Goal: Task Accomplishment & Management: Use online tool/utility

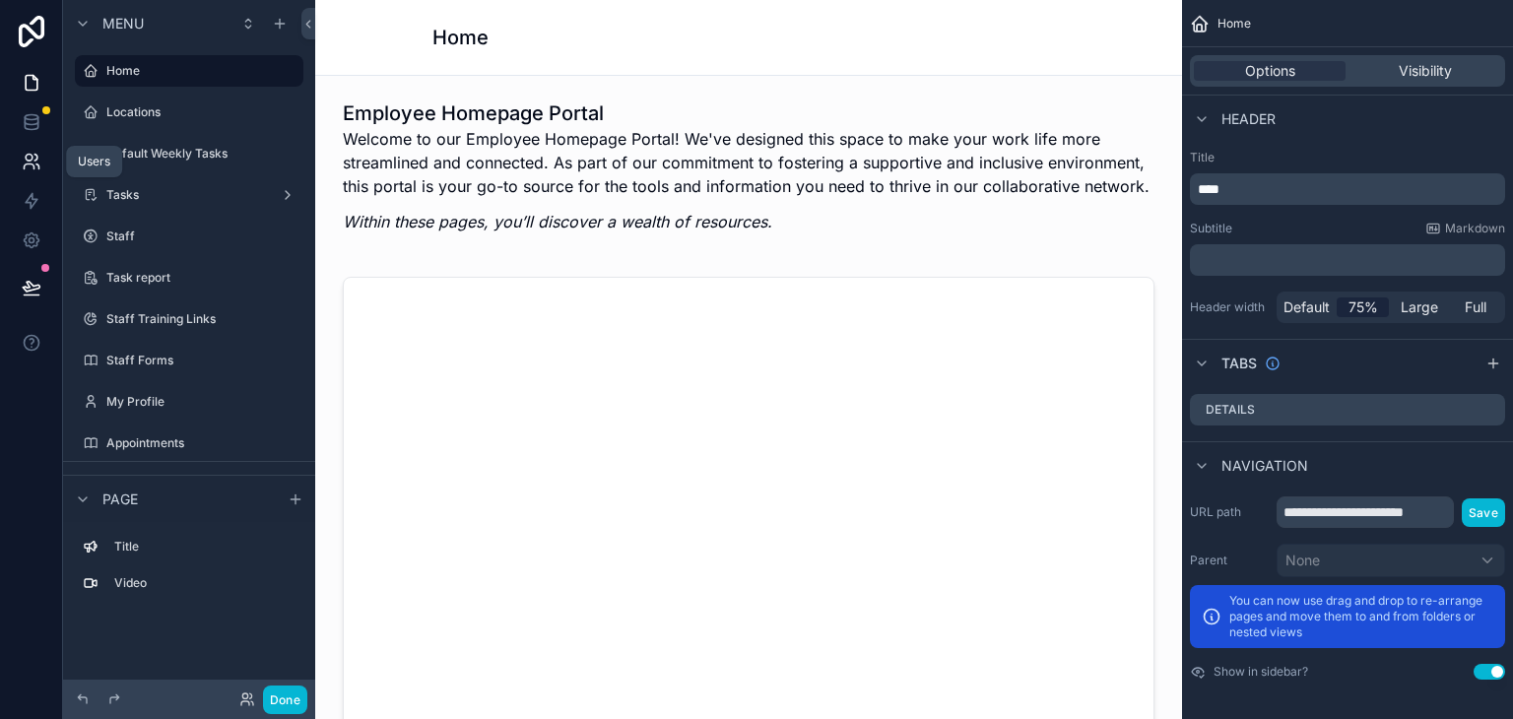
click at [33, 156] on icon at bounding box center [32, 162] width 20 height 20
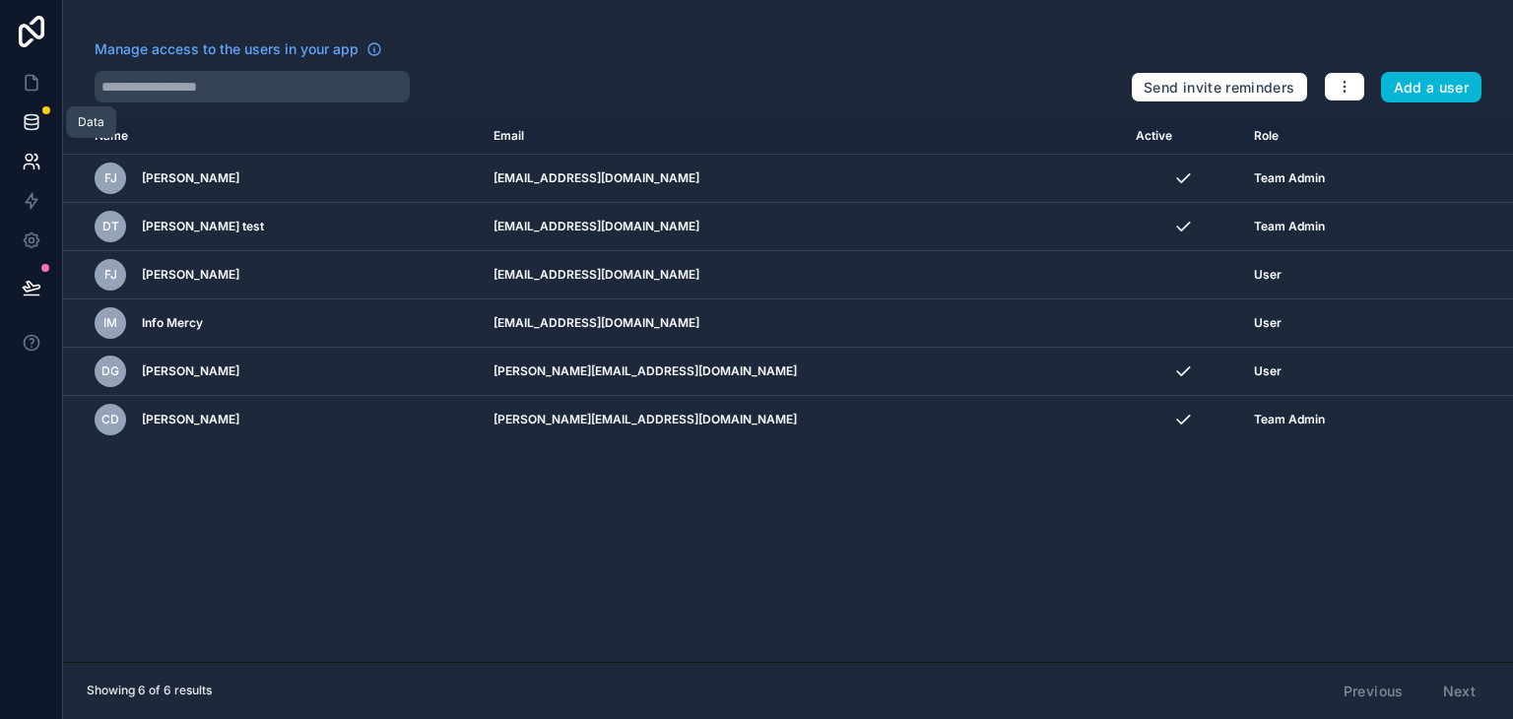
click at [27, 120] on icon at bounding box center [32, 122] width 20 height 20
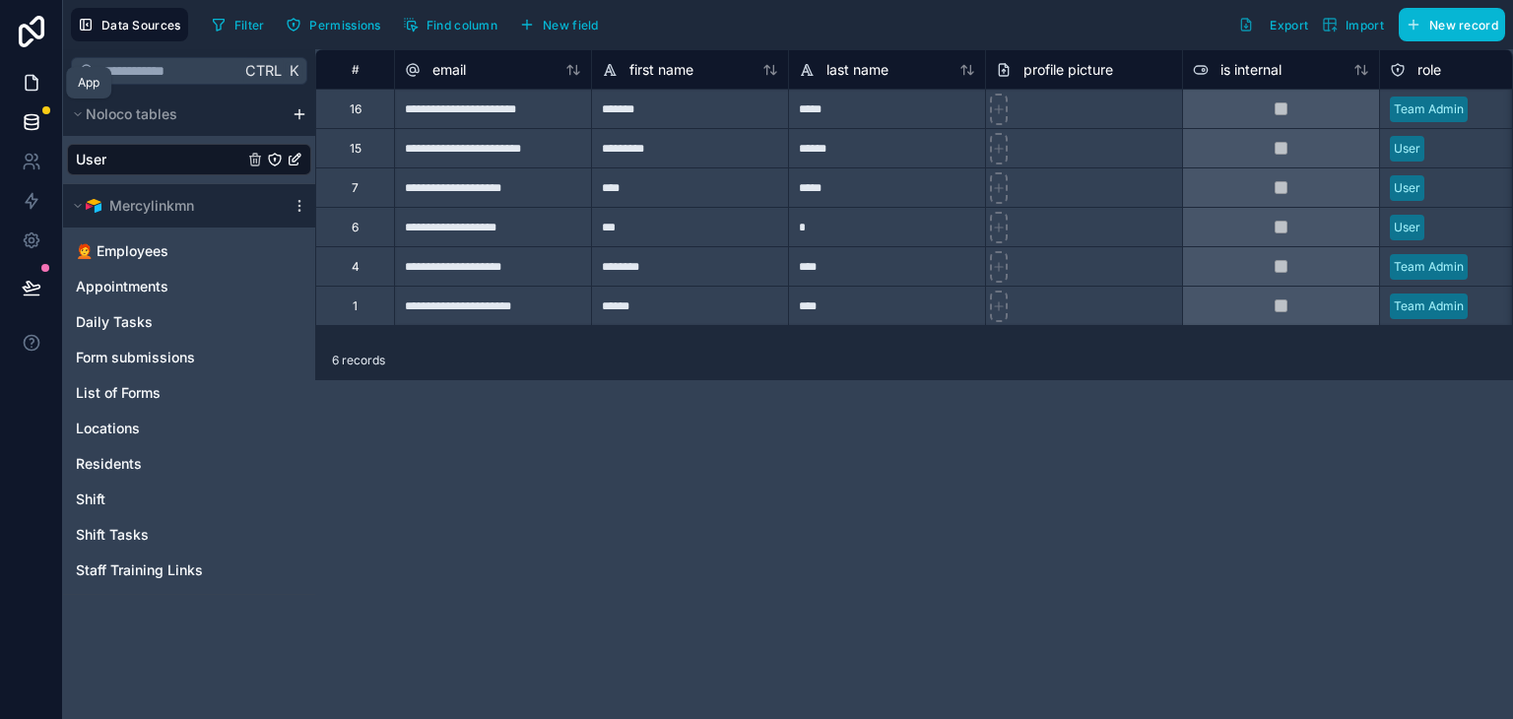
click at [40, 80] on link at bounding box center [31, 82] width 62 height 39
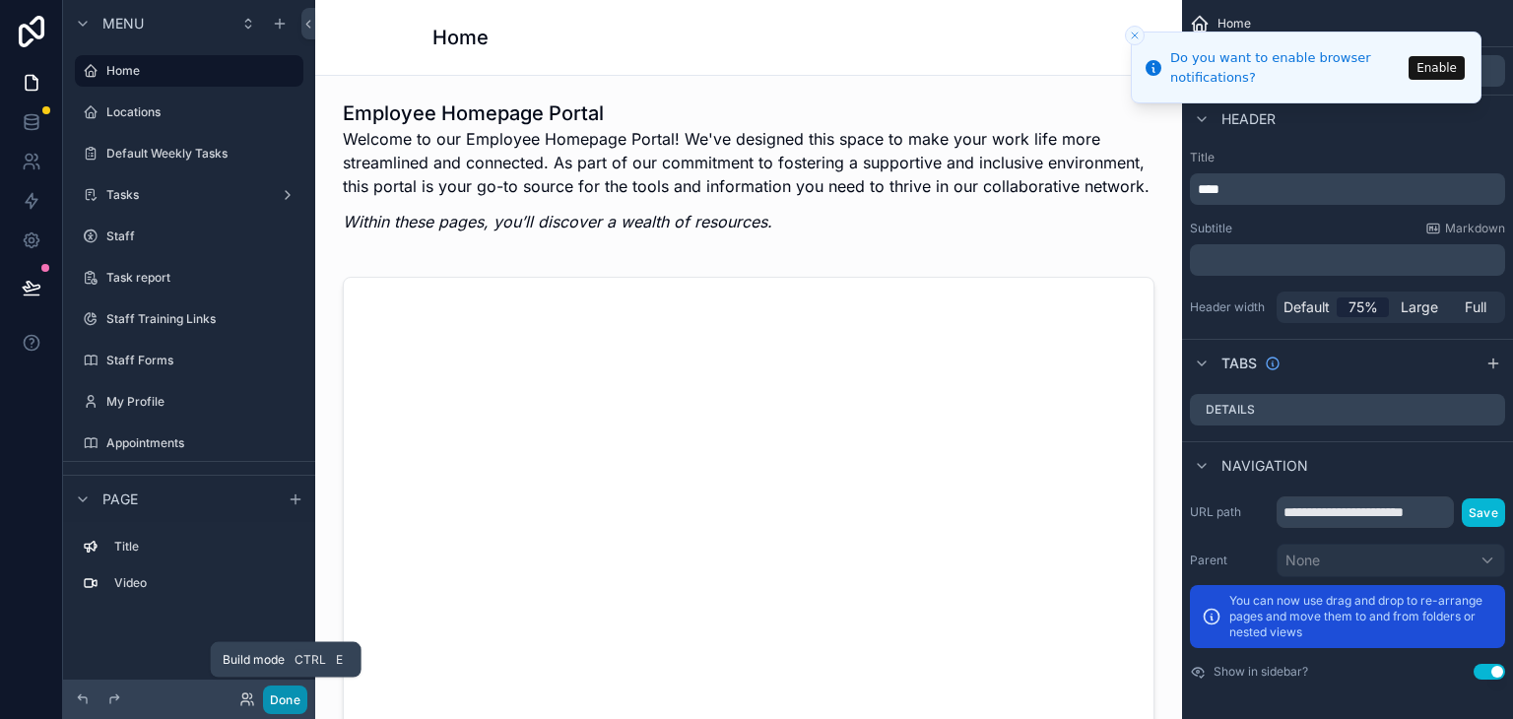
click at [286, 710] on button "Done" at bounding box center [285, 700] width 44 height 29
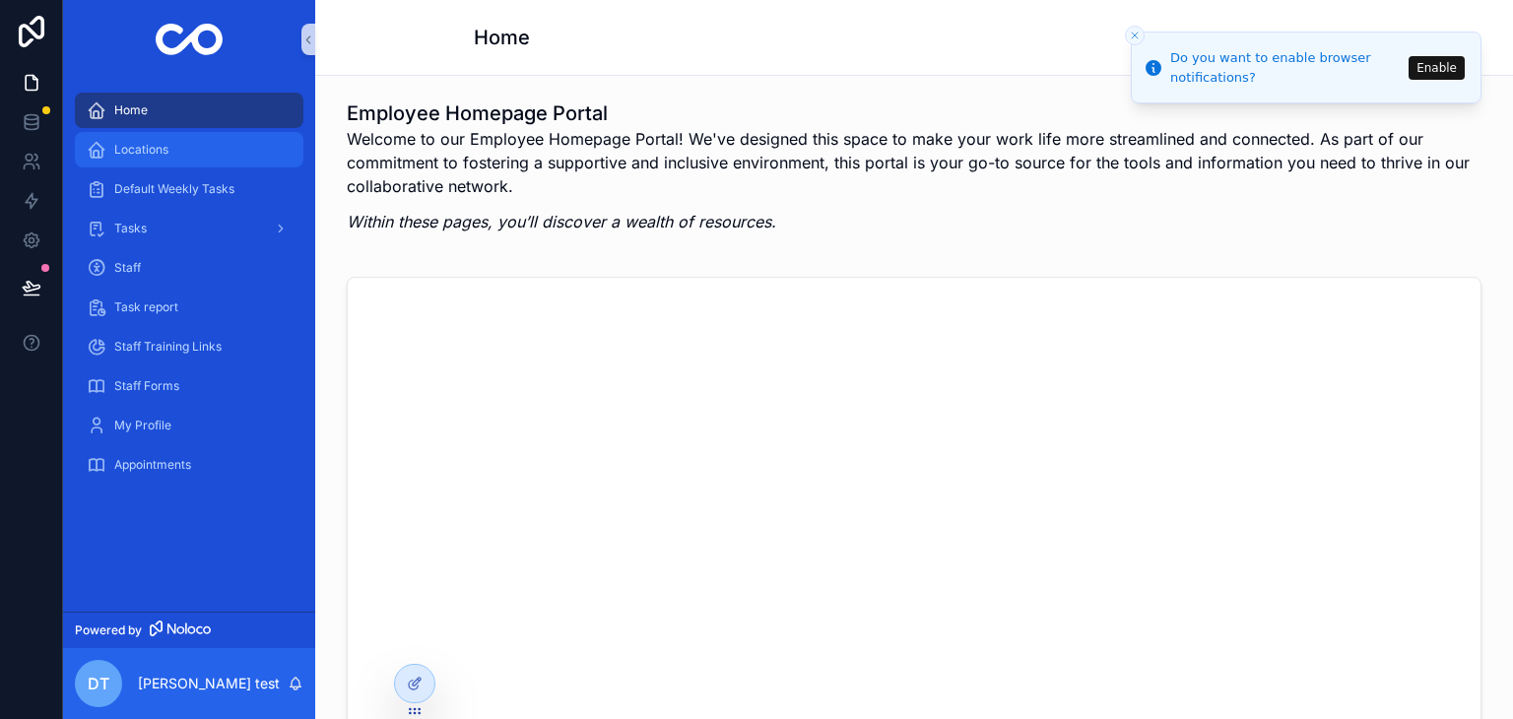
click at [185, 163] on div "Locations" at bounding box center [189, 150] width 205 height 32
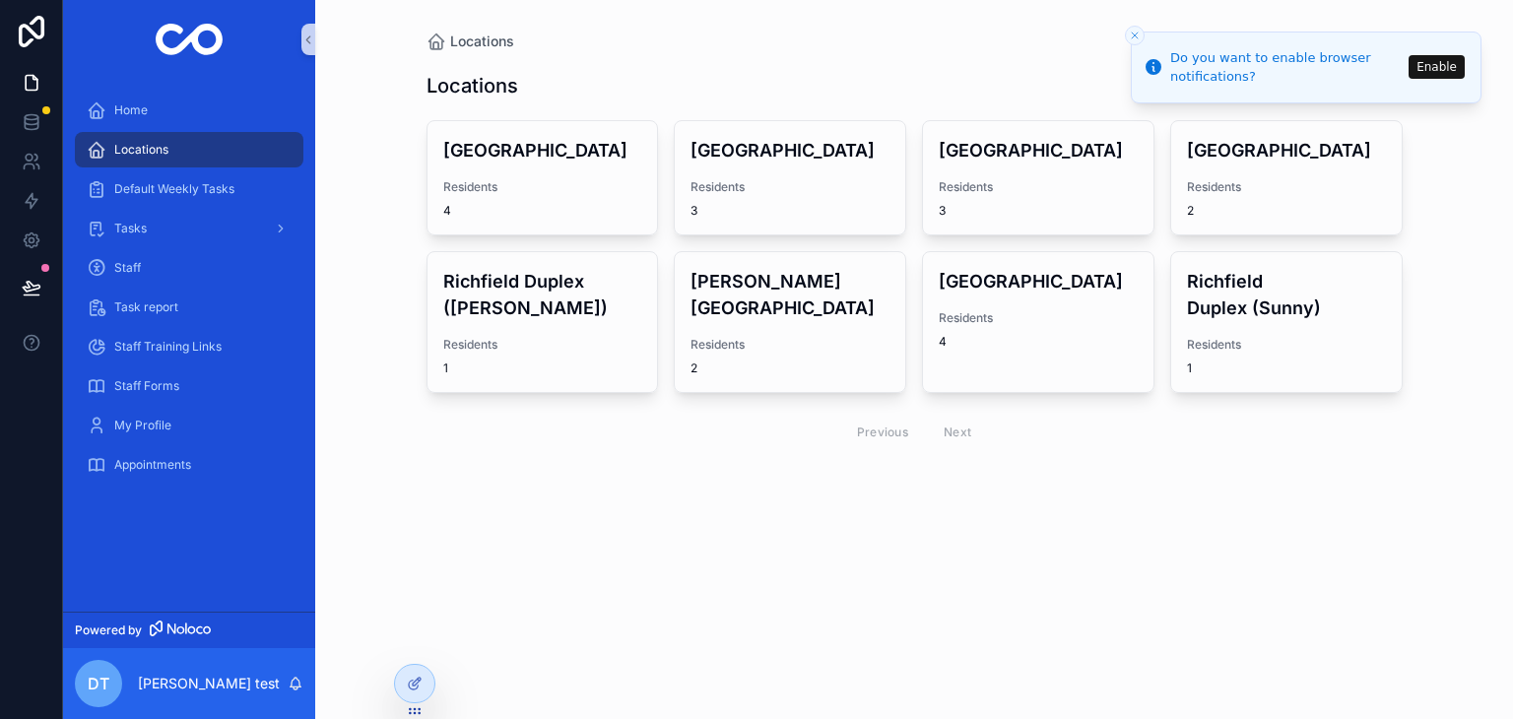
click at [1132, 36] on icon "Close toast" at bounding box center [1135, 36] width 12 height 12
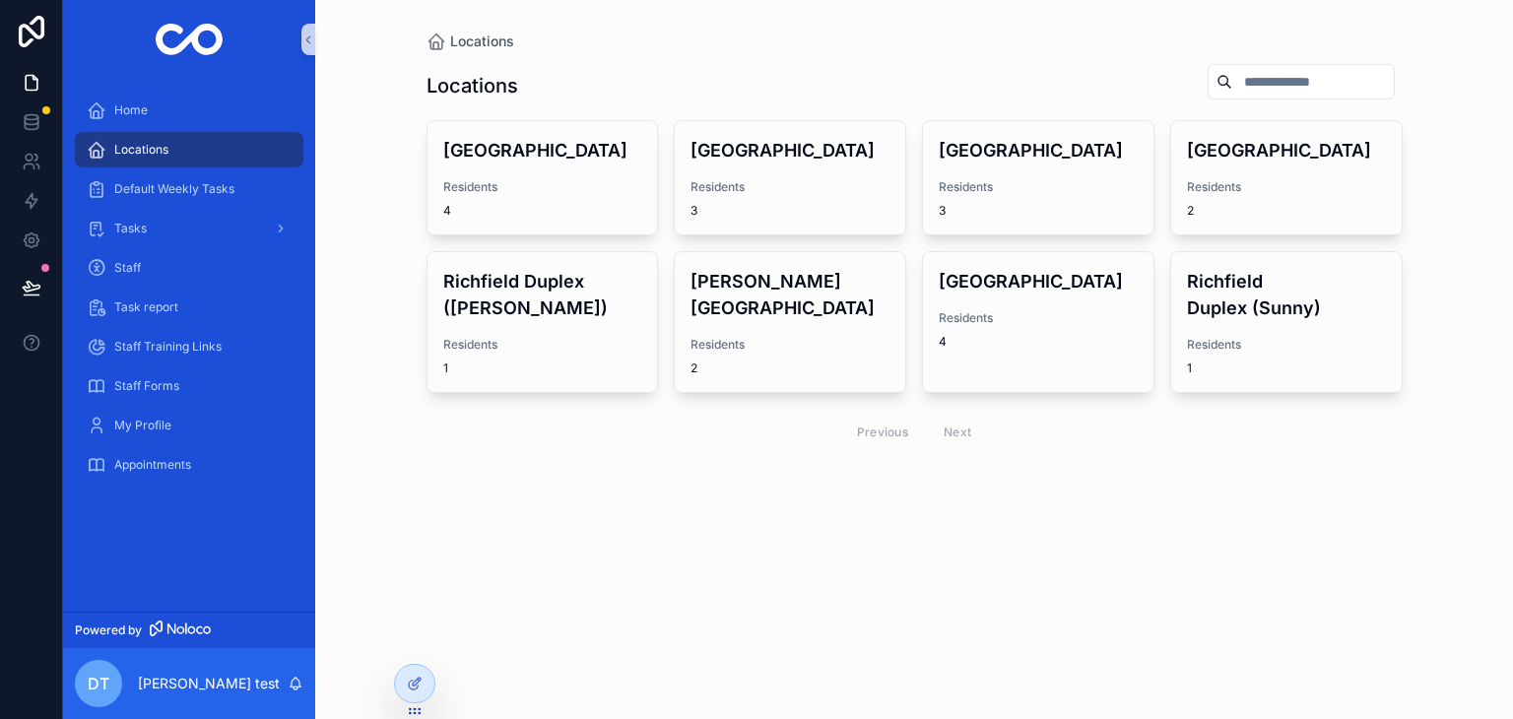
click at [953, 428] on div "Previous Next" at bounding box center [914, 432] width 143 height 31
click at [513, 206] on div "4" at bounding box center [542, 211] width 199 height 16
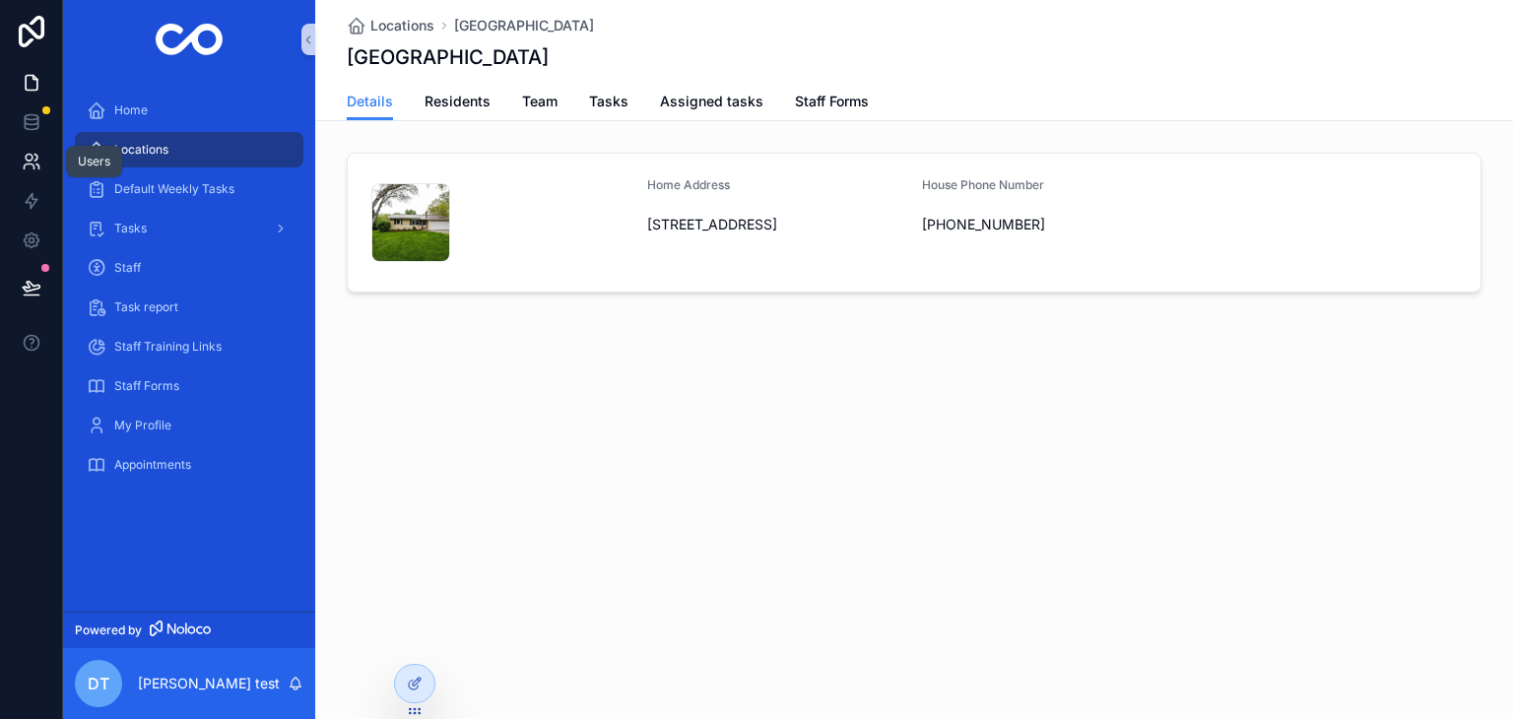
click at [34, 160] on icon at bounding box center [35, 158] width 3 height 6
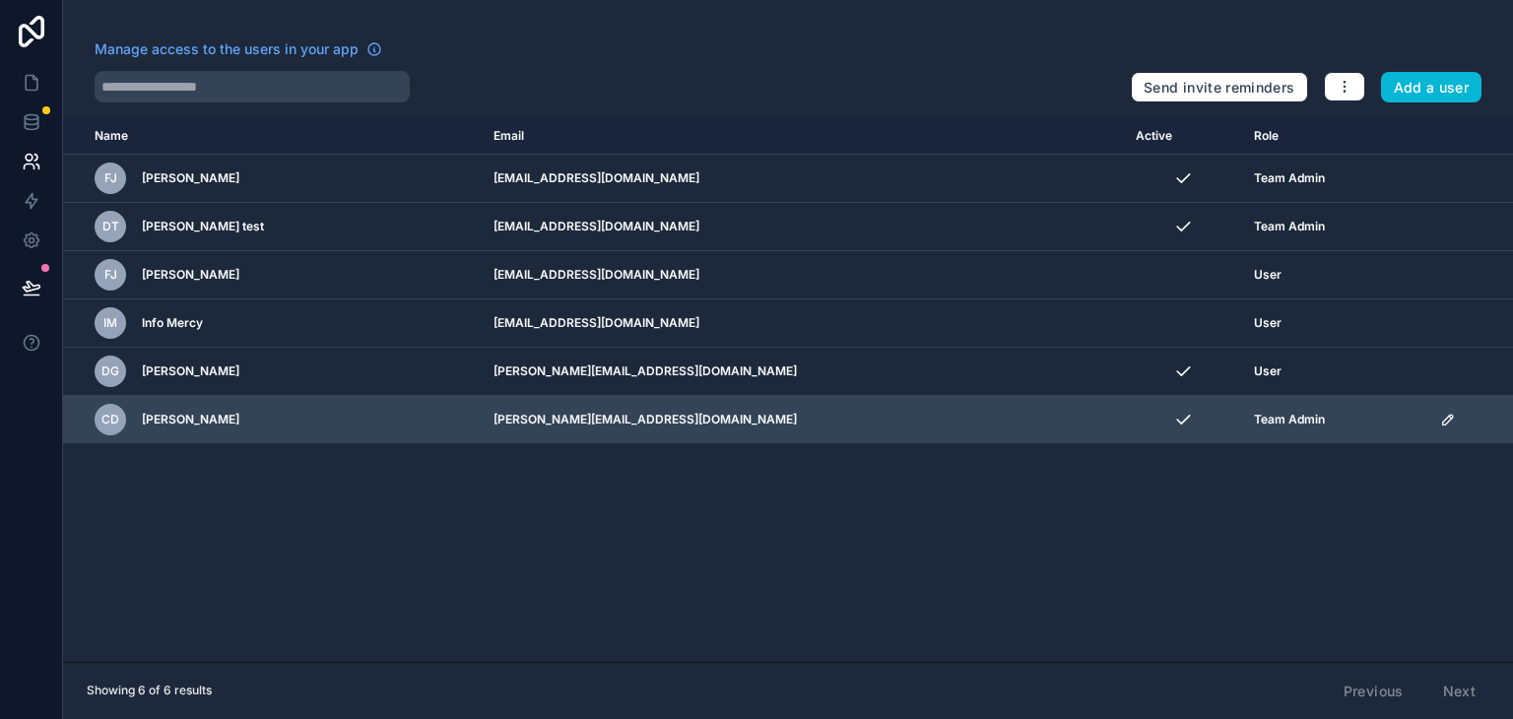
click at [1449, 416] on icon "scrollable content" at bounding box center [1450, 417] width 3 height 3
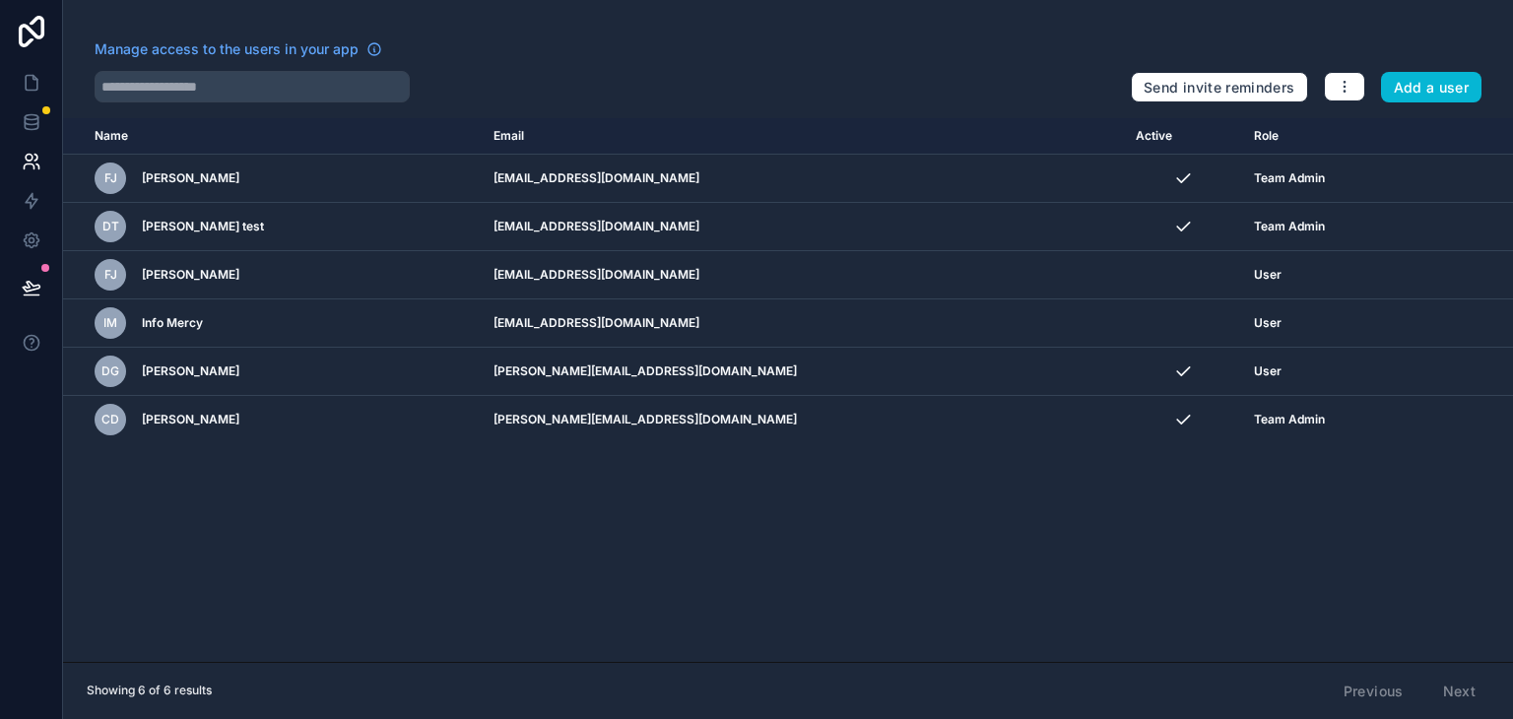
click at [1340, 71] on div "Send invite reminders Add a user" at bounding box center [1306, 83] width 351 height 39
click at [1342, 78] on button "button" at bounding box center [1344, 87] width 41 height 30
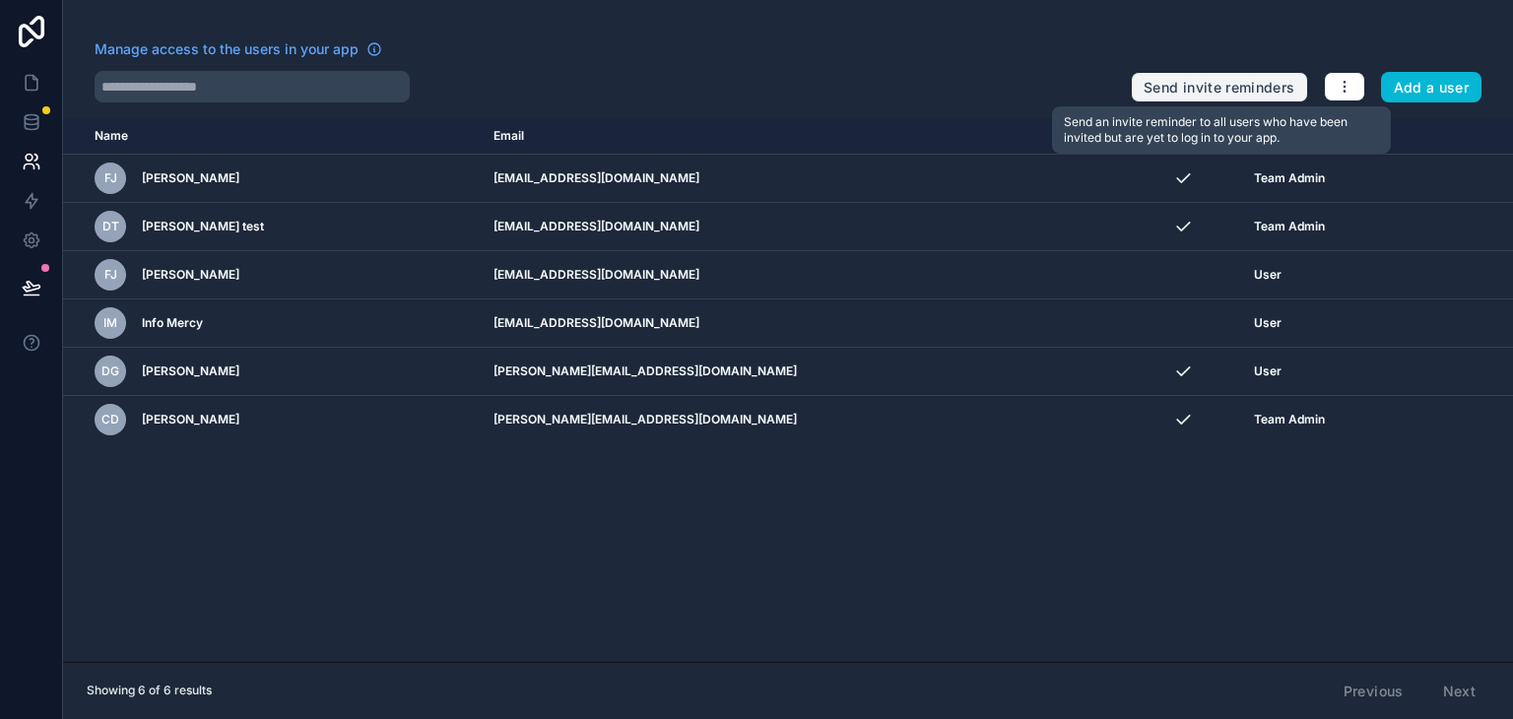
click at [1243, 75] on button "Send invite reminders" at bounding box center [1219, 88] width 176 height 32
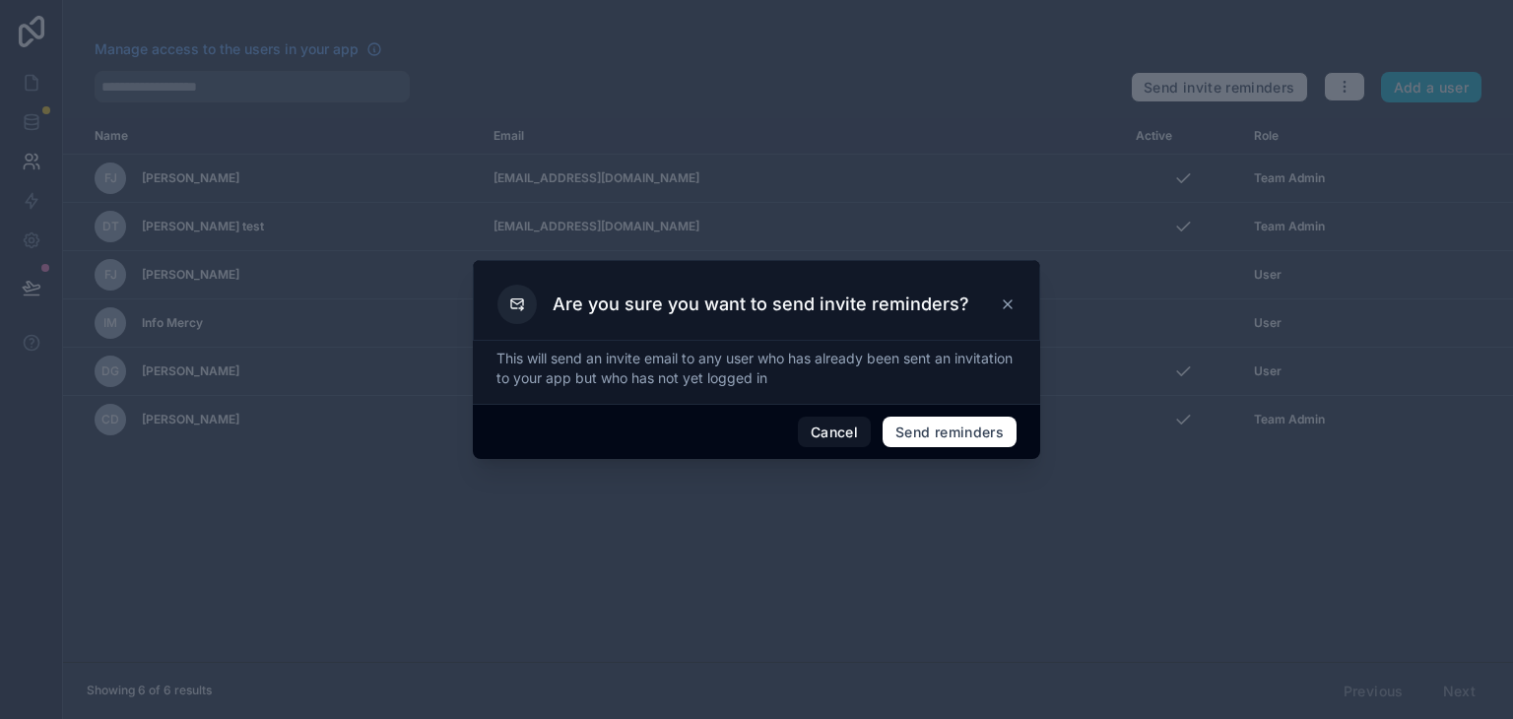
drag, startPoint x: 780, startPoint y: 557, endPoint x: 87, endPoint y: 450, distance: 701.6
click at [779, 555] on div at bounding box center [756, 359] width 1513 height 719
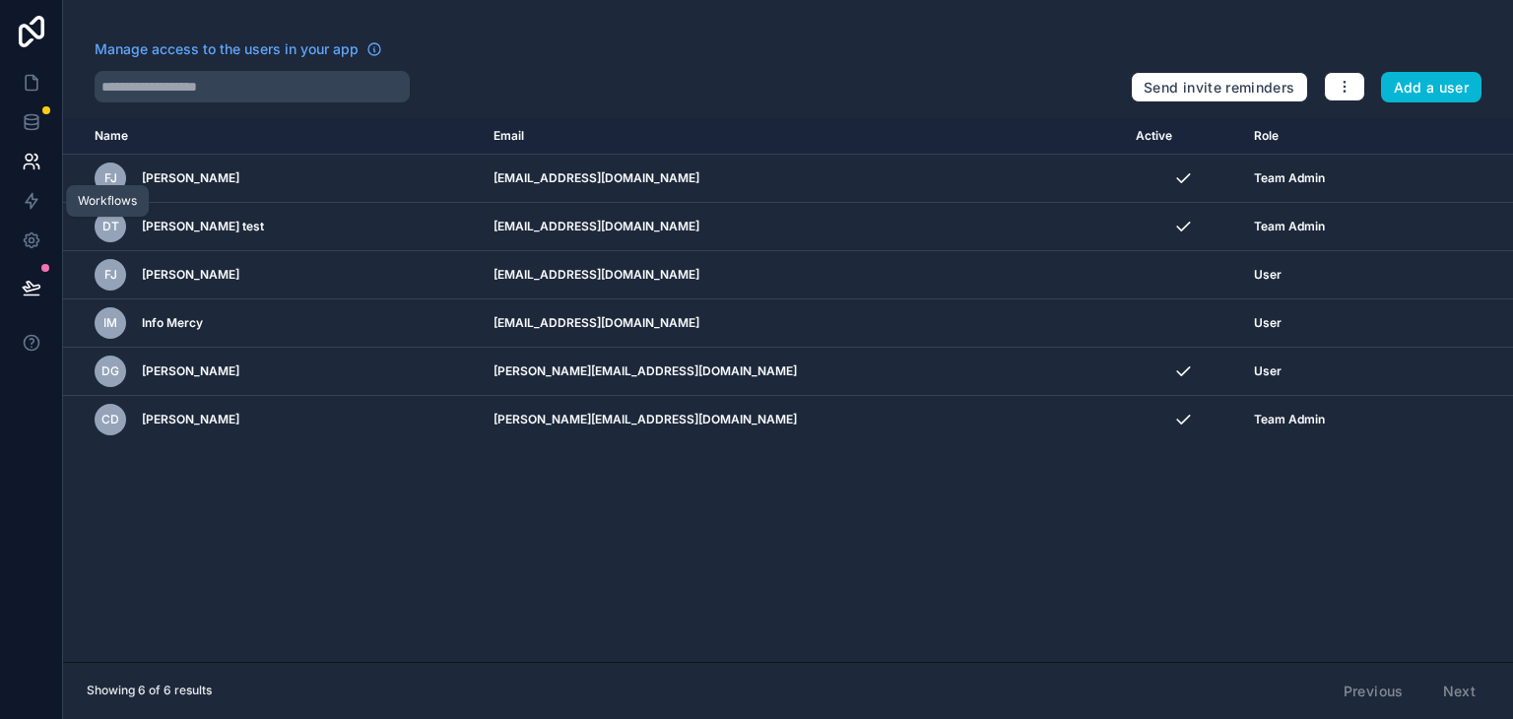
click at [25, 161] on icon at bounding box center [32, 162] width 20 height 20
click at [31, 128] on icon at bounding box center [32, 122] width 20 height 20
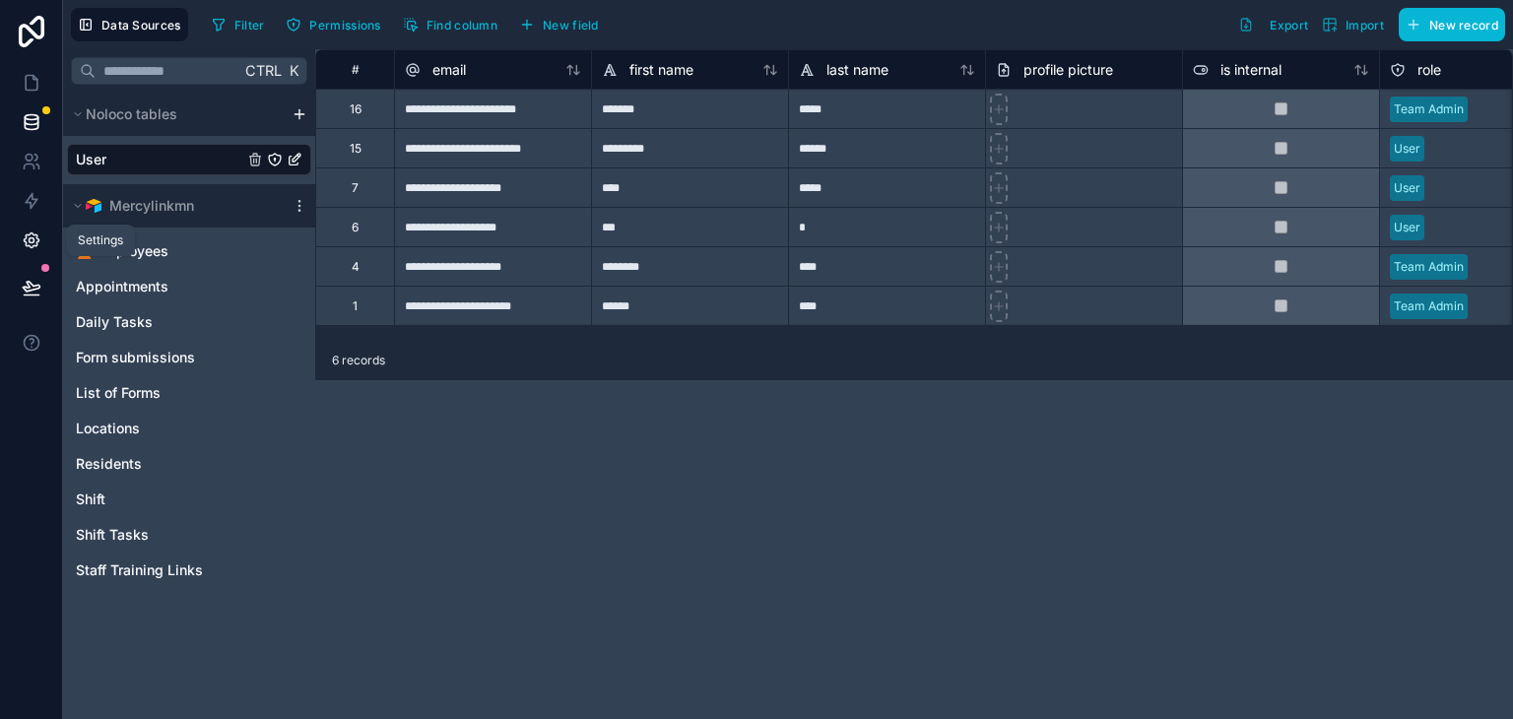
click at [28, 244] on icon at bounding box center [32, 241] width 20 height 20
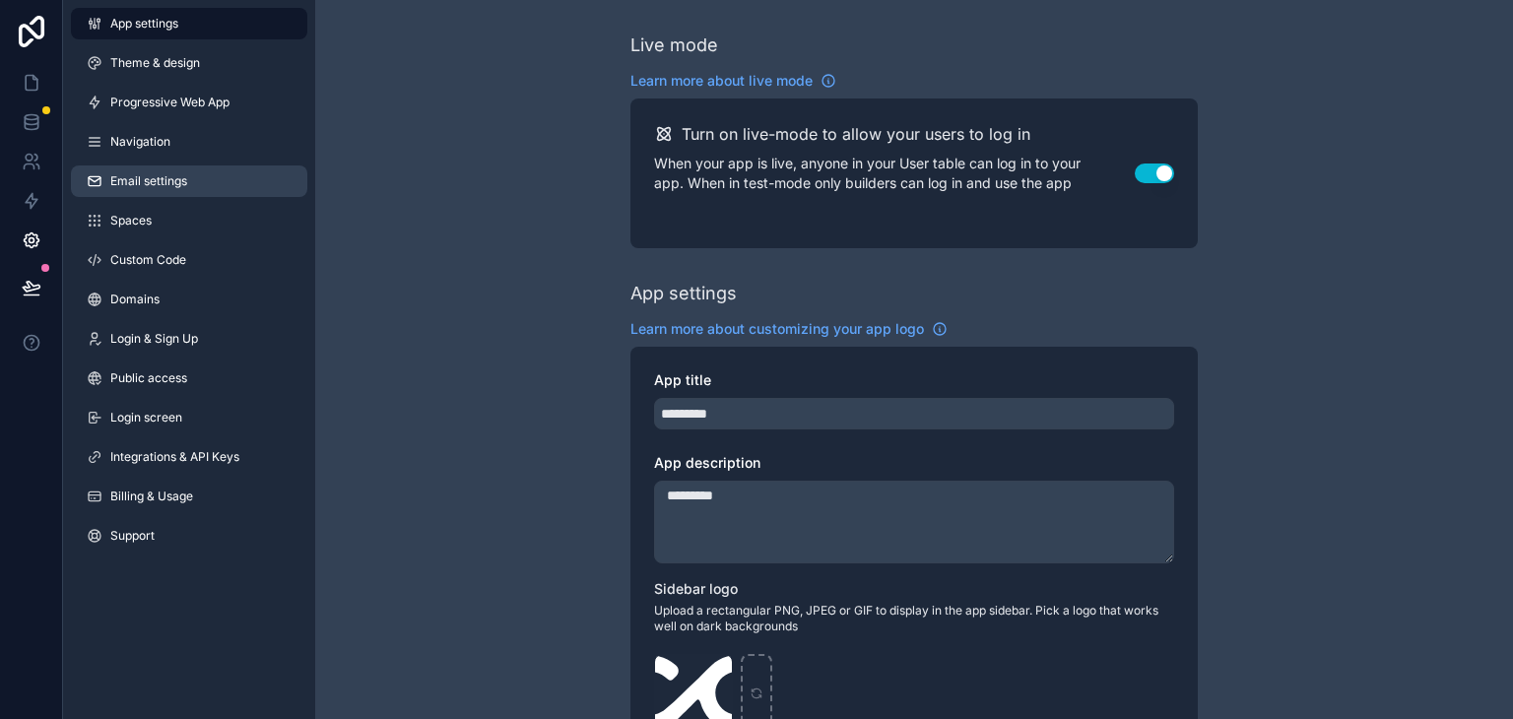
click at [152, 187] on span "Email settings" at bounding box center [148, 181] width 77 height 16
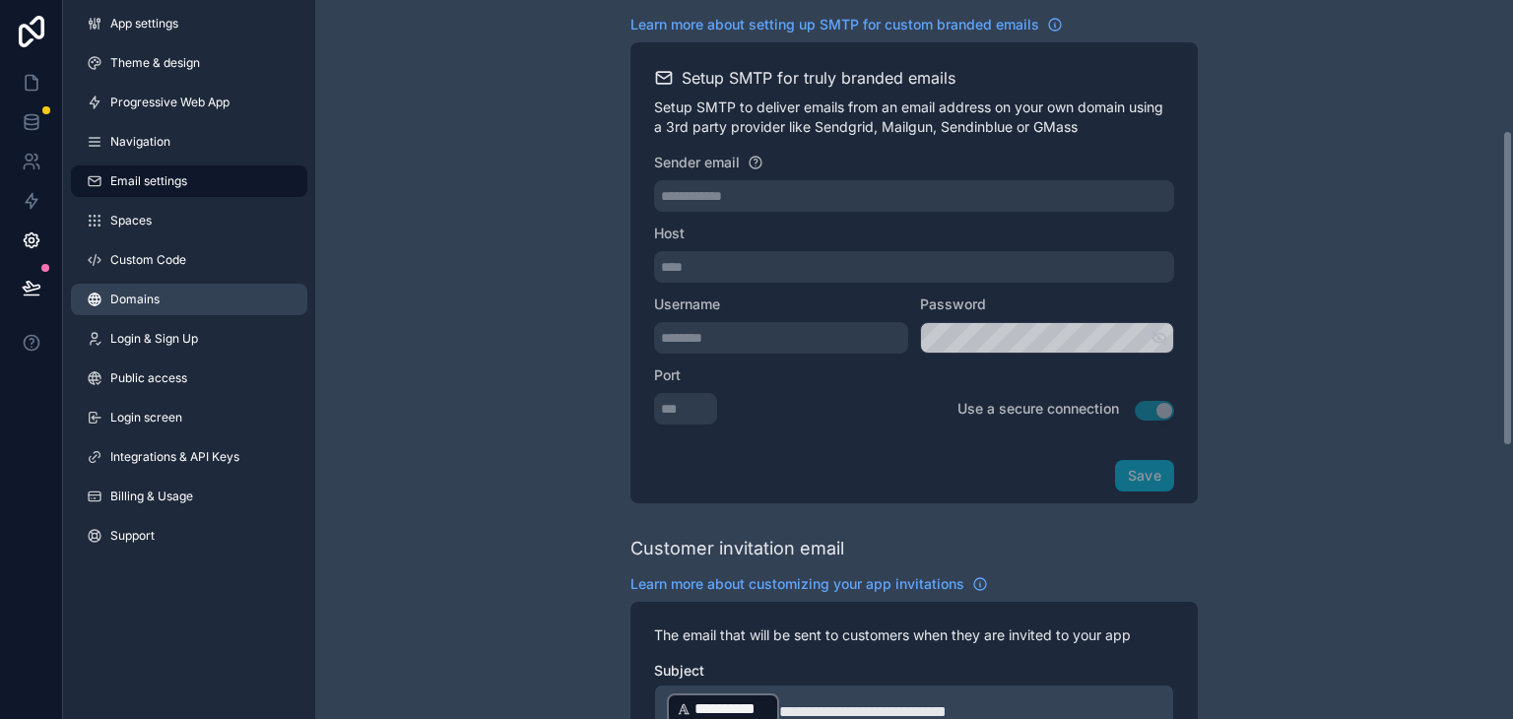
scroll to position [296, 0]
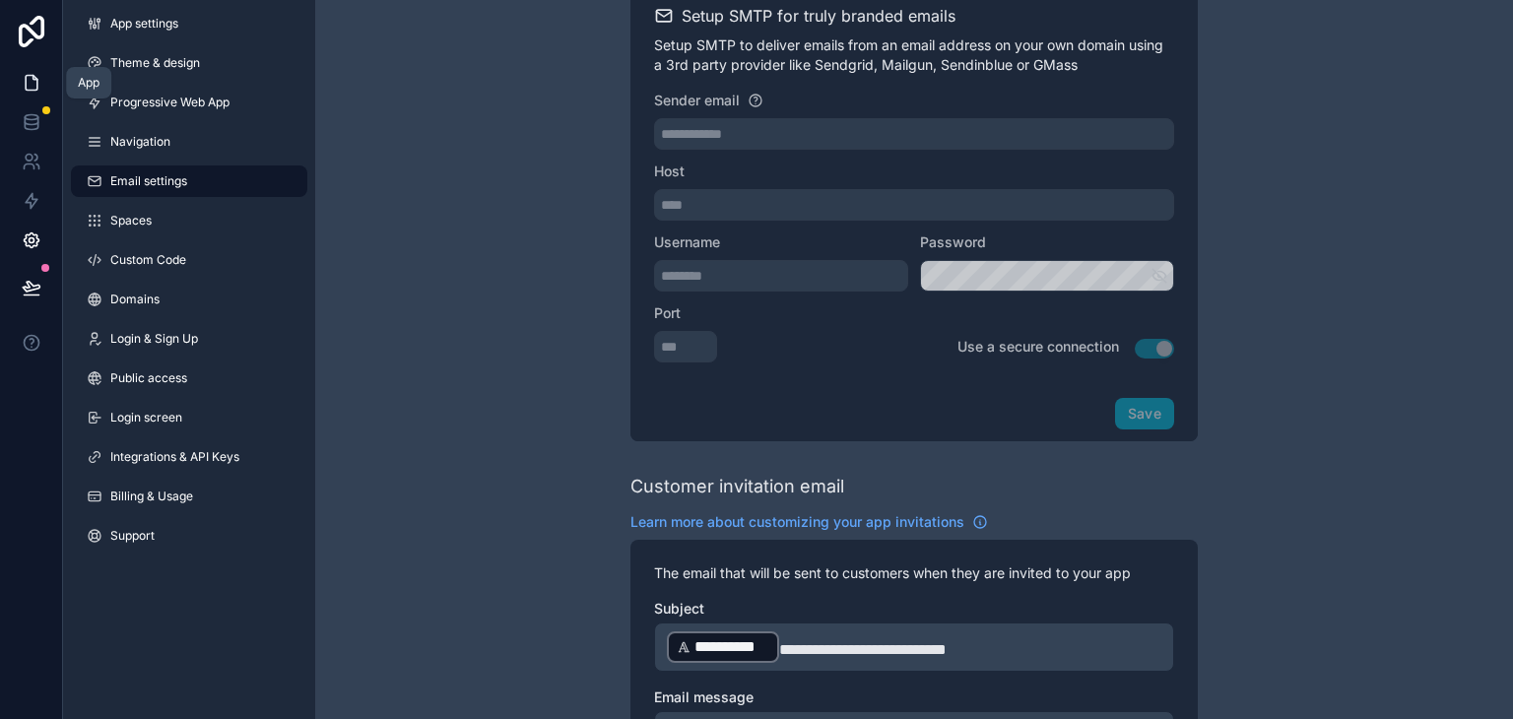
click at [36, 84] on icon at bounding box center [32, 83] width 12 height 15
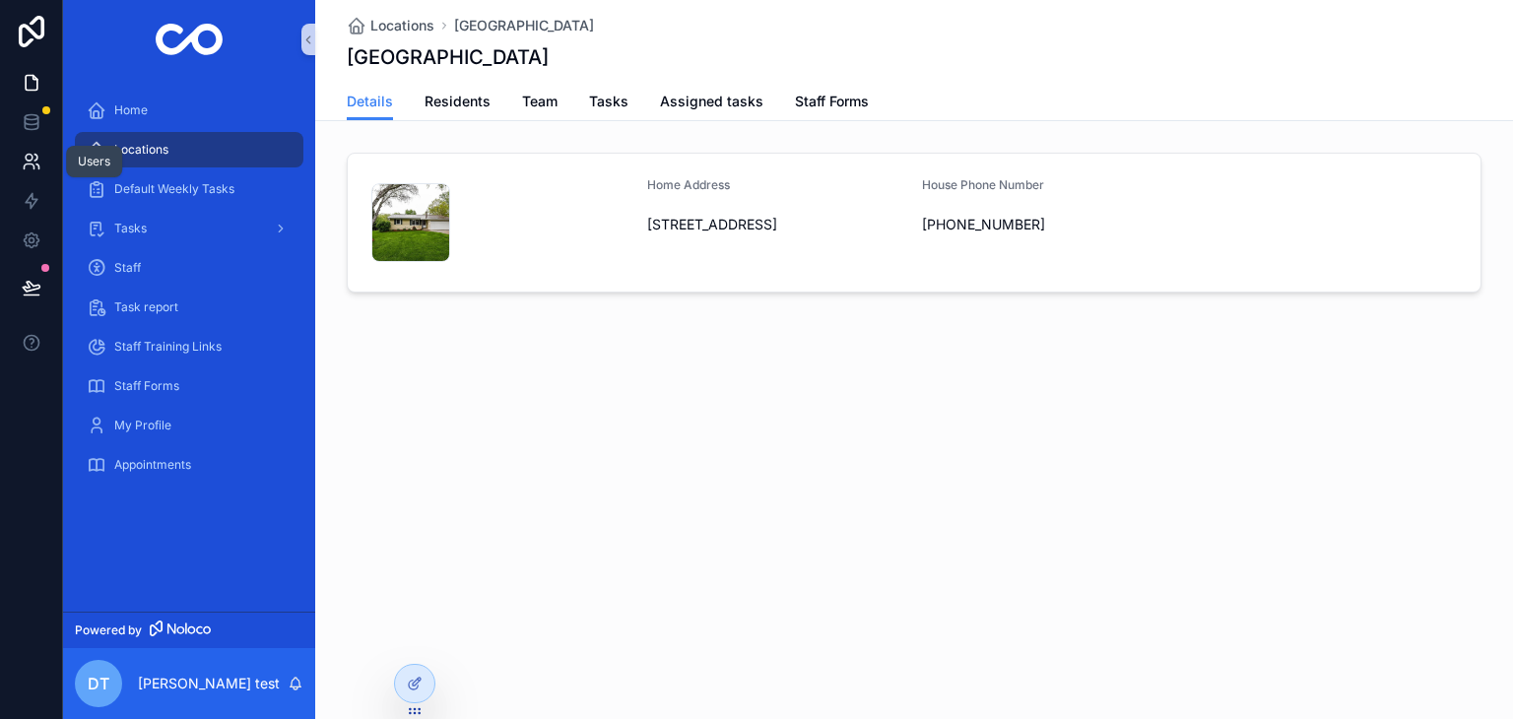
click at [28, 155] on icon at bounding box center [29, 158] width 7 height 7
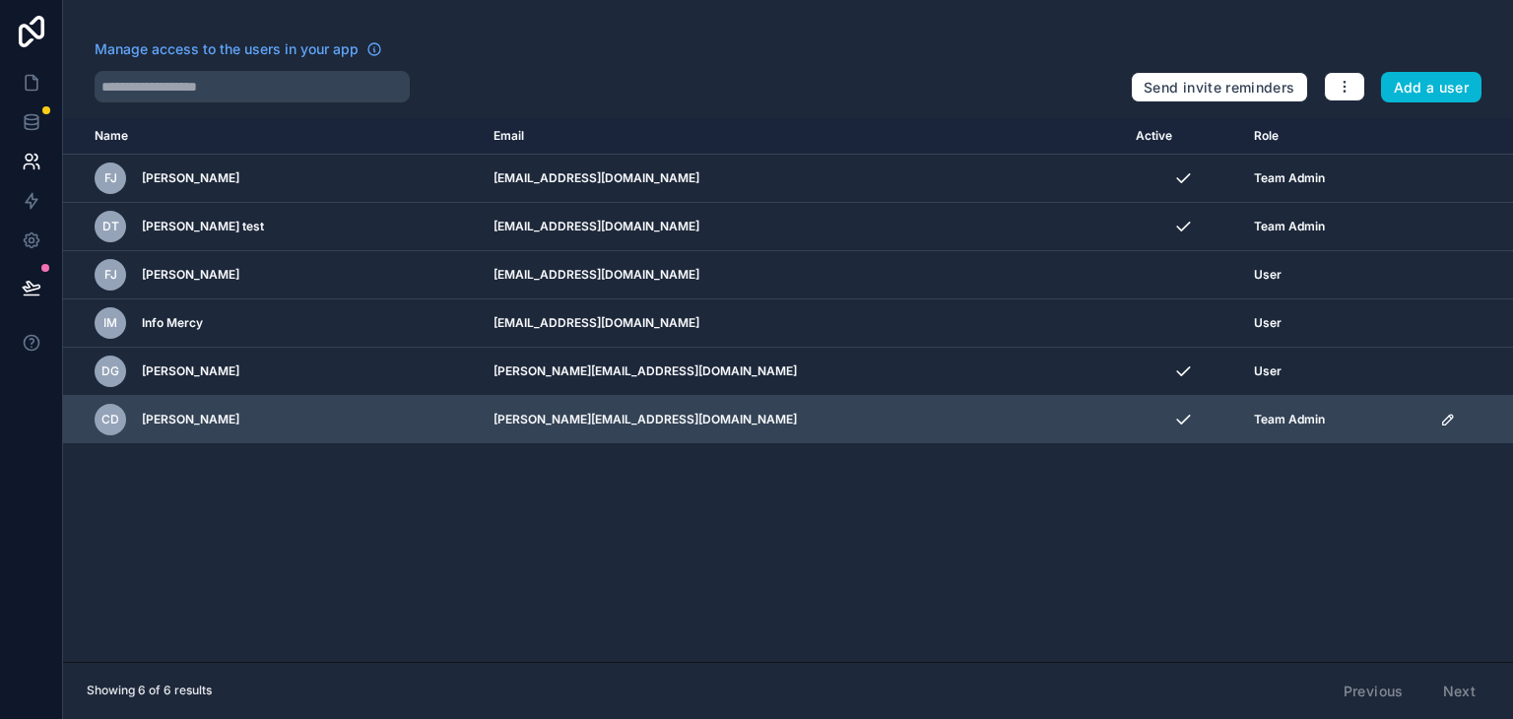
click at [1440, 413] on icon "scrollable content" at bounding box center [1448, 420] width 16 height 16
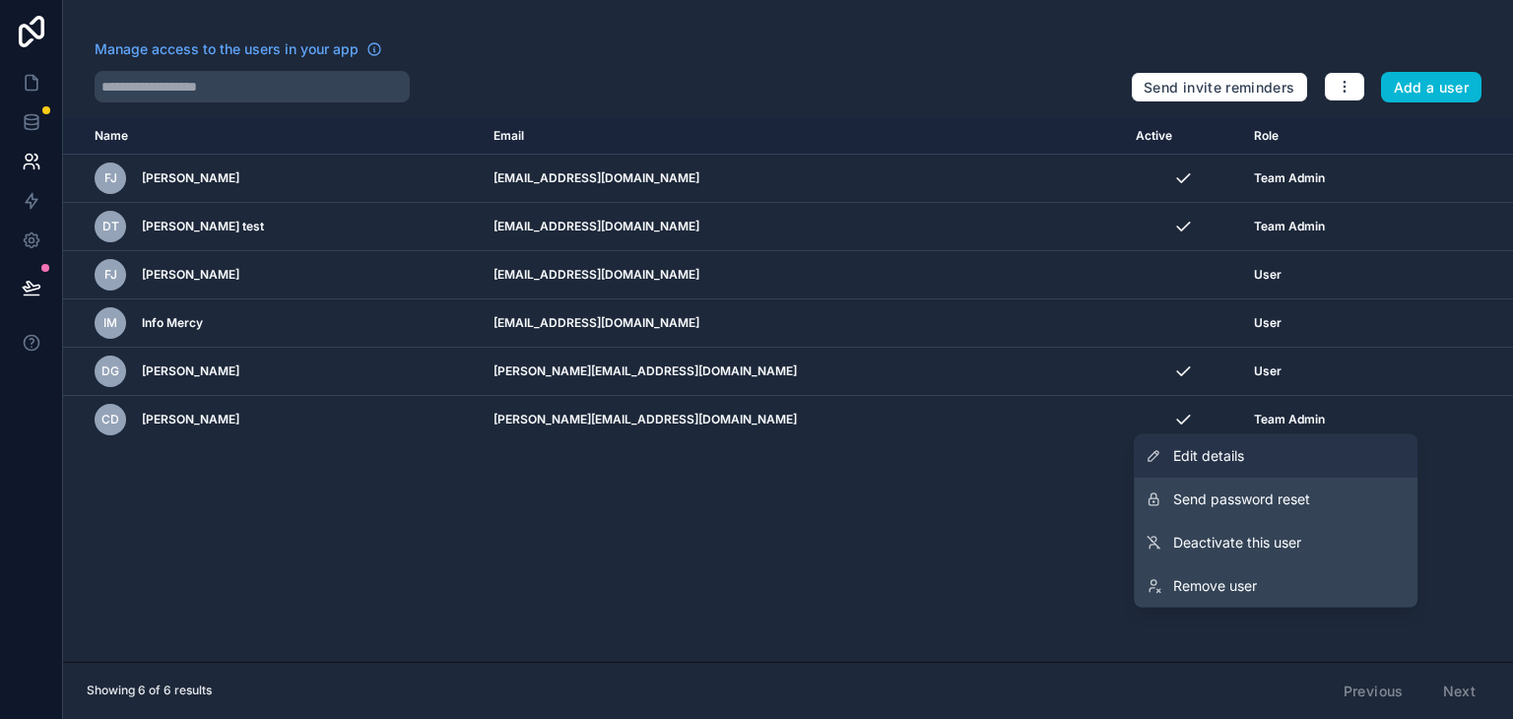
click at [1314, 460] on link "Edit details" at bounding box center [1276, 455] width 284 height 43
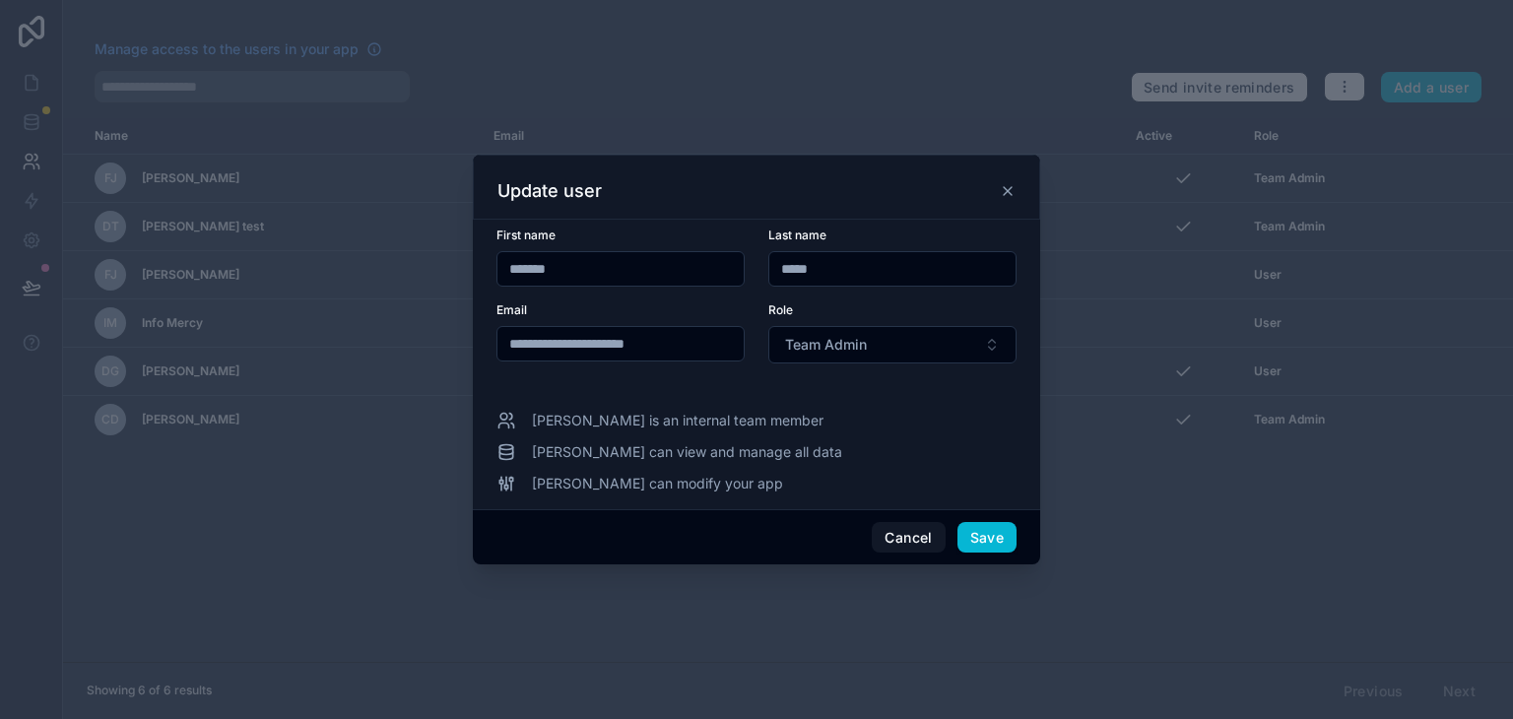
drag, startPoint x: 556, startPoint y: 344, endPoint x: 486, endPoint y: 338, distance: 70.2
click at [486, 338] on div "**********" at bounding box center [756, 365] width 567 height 290
click at [955, 344] on button "Team Admin" at bounding box center [892, 344] width 248 height 37
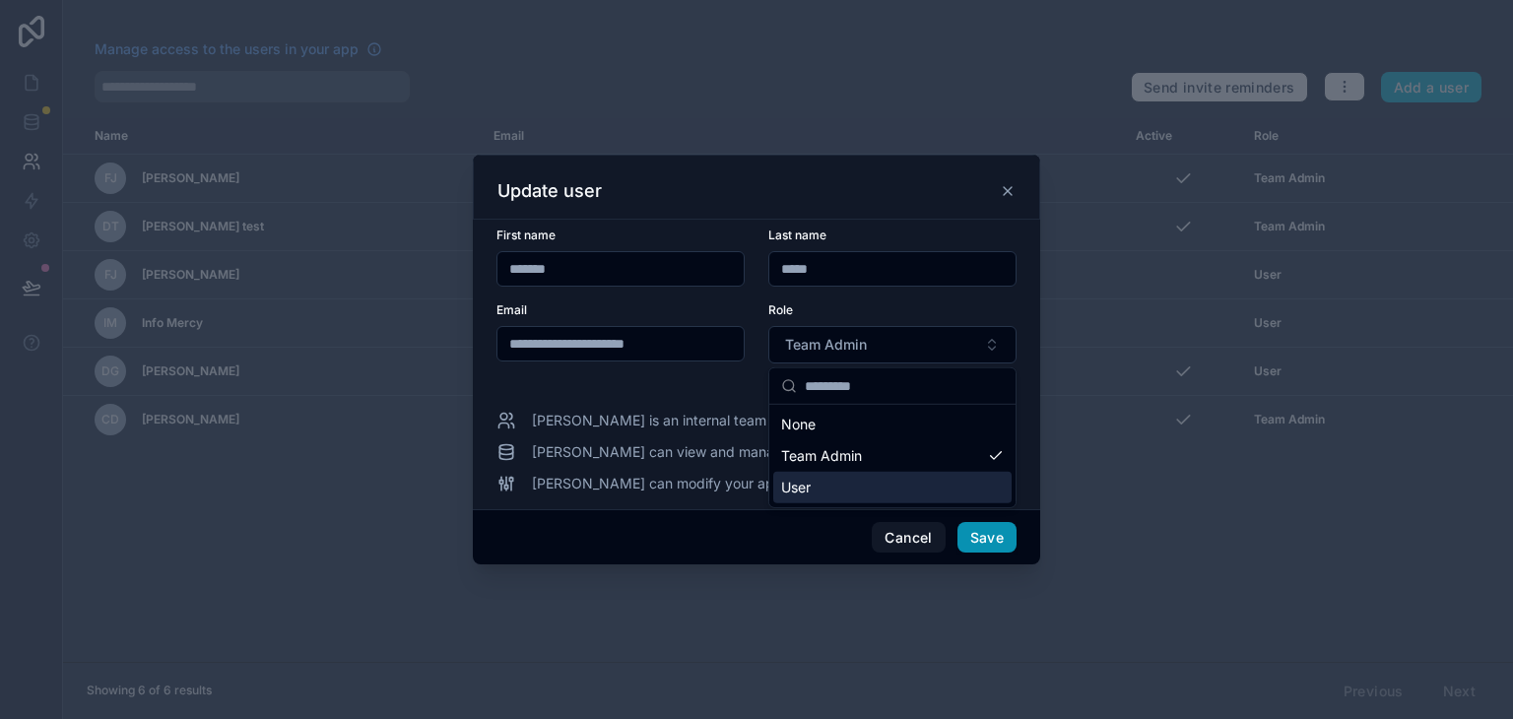
click at [996, 537] on button "Save" at bounding box center [986, 538] width 59 height 32
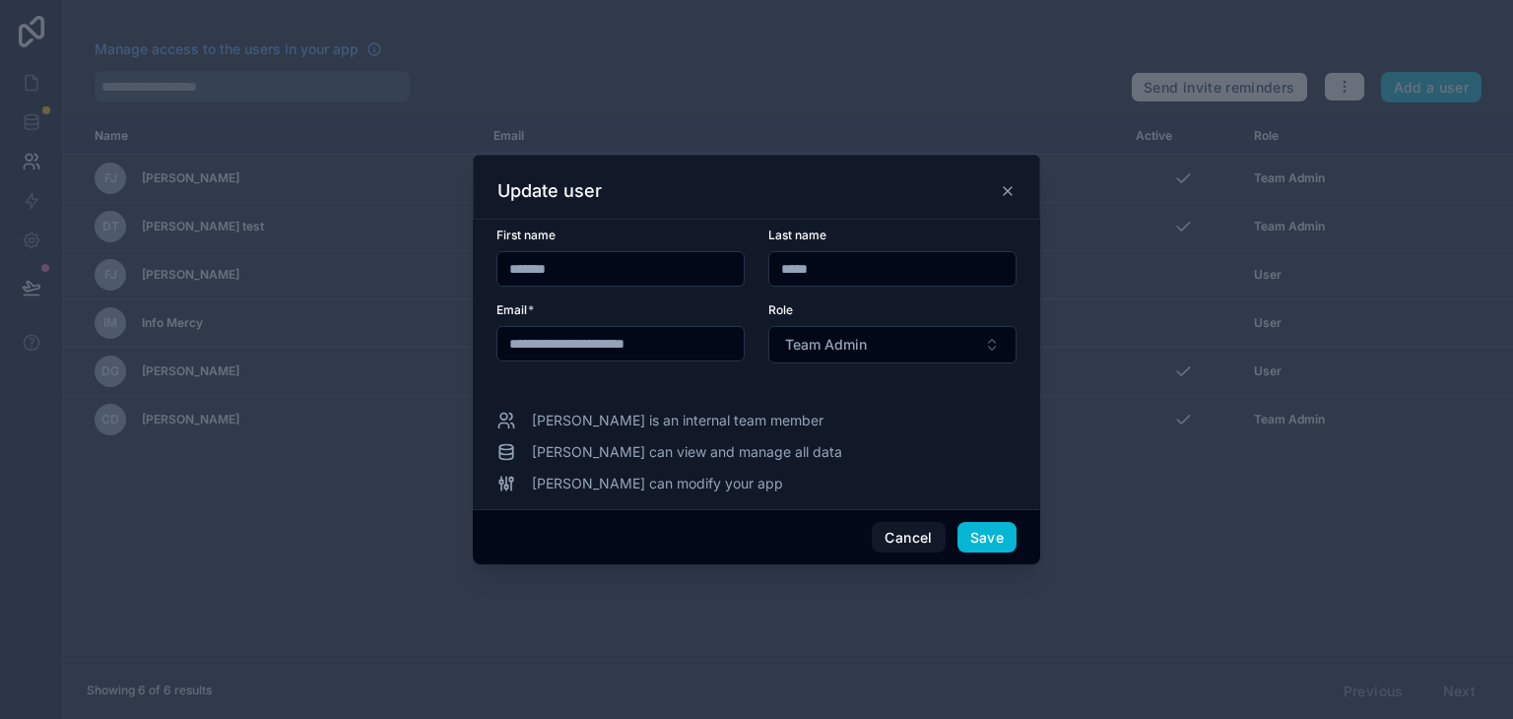
click at [1186, 558] on div at bounding box center [756, 359] width 1513 height 719
click at [1261, 82] on div at bounding box center [756, 359] width 1513 height 719
click at [1010, 194] on icon at bounding box center [1008, 191] width 16 height 16
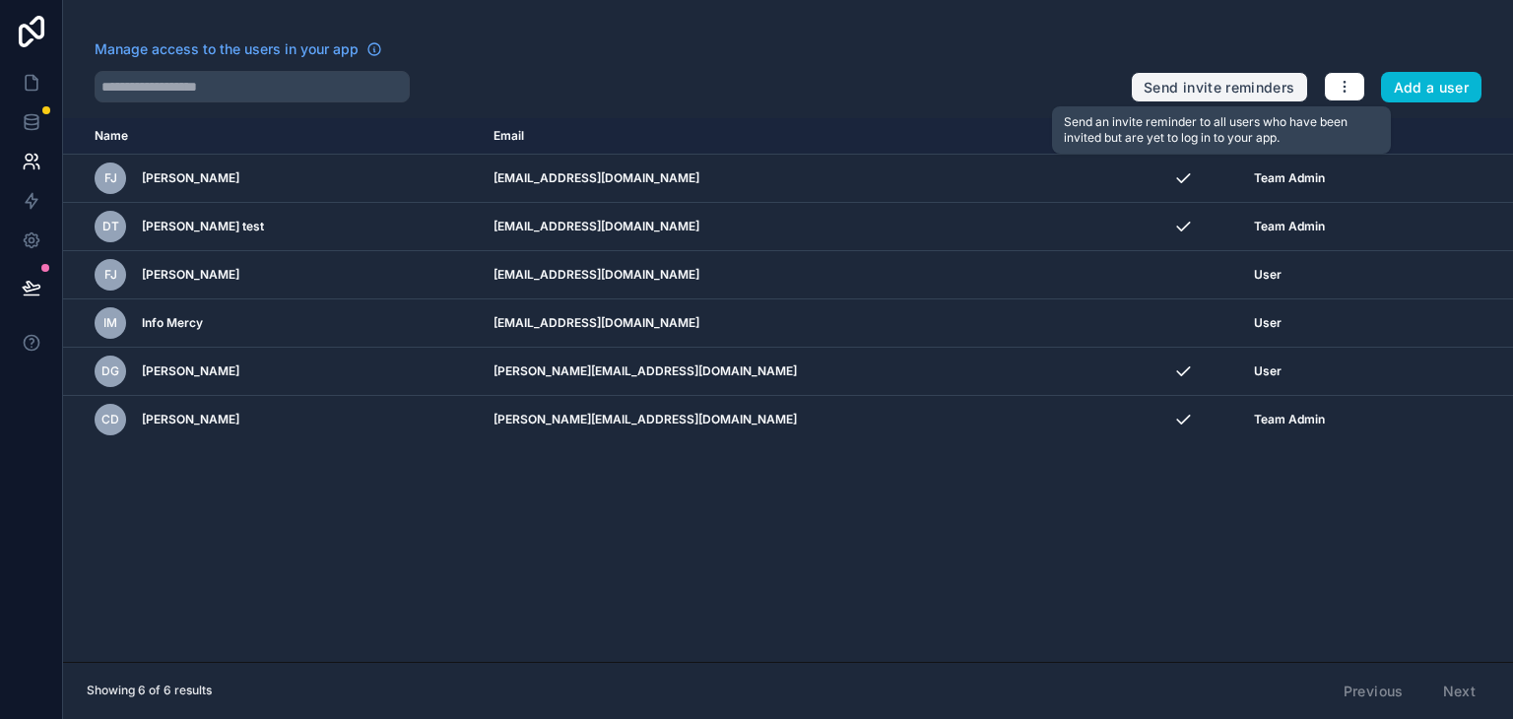
click at [1247, 96] on button "Send invite reminders" at bounding box center [1219, 88] width 176 height 32
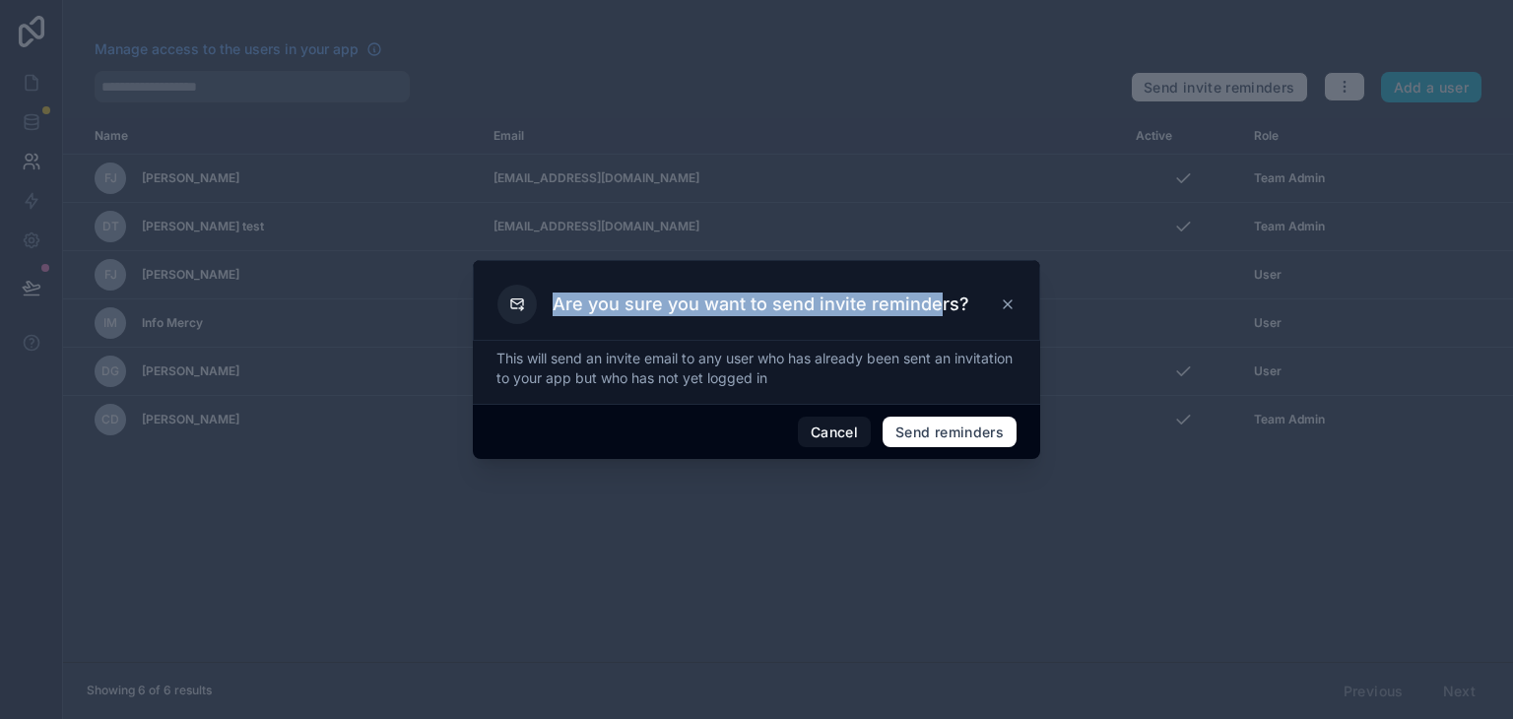
drag, startPoint x: 556, startPoint y: 306, endPoint x: 933, endPoint y: 306, distance: 377.3
click at [933, 306] on h3 "Are you sure you want to send invite reminders?" at bounding box center [761, 305] width 417 height 24
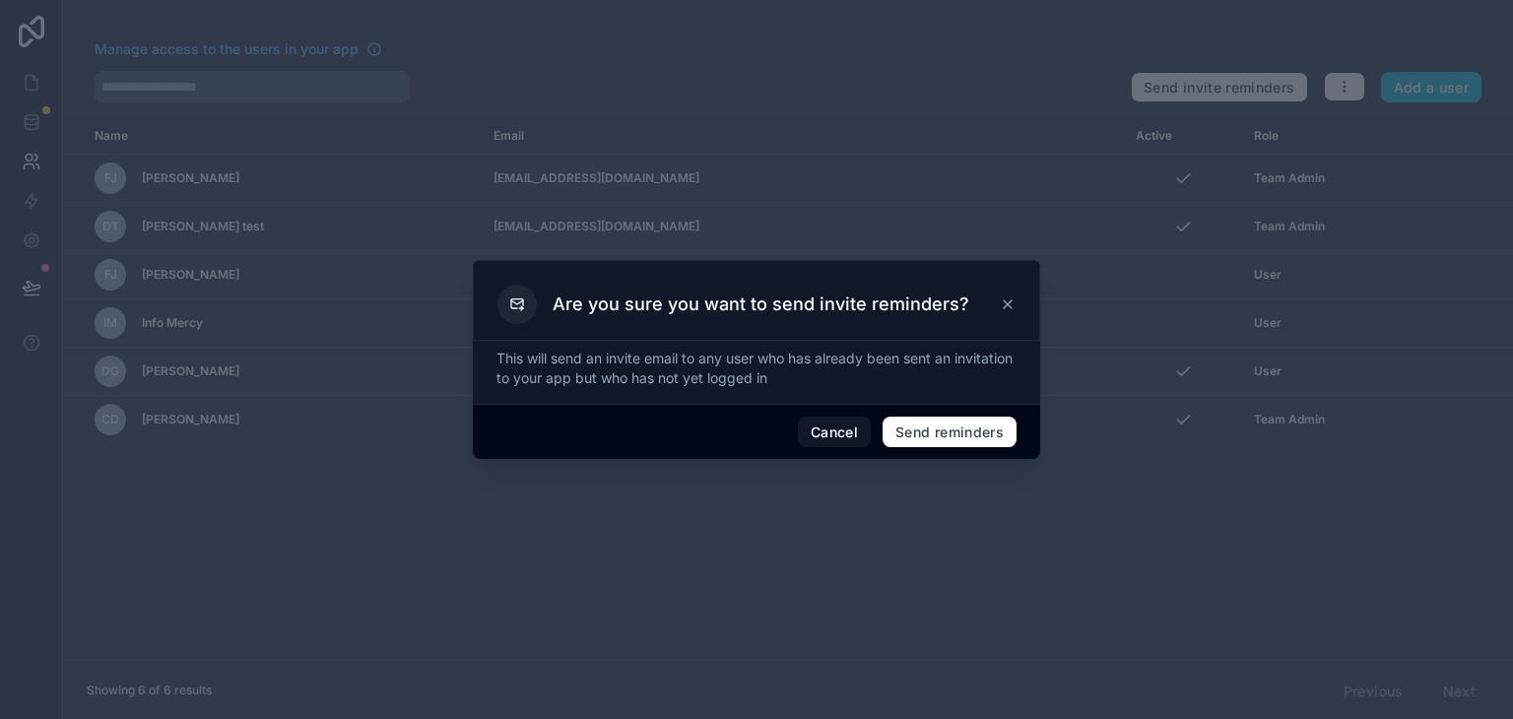
click at [1011, 303] on icon at bounding box center [1008, 305] width 16 height 16
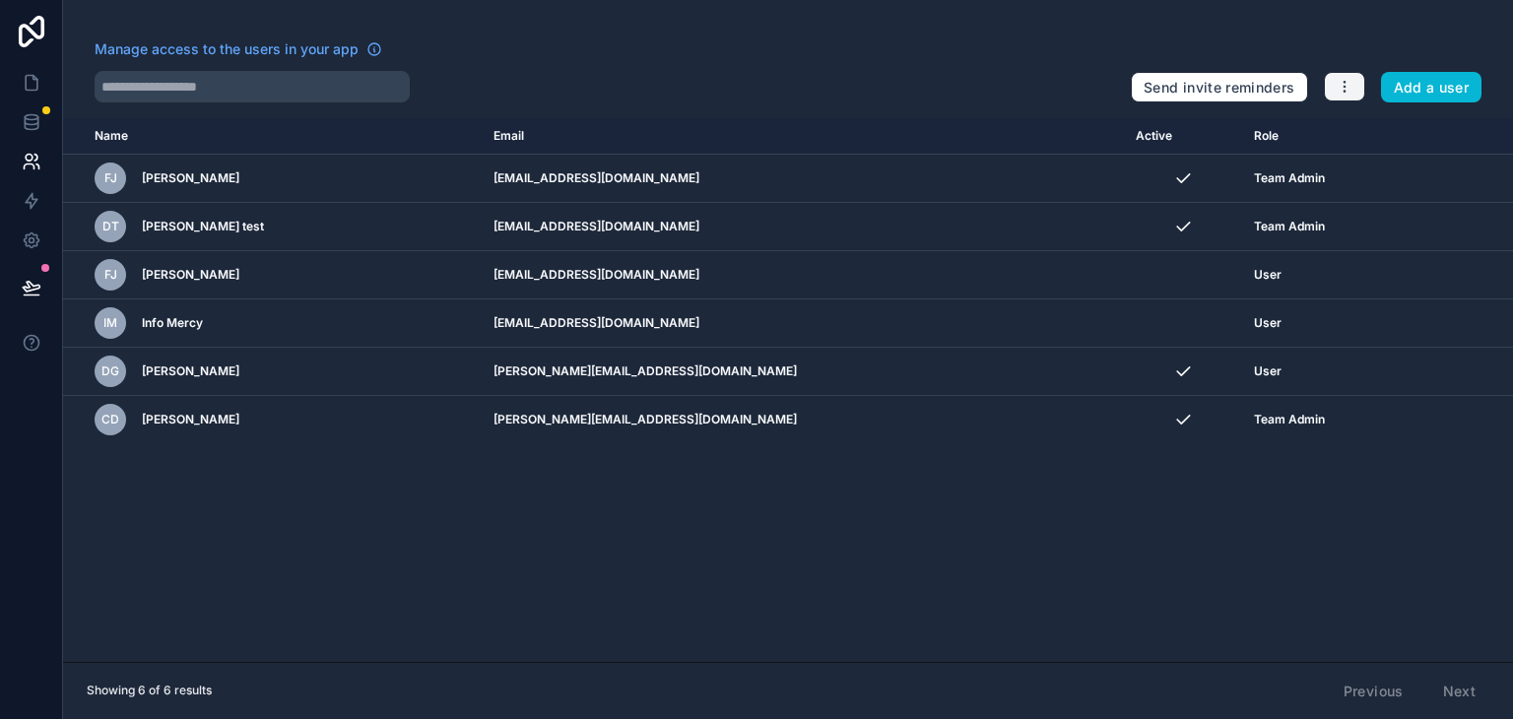
click at [1340, 88] on icon "button" at bounding box center [1345, 87] width 16 height 16
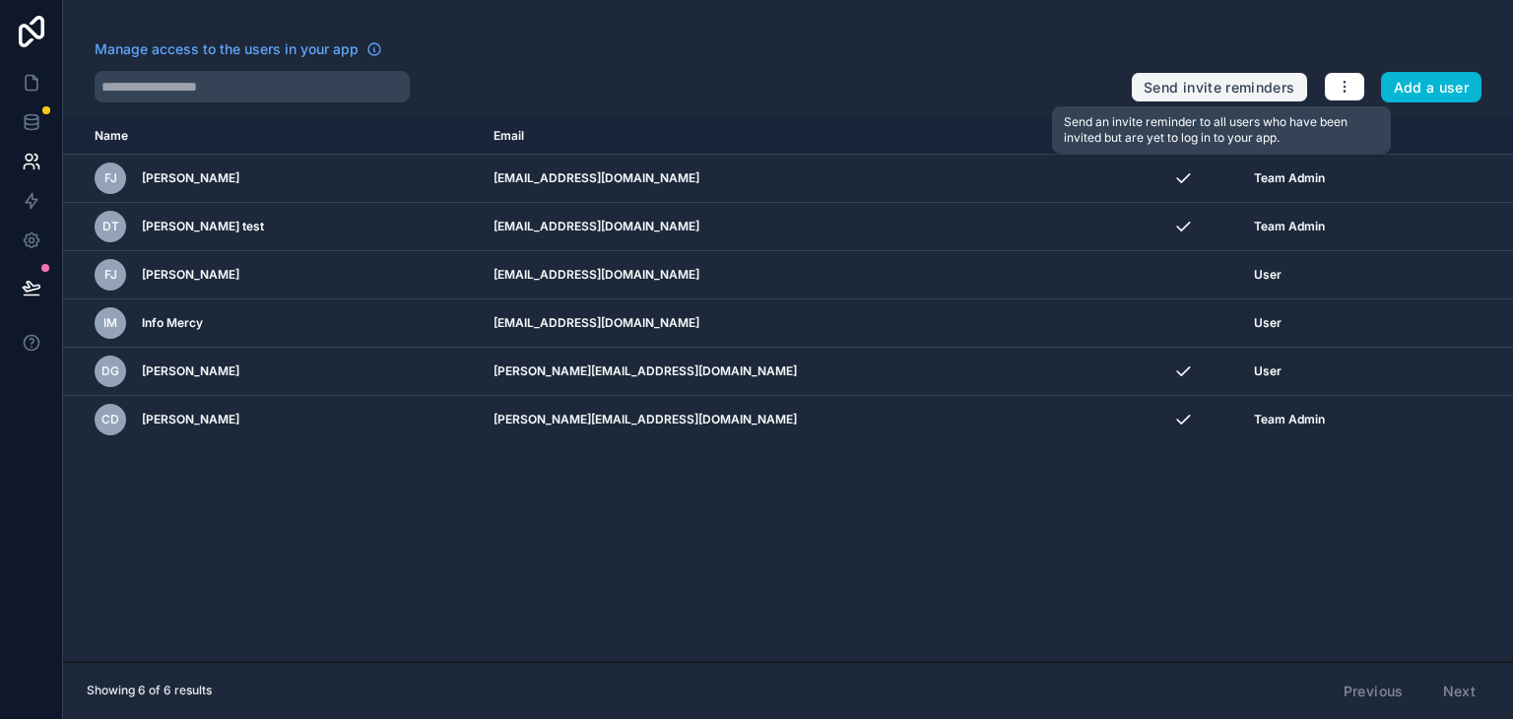
click at [1268, 87] on button "Send invite reminders" at bounding box center [1219, 88] width 176 height 32
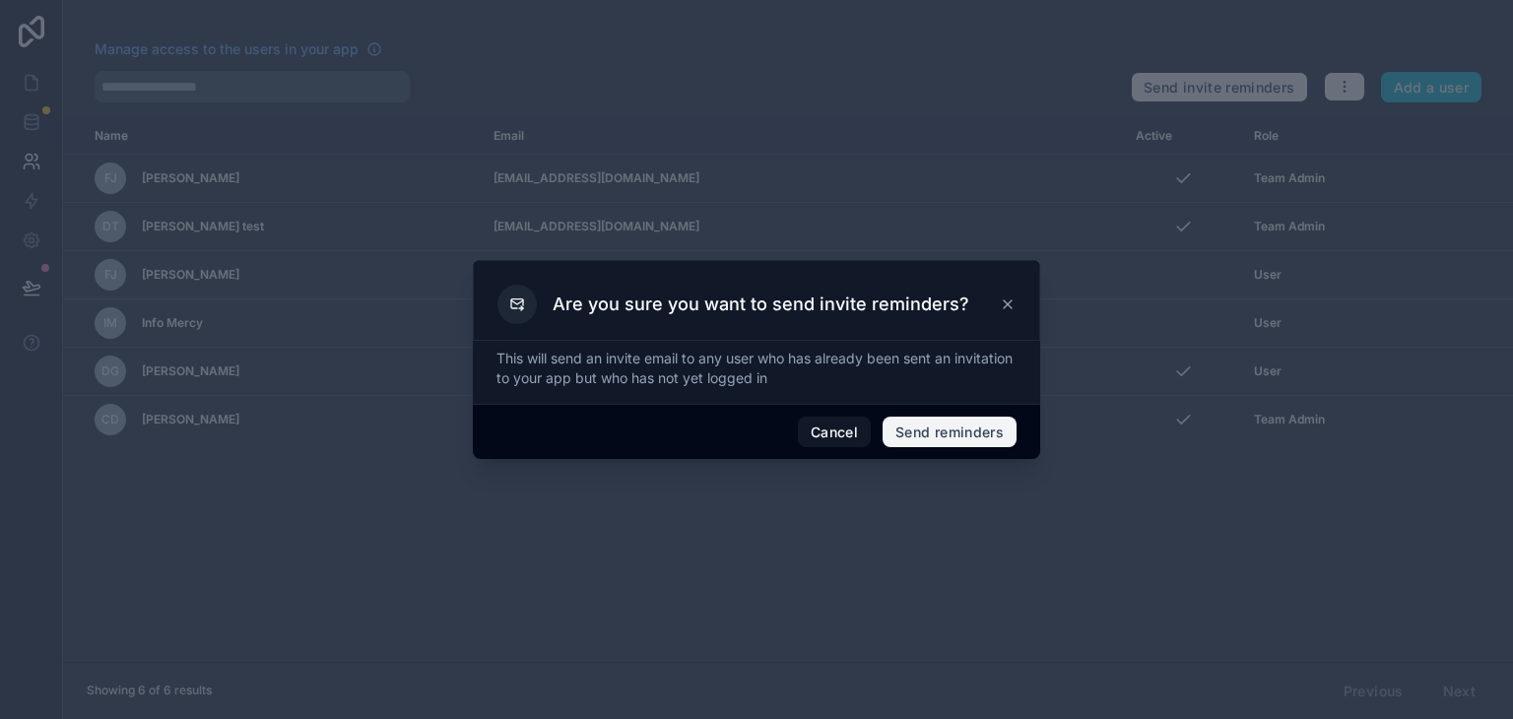
click at [934, 436] on button "Send reminders" at bounding box center [950, 433] width 134 height 32
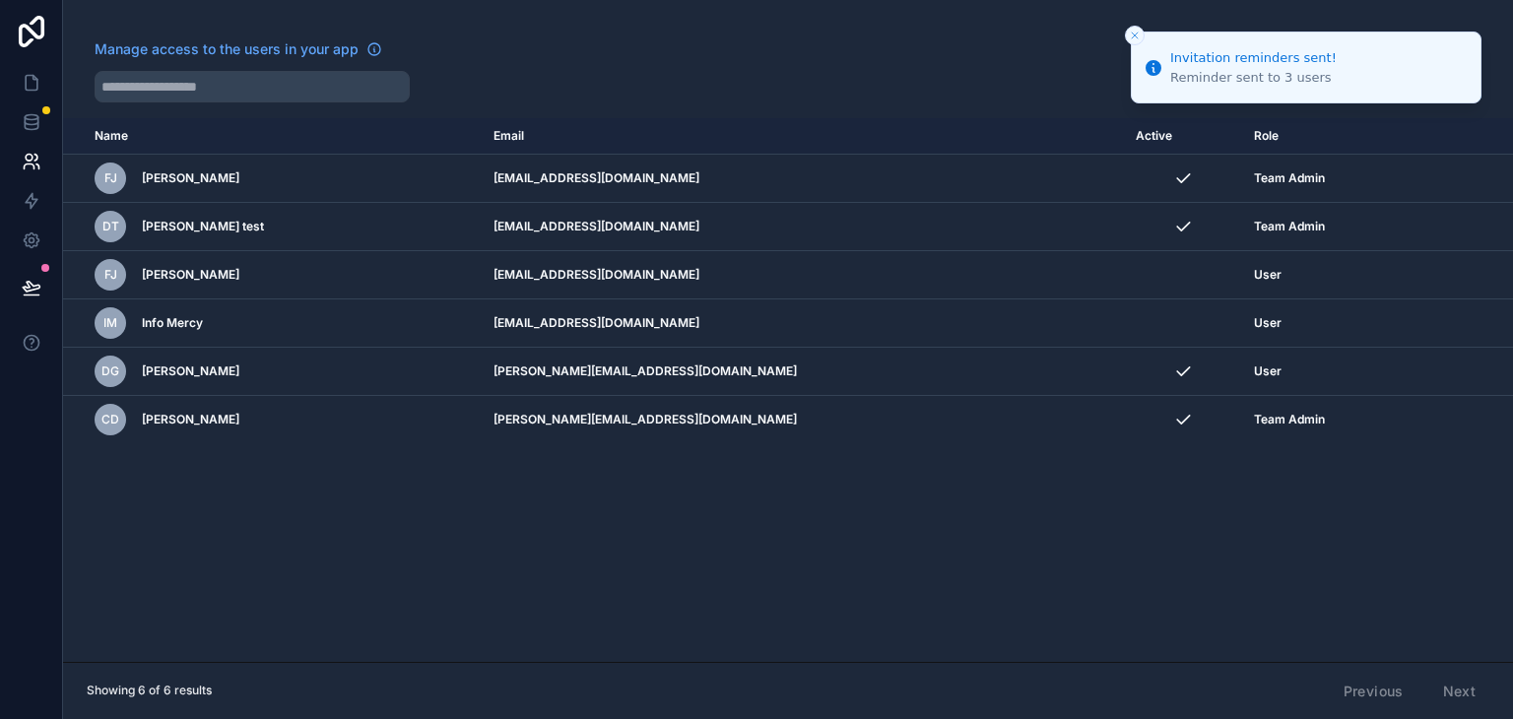
click at [1132, 33] on line "Close toast" at bounding box center [1135, 36] width 6 height 6
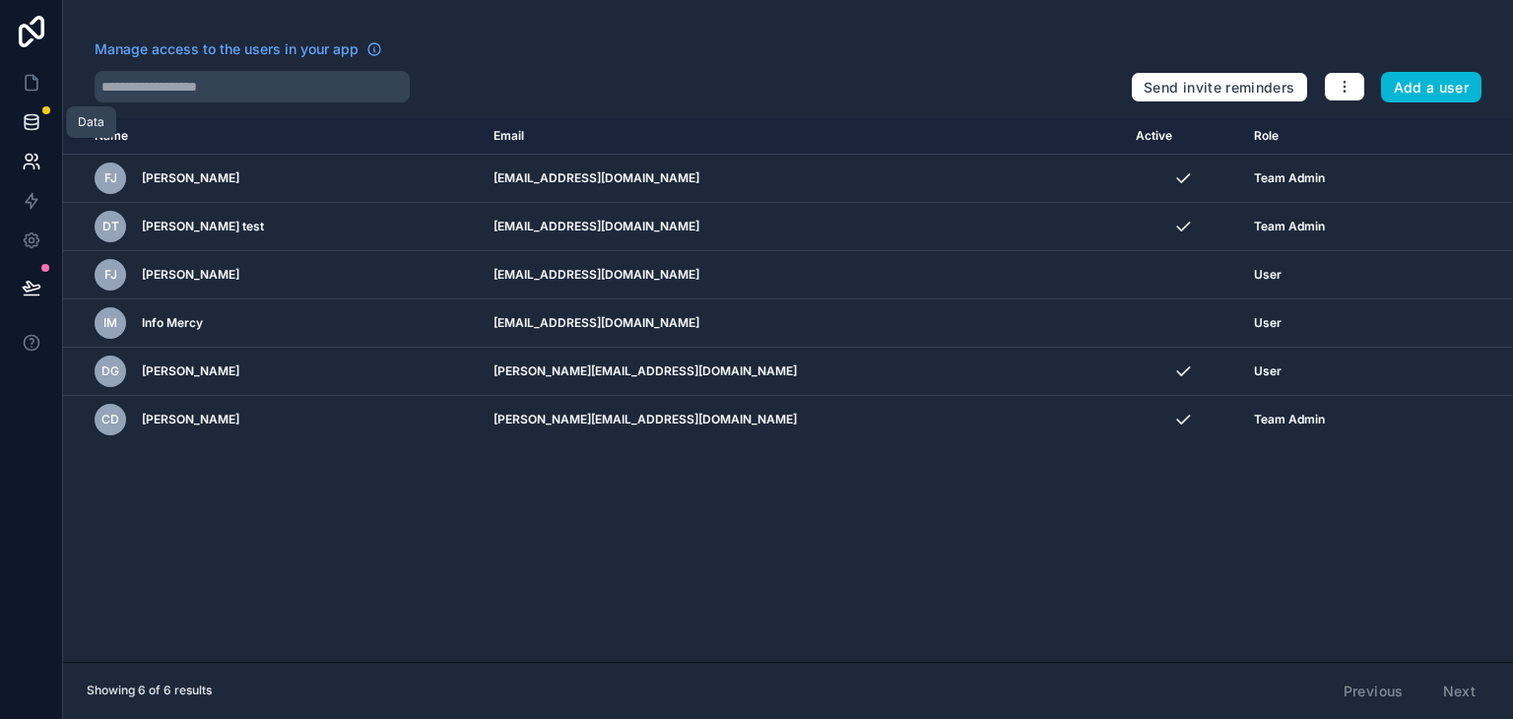
click at [41, 112] on link at bounding box center [31, 121] width 62 height 39
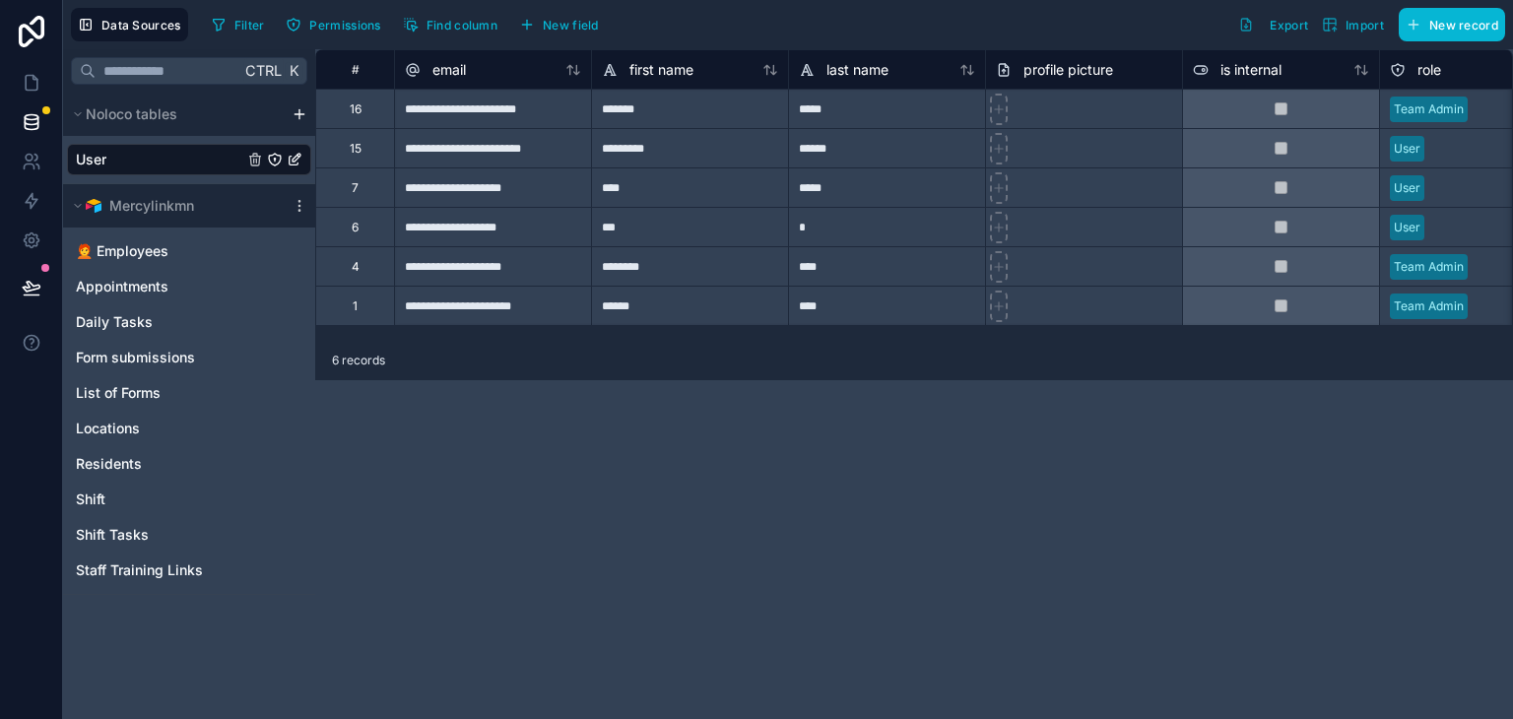
click at [575, 502] on div "**********" at bounding box center [914, 384] width 1198 height 670
click at [1036, 319] on div at bounding box center [1083, 305] width 197 height 39
drag, startPoint x: 13, startPoint y: 463, endPoint x: 13, endPoint y: 445, distance: 17.7
click at [13, 463] on div at bounding box center [31, 359] width 63 height 719
click at [32, 281] on icon at bounding box center [32, 288] width 20 height 20
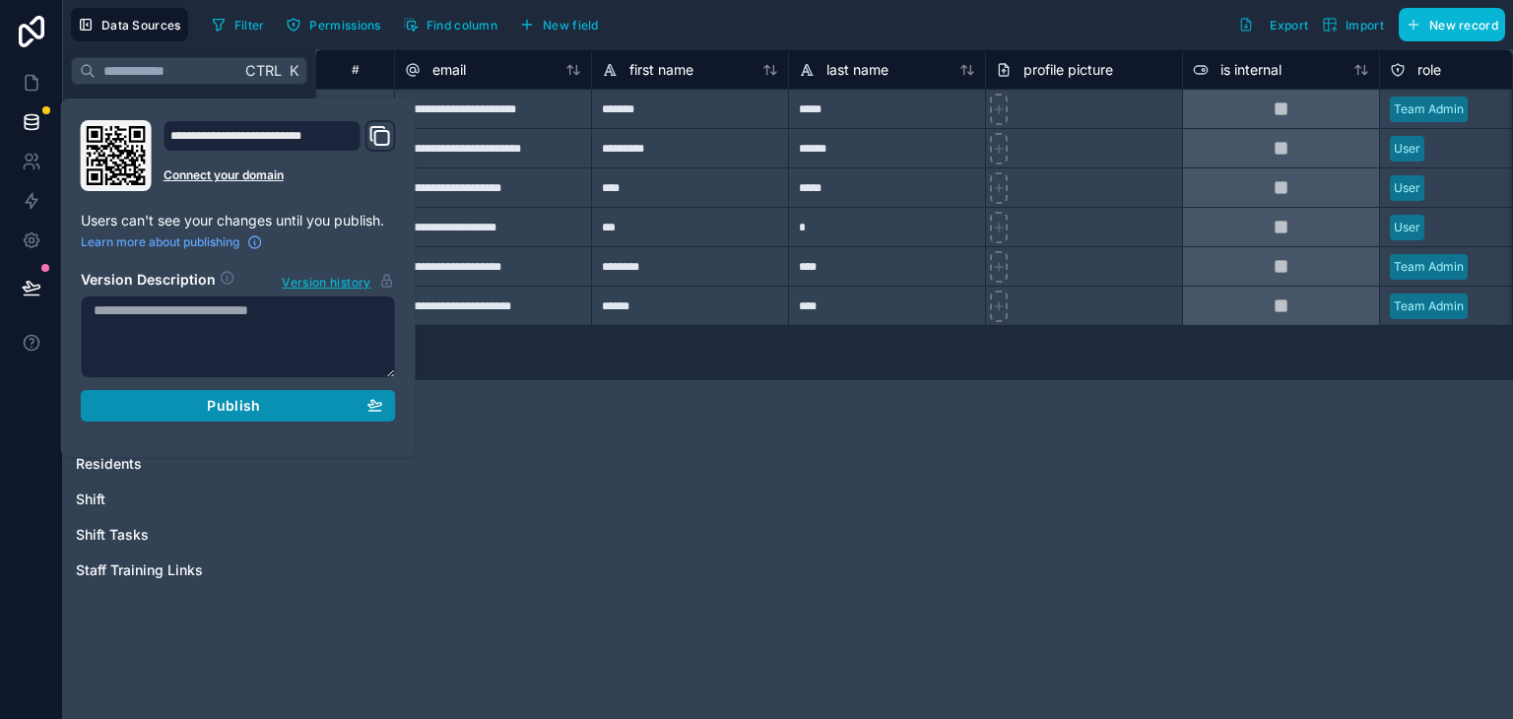
click at [246, 409] on span "Publish" at bounding box center [233, 406] width 53 height 18
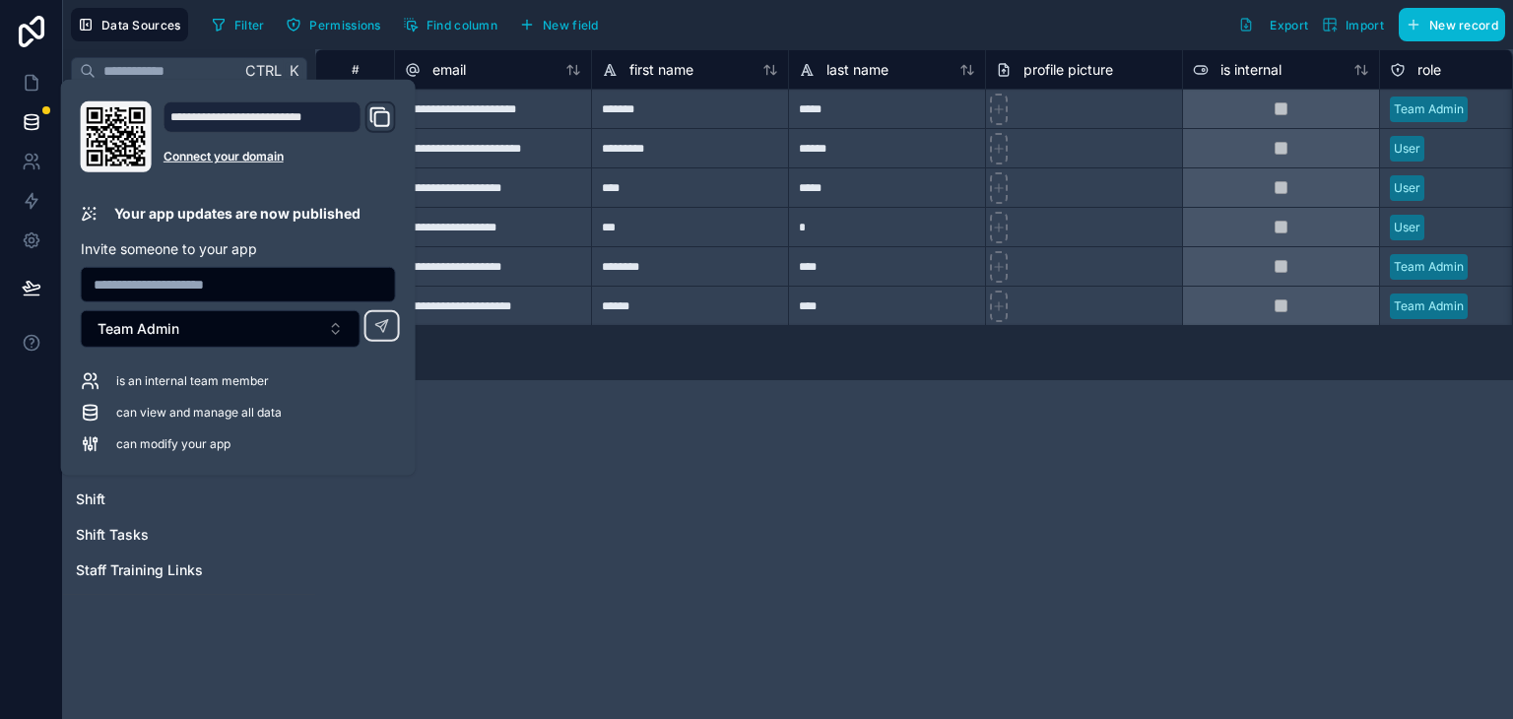
click at [205, 289] on input "text" at bounding box center [238, 285] width 313 height 28
click at [217, 276] on input "text" at bounding box center [238, 285] width 313 height 28
click at [799, 486] on div "**********" at bounding box center [914, 384] width 1198 height 670
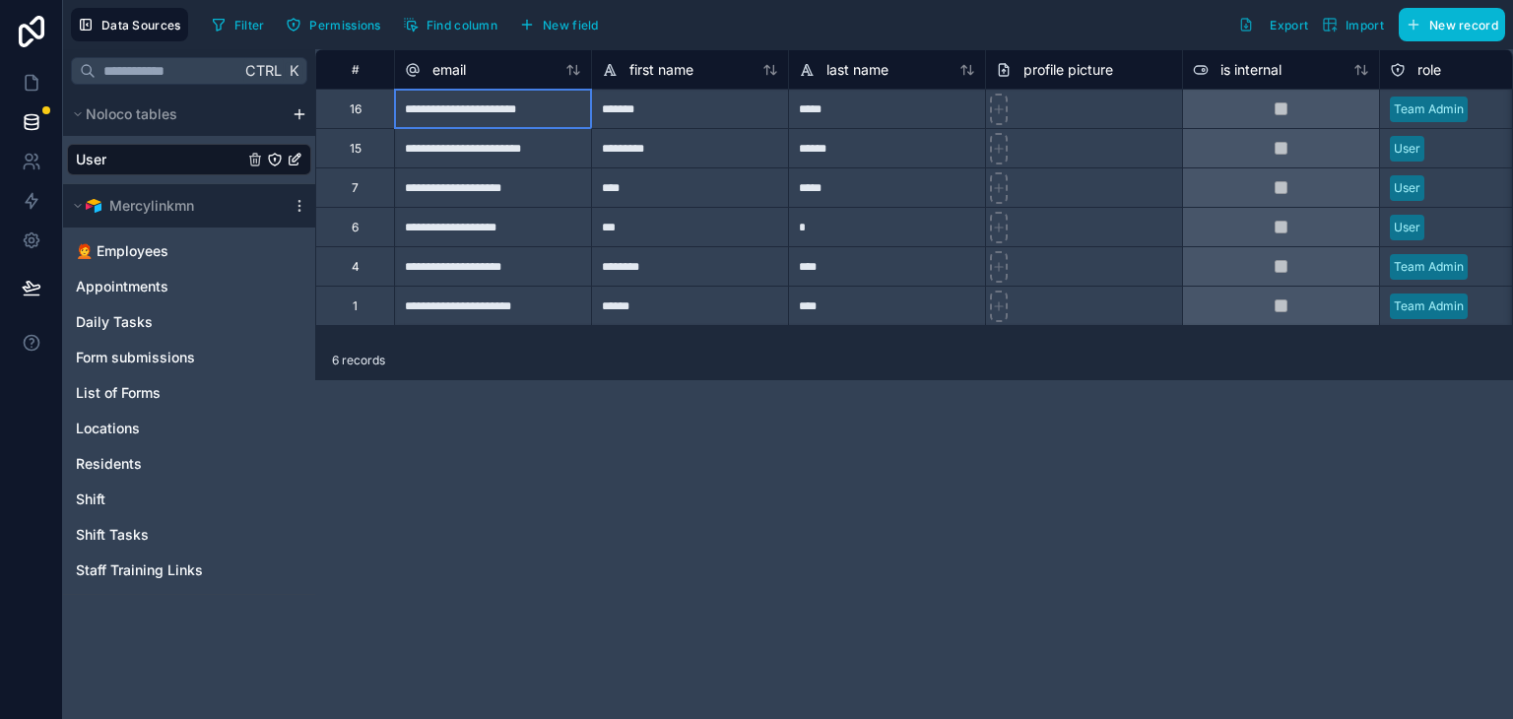
click at [457, 108] on div "**********" at bounding box center [492, 108] width 197 height 39
click at [29, 153] on icon at bounding box center [32, 162] width 20 height 20
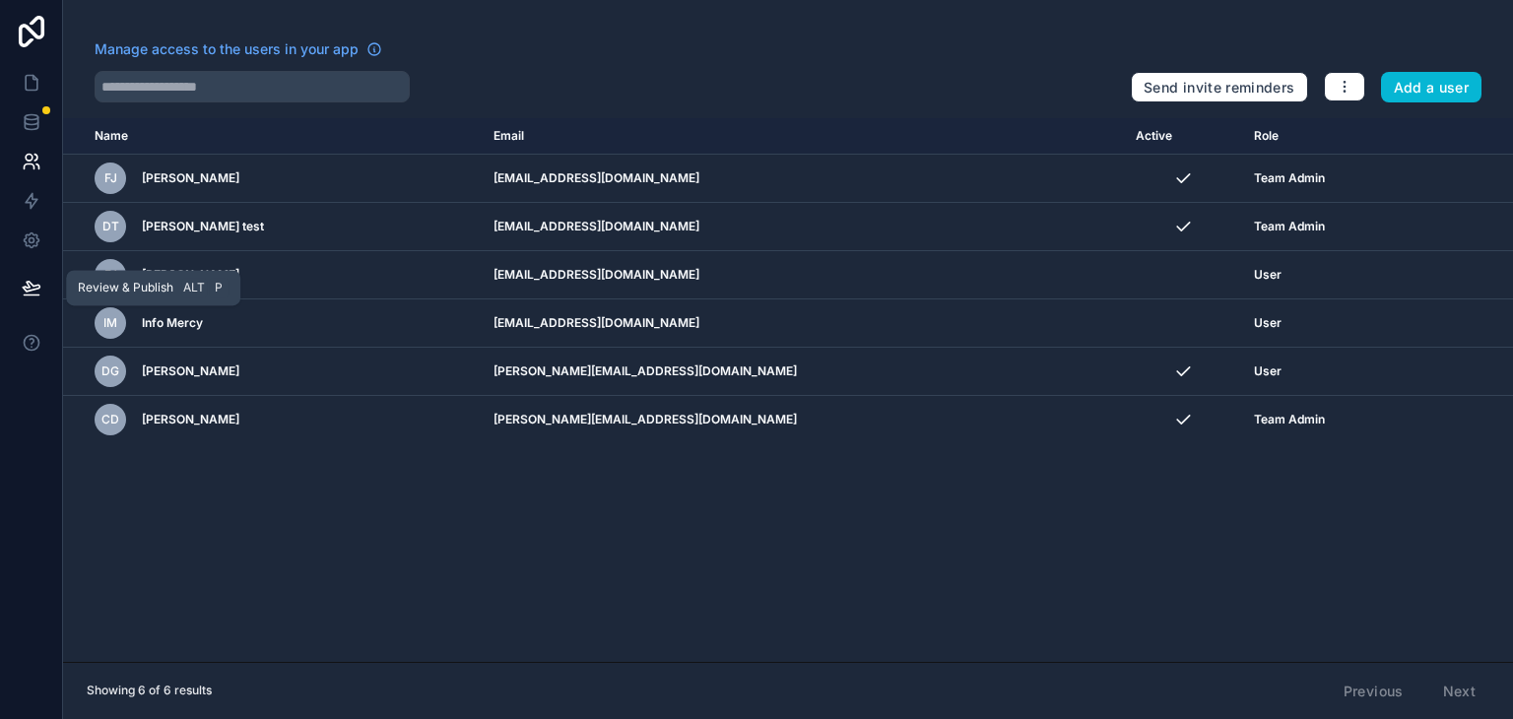
click at [34, 280] on icon at bounding box center [32, 288] width 20 height 20
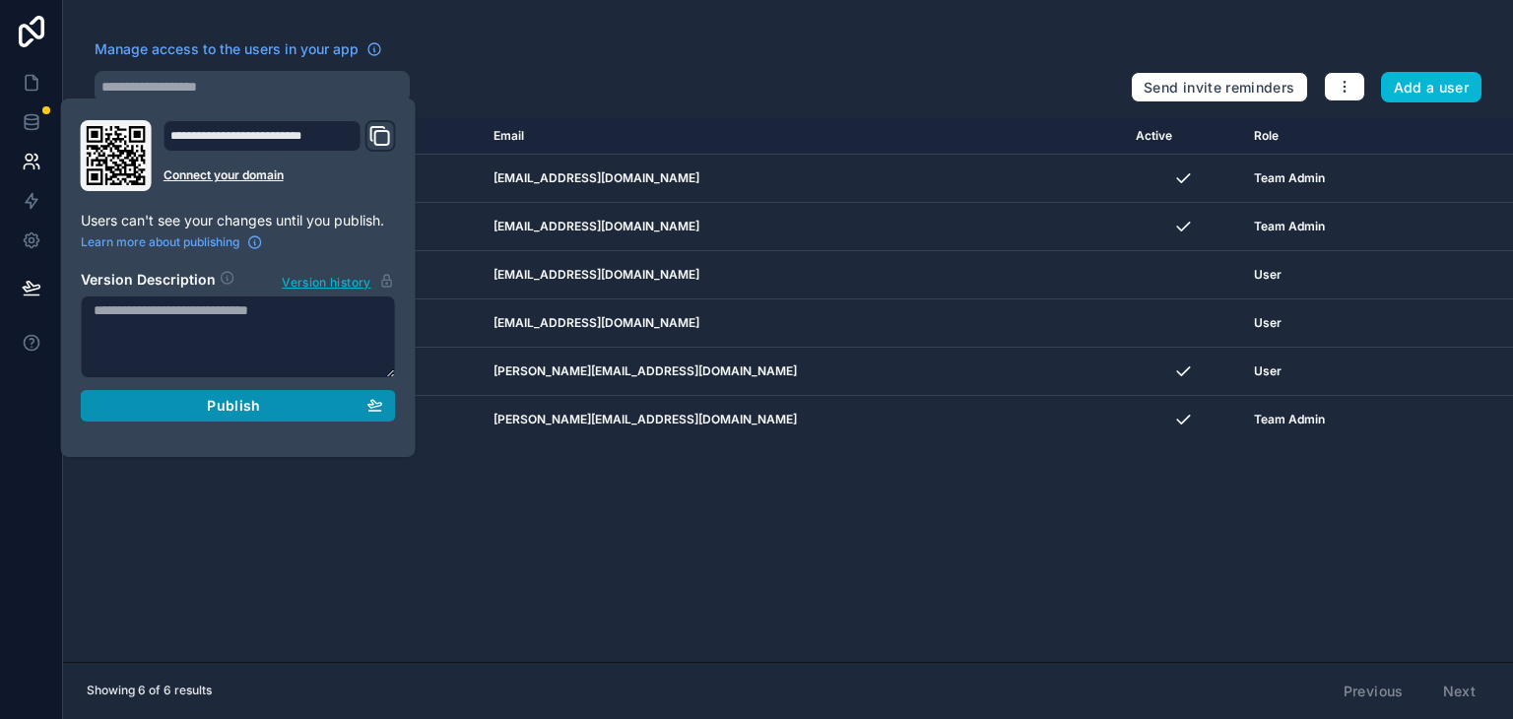
click at [229, 411] on span "Publish" at bounding box center [233, 406] width 53 height 18
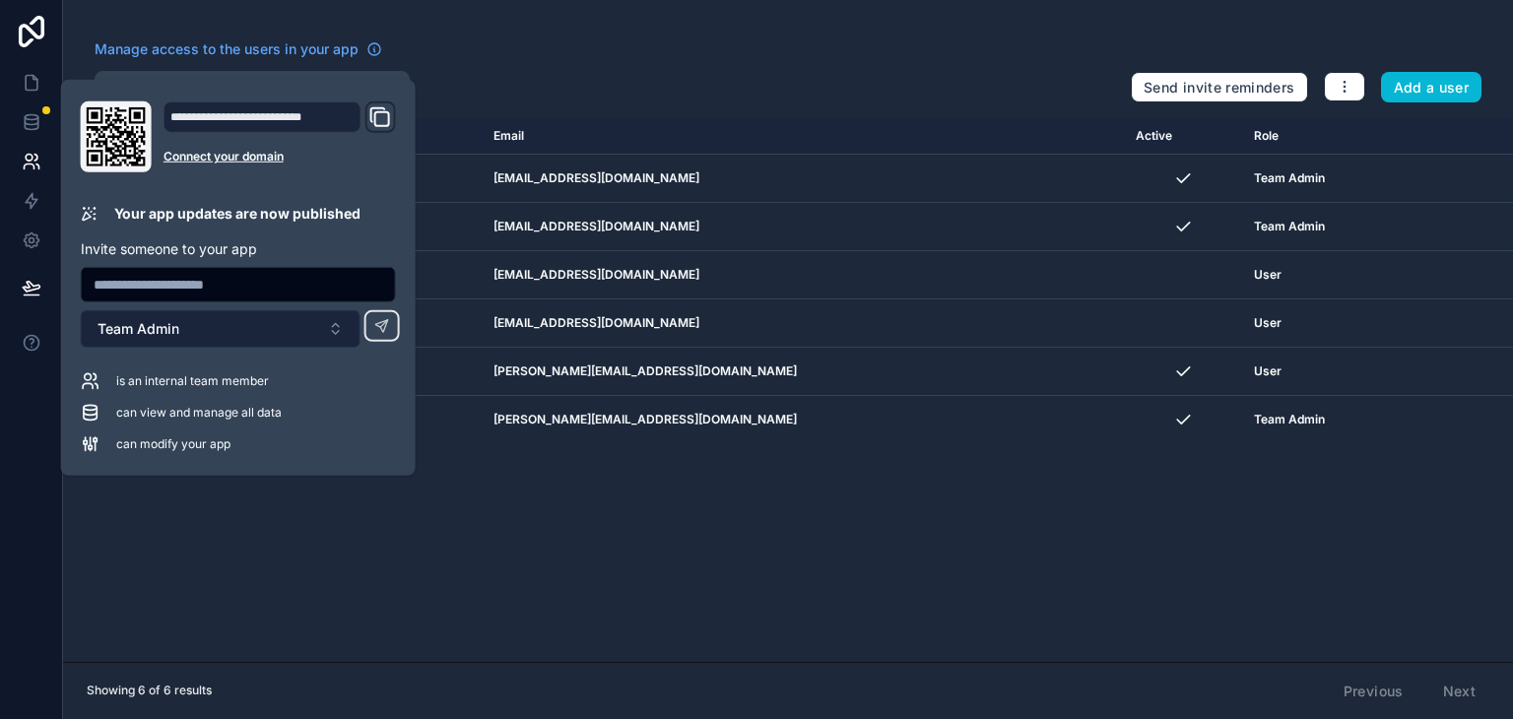
click at [189, 334] on button "Team Admin" at bounding box center [221, 328] width 280 height 37
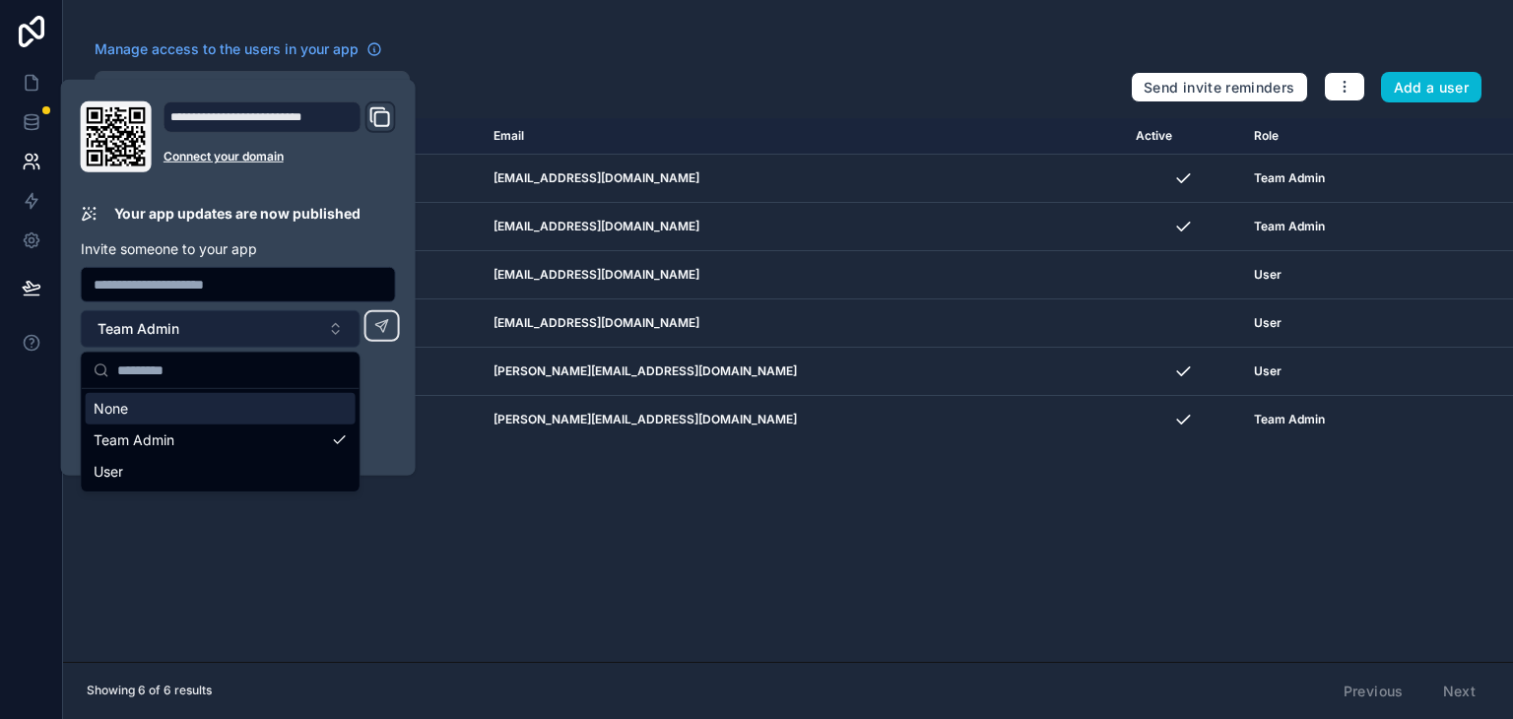
click at [189, 334] on button "Team Admin" at bounding box center [221, 328] width 280 height 37
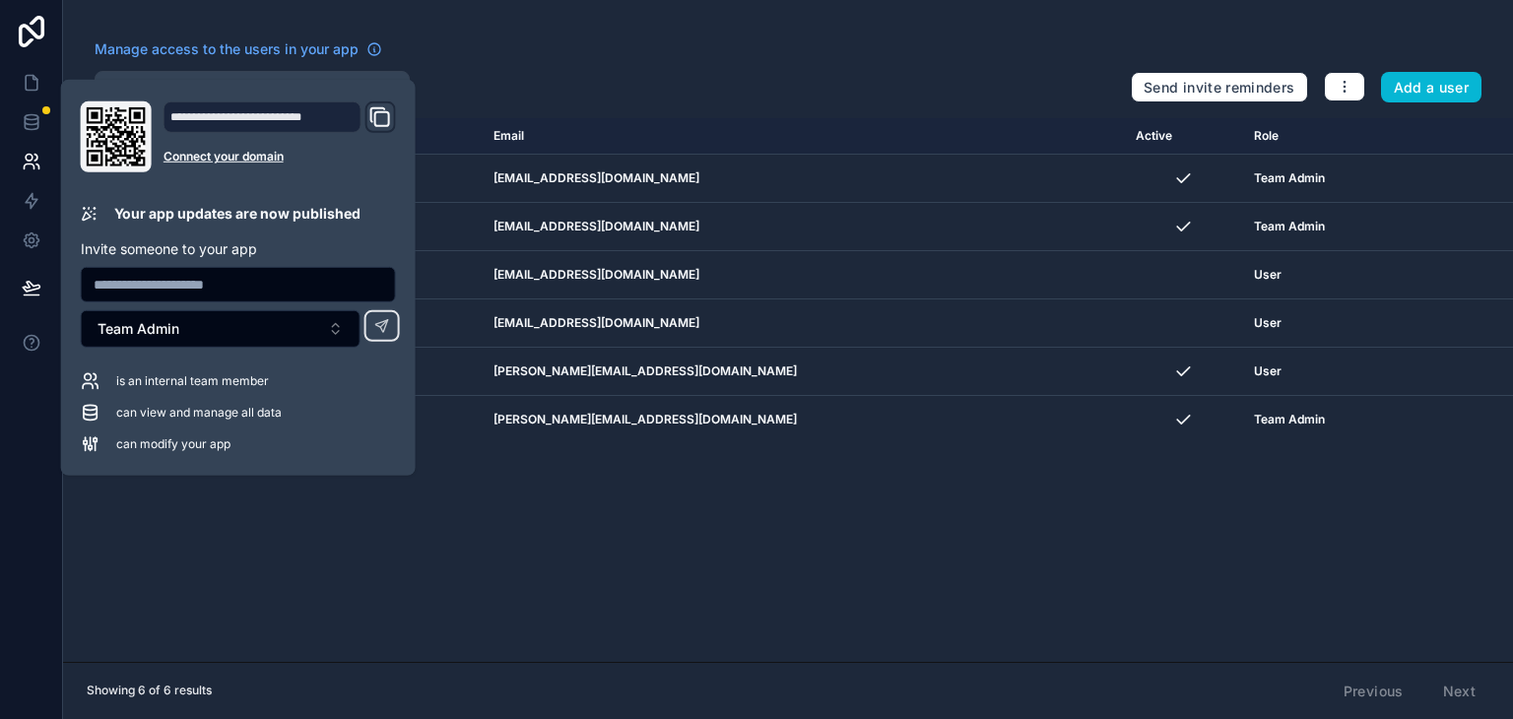
click at [181, 285] on input "text" at bounding box center [238, 285] width 313 height 28
paste input "**********"
type input "**********"
click at [520, 56] on div "Manage access to the users in your app" at bounding box center [605, 55] width 1021 height 32
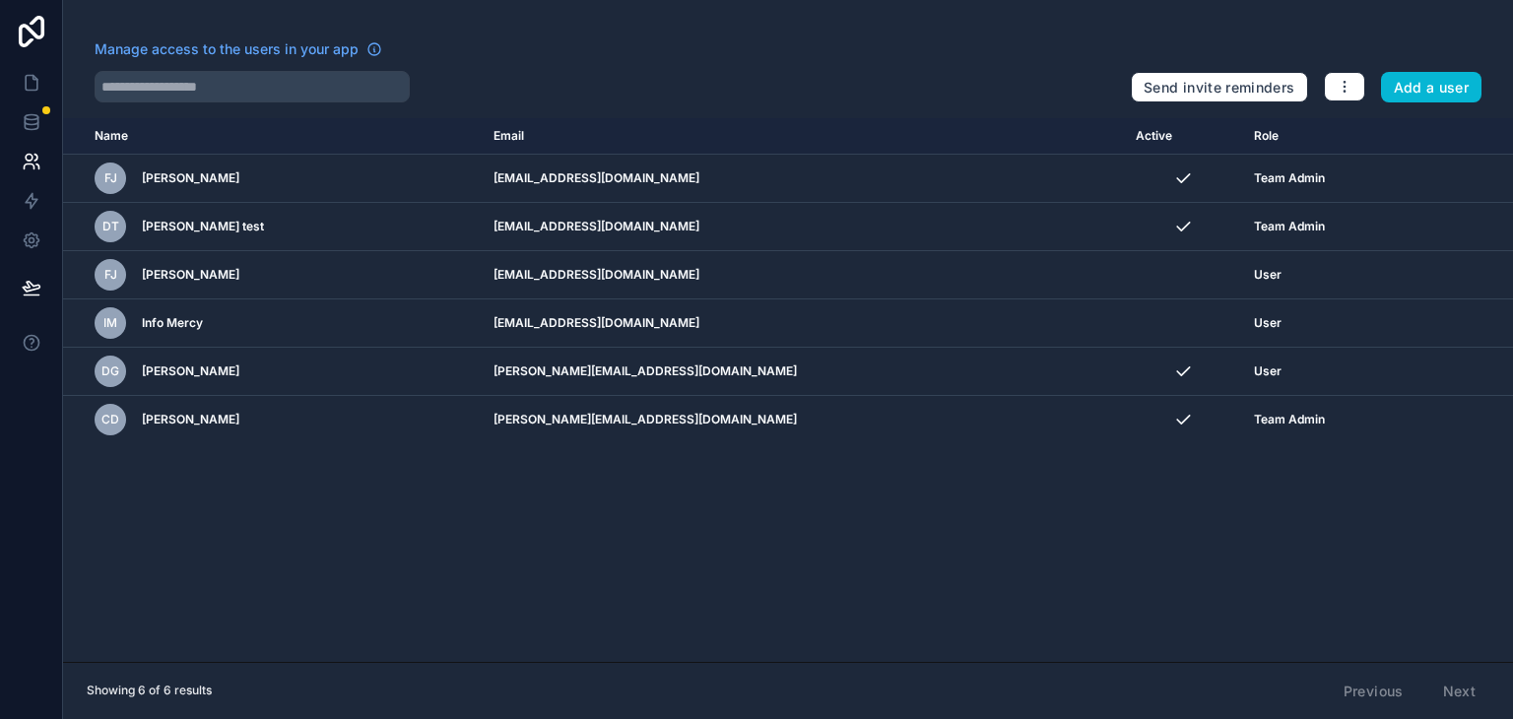
click at [400, 499] on div "Name Email Active Role userTable.email FJ Faisal Jama faisal@mercylinkmn.com Te…" at bounding box center [788, 390] width 1450 height 544
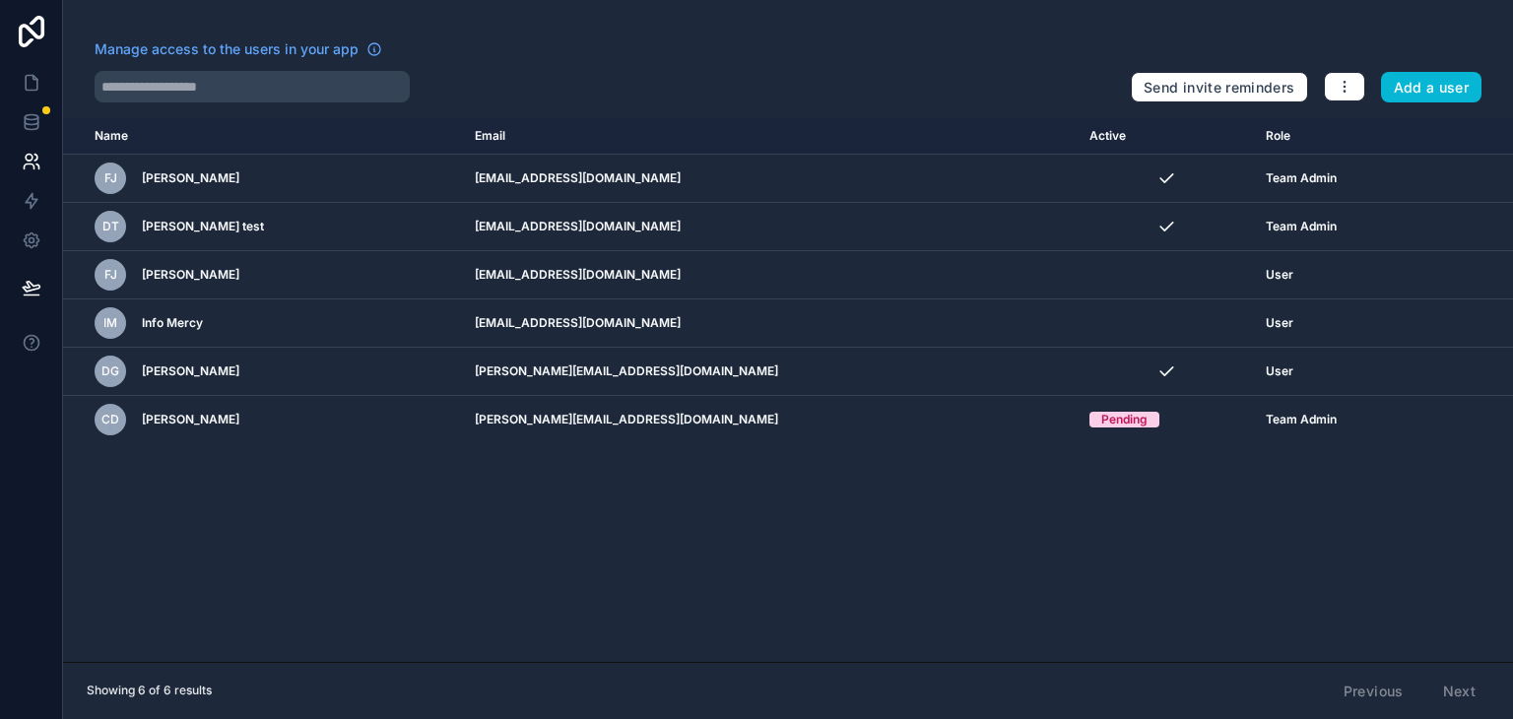
click at [1380, 499] on div "Name Email Active Role [DOMAIN_NAME] FJ [PERSON_NAME] [PERSON_NAME][EMAIL_ADDRE…" at bounding box center [788, 390] width 1450 height 544
click at [363, 505] on div "Name Email Active Role [DOMAIN_NAME] FJ [PERSON_NAME] [PERSON_NAME][EMAIL_ADDRE…" at bounding box center [788, 390] width 1450 height 544
click at [309, 470] on div "Name Email Active Role [DOMAIN_NAME] FJ [PERSON_NAME] [PERSON_NAME][EMAIL_ADDRE…" at bounding box center [788, 390] width 1450 height 544
click at [1340, 84] on icon "button" at bounding box center [1345, 87] width 16 height 16
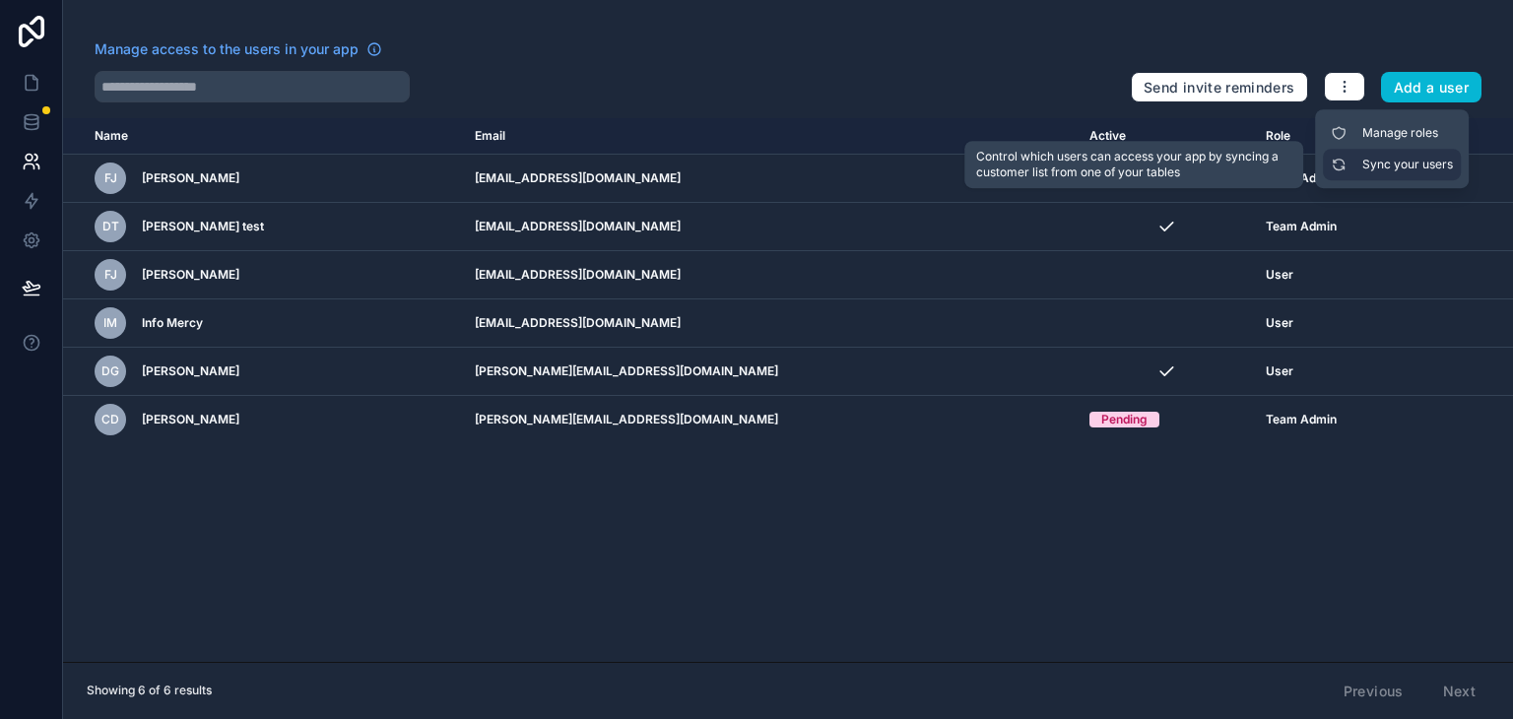
click at [1389, 174] on link "Sync your users" at bounding box center [1392, 165] width 138 height 32
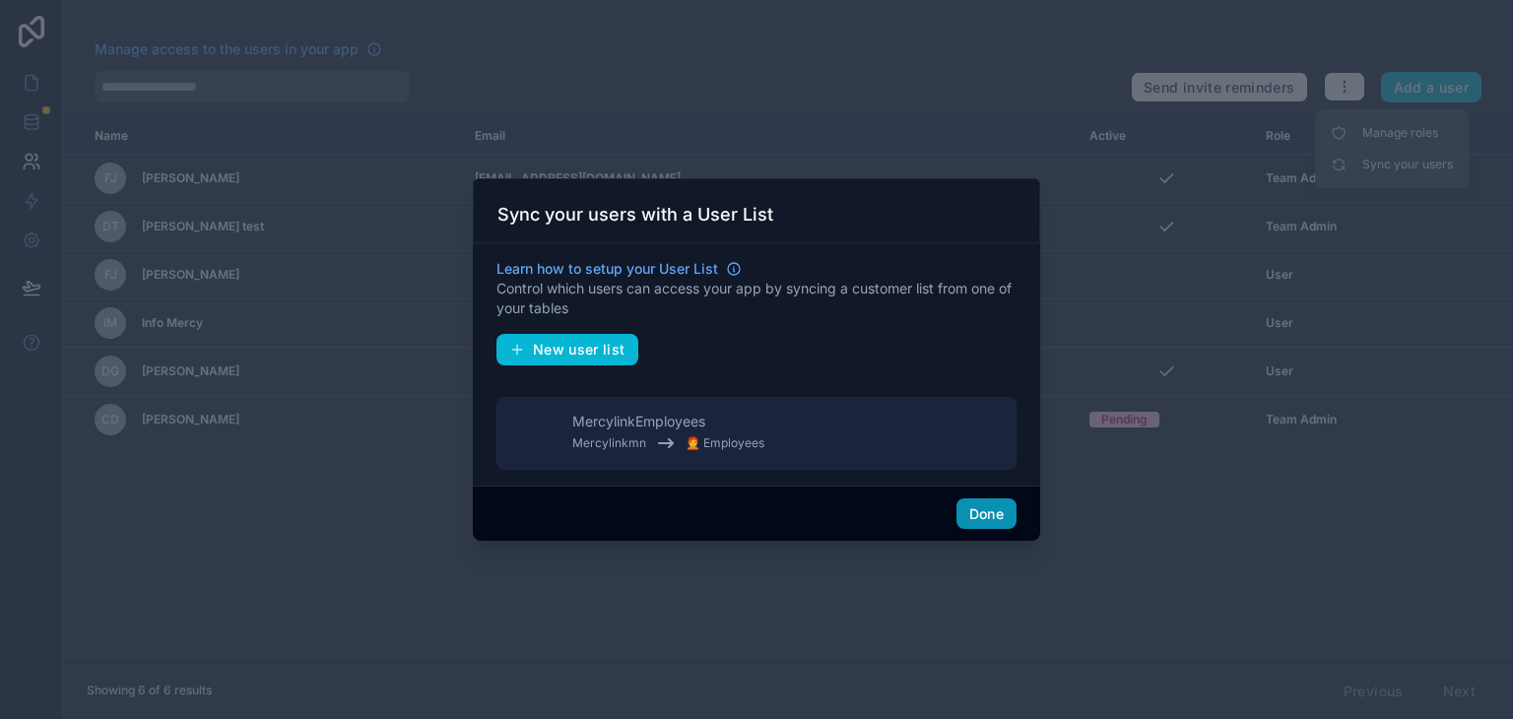
click at [1001, 507] on button "Done" at bounding box center [986, 514] width 60 height 32
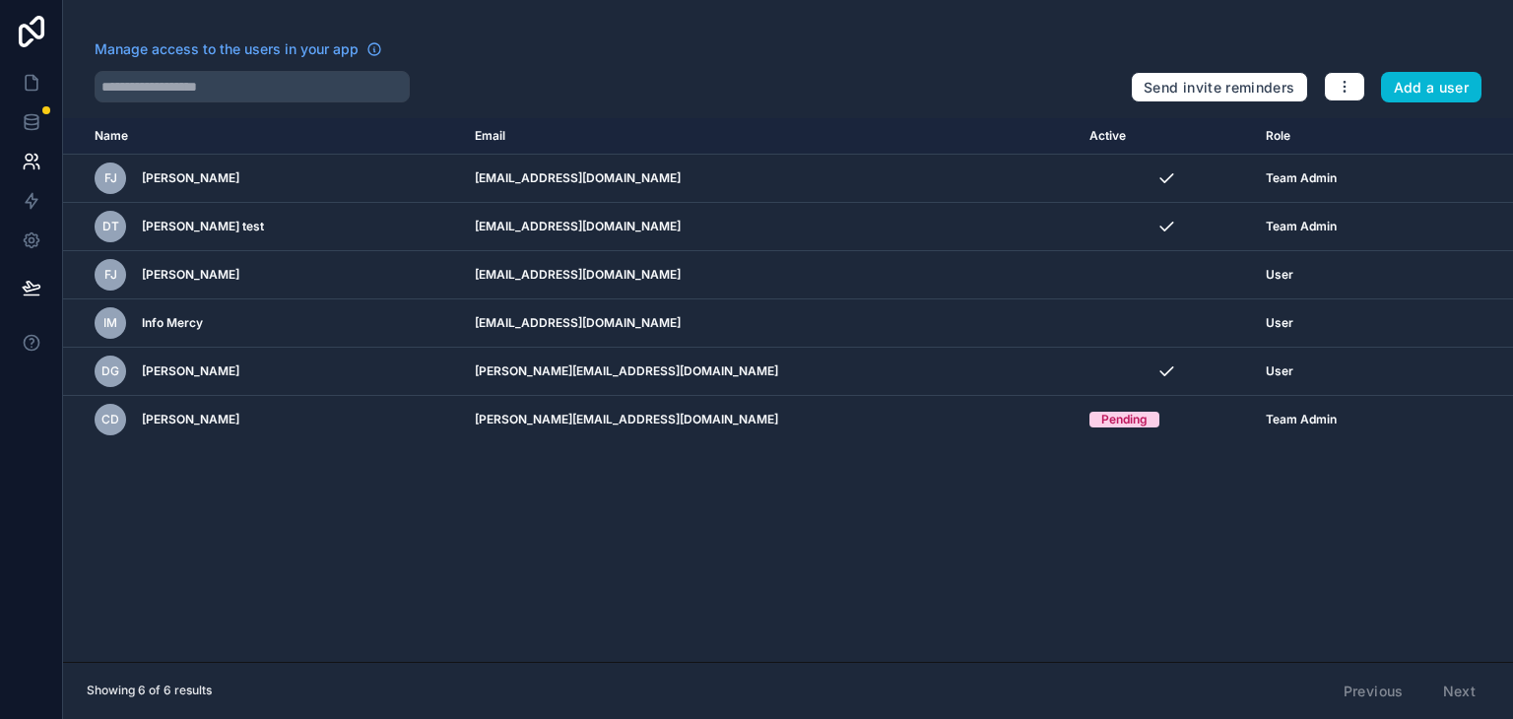
click at [1068, 509] on div "Name Email Active Role [DOMAIN_NAME] FJ [PERSON_NAME] [PERSON_NAME][EMAIL_ADDRE…" at bounding box center [788, 390] width 1450 height 544
click at [39, 161] on icon at bounding box center [32, 162] width 20 height 20
click at [40, 69] on link at bounding box center [31, 82] width 62 height 39
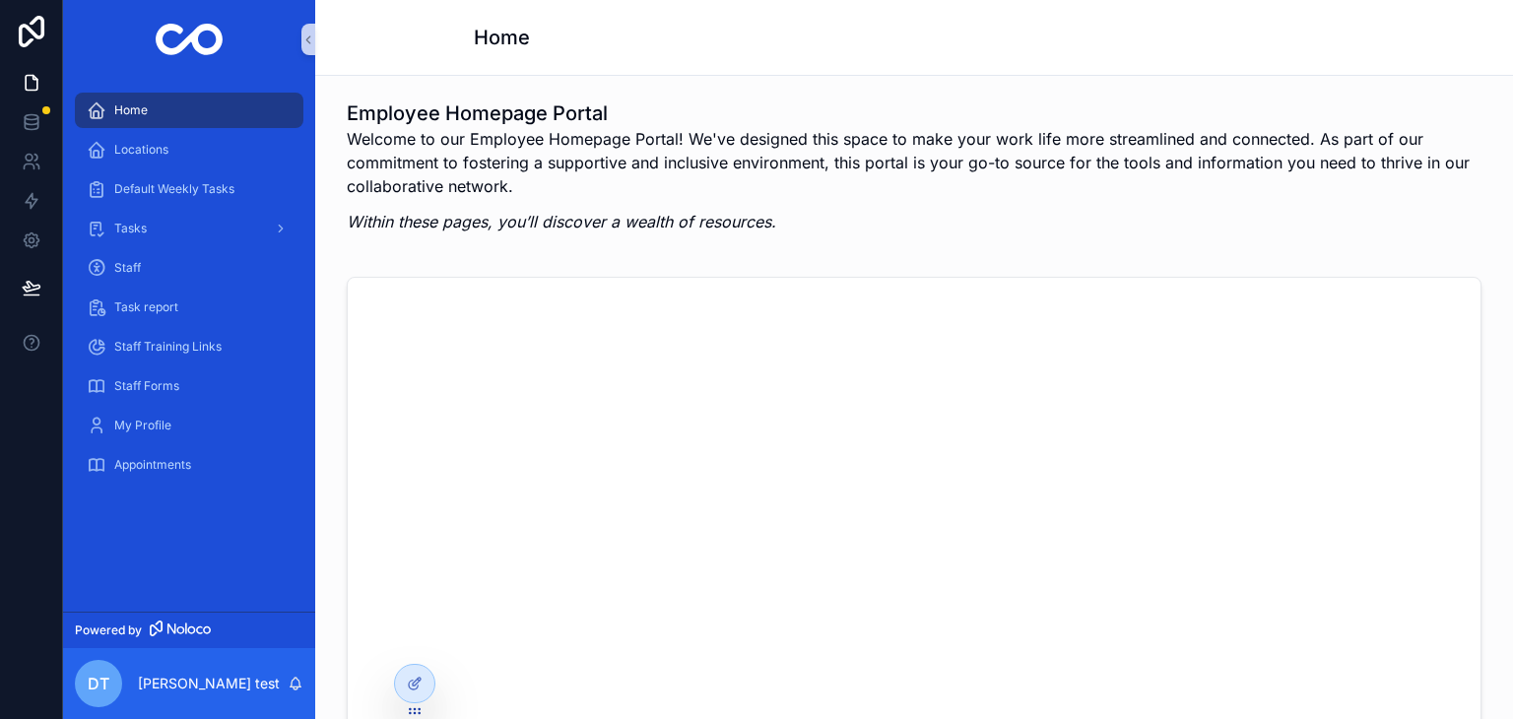
click at [242, 696] on div "Dt [PERSON_NAME] test" at bounding box center [189, 683] width 252 height 71
click at [43, 70] on link at bounding box center [31, 82] width 62 height 39
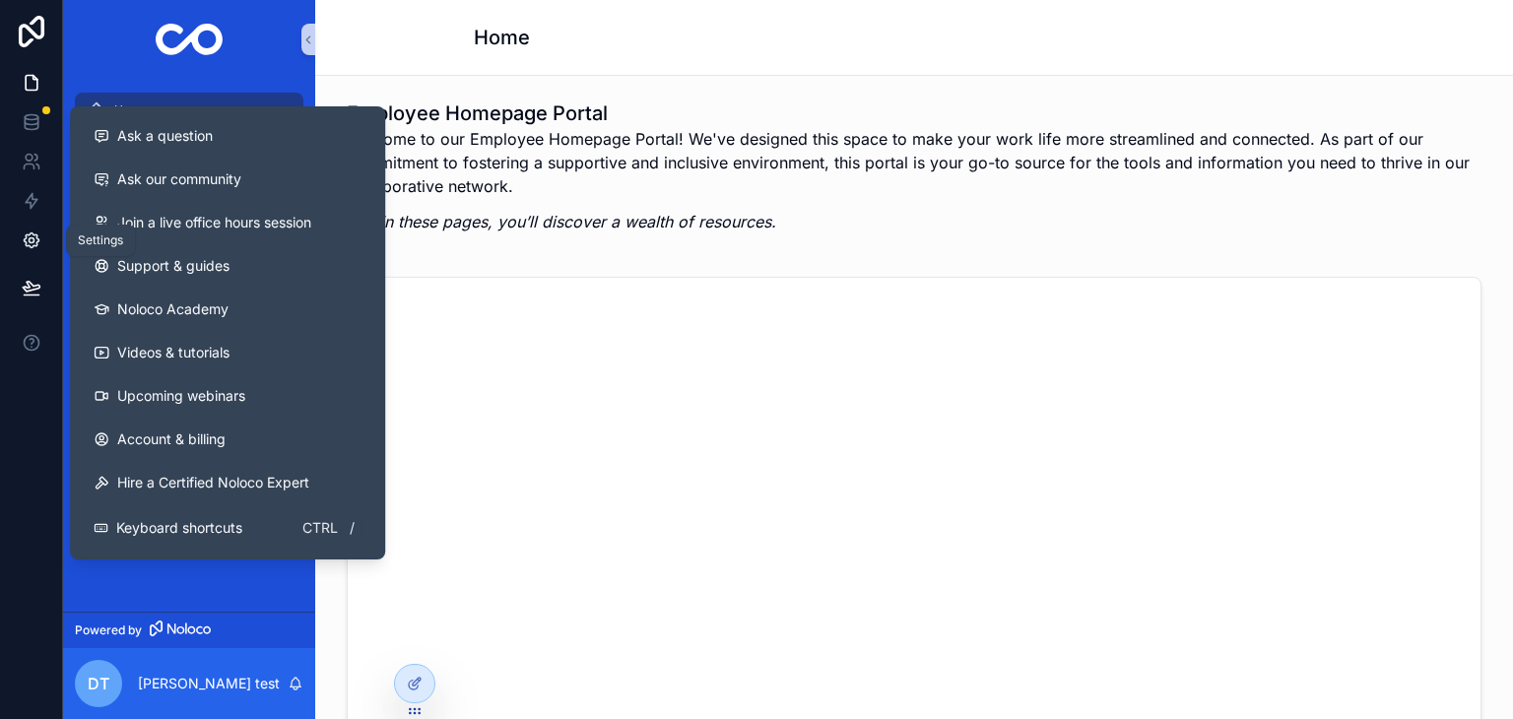
click at [26, 236] on icon at bounding box center [31, 240] width 15 height 15
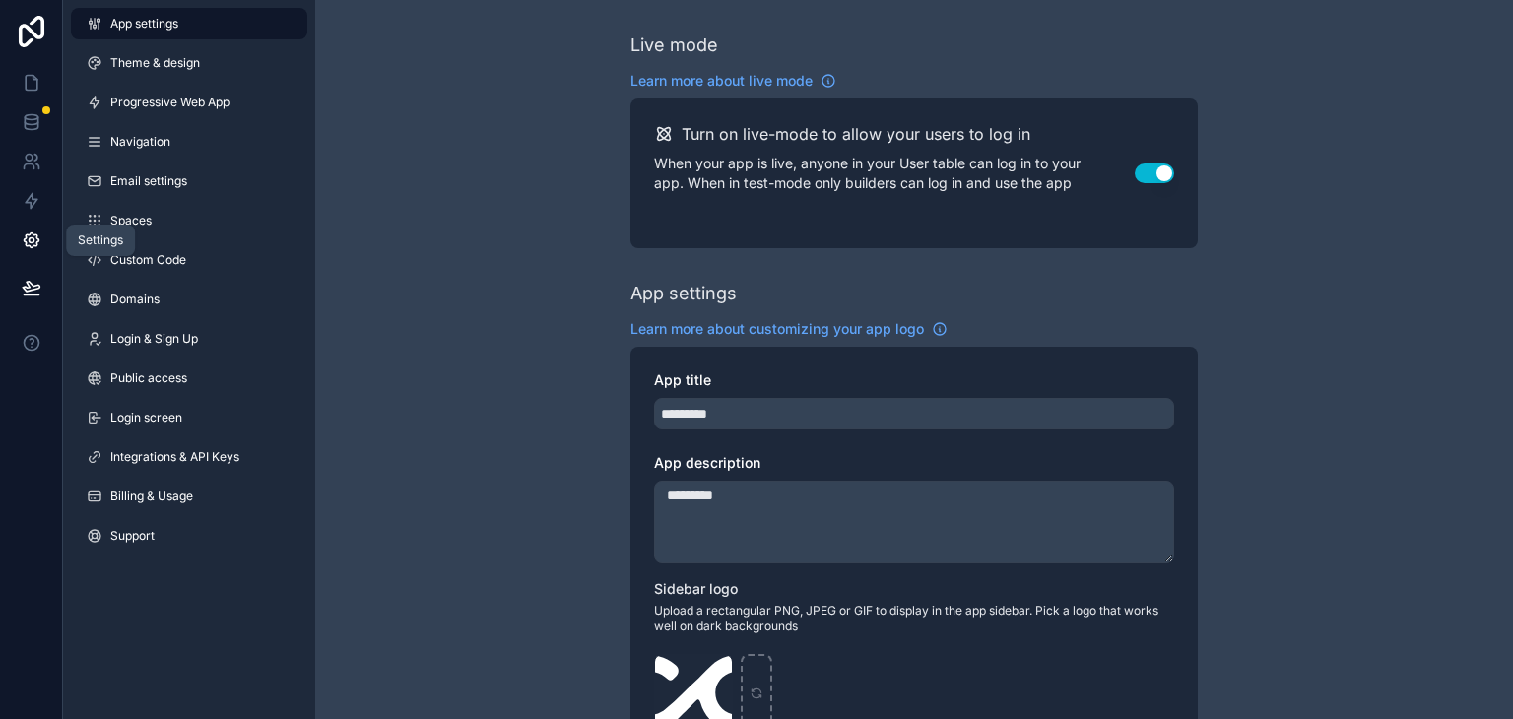
click at [35, 239] on icon at bounding box center [32, 241] width 20 height 20
click at [41, 284] on button at bounding box center [31, 287] width 43 height 55
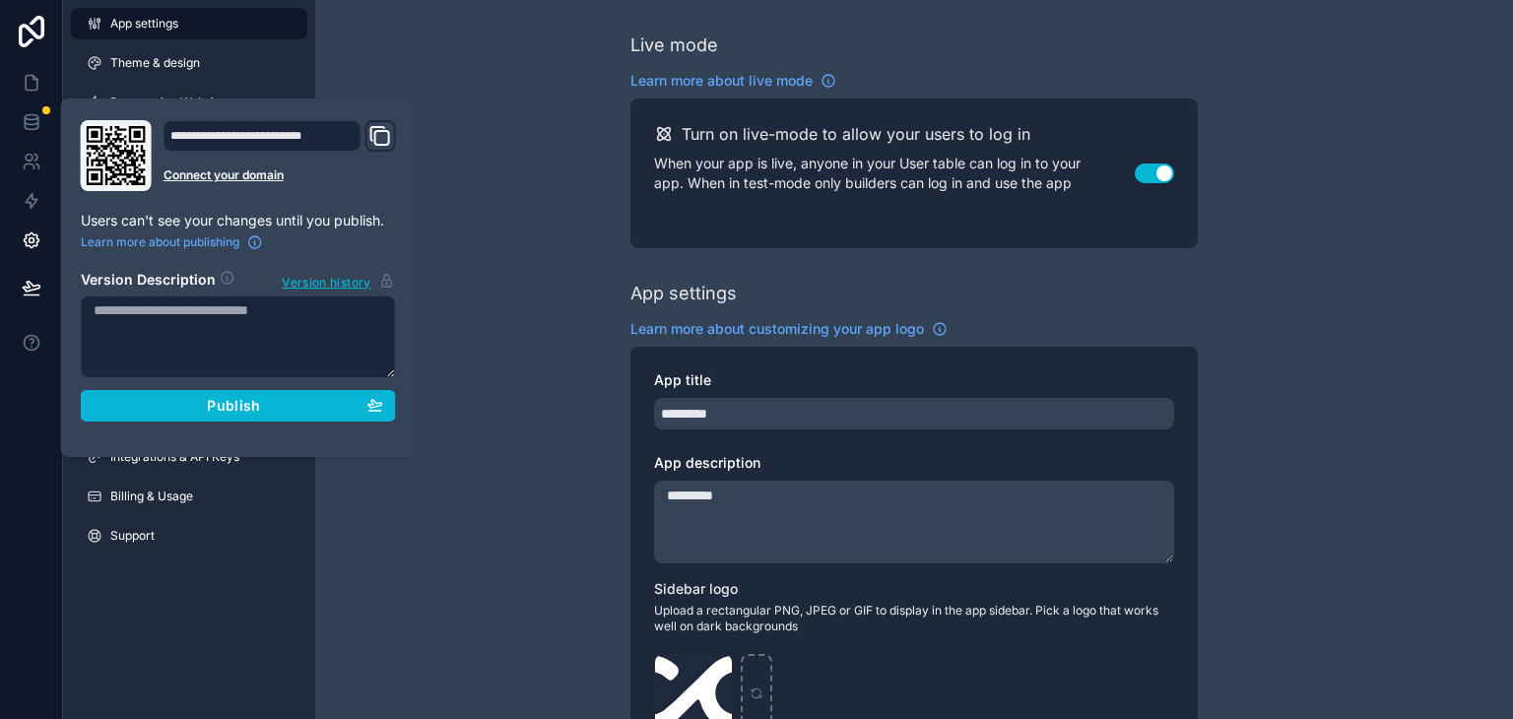
click at [375, 133] on icon "Domain and Custom Link" at bounding box center [382, 138] width 14 height 14
click at [414, 111] on div "**********" at bounding box center [238, 278] width 355 height 359
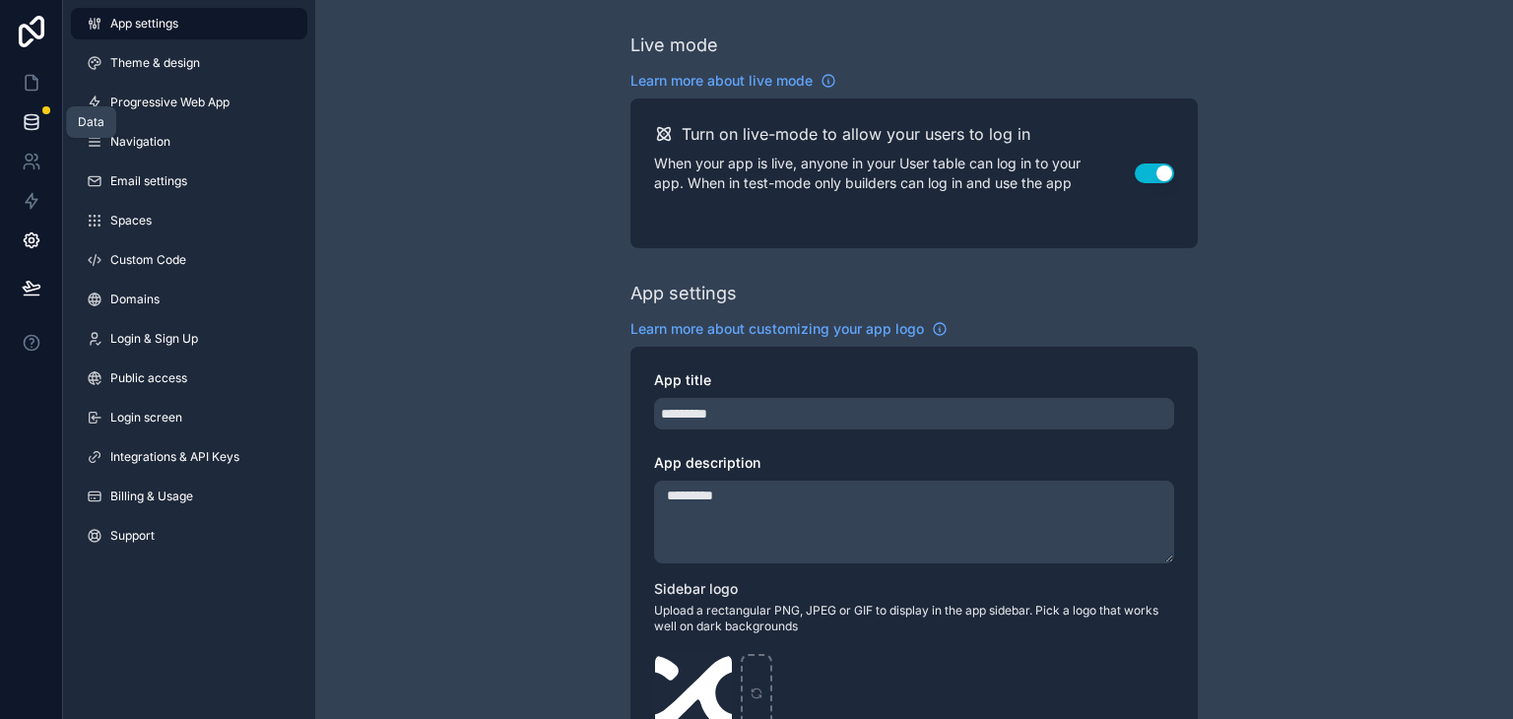
click at [36, 110] on link at bounding box center [31, 121] width 62 height 39
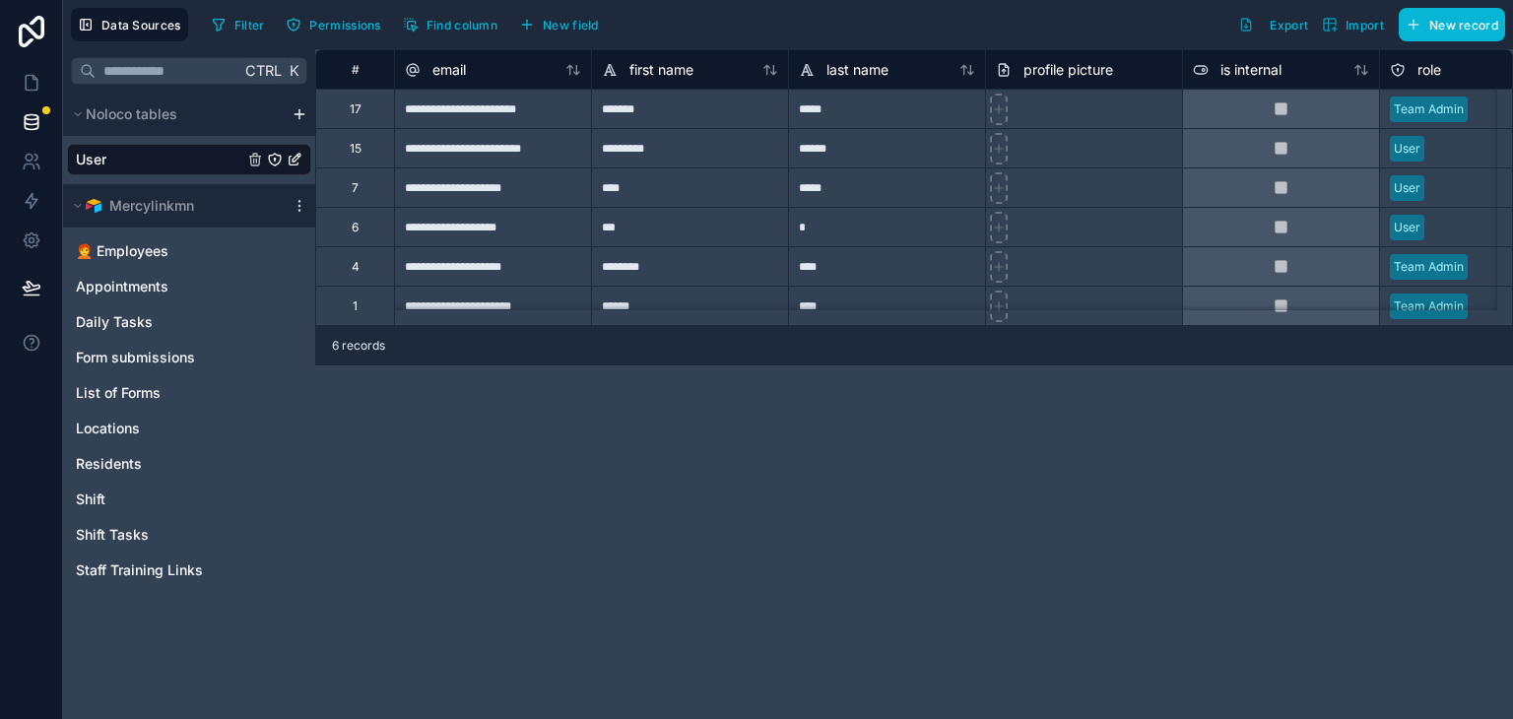
click at [702, 375] on div "**********" at bounding box center [914, 384] width 1198 height 670
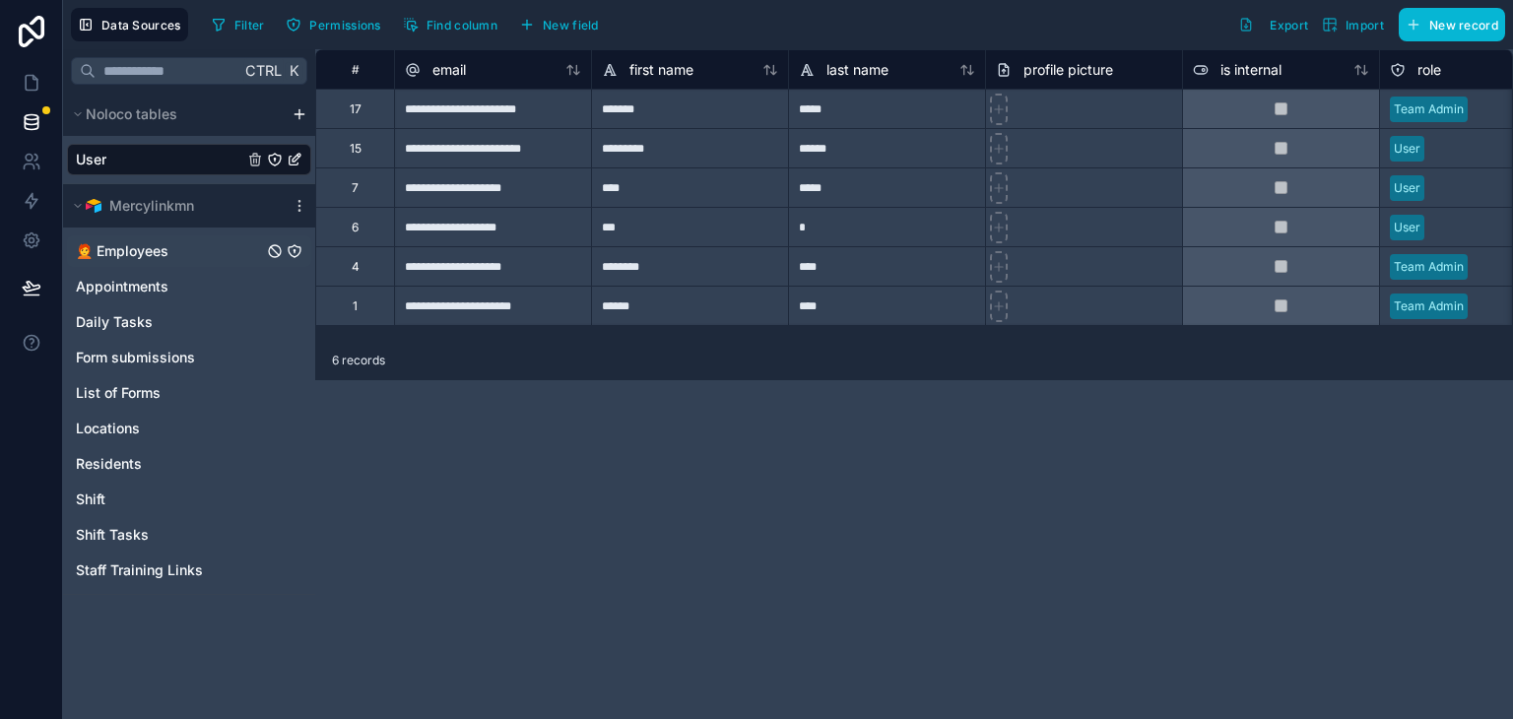
click at [147, 247] on span "🧑‍🦰 Employees" at bounding box center [122, 251] width 93 height 20
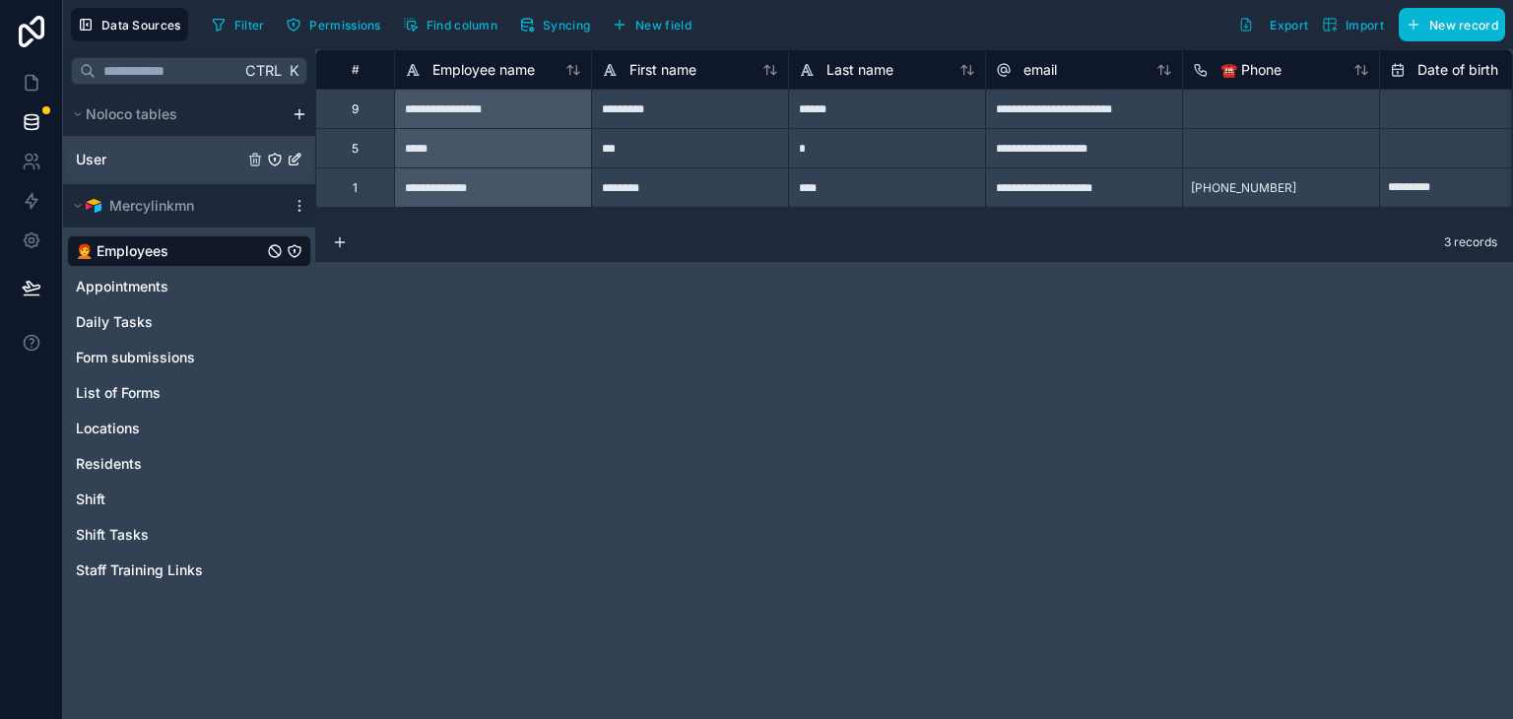
click at [121, 158] on link "User" at bounding box center [159, 160] width 167 height 20
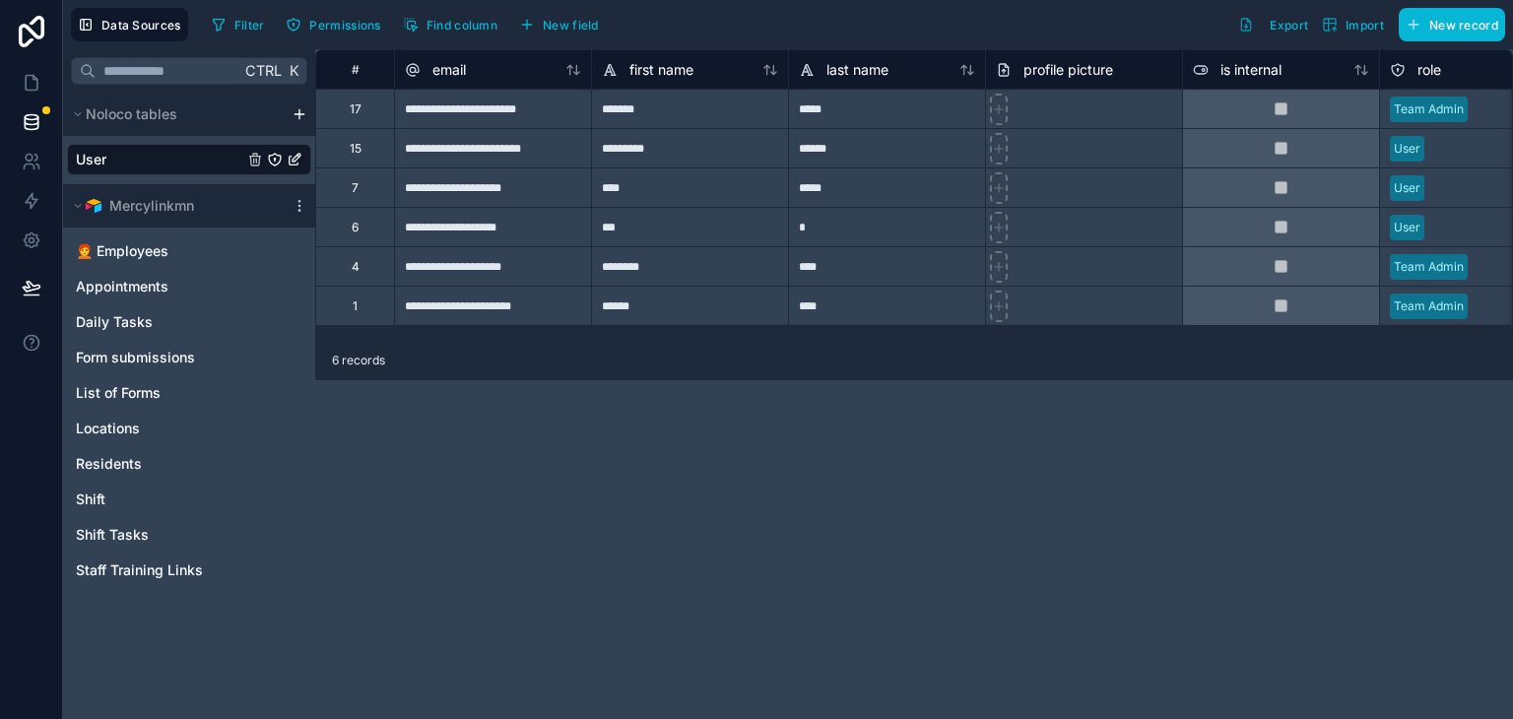
click at [297, 159] on icon "User" at bounding box center [297, 158] width 8 height 8
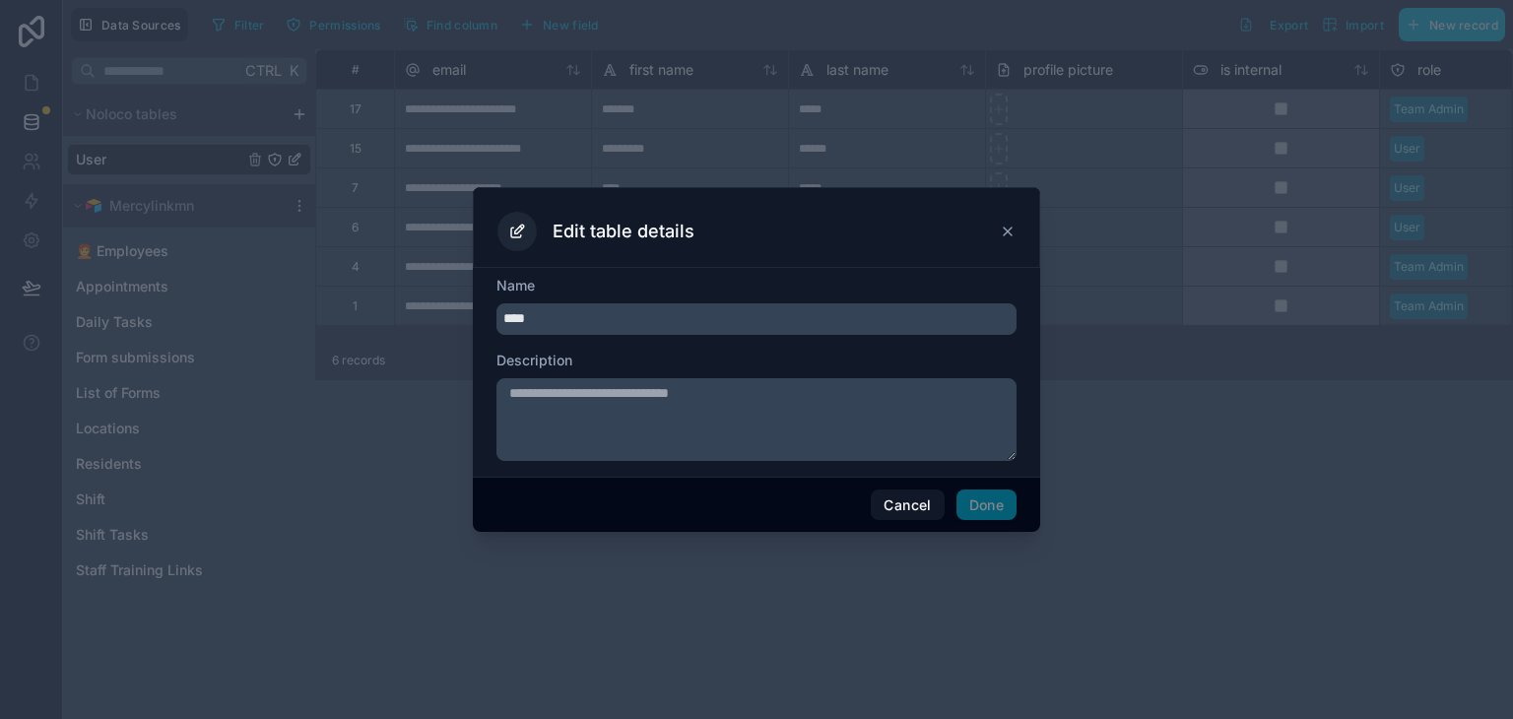
click at [91, 152] on div at bounding box center [756, 359] width 1513 height 719
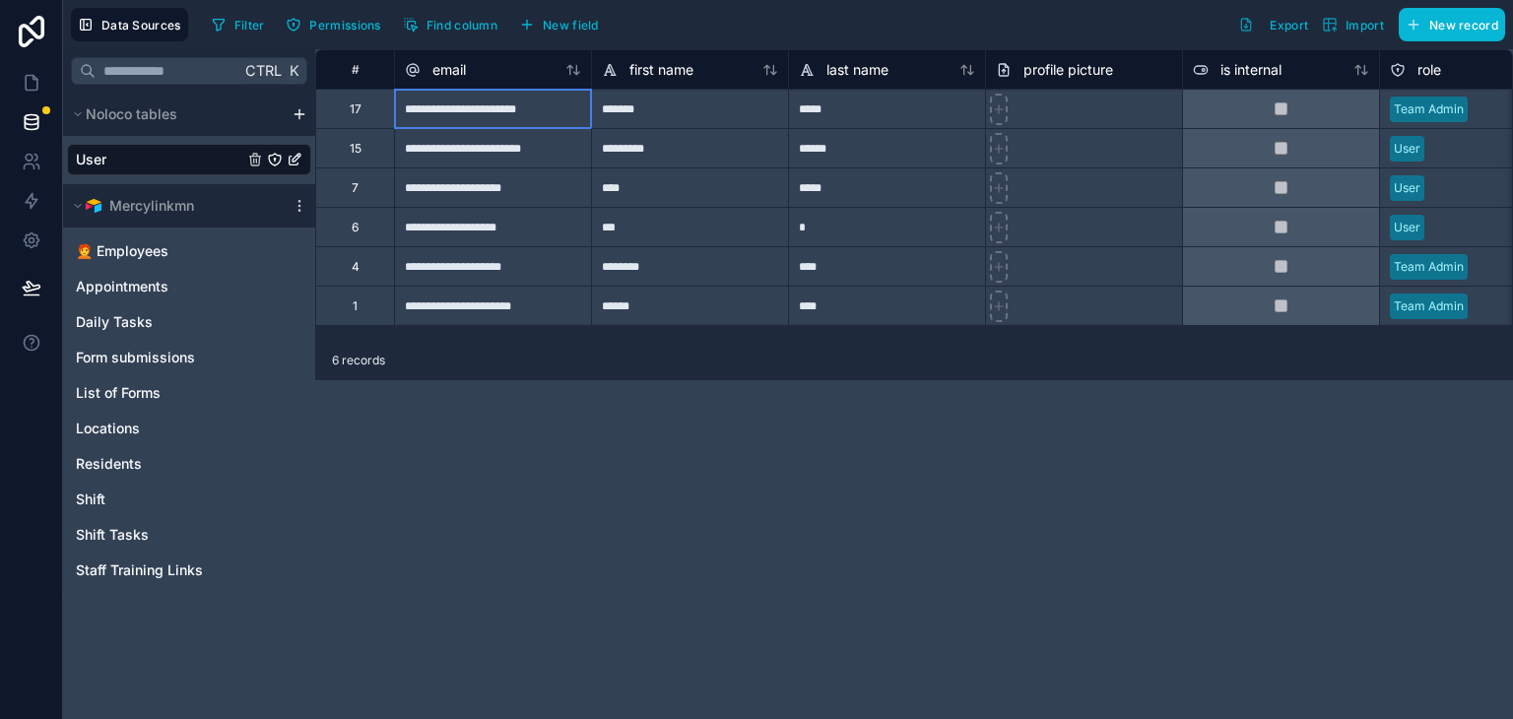
click at [461, 119] on div "**********" at bounding box center [492, 108] width 197 height 39
click at [463, 110] on div "**********" at bounding box center [492, 108] width 197 height 39
drag, startPoint x: 506, startPoint y: 119, endPoint x: 817, endPoint y: 125, distance: 310.3
drag, startPoint x: 679, startPoint y: 534, endPoint x: 552, endPoint y: 327, distance: 242.8
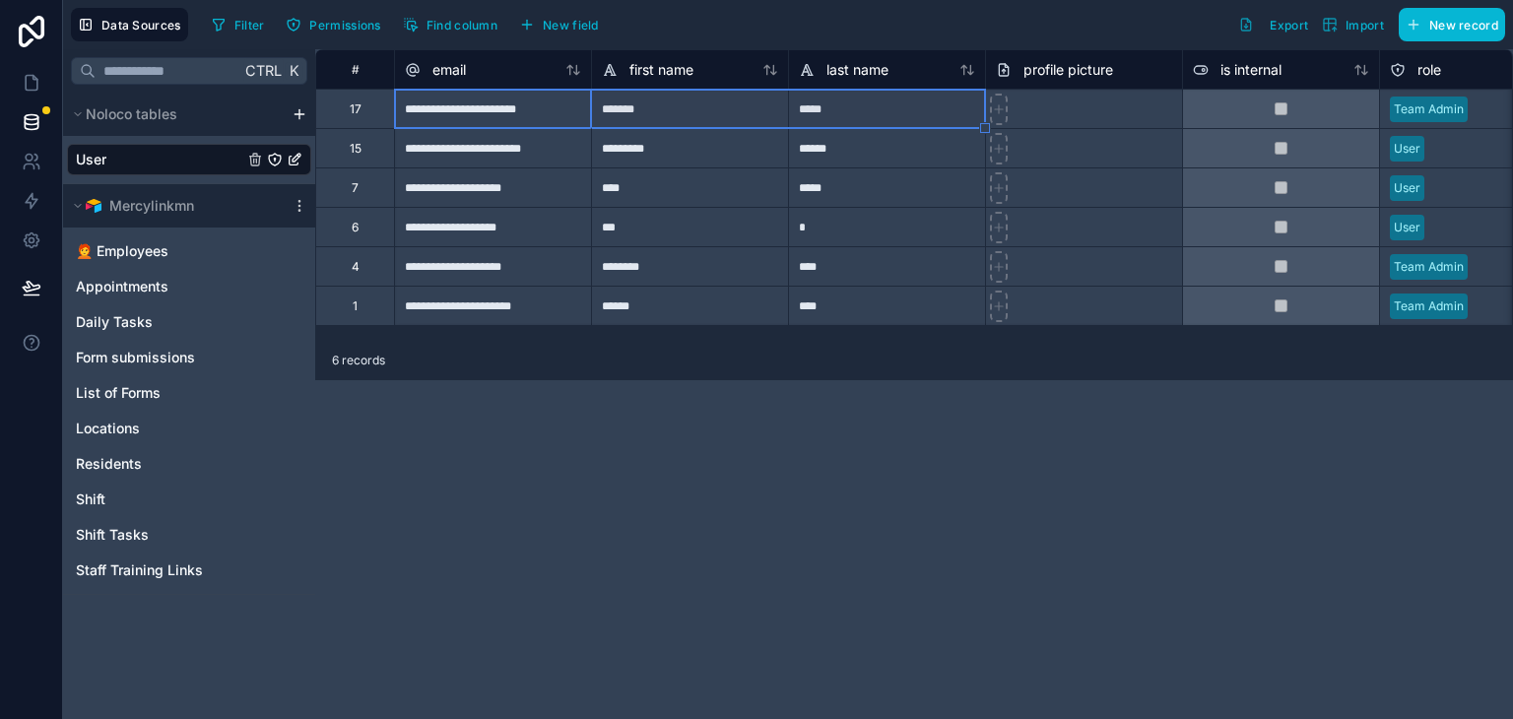
click at [678, 528] on div "**********" at bounding box center [914, 384] width 1198 height 670
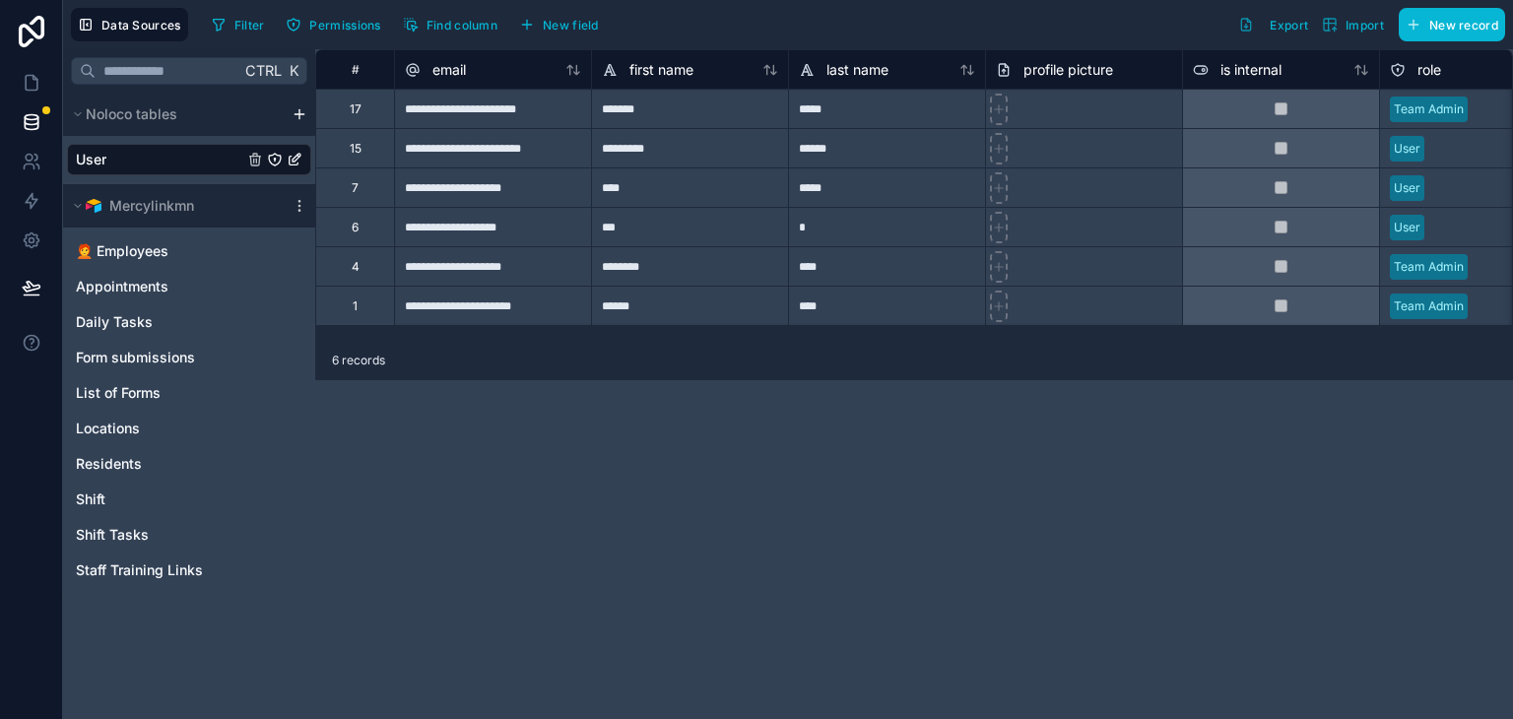
click at [580, 310] on div "**********" at bounding box center [492, 305] width 197 height 39
drag, startPoint x: 643, startPoint y: 111, endPoint x: 673, endPoint y: 110, distance: 29.6
click at [643, 111] on div "*******" at bounding box center [689, 108] width 197 height 39
click at [826, 100] on div "*****" at bounding box center [886, 108] width 197 height 39
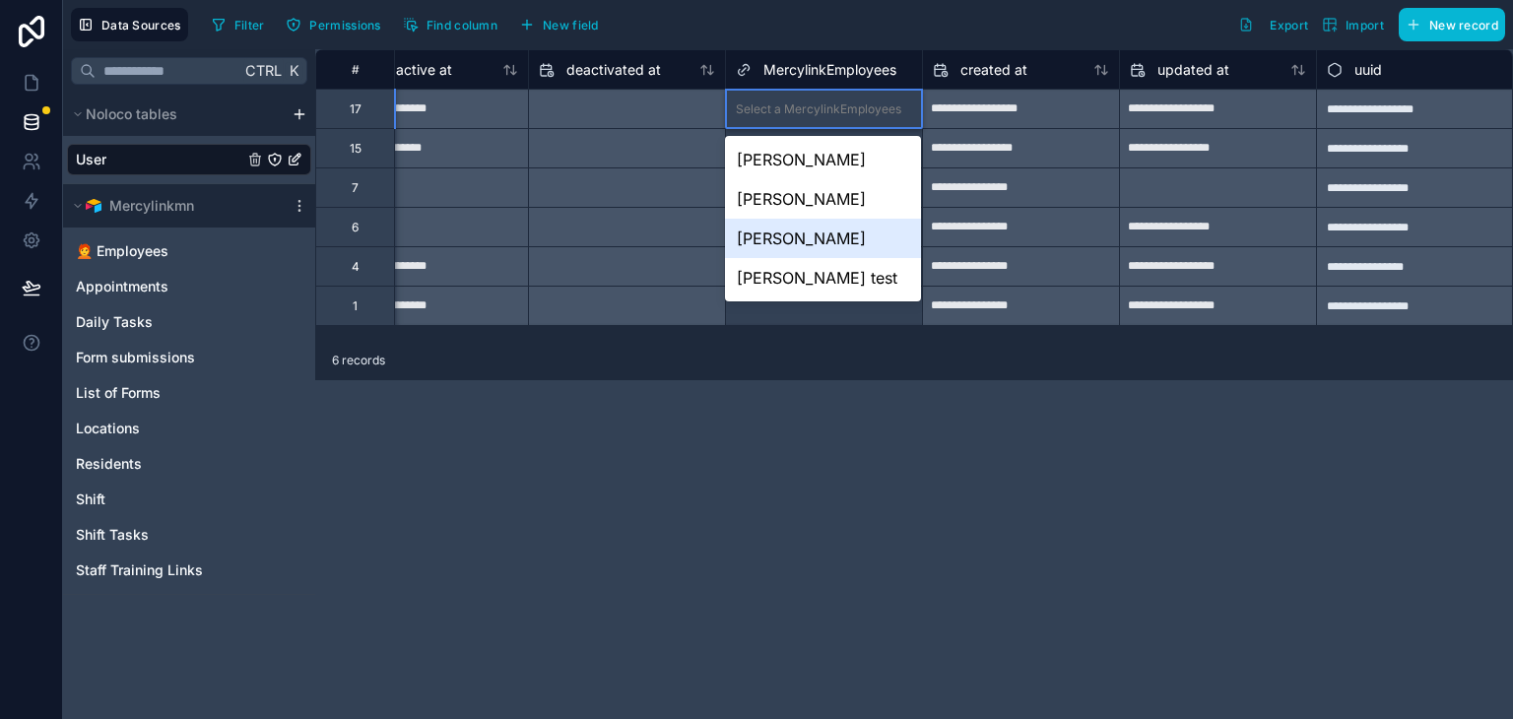
drag, startPoint x: 920, startPoint y: 557, endPoint x: 827, endPoint y: 265, distance: 305.9
click at [919, 555] on div "**********" at bounding box center [914, 384] width 1198 height 670
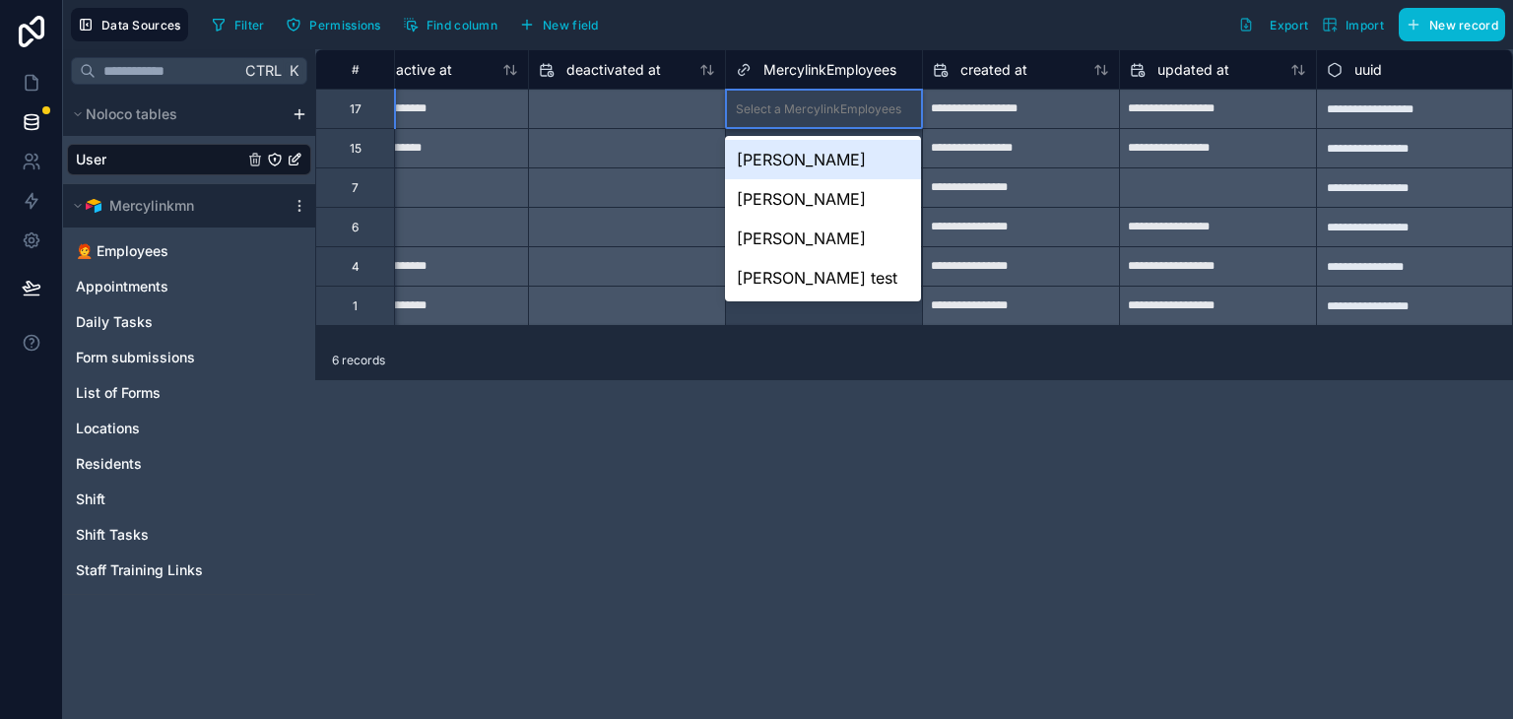
click at [794, 105] on div "Select a MercylinkEmployees" at bounding box center [818, 109] width 165 height 16
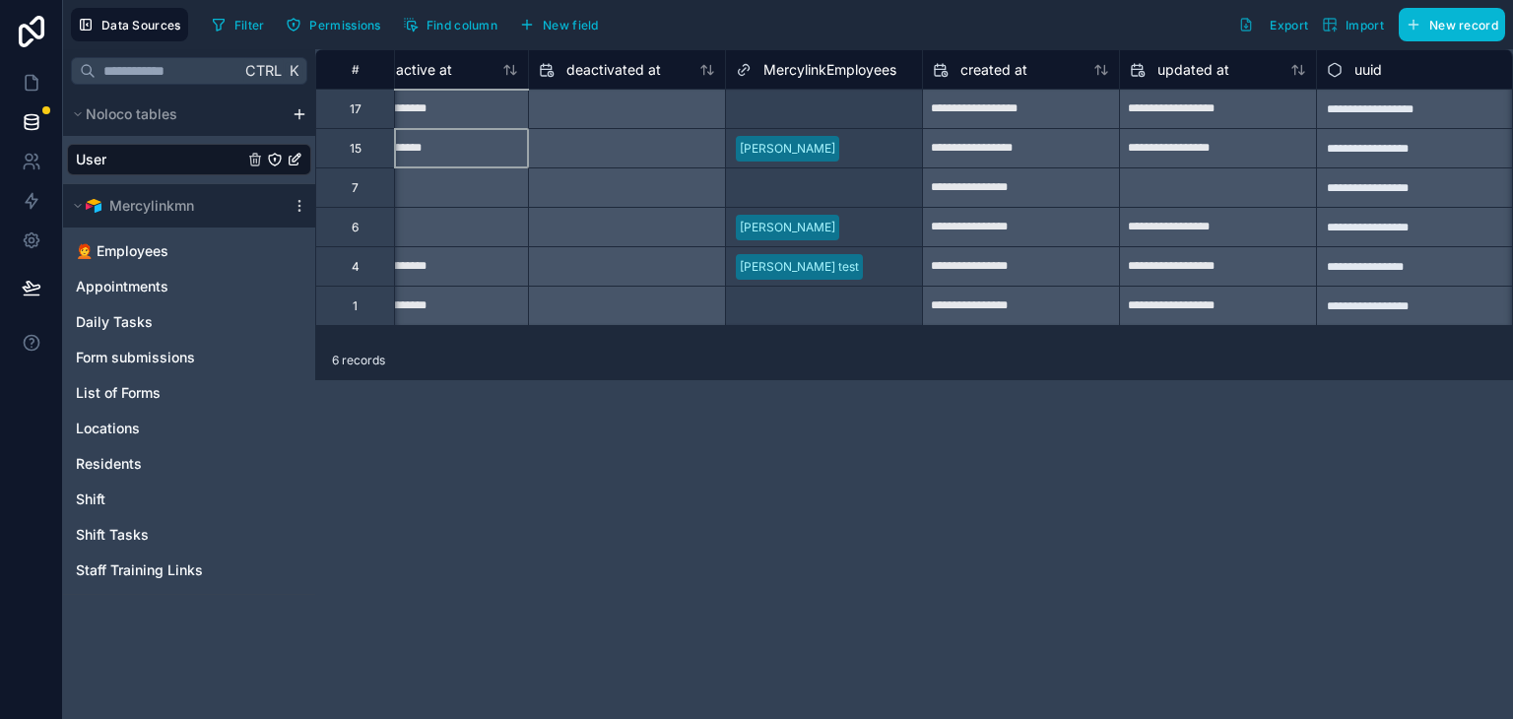
click at [481, 139] on div "**********" at bounding box center [430, 149] width 196 height 32
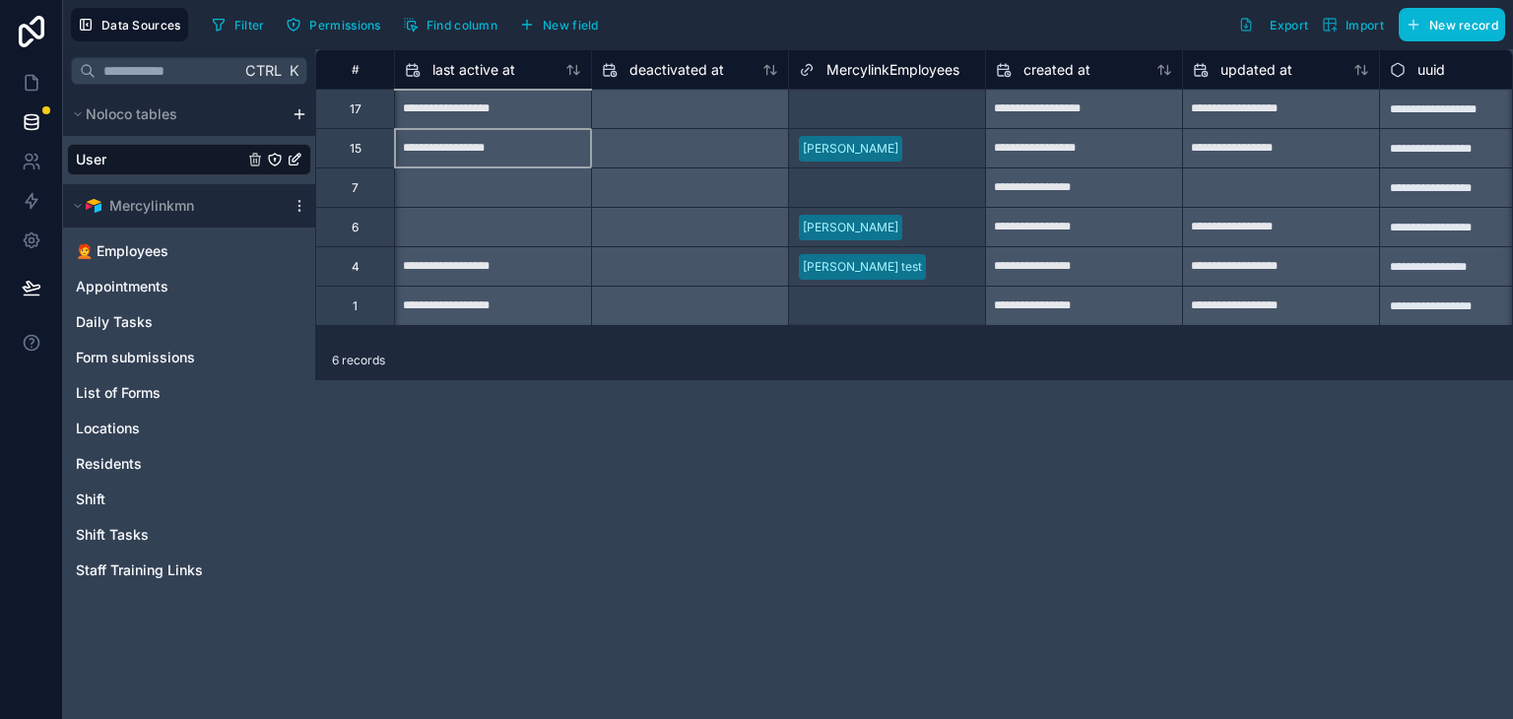
click at [517, 104] on div "**********" at bounding box center [493, 110] width 196 height 32
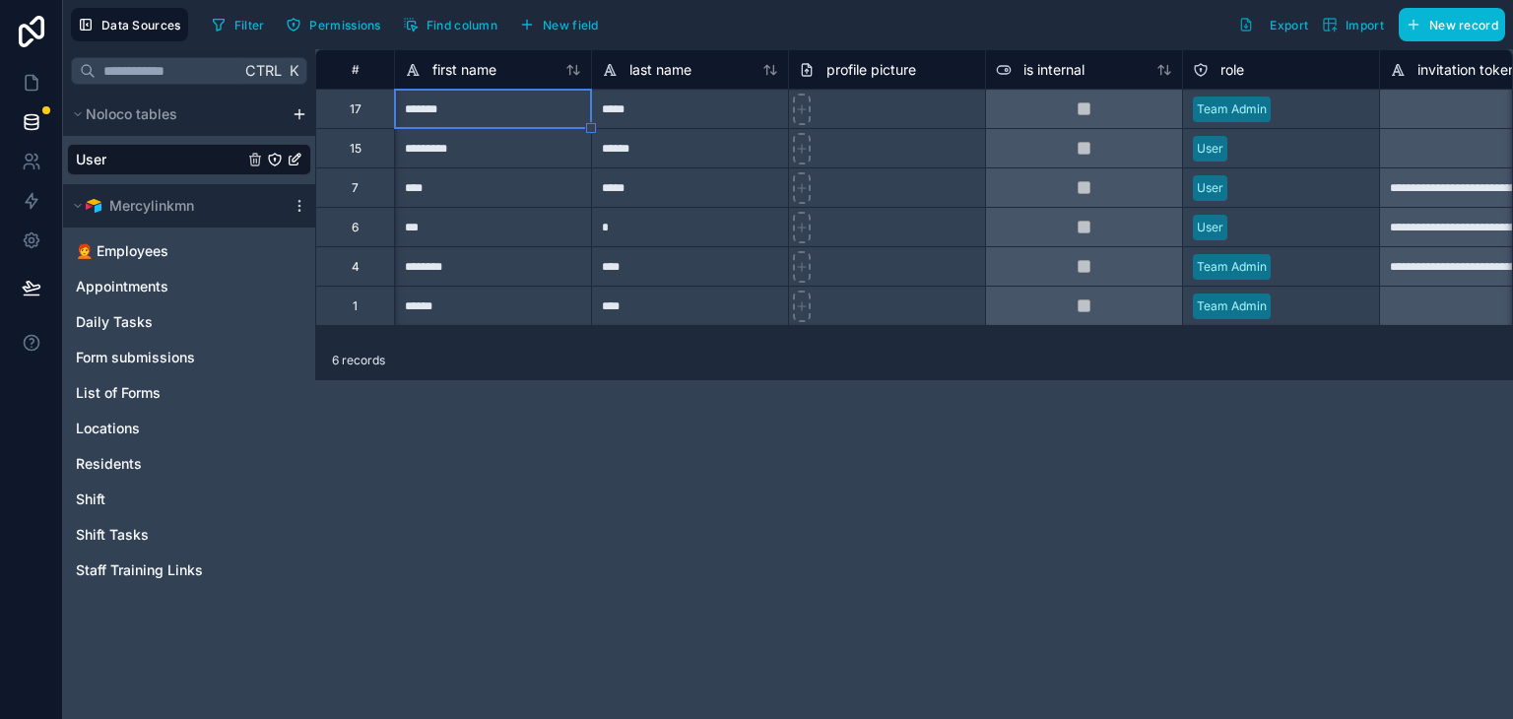
scroll to position [0, 0]
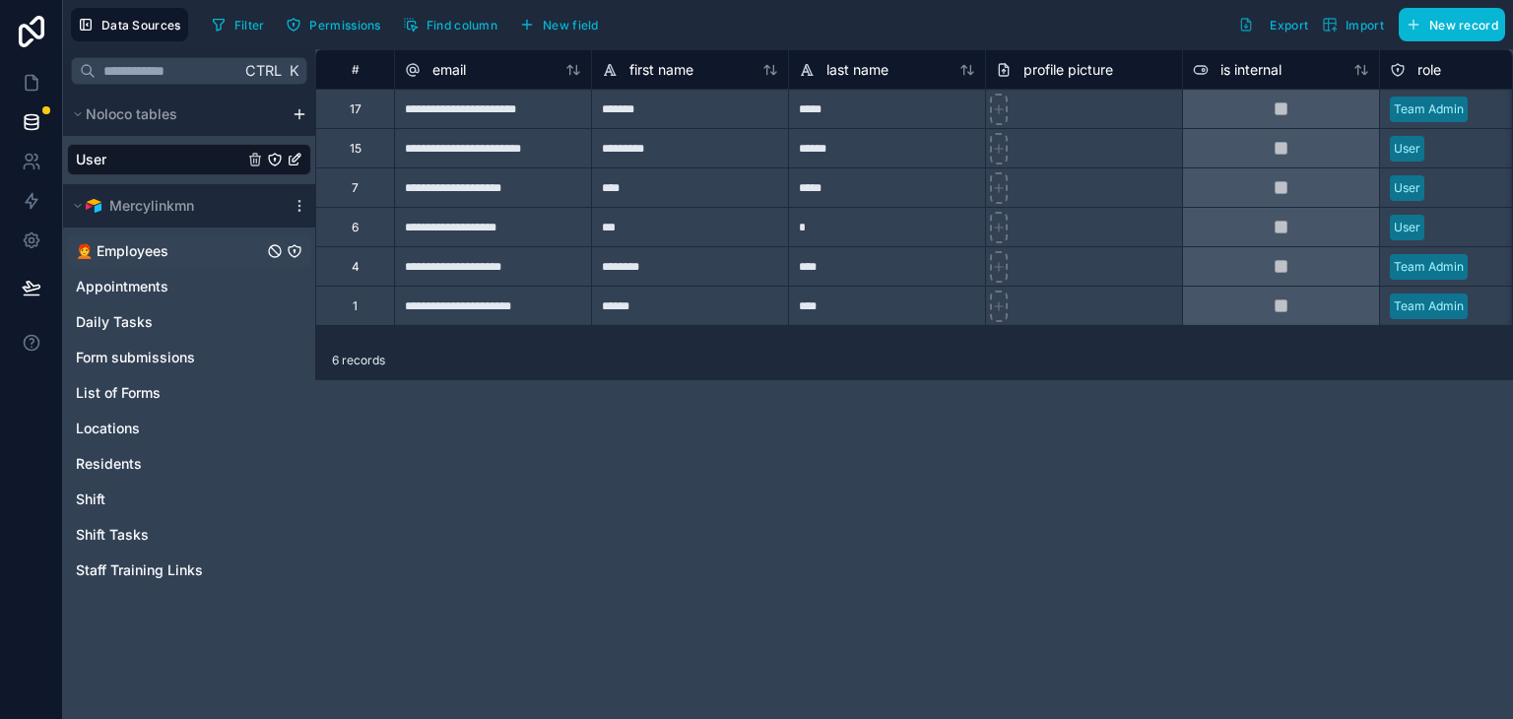
click at [207, 238] on div "🧑‍🦰 Employees" at bounding box center [189, 251] width 244 height 32
click at [134, 253] on span "🧑‍🦰 Employees" at bounding box center [122, 251] width 93 height 20
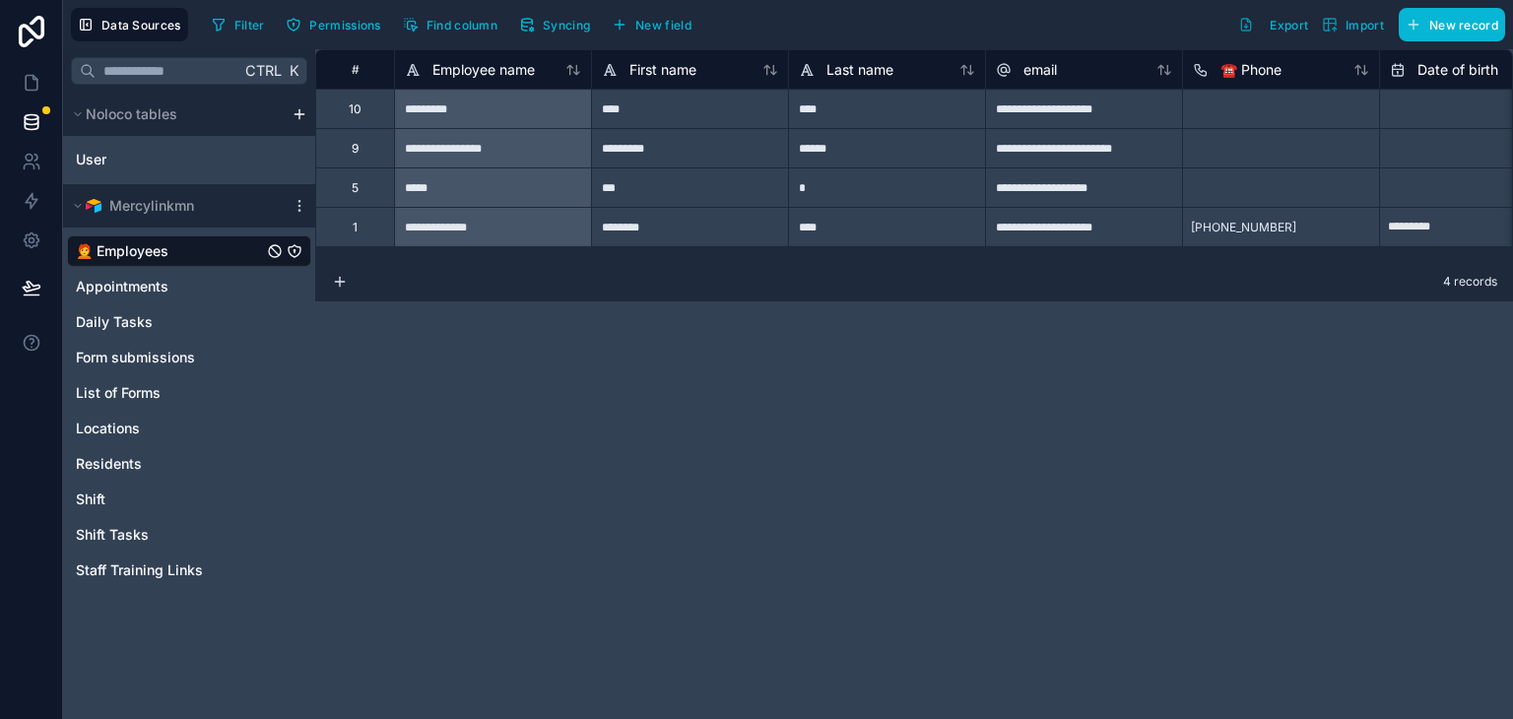
click at [492, 111] on div "*********" at bounding box center [492, 108] width 197 height 39
click at [482, 220] on div "**********" at bounding box center [492, 226] width 197 height 39
click at [583, 38] on button "Syncing" at bounding box center [554, 25] width 85 height 30
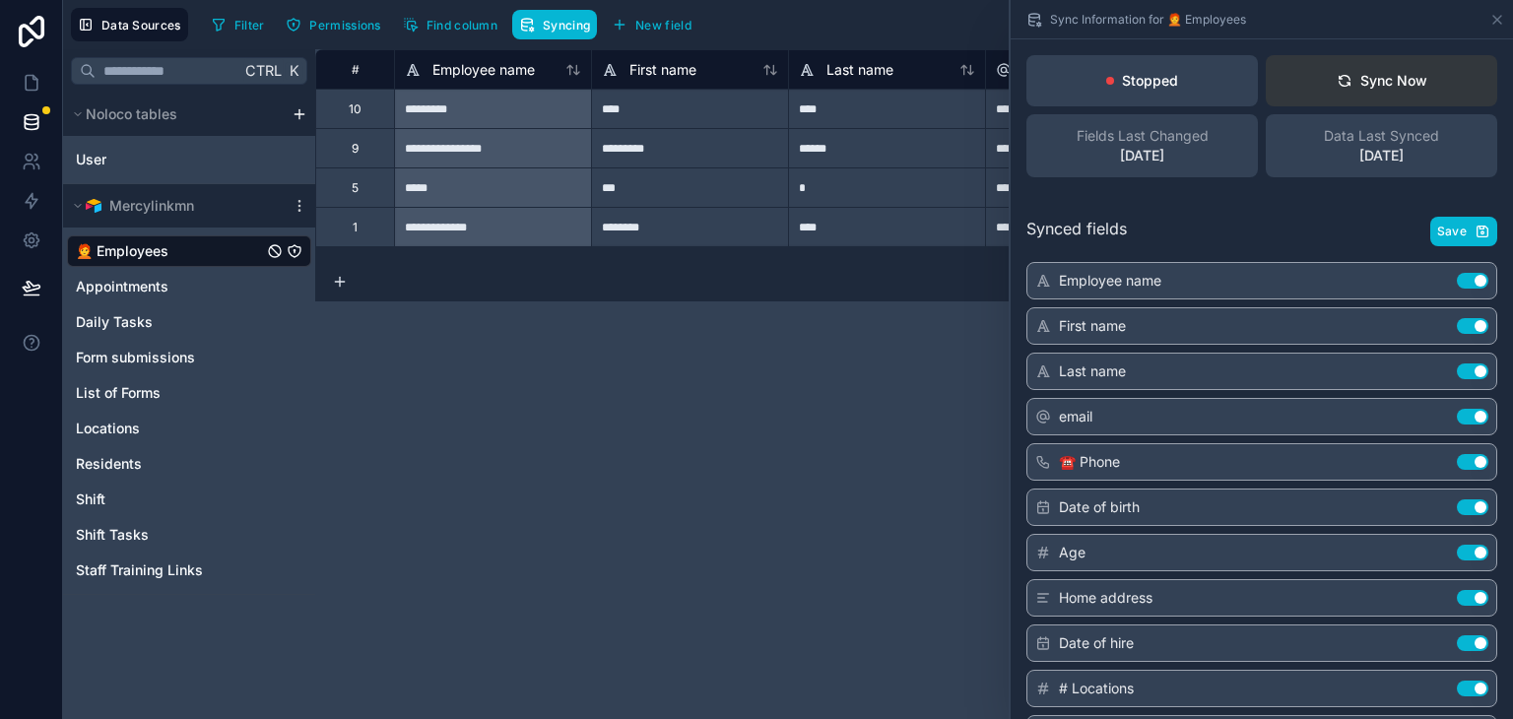
click at [1368, 76] on div "Sync Now" at bounding box center [1382, 81] width 91 height 20
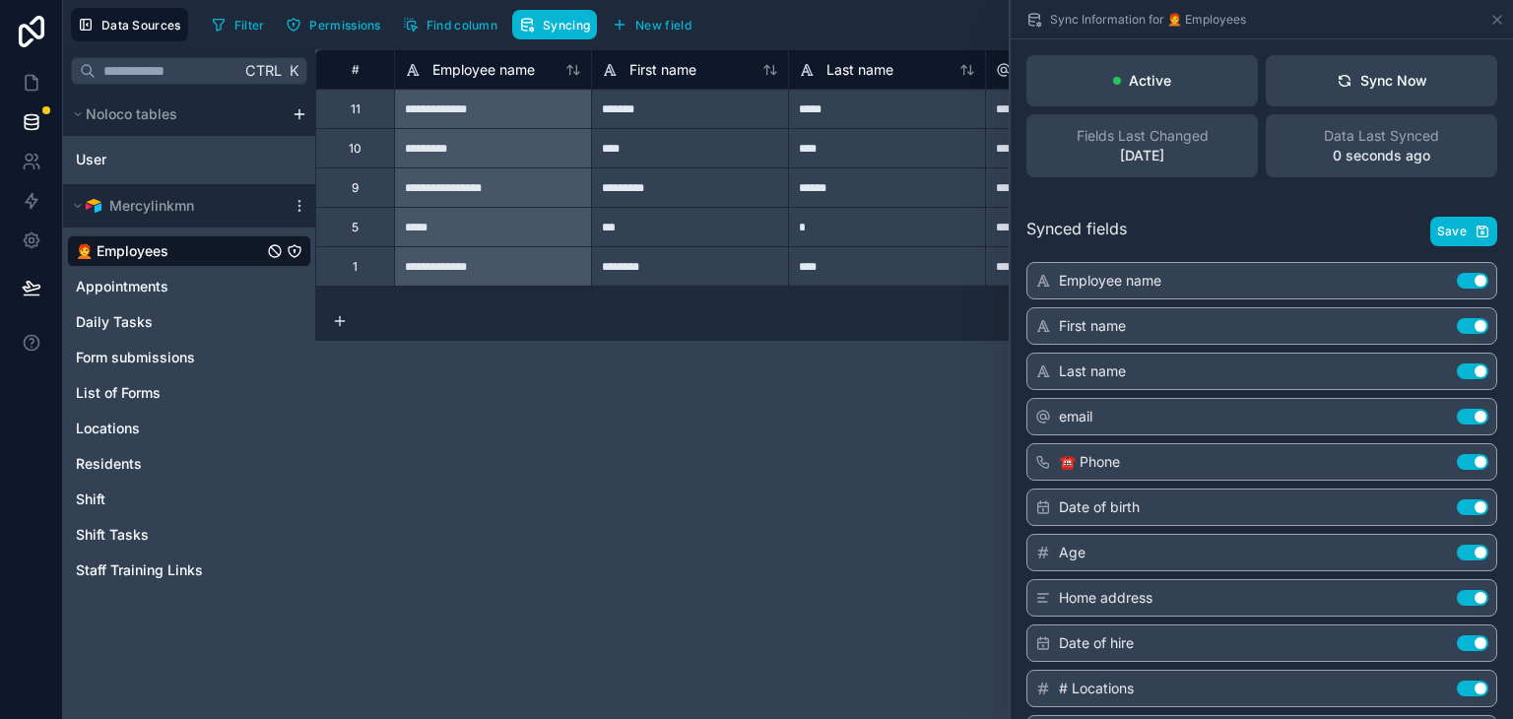
click at [735, 490] on div "**********" at bounding box center [914, 384] width 1198 height 670
click at [525, 101] on div "**********" at bounding box center [492, 108] width 197 height 39
click at [146, 107] on span "Noloco tables" at bounding box center [132, 114] width 92 height 20
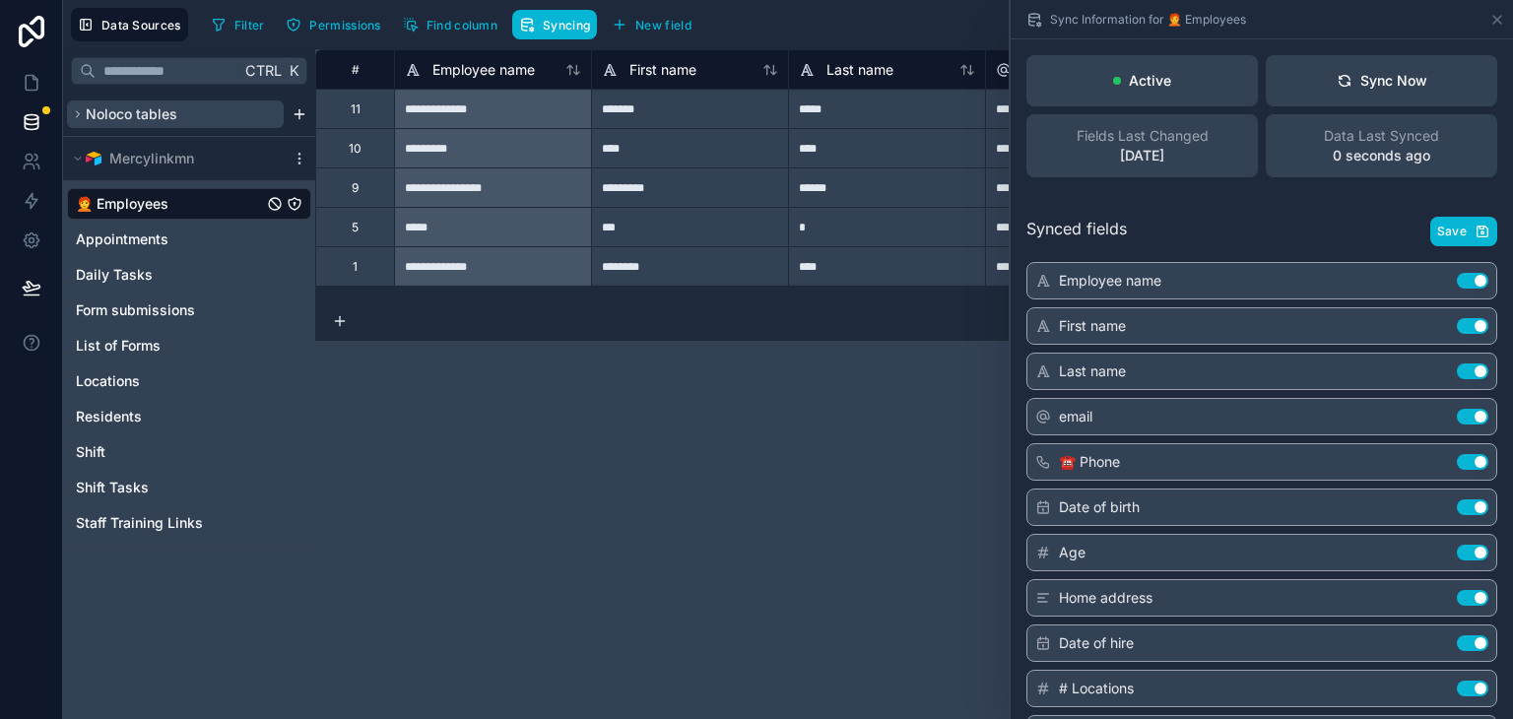
click at [146, 107] on span "Noloco tables" at bounding box center [132, 114] width 92 height 20
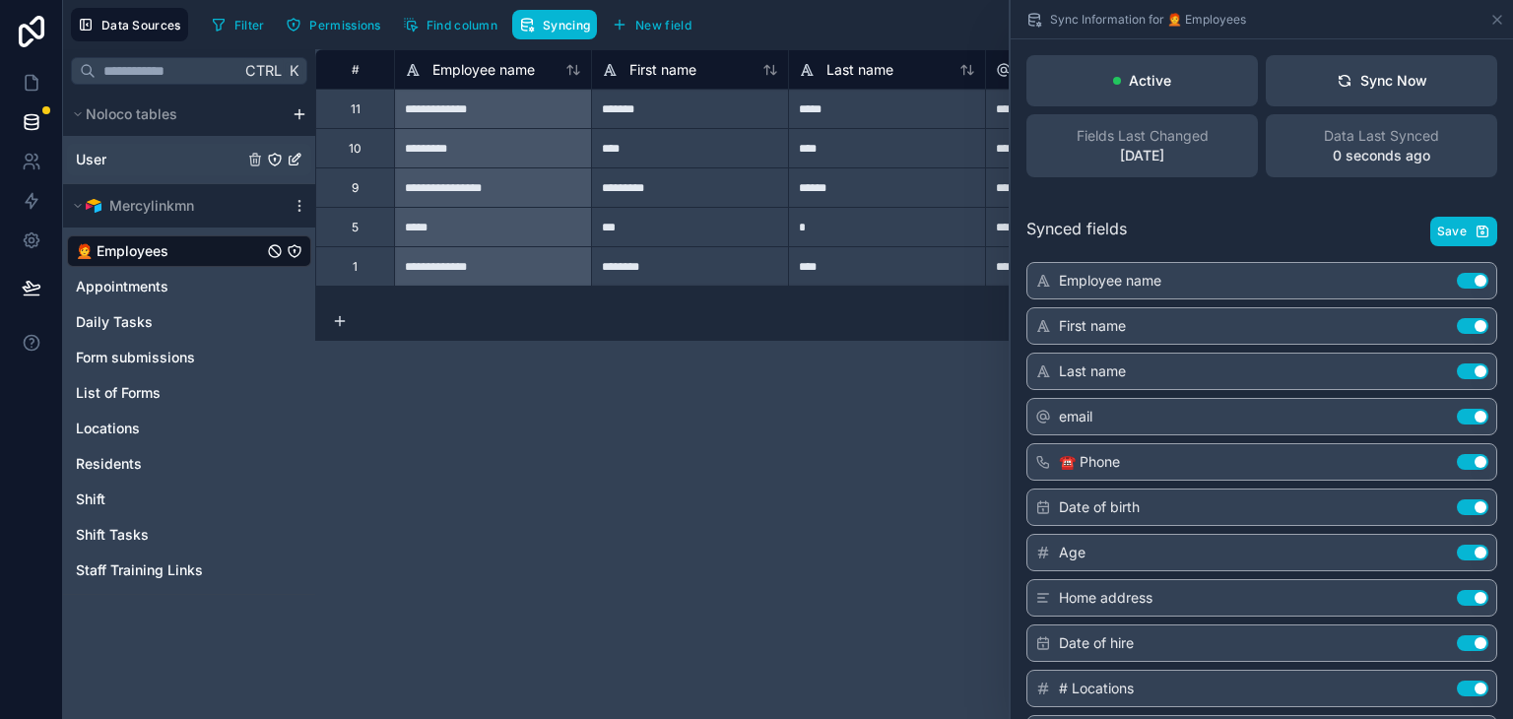
click at [122, 164] on link "User" at bounding box center [159, 160] width 167 height 20
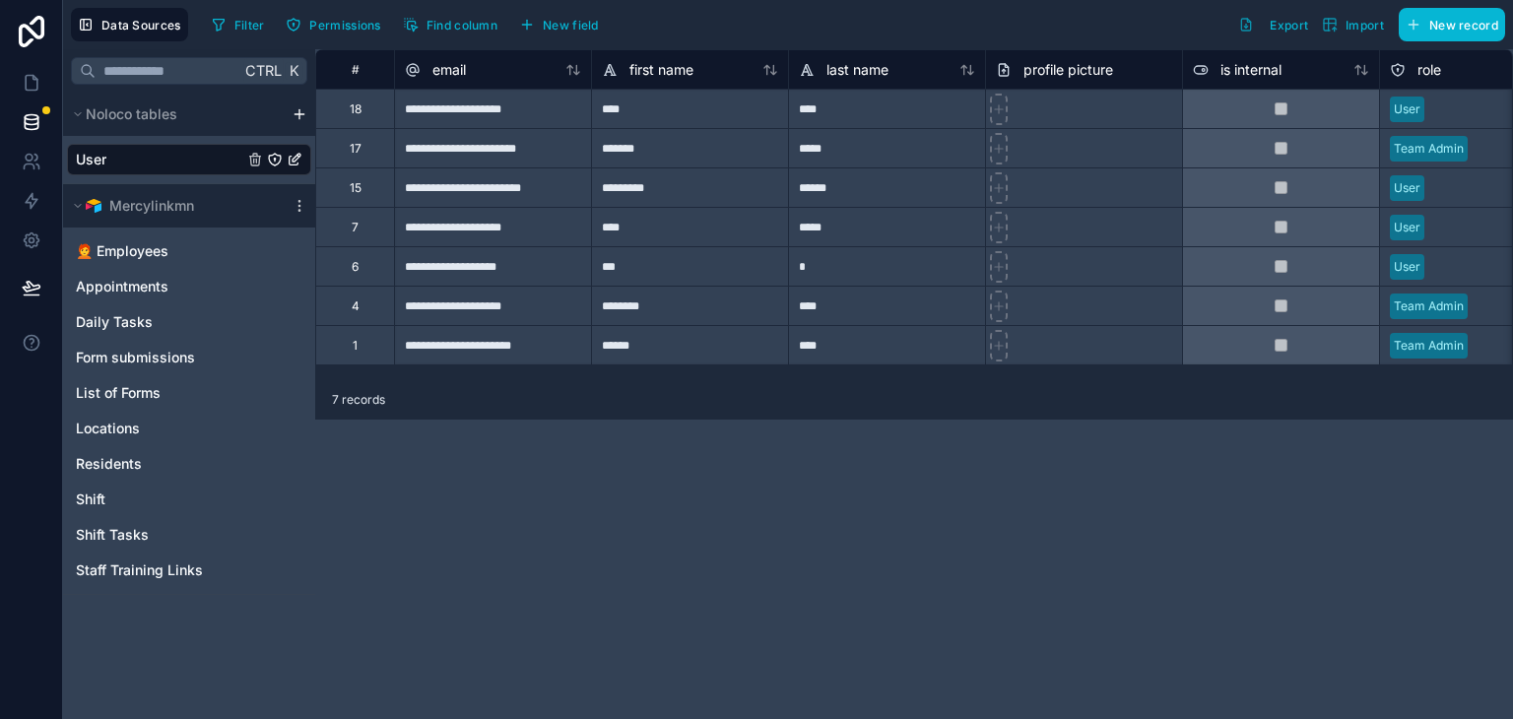
click at [1111, 133] on div at bounding box center [1083, 147] width 197 height 39
click at [1103, 115] on div at bounding box center [1083, 108] width 197 height 39
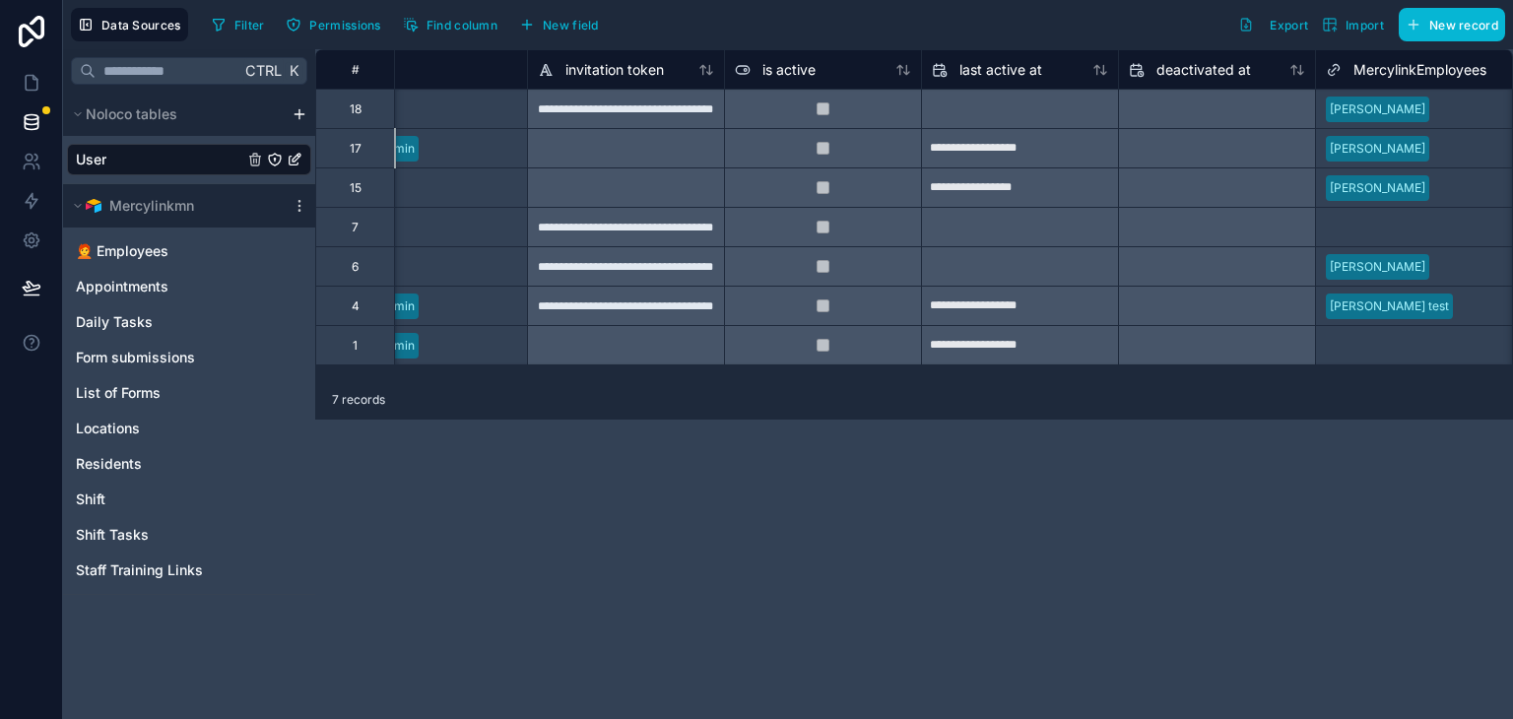
scroll to position [0, 1246]
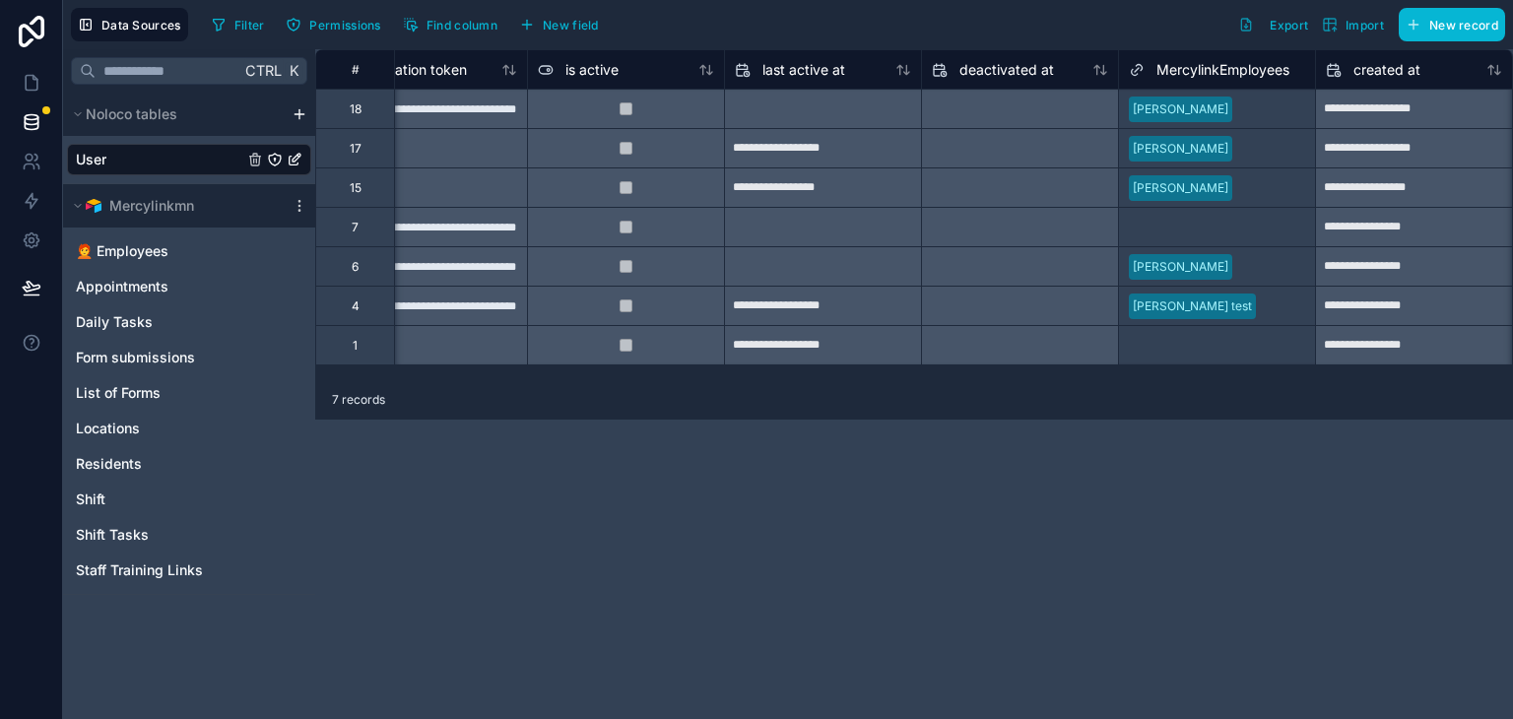
click at [1167, 322] on div "[PERSON_NAME] test" at bounding box center [1217, 306] width 196 height 38
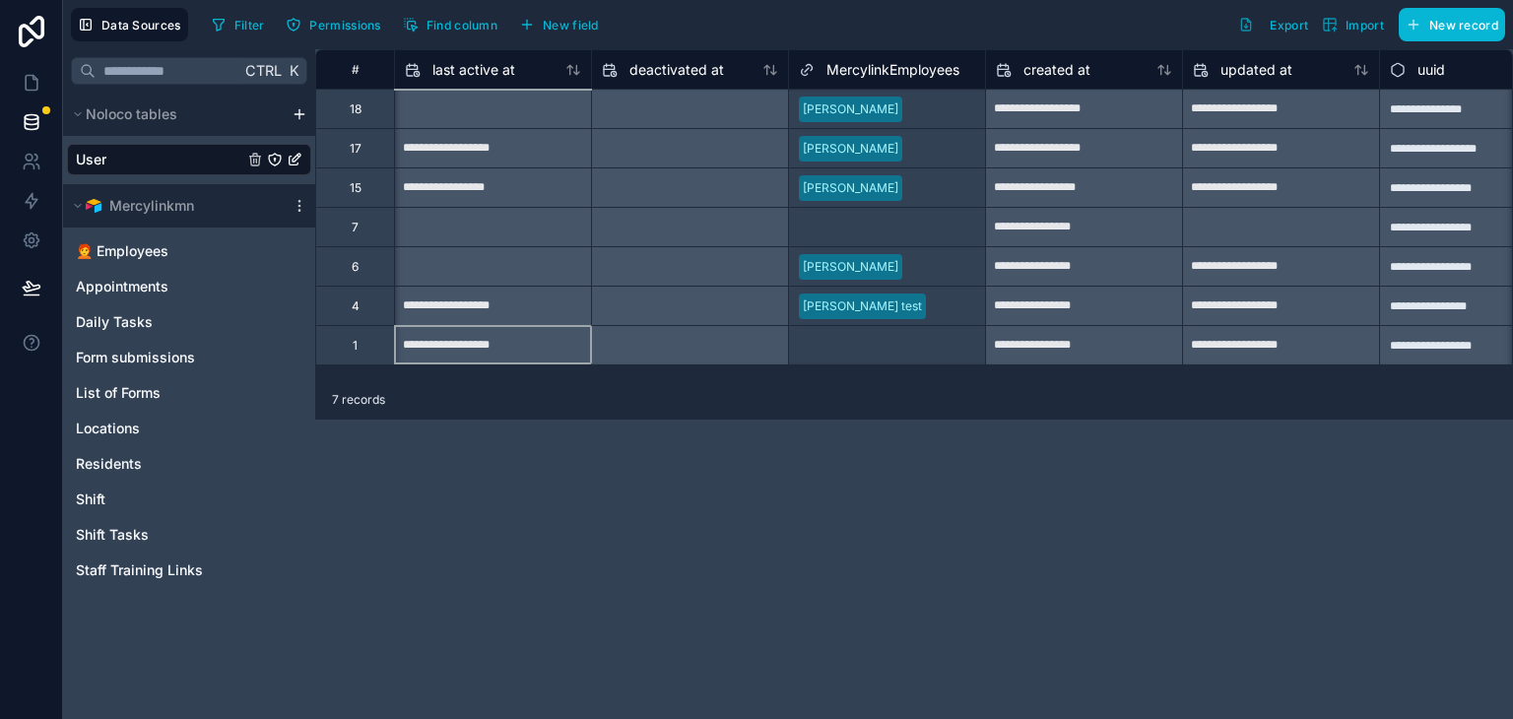
scroll to position [0, 1379]
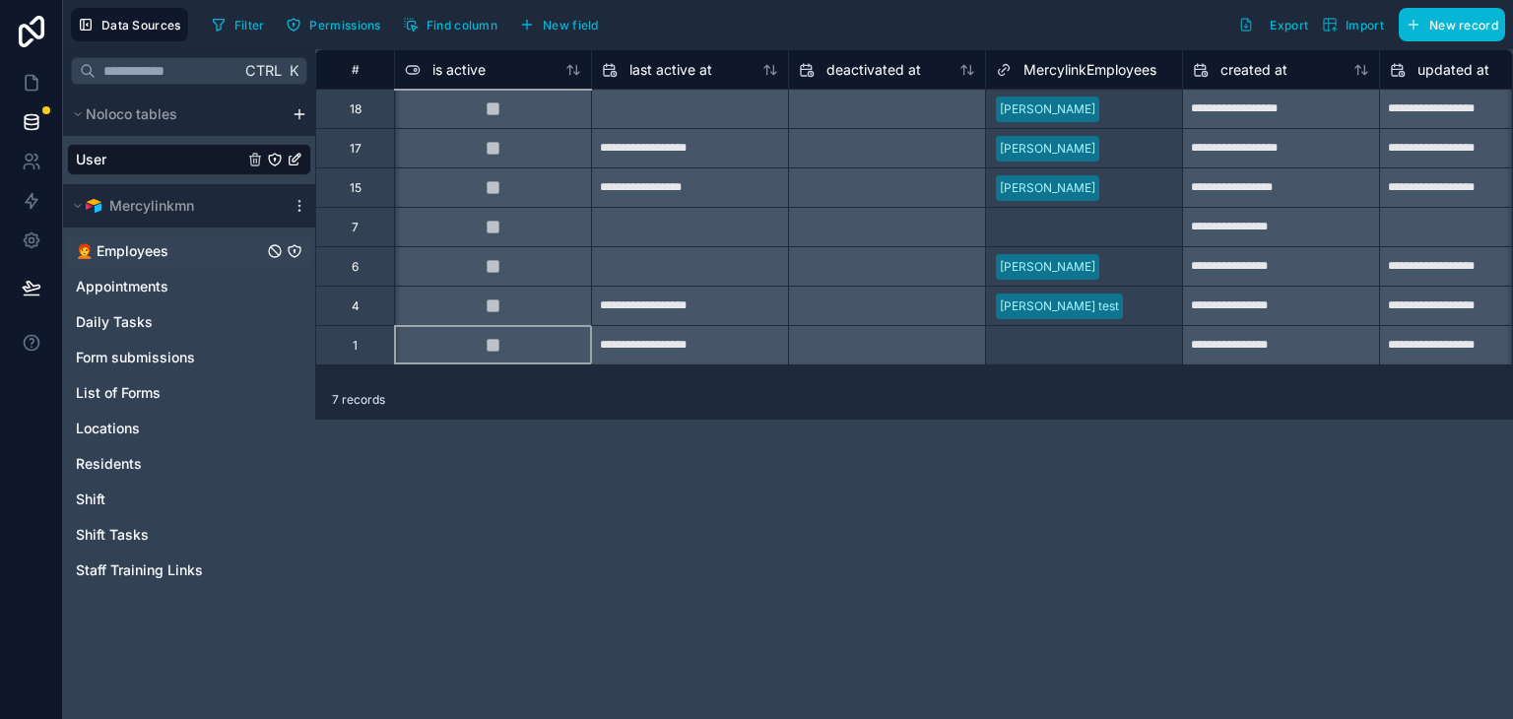
click at [164, 246] on span "🧑‍🦰 Employees" at bounding box center [122, 251] width 93 height 20
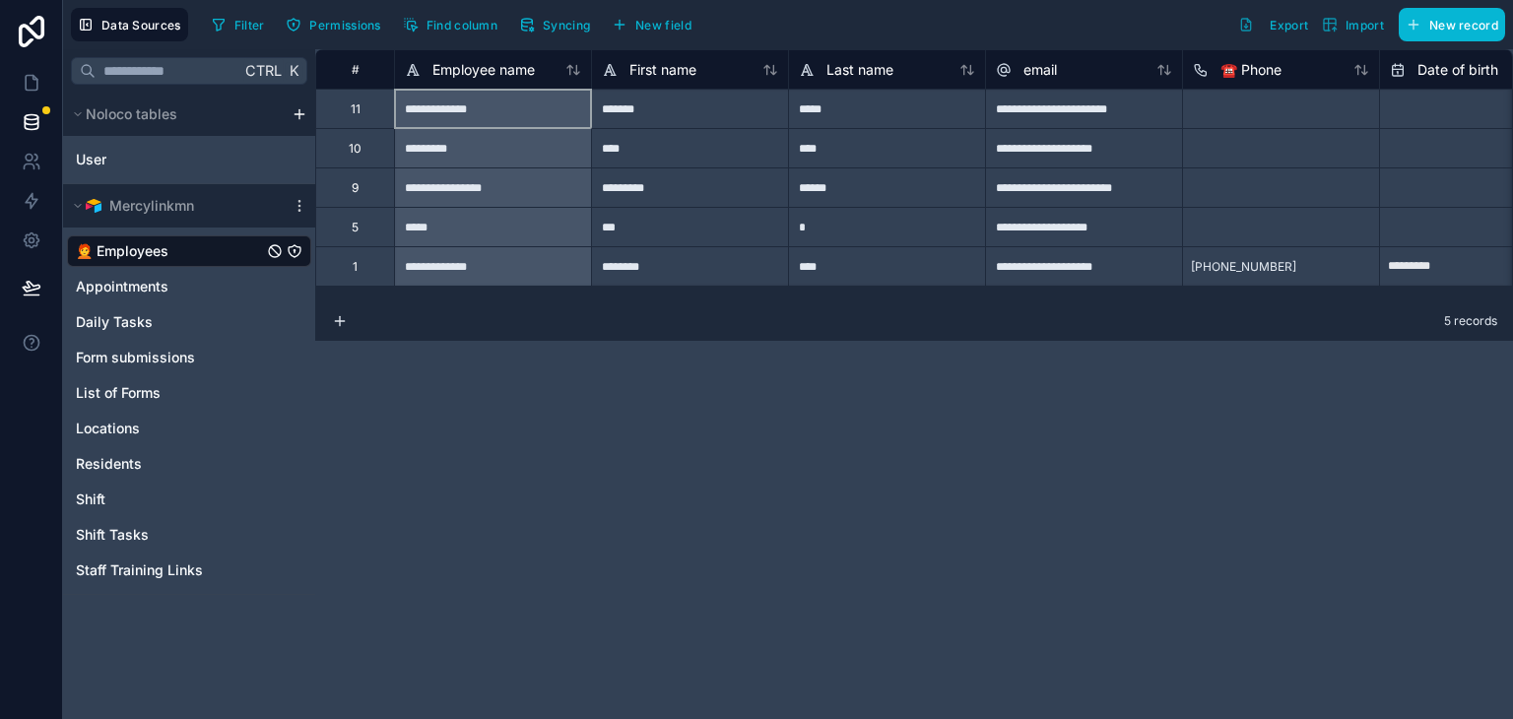
click at [494, 106] on div "**********" at bounding box center [492, 108] width 197 height 39
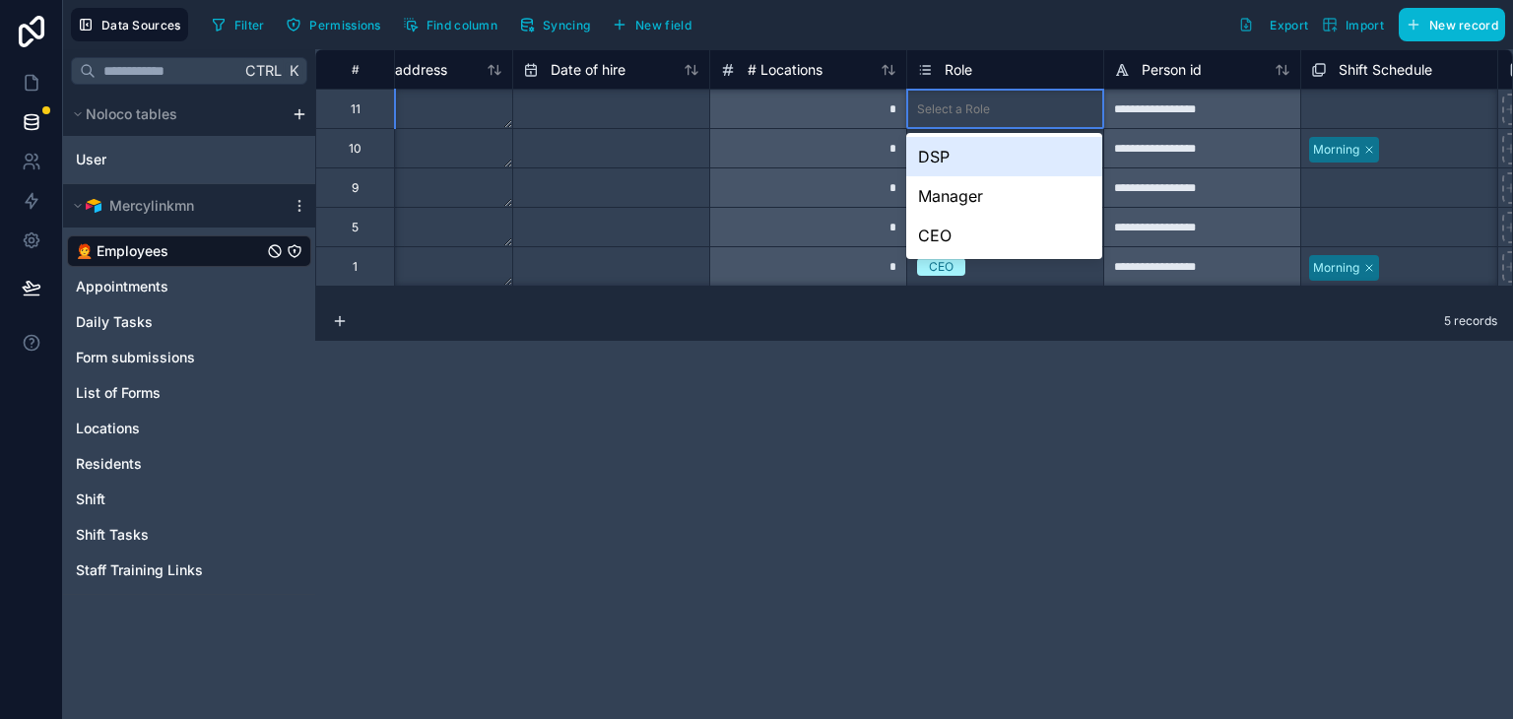
scroll to position [4, 1458]
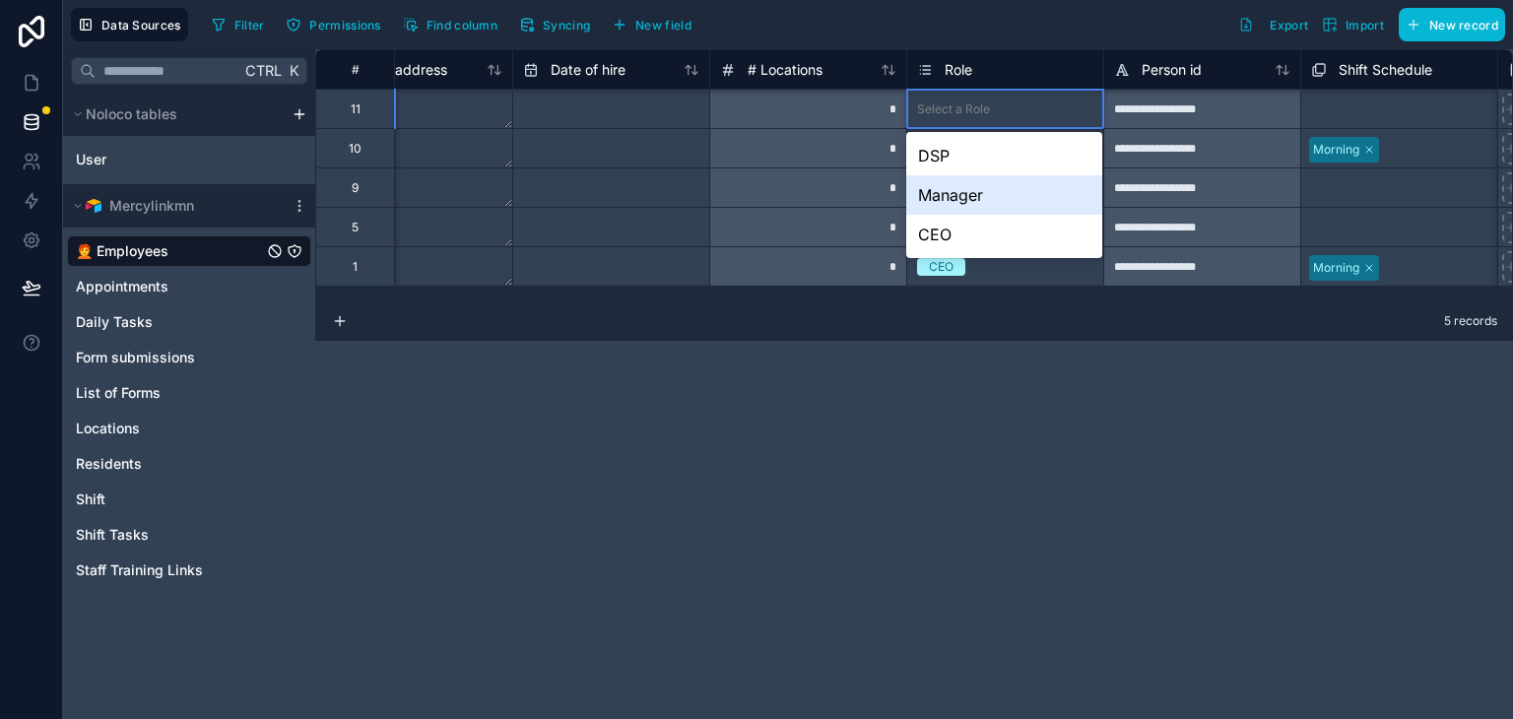
click at [952, 197] on div "Manager" at bounding box center [1004, 194] width 196 height 39
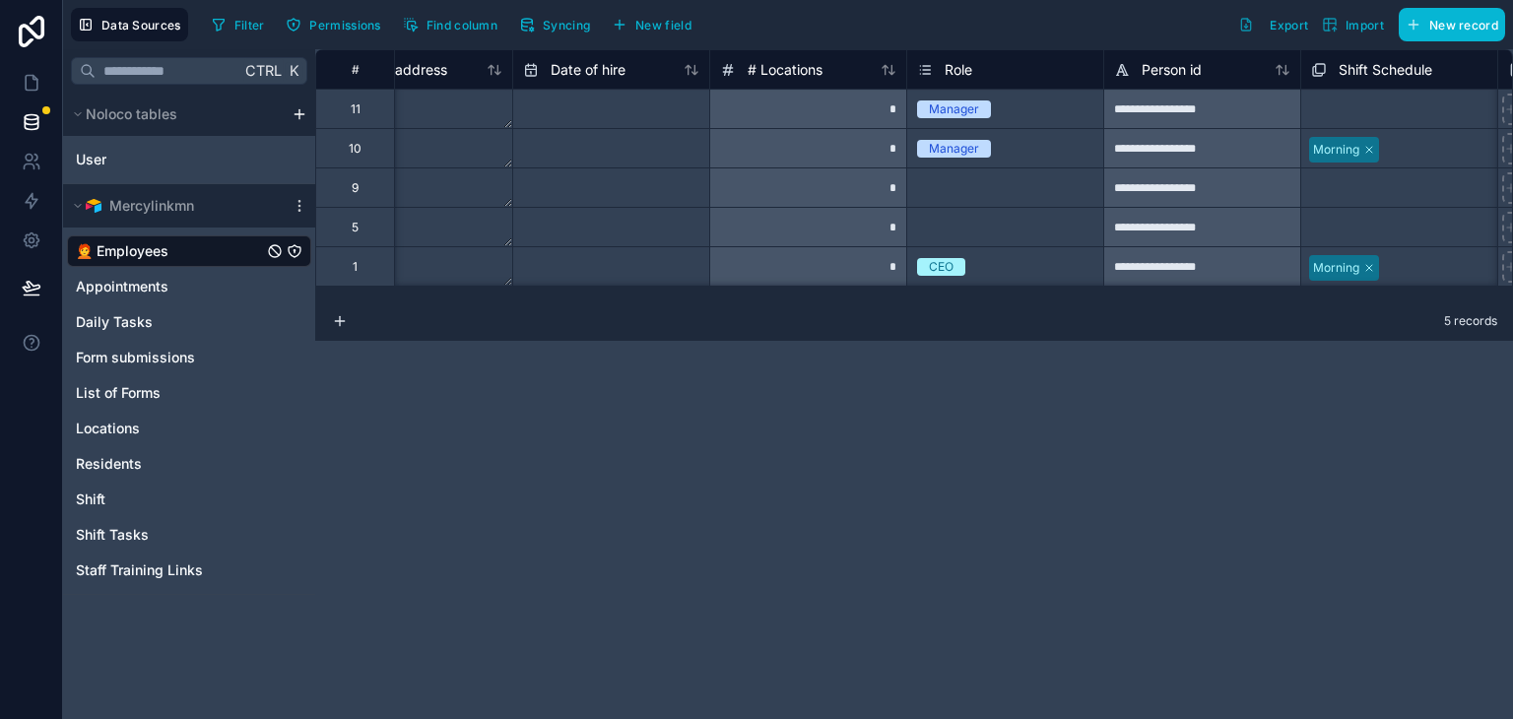
click at [1070, 463] on div "**********" at bounding box center [914, 384] width 1198 height 670
click at [1022, 218] on div "Select a Role" at bounding box center [1005, 228] width 196 height 20
click at [1068, 115] on div "Manager" at bounding box center [1005, 110] width 196 height 22
click at [1135, 101] on div "**********" at bounding box center [1201, 108] width 197 height 39
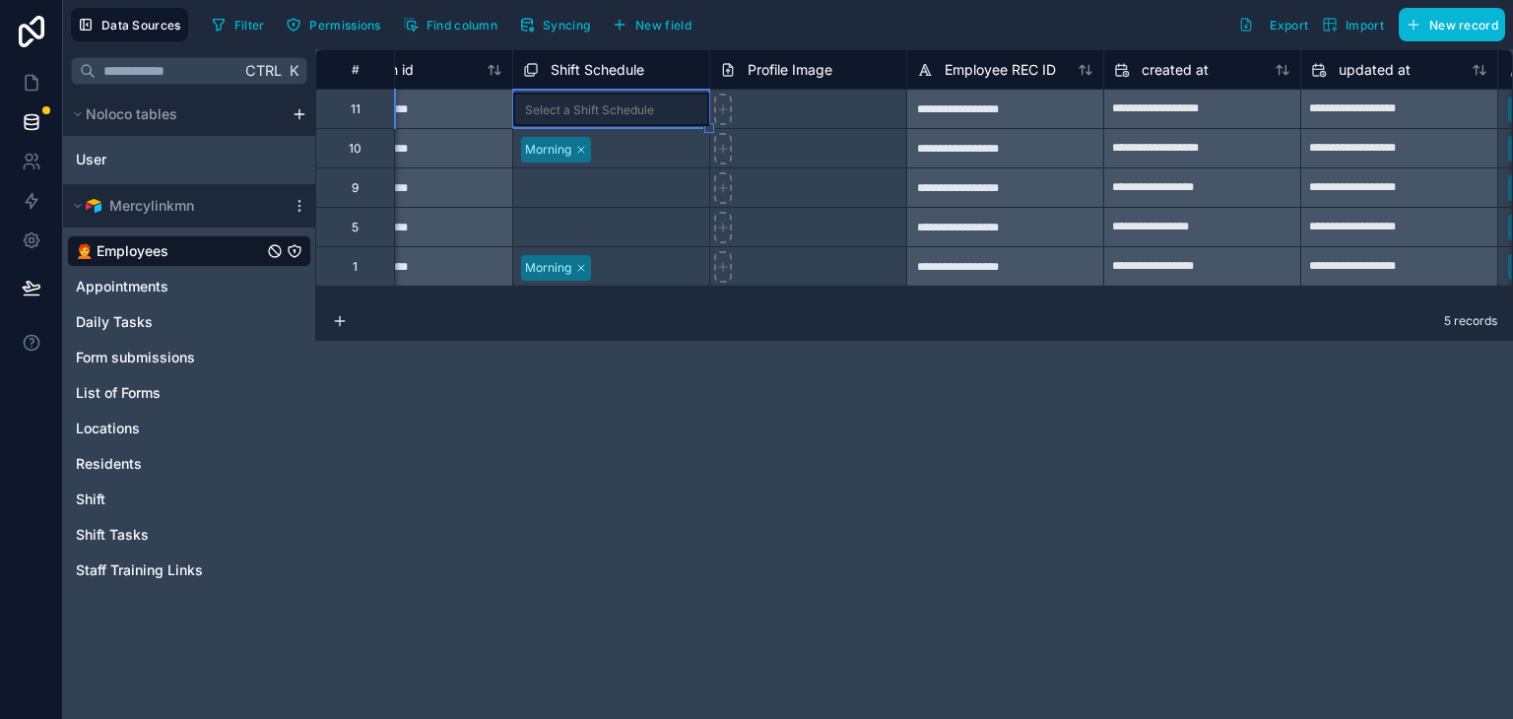
scroll to position [0, 2167]
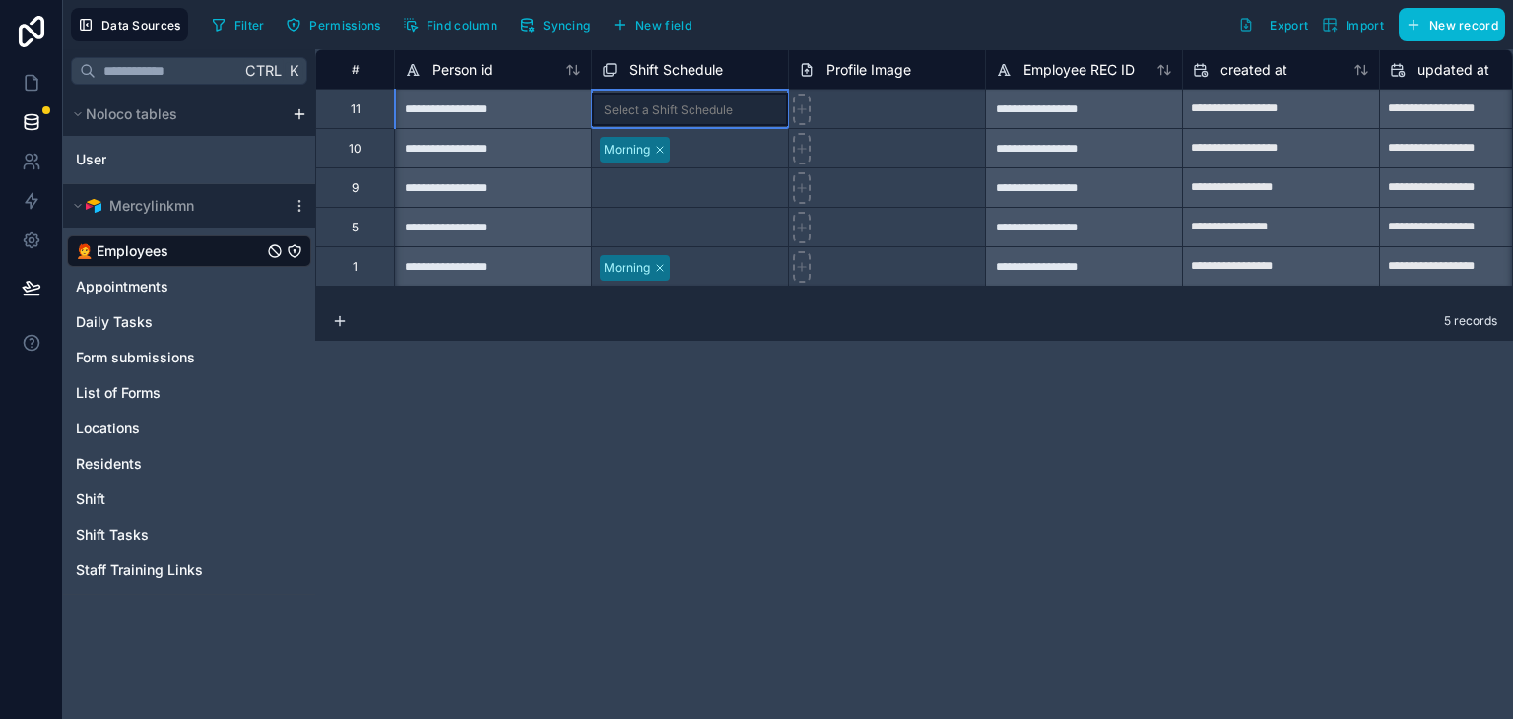
click at [703, 108] on div "Select a Shift Schedule" at bounding box center [668, 110] width 129 height 16
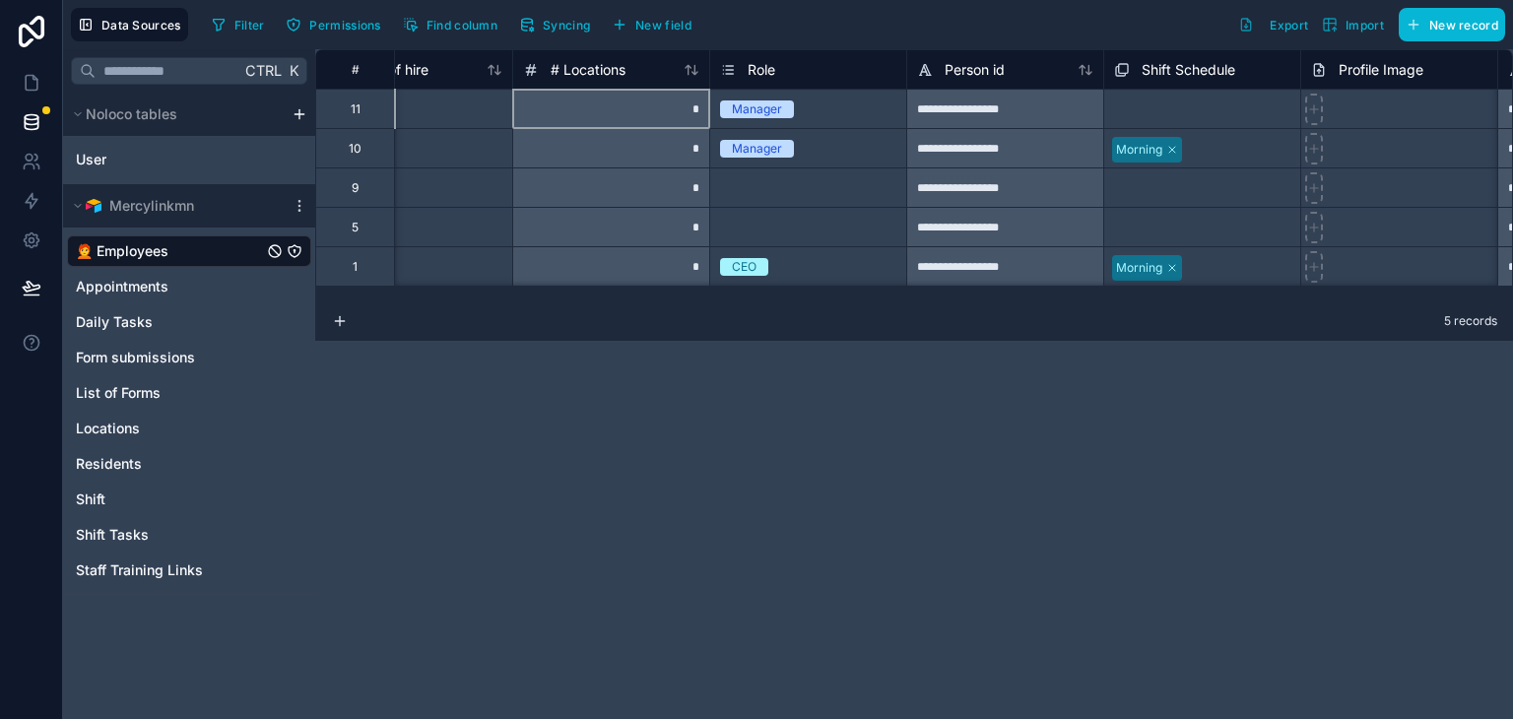
scroll to position [0, 1576]
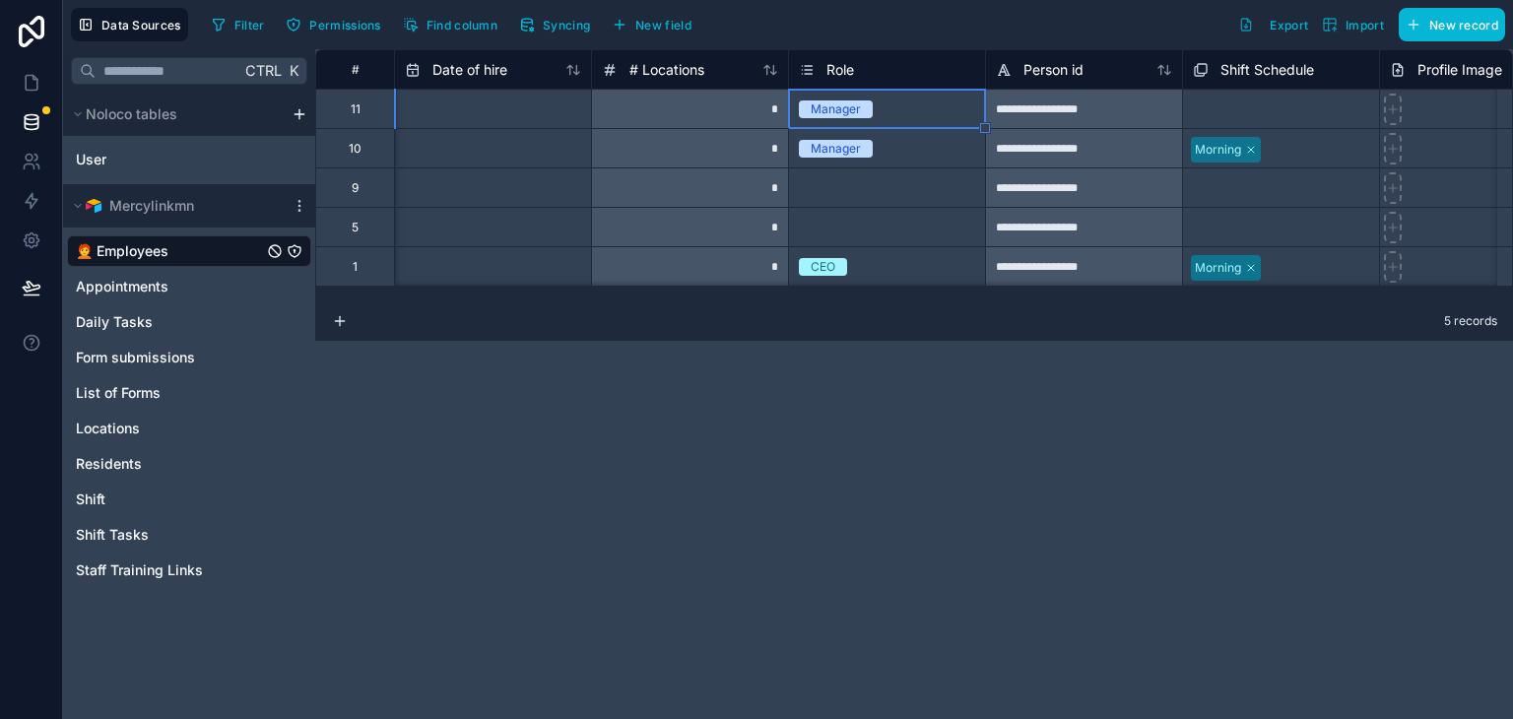
click at [867, 101] on span "Manager" at bounding box center [836, 109] width 74 height 18
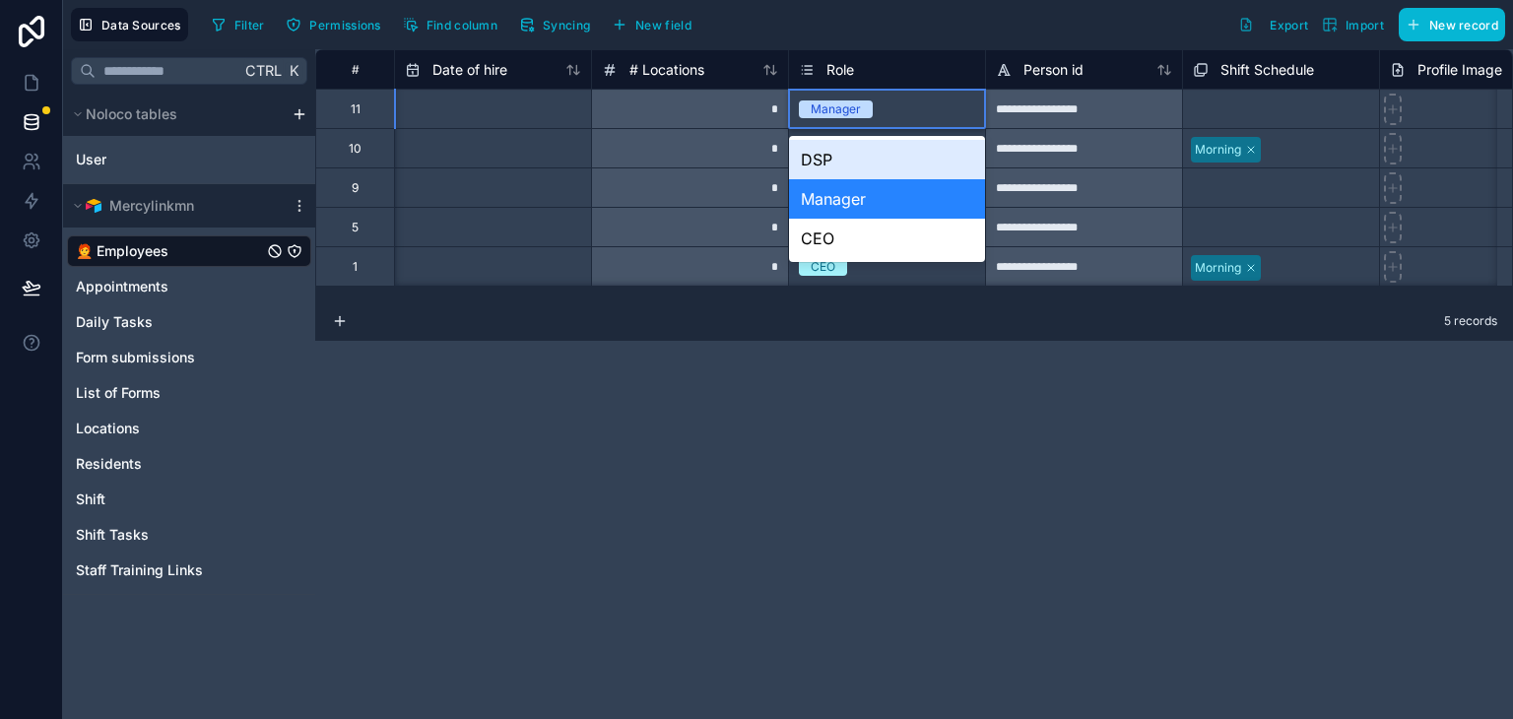
click at [827, 159] on div "DSP" at bounding box center [887, 159] width 196 height 39
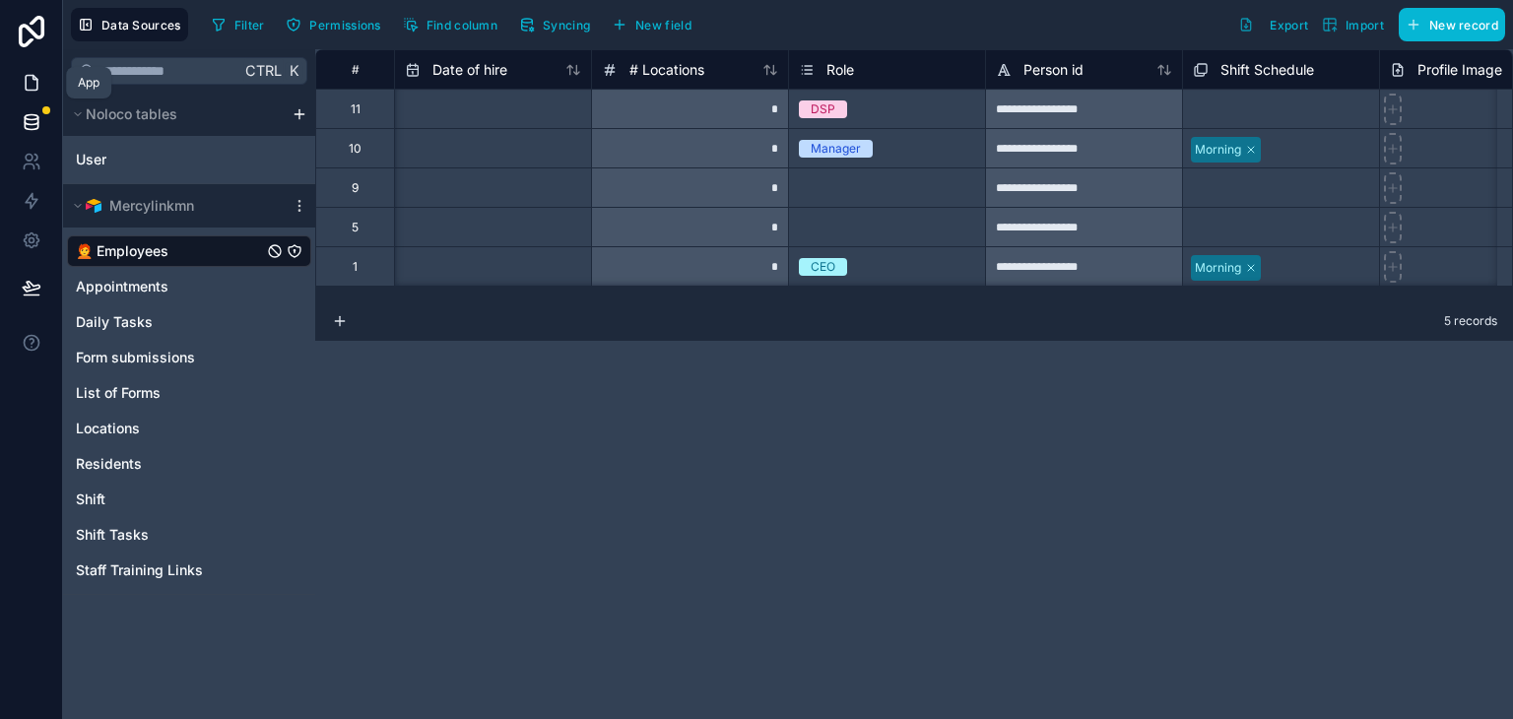
click at [39, 77] on icon at bounding box center [32, 83] width 20 height 20
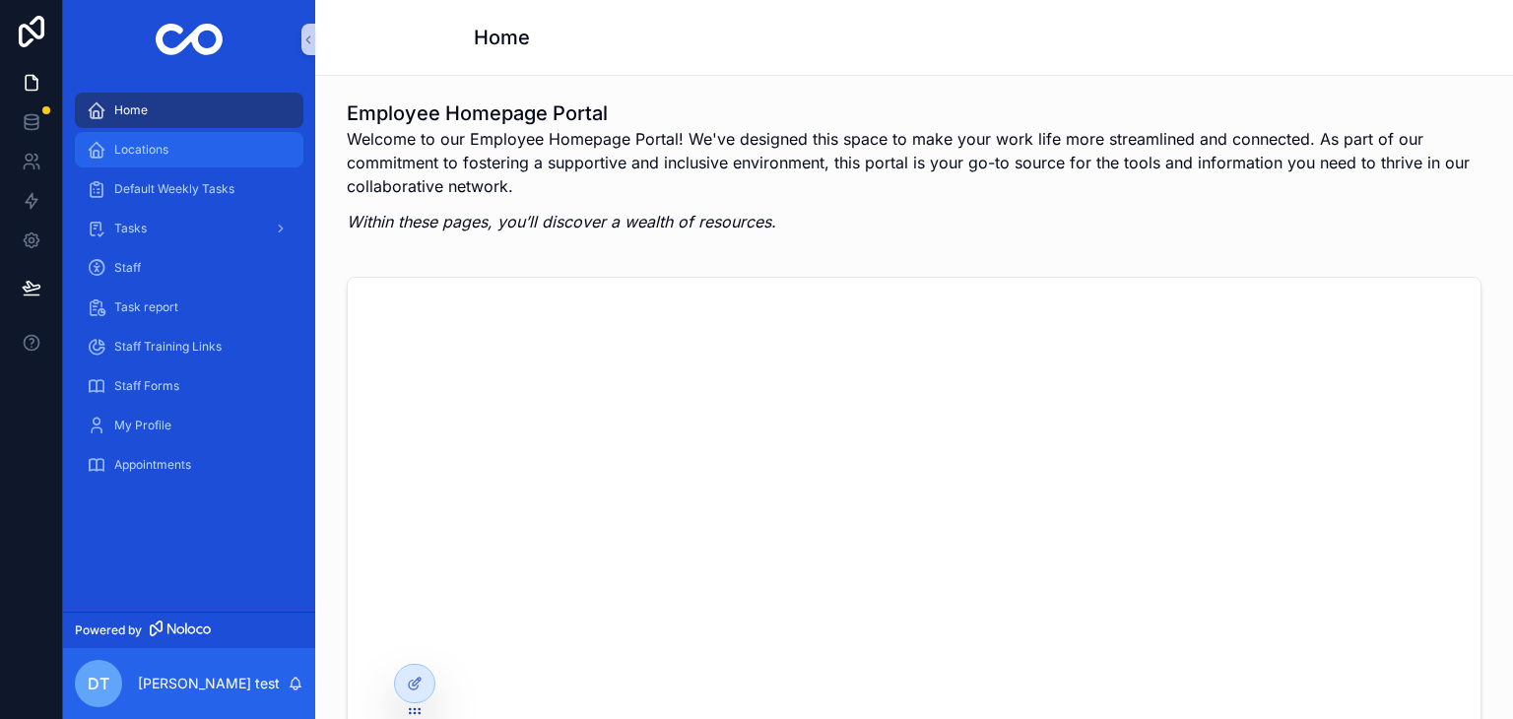
click at [191, 155] on div "Locations" at bounding box center [189, 150] width 205 height 32
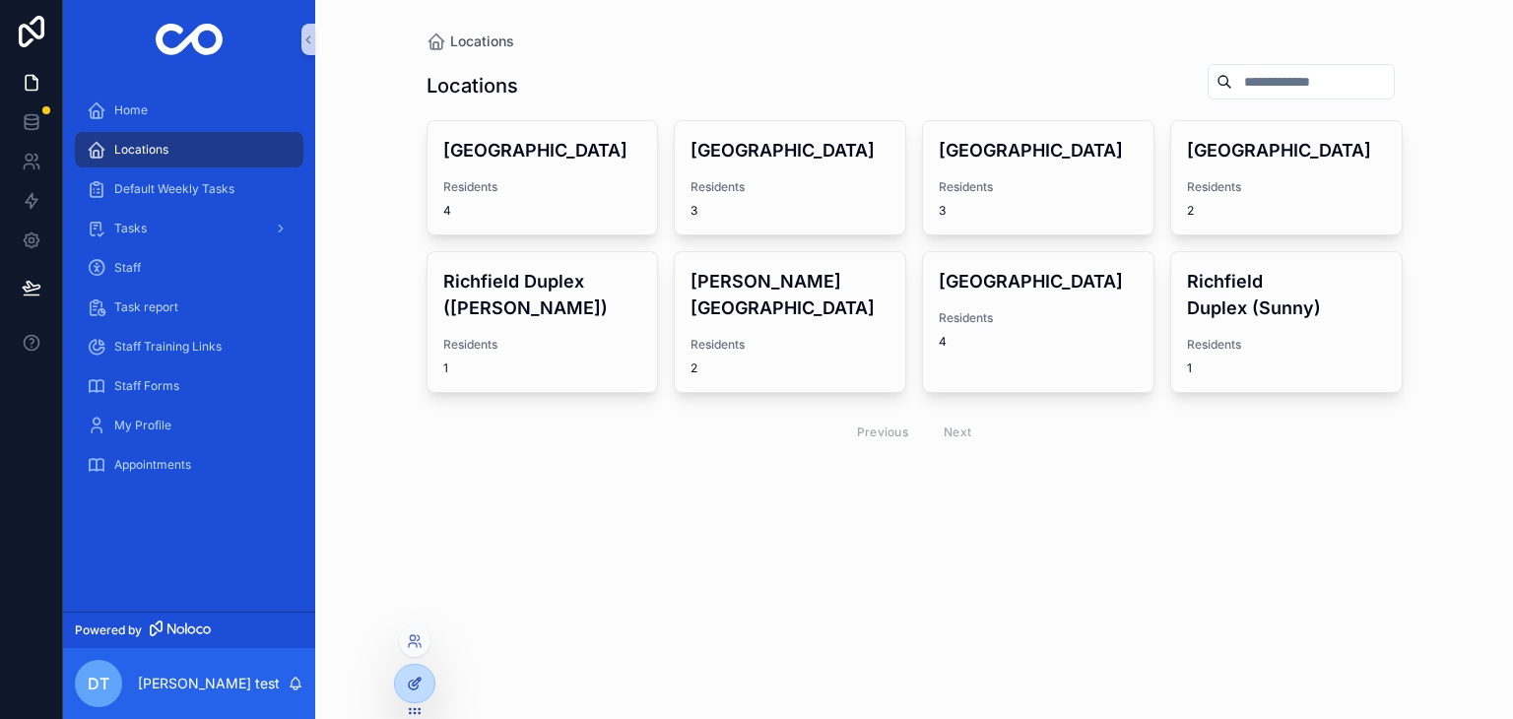
click at [409, 686] on icon at bounding box center [413, 685] width 9 height 9
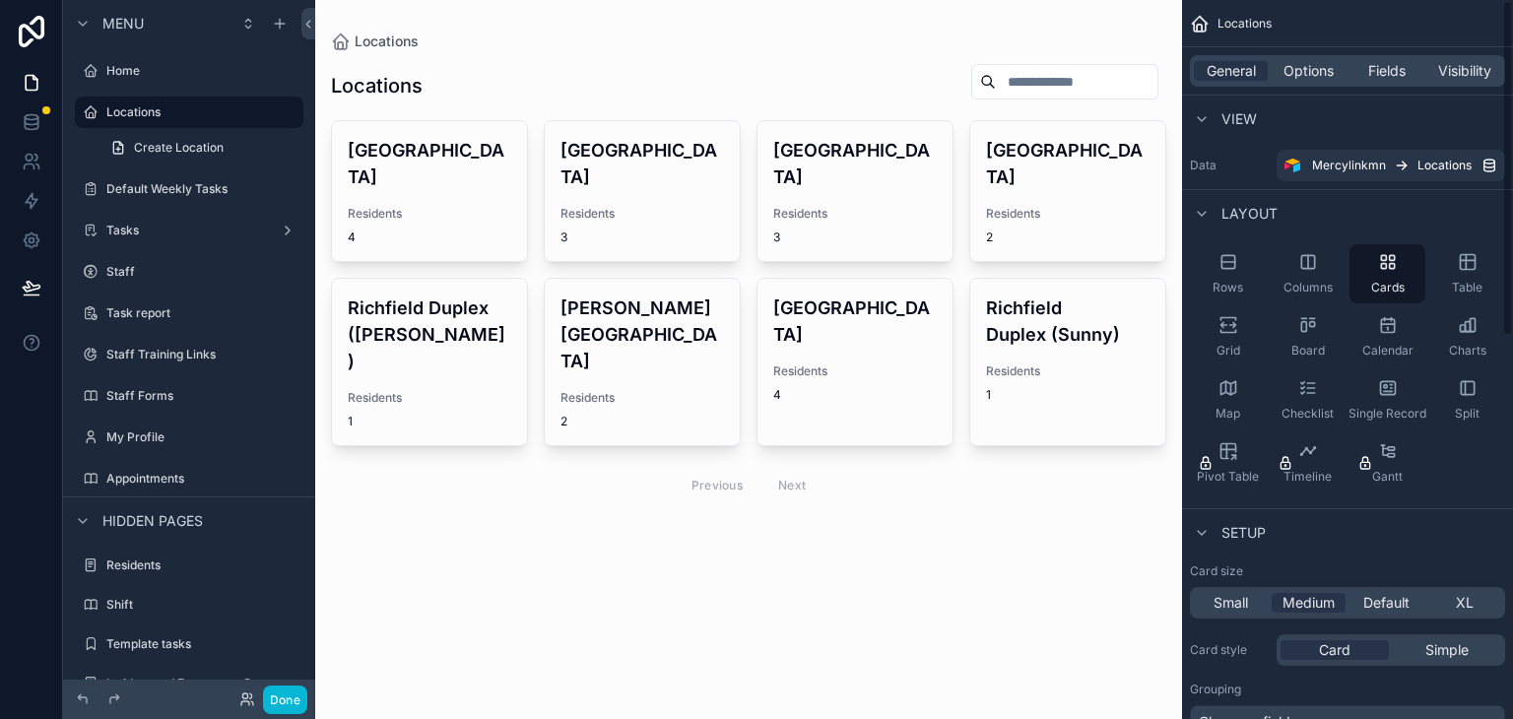
click at [438, 210] on div "scrollable content" at bounding box center [748, 285] width 867 height 571
click at [468, 206] on span "Residents" at bounding box center [430, 214] width 164 height 16
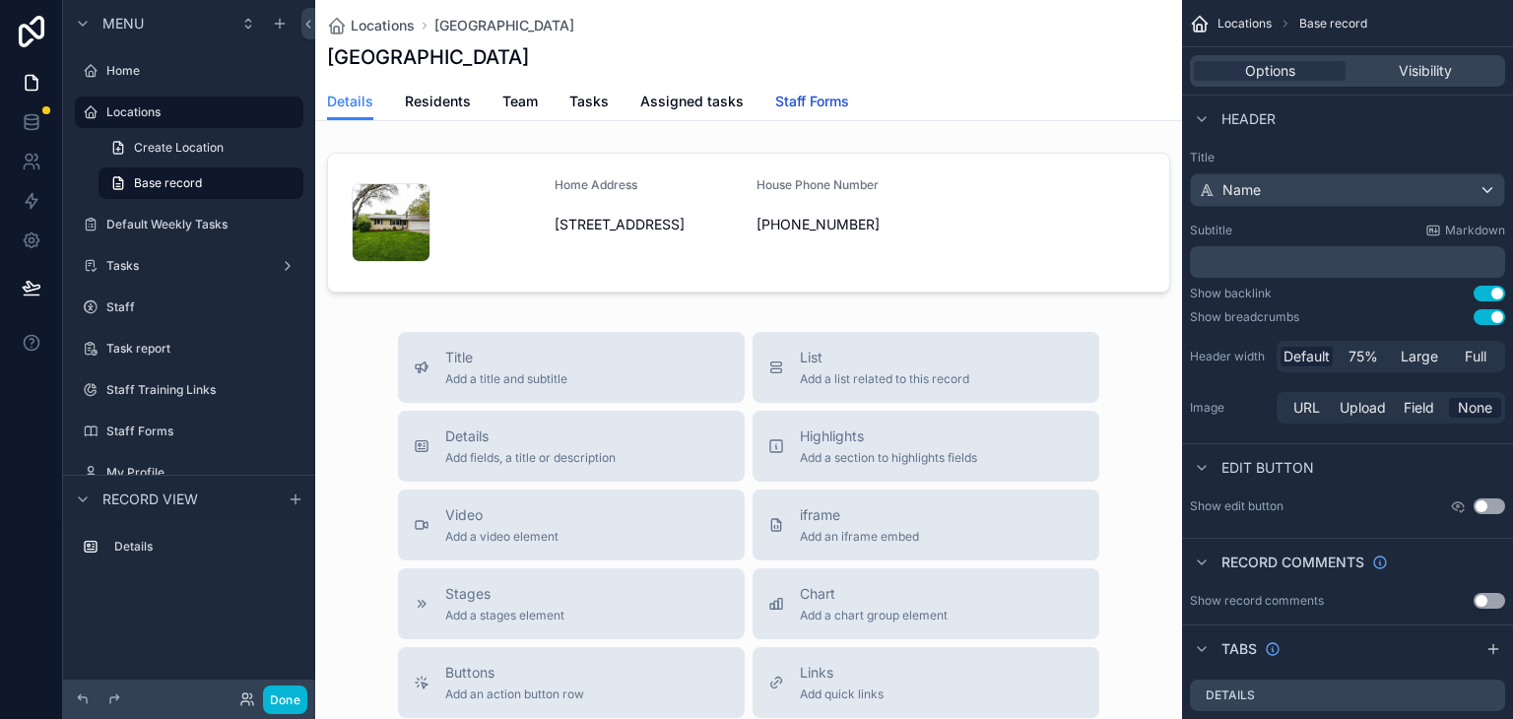
click at [817, 99] on span "Staff Forms" at bounding box center [812, 102] width 74 height 20
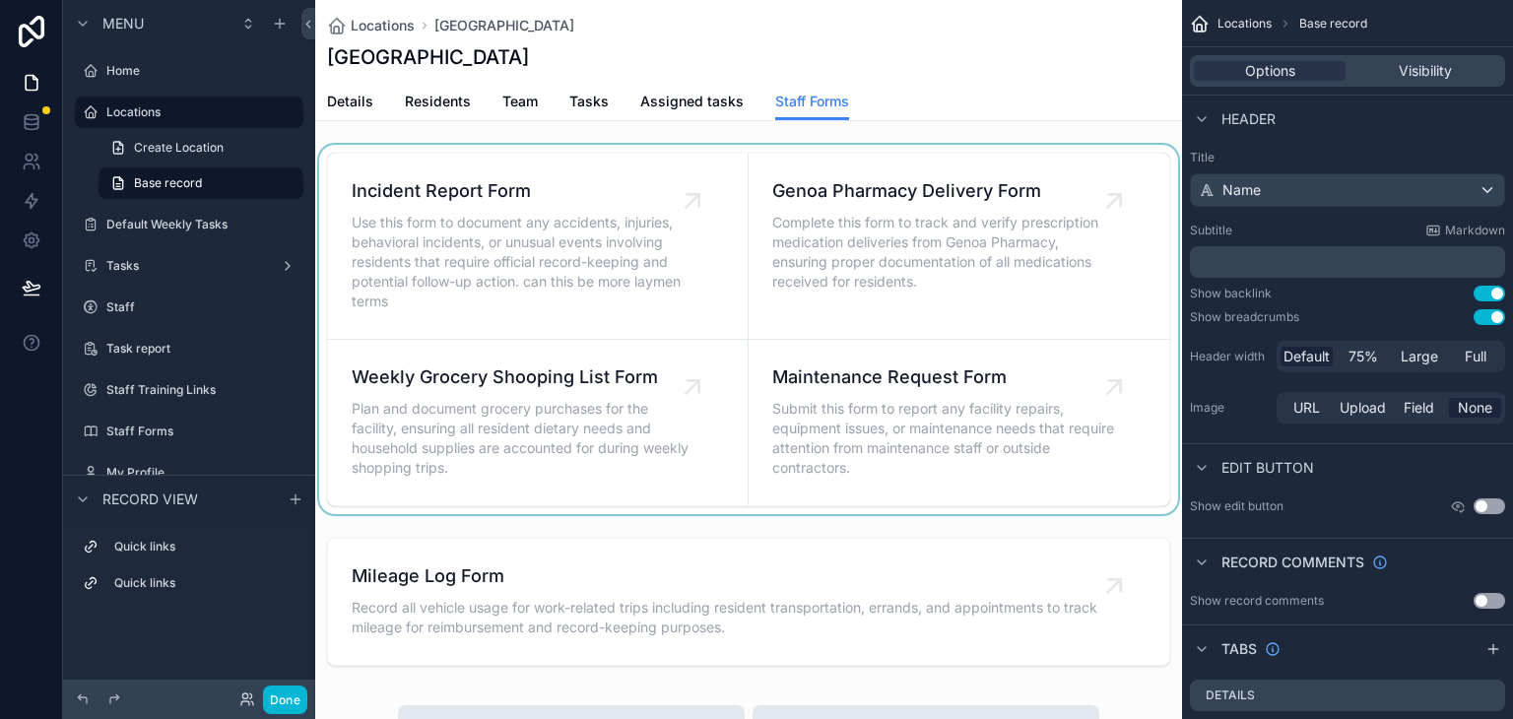
click at [689, 202] on div "scrollable content" at bounding box center [748, 329] width 867 height 369
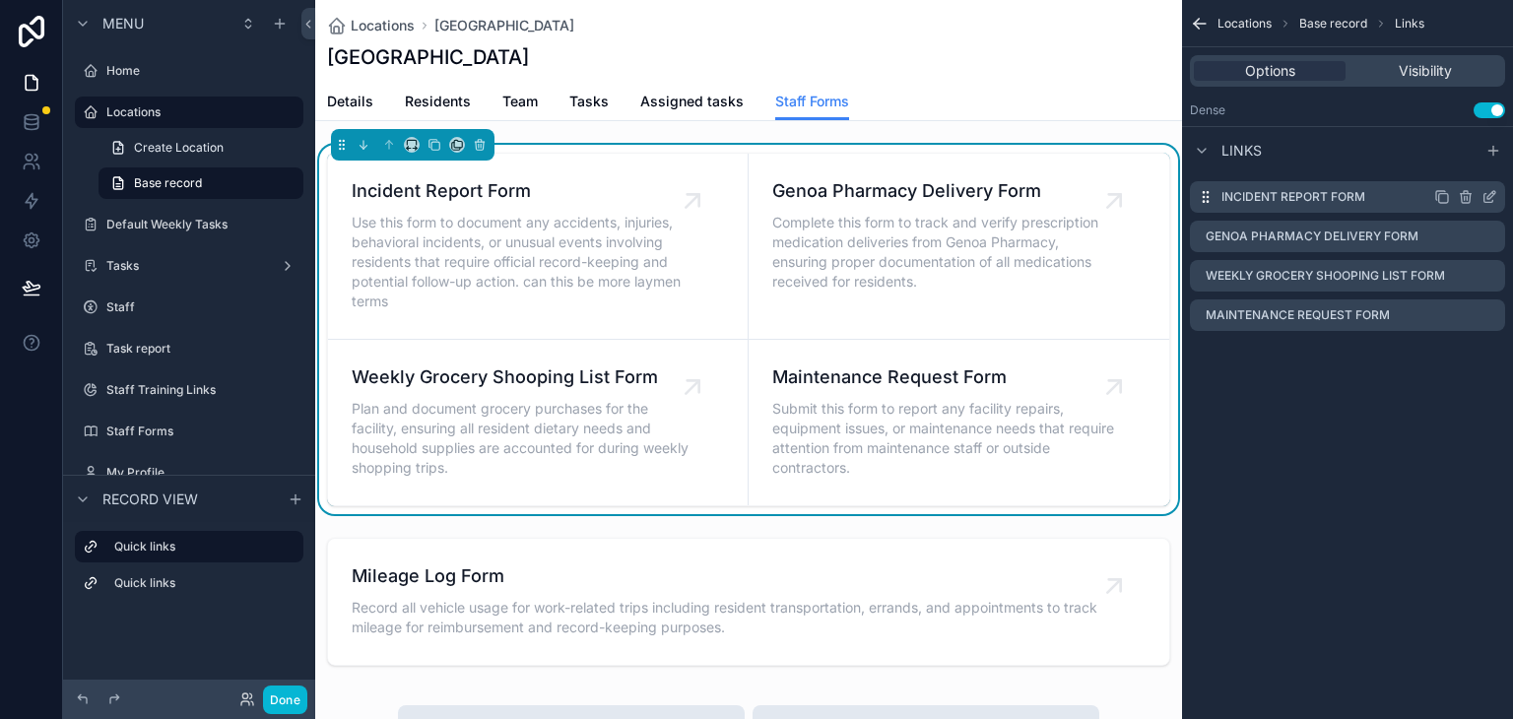
click at [1489, 193] on icon "scrollable content" at bounding box center [1490, 197] width 16 height 16
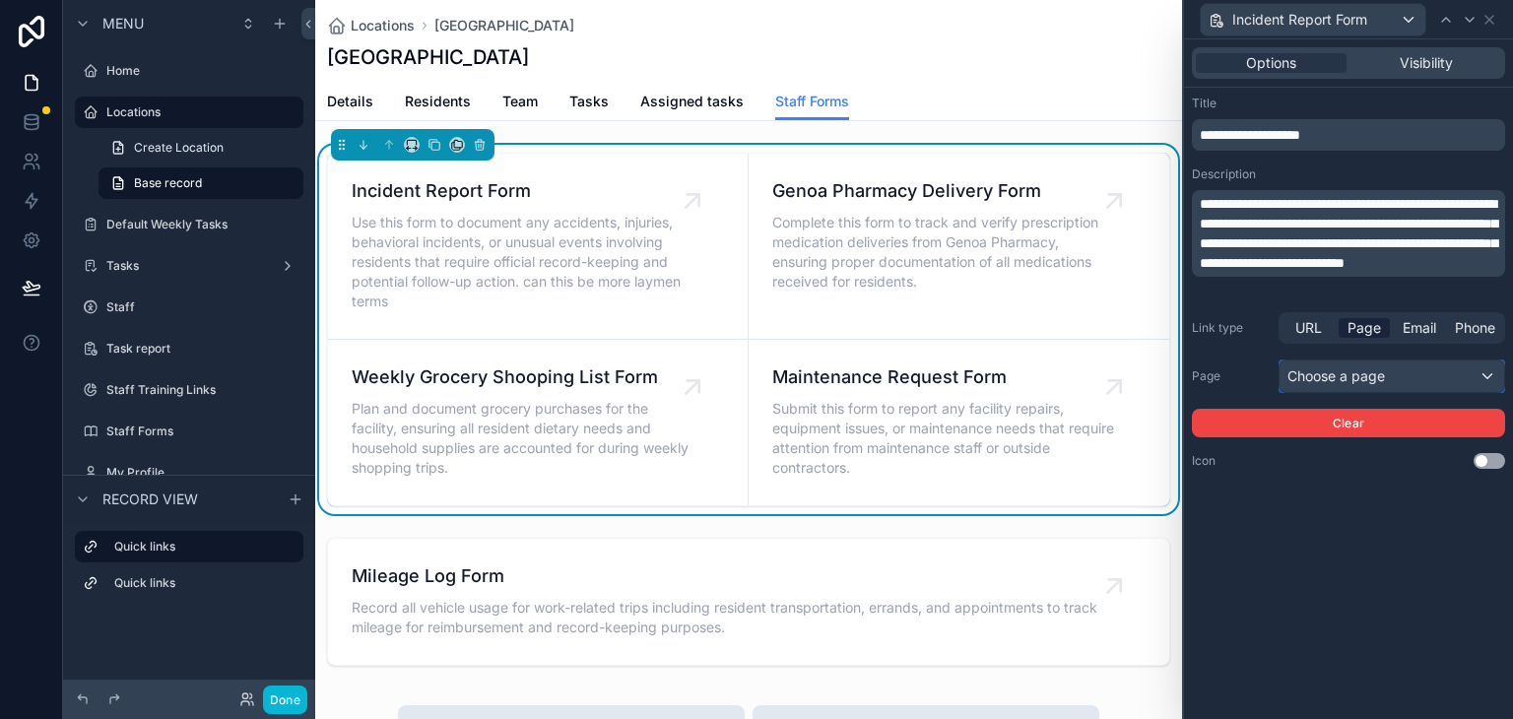
click at [1359, 381] on div "Choose a page" at bounding box center [1392, 377] width 225 height 32
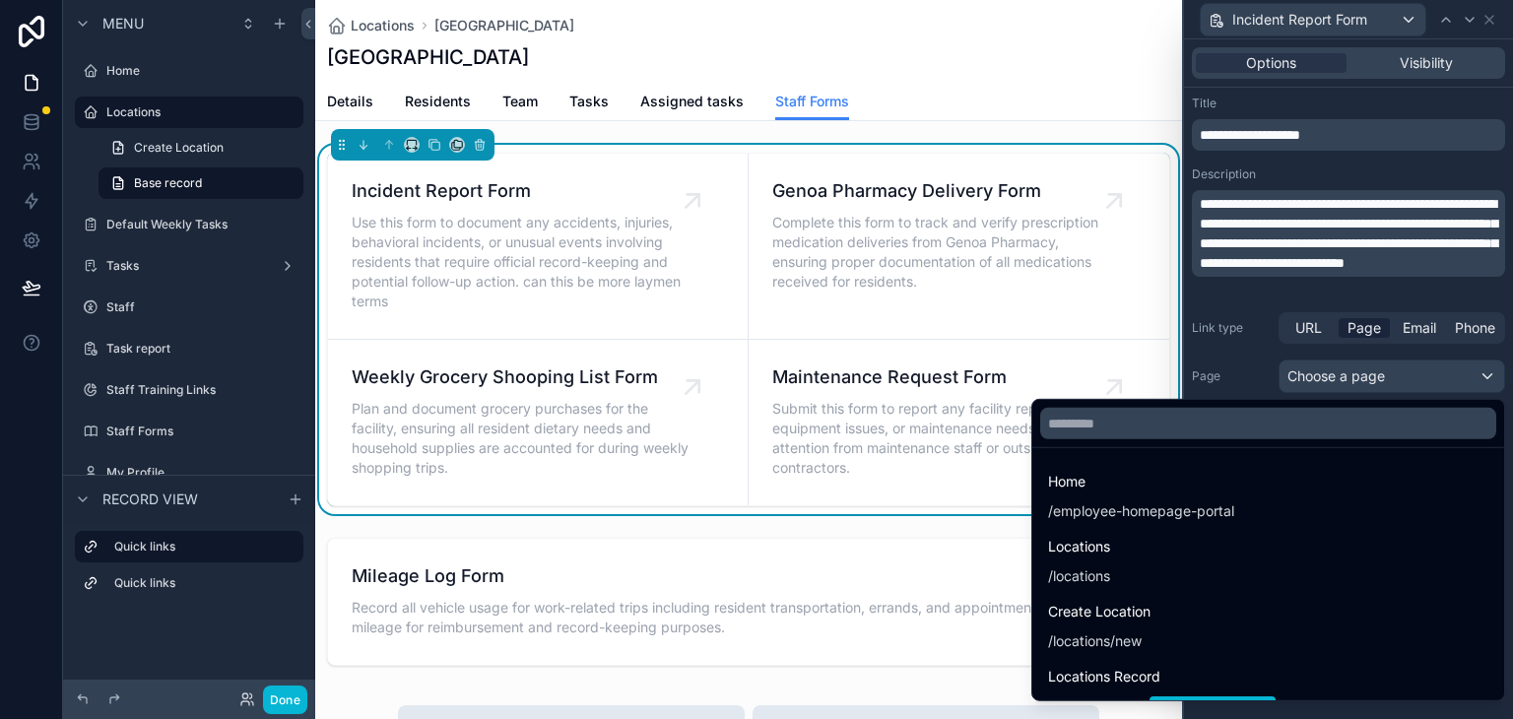
click at [1257, 341] on div at bounding box center [1348, 359] width 329 height 719
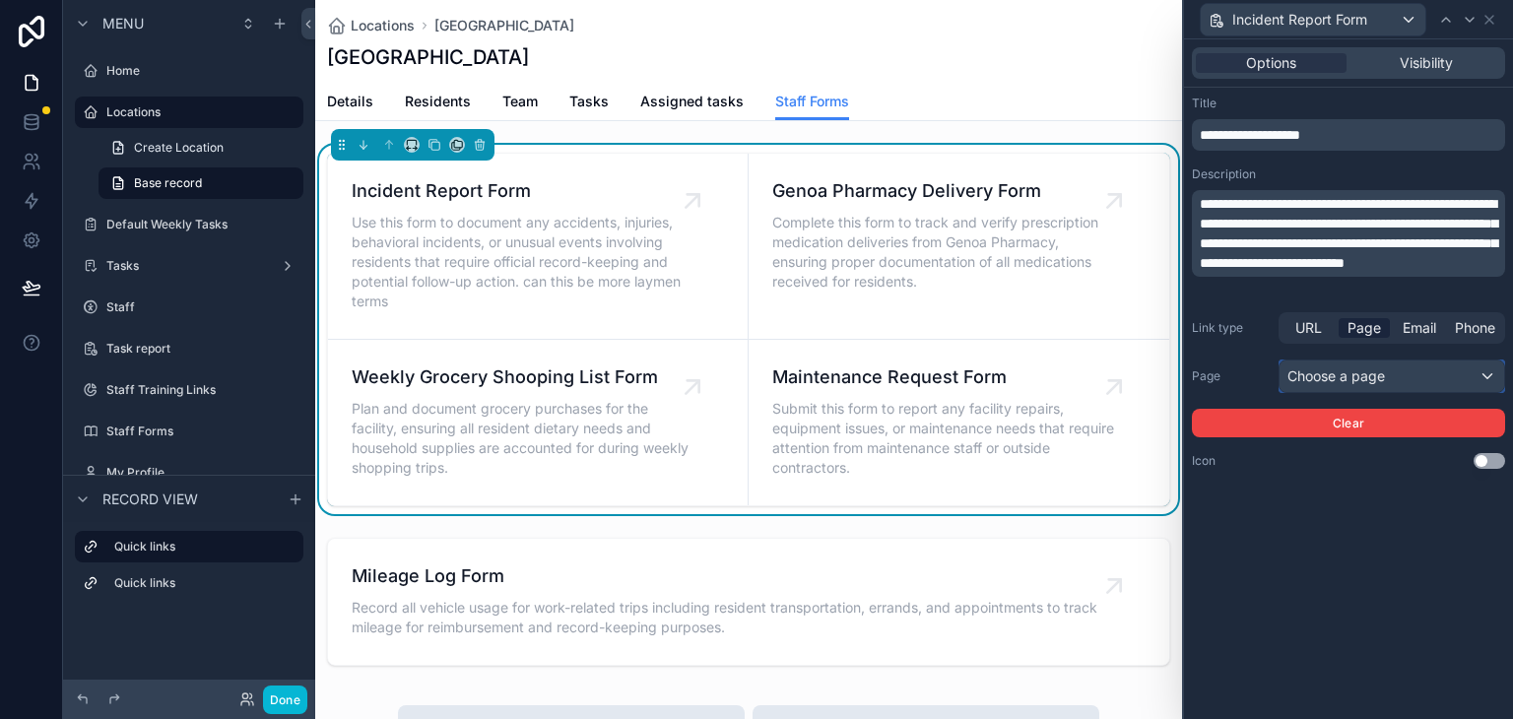
click at [1371, 385] on div "Choose a page" at bounding box center [1392, 377] width 225 height 32
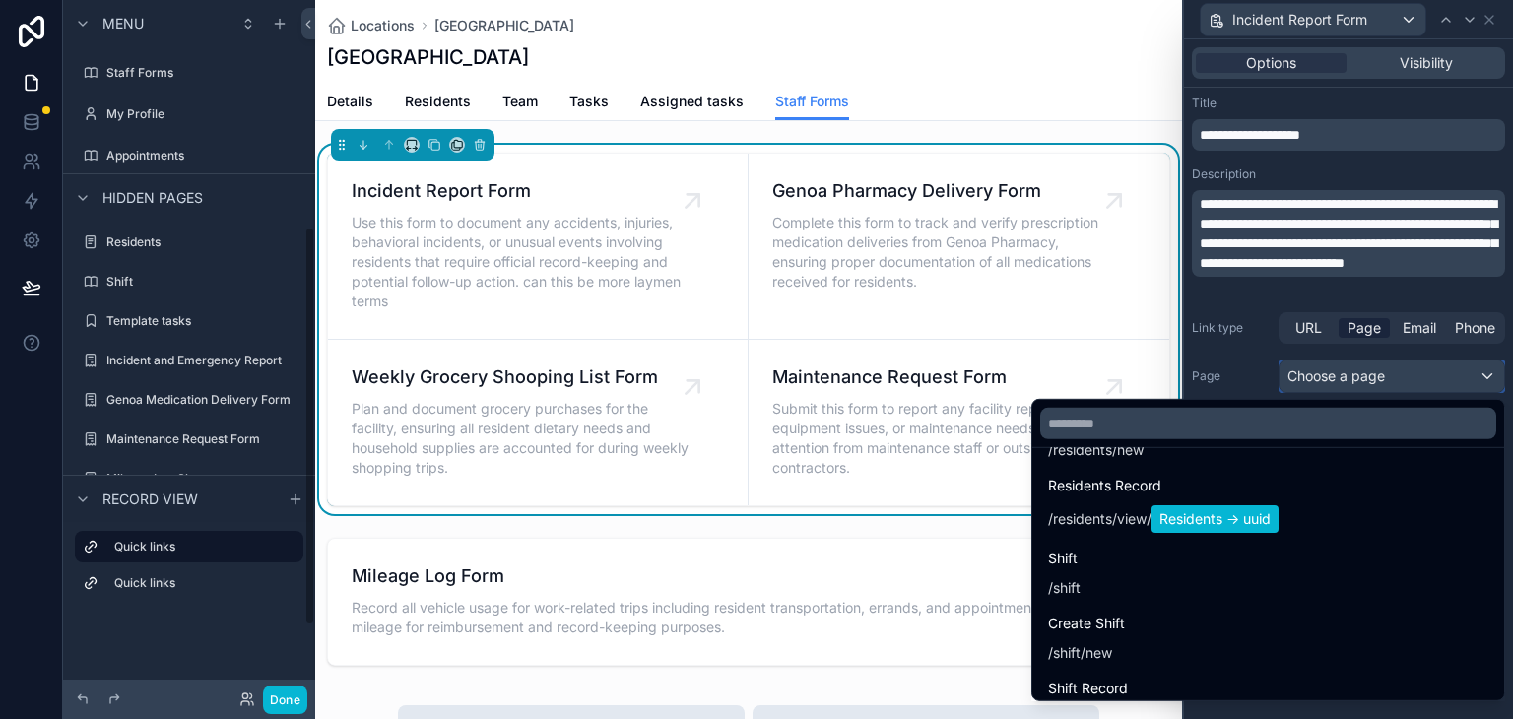
scroll to position [394, 0]
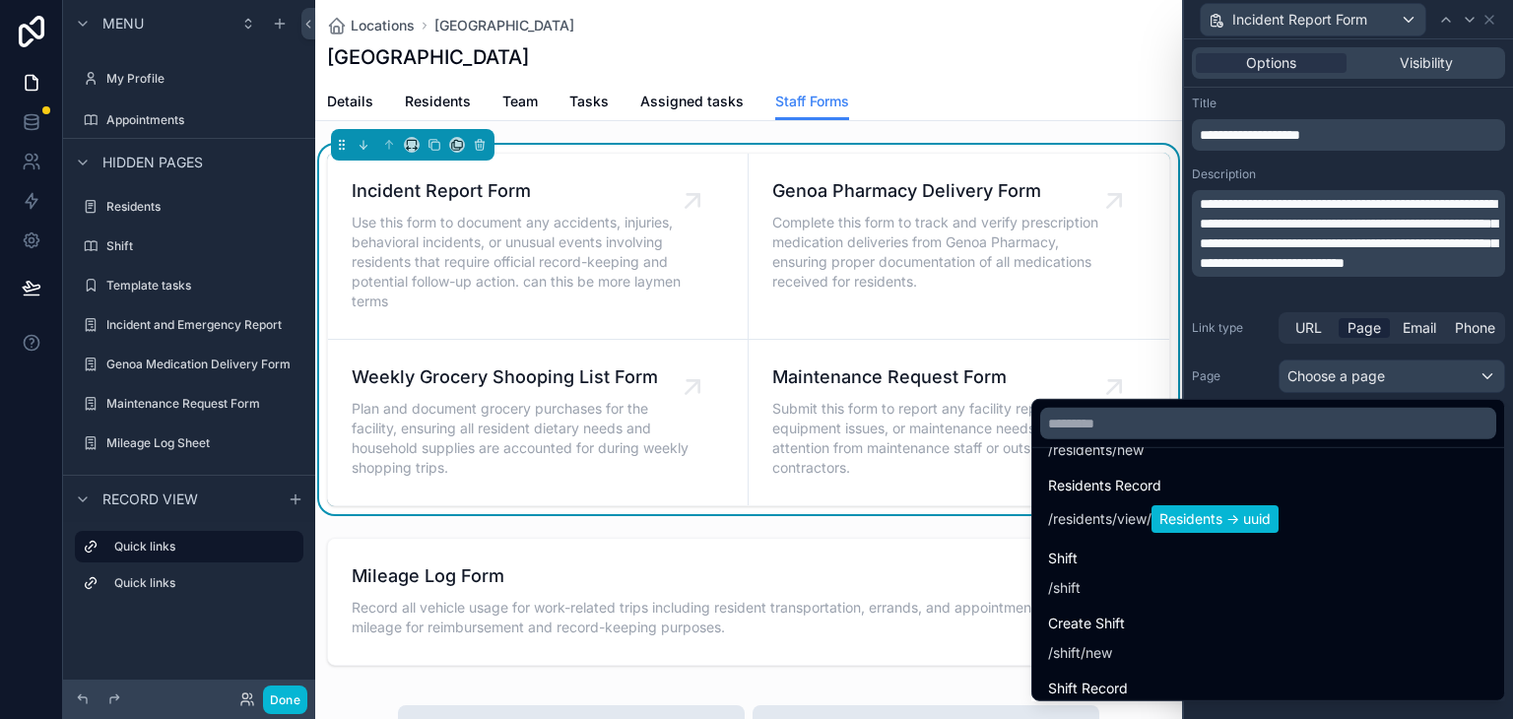
click at [1241, 375] on div at bounding box center [1348, 359] width 329 height 719
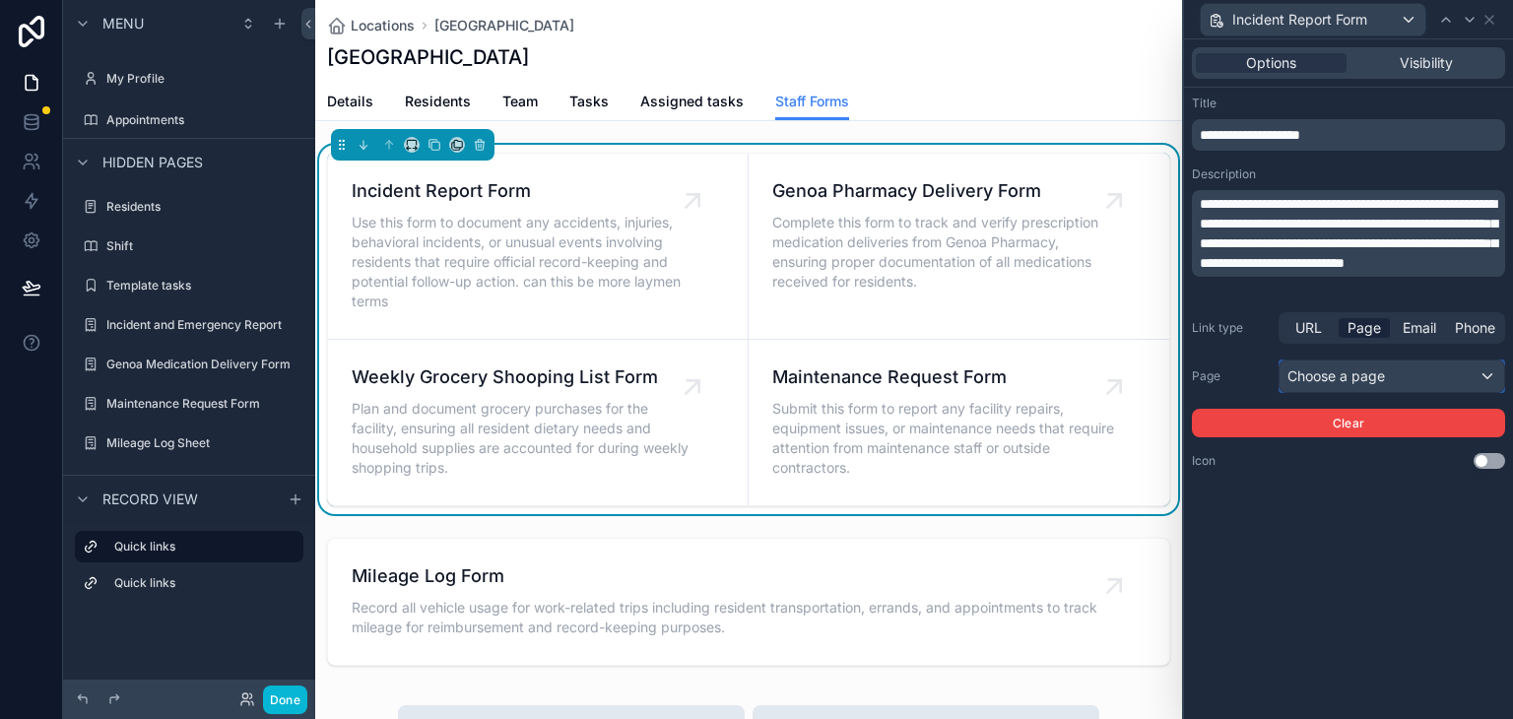
click at [1324, 379] on div "Choose a page" at bounding box center [1392, 377] width 225 height 32
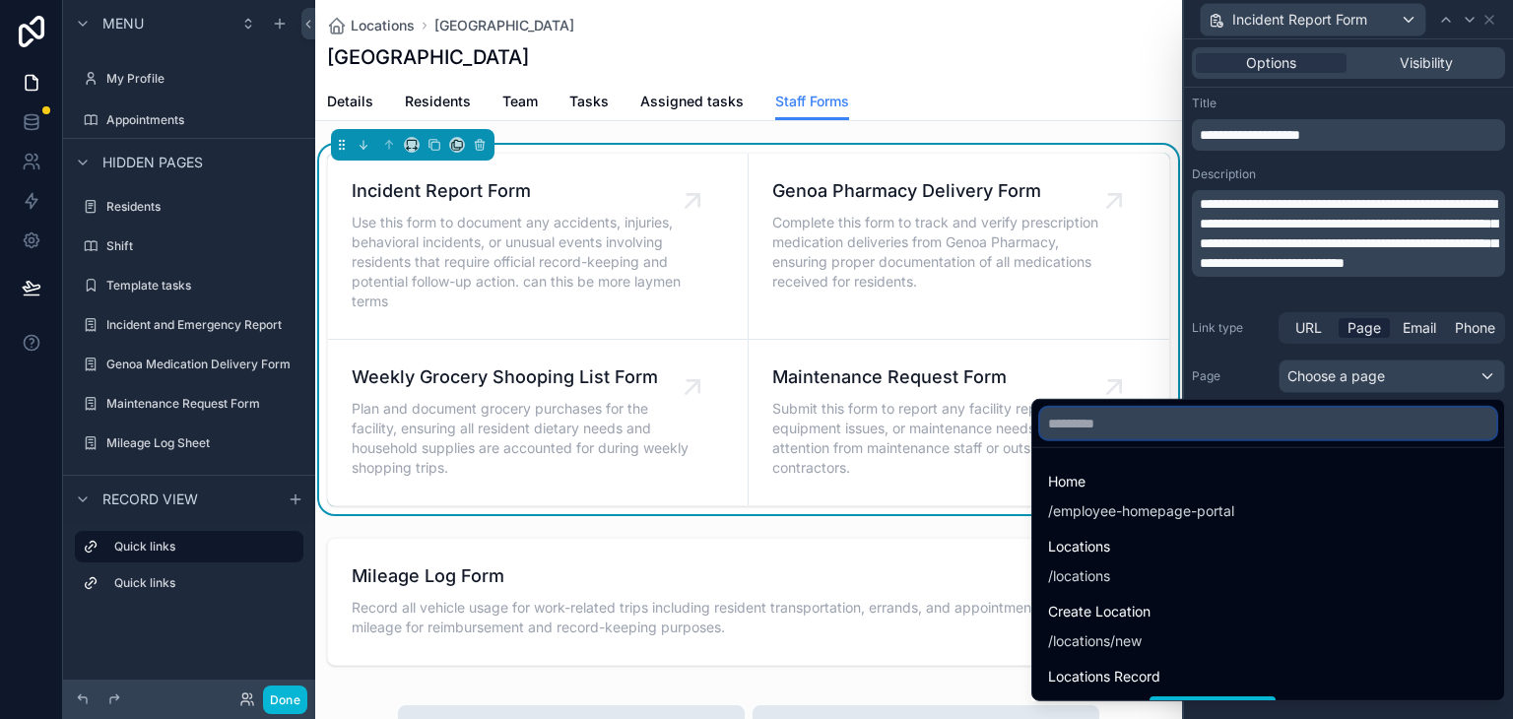
click at [1110, 427] on input "text" at bounding box center [1268, 424] width 456 height 32
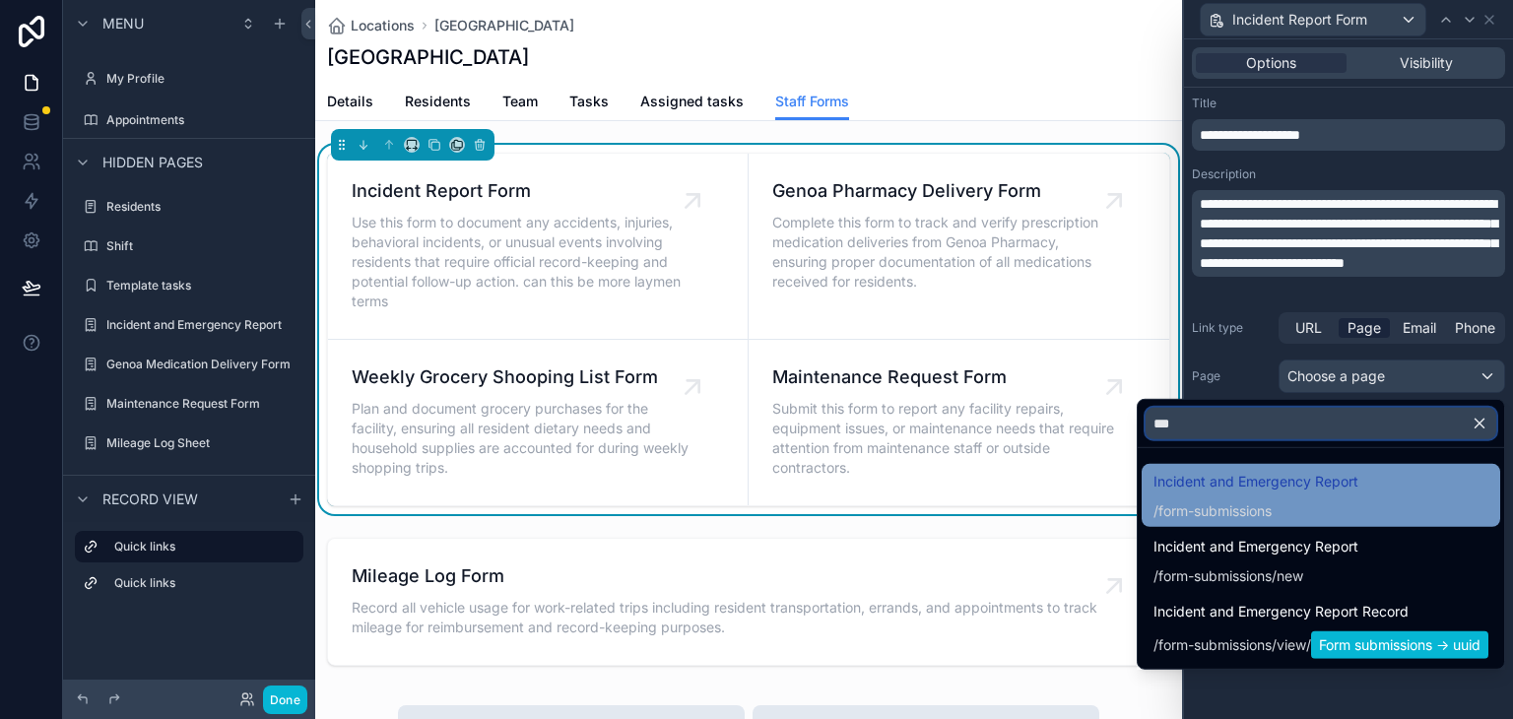
type input "***"
click at [1340, 501] on div "/ form-submissions" at bounding box center [1256, 511] width 205 height 20
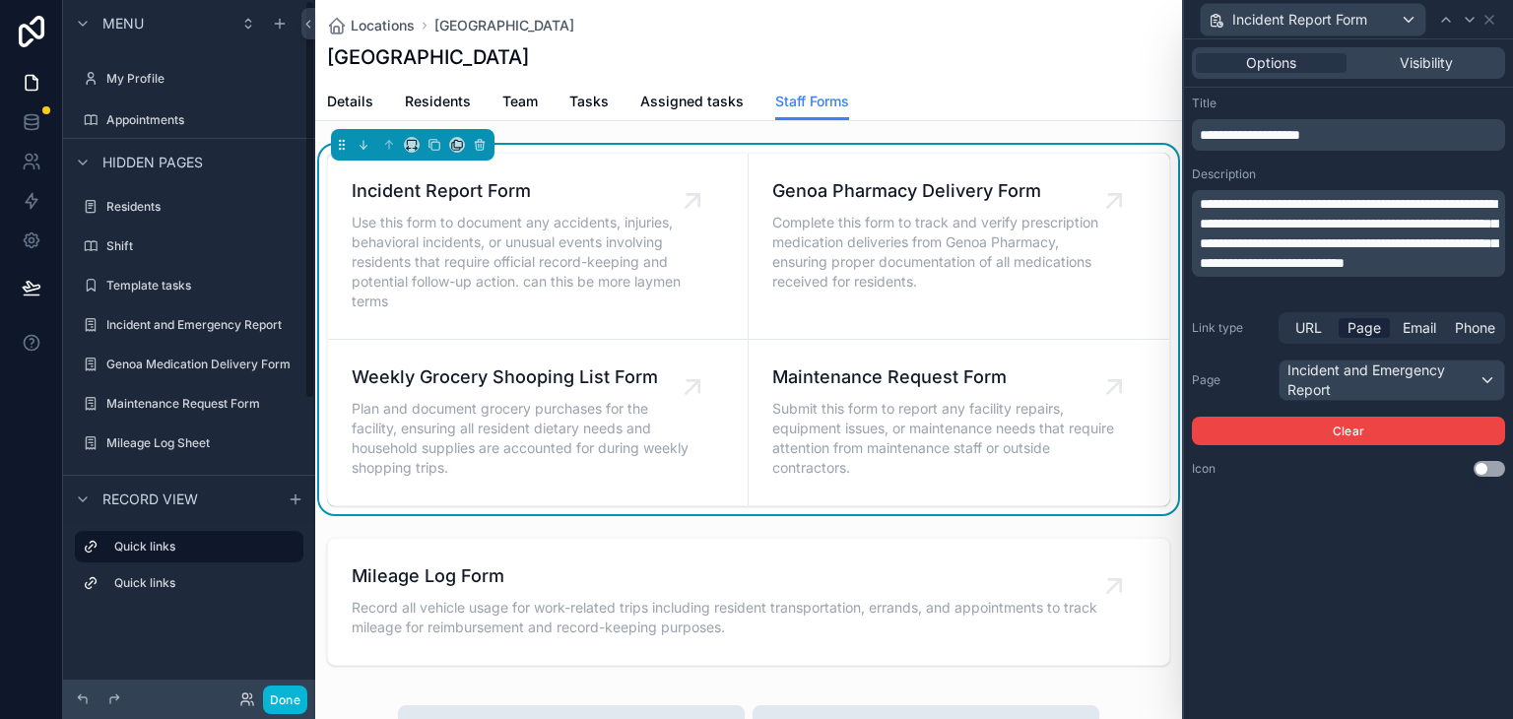
scroll to position [0, 0]
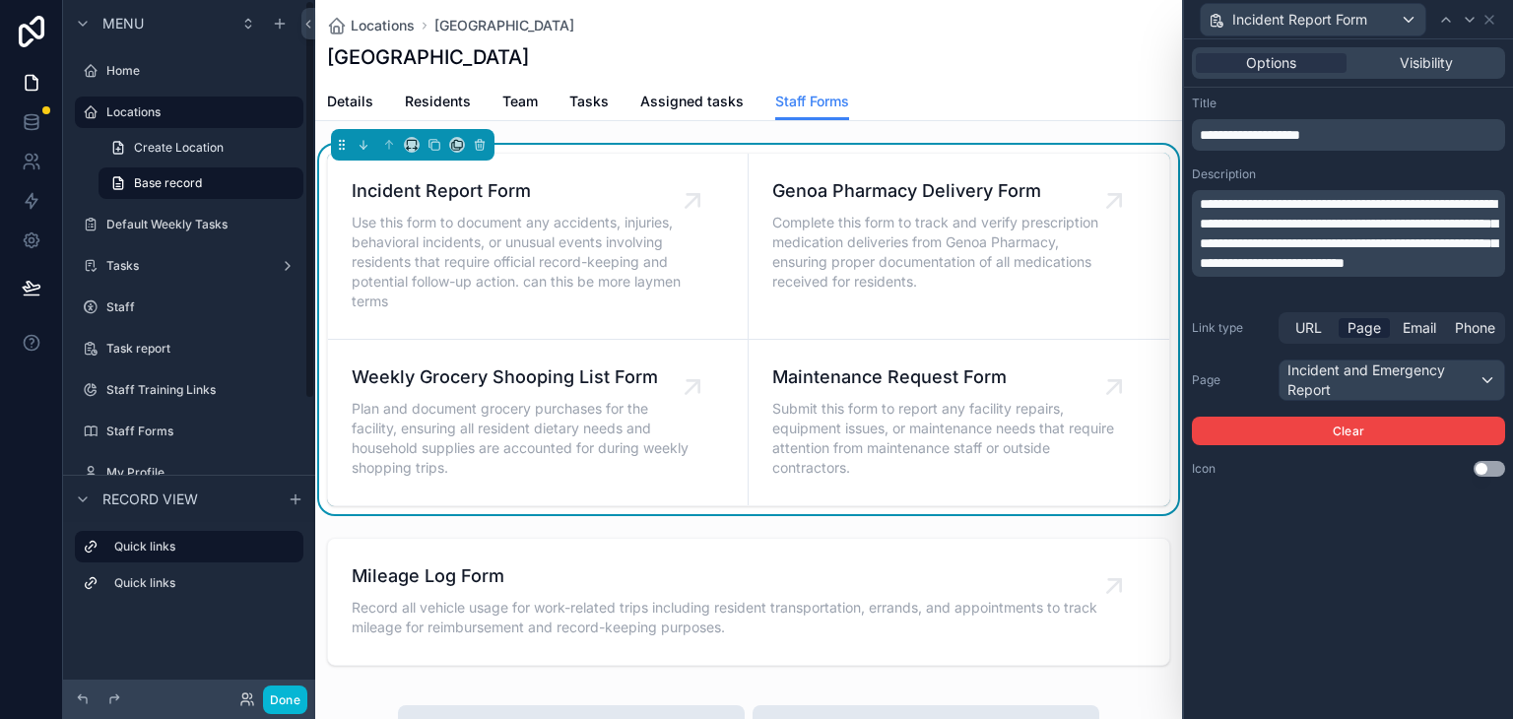
click at [1417, 548] on div "**********" at bounding box center [1348, 379] width 329 height 680
click at [296, 696] on button "Done" at bounding box center [285, 700] width 44 height 29
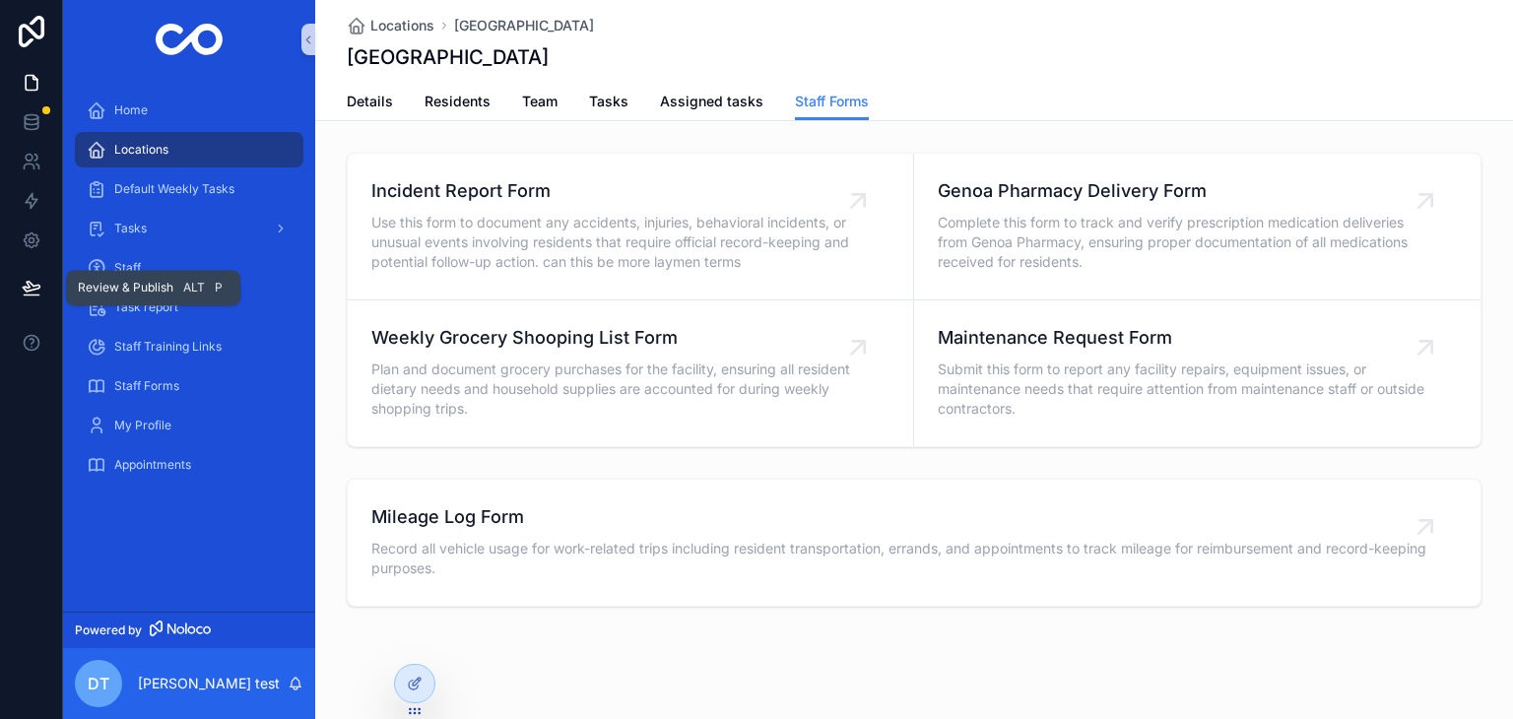
click at [34, 293] on icon at bounding box center [32, 288] width 20 height 20
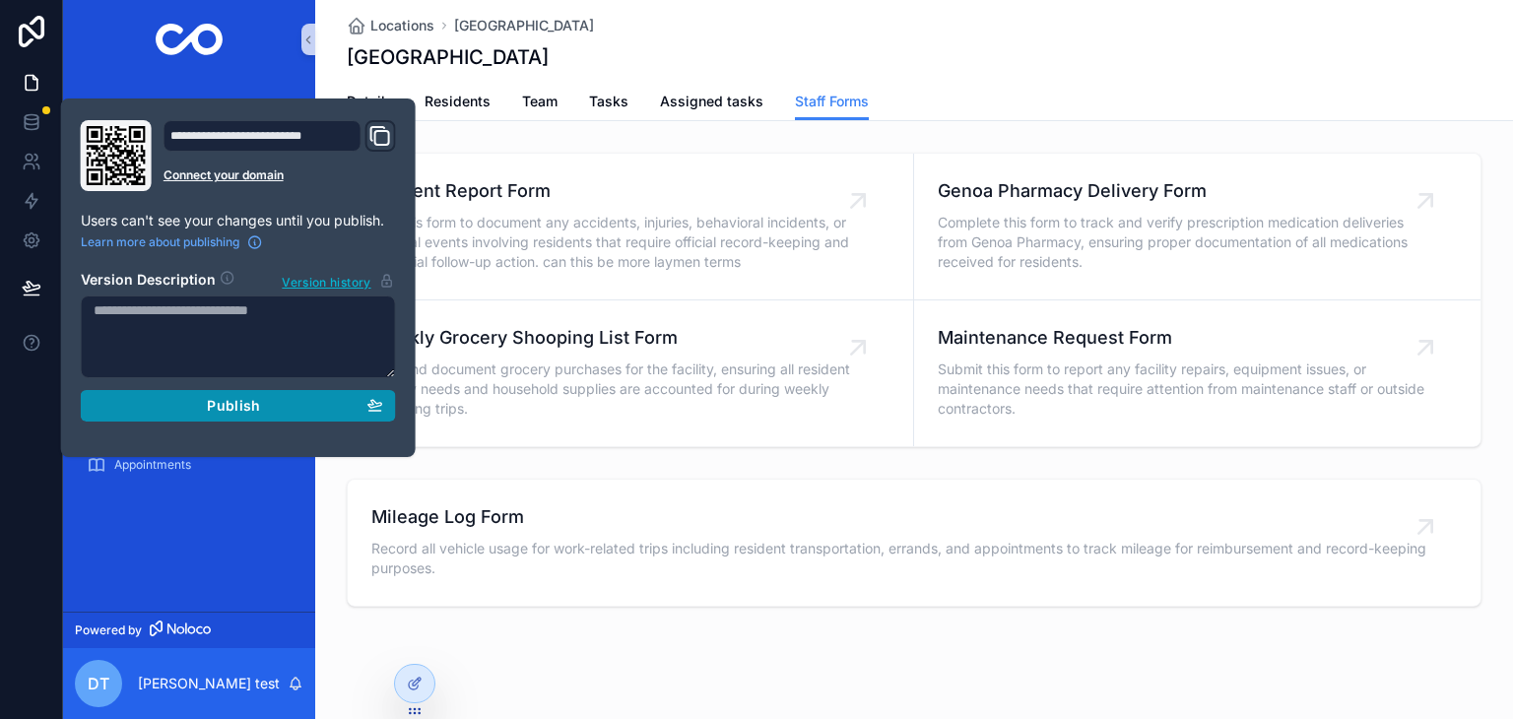
click at [295, 407] on div "Publish" at bounding box center [239, 406] width 290 height 18
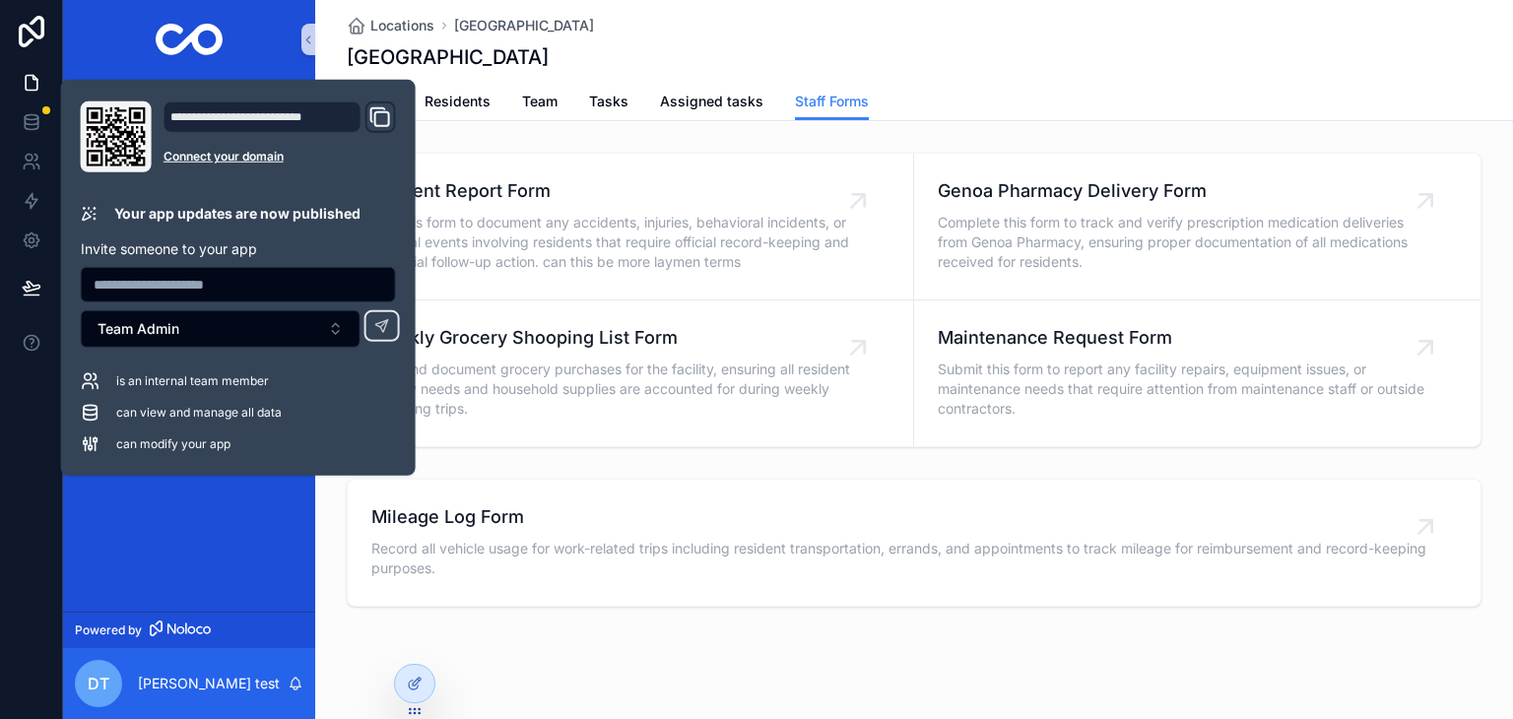
click at [269, 50] on link "scrollable content" at bounding box center [189, 40] width 229 height 32
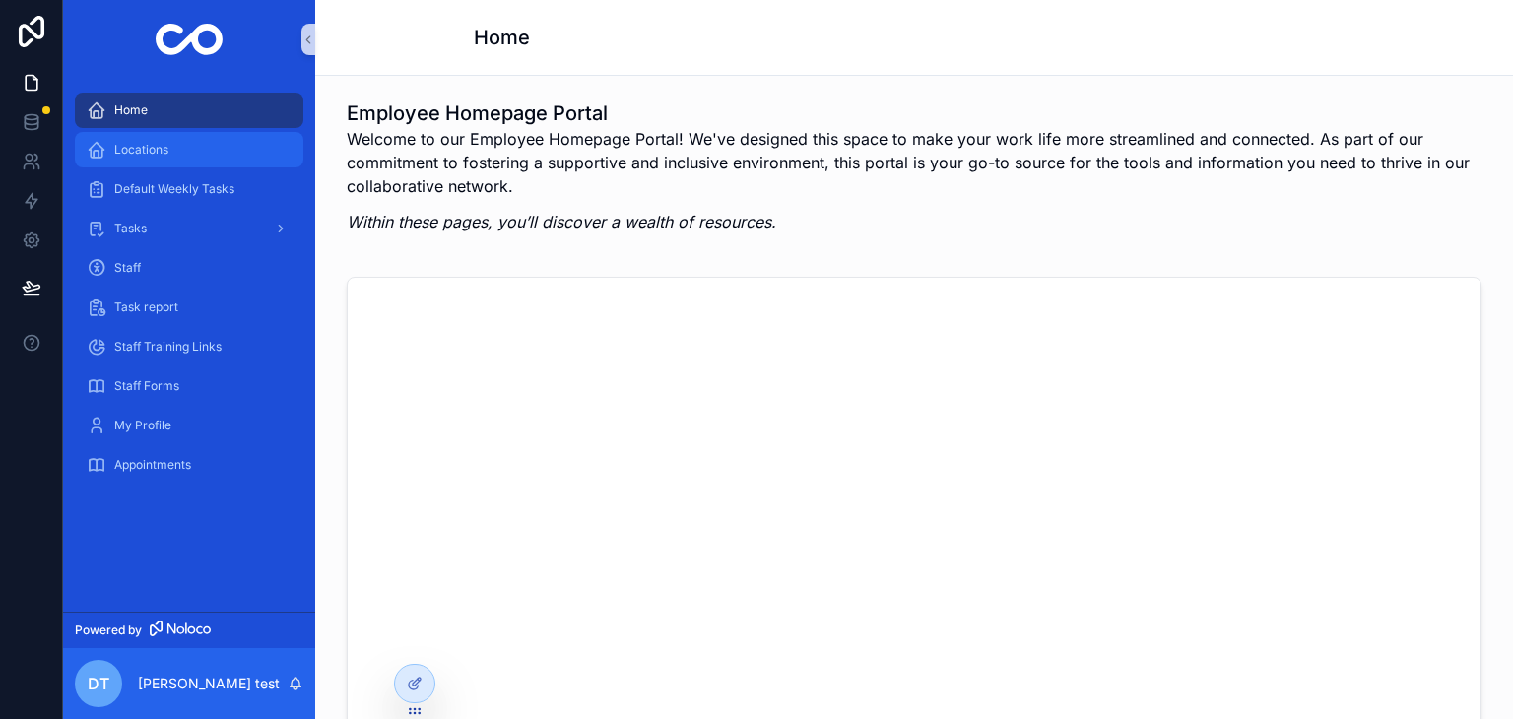
click at [127, 139] on div "Locations" at bounding box center [189, 150] width 205 height 32
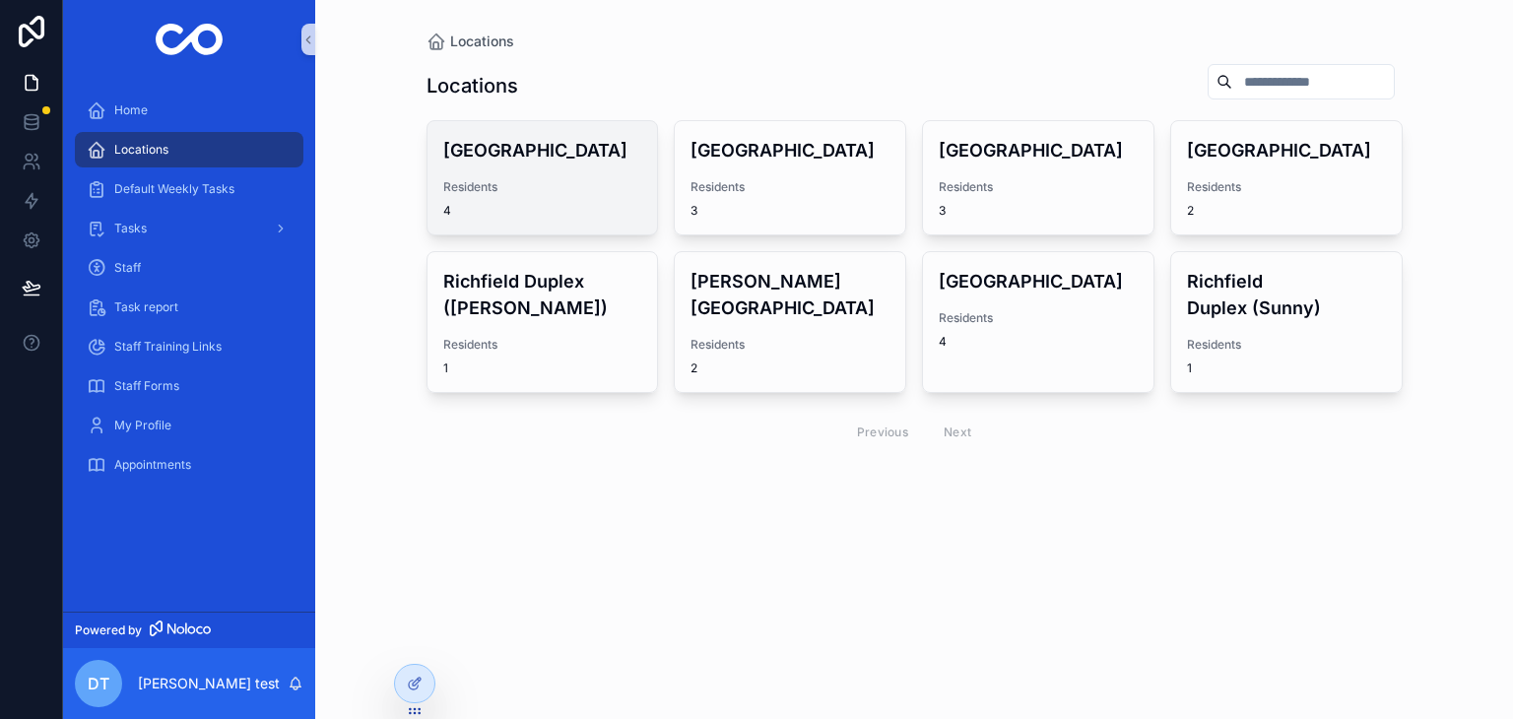
click at [479, 177] on div "Salem House Residents 4" at bounding box center [543, 177] width 231 height 113
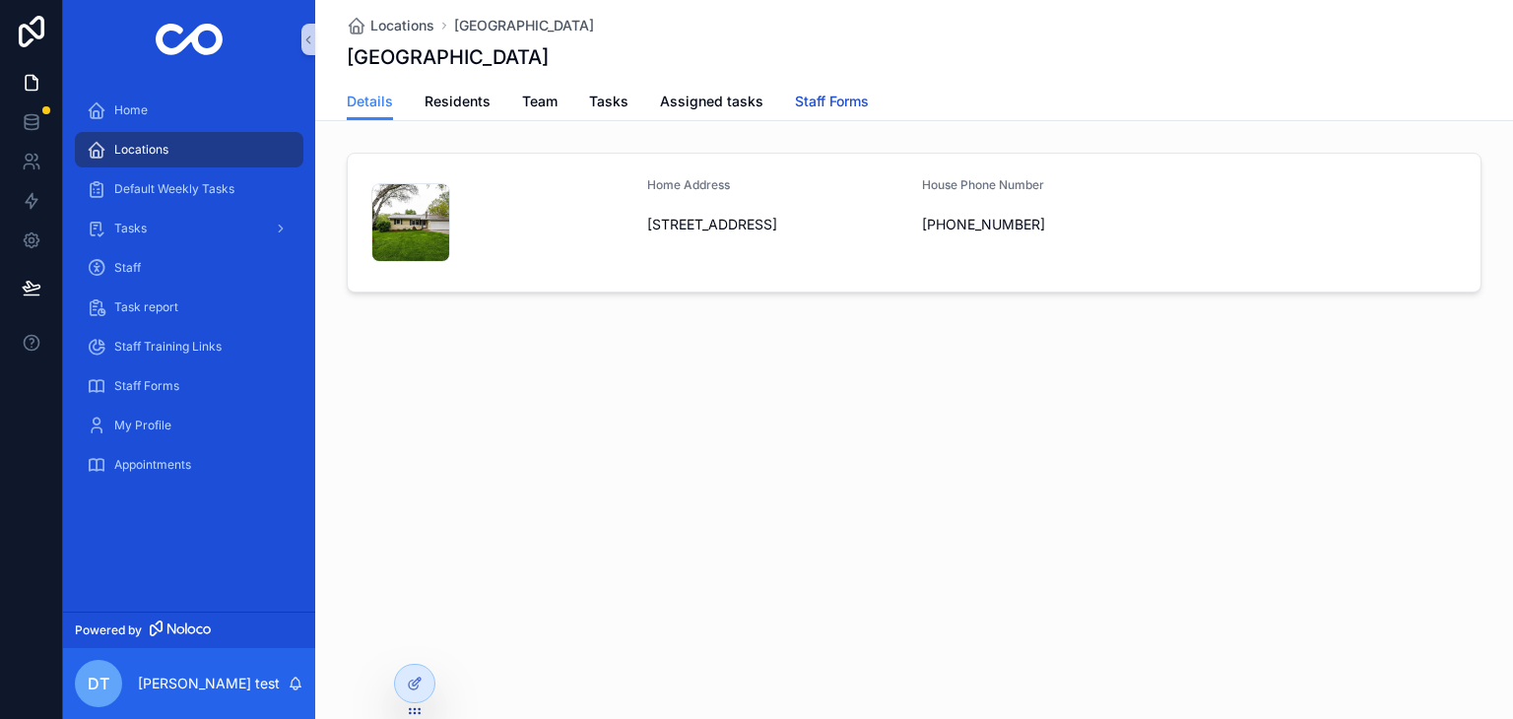
click at [824, 93] on span "Staff Forms" at bounding box center [832, 102] width 74 height 20
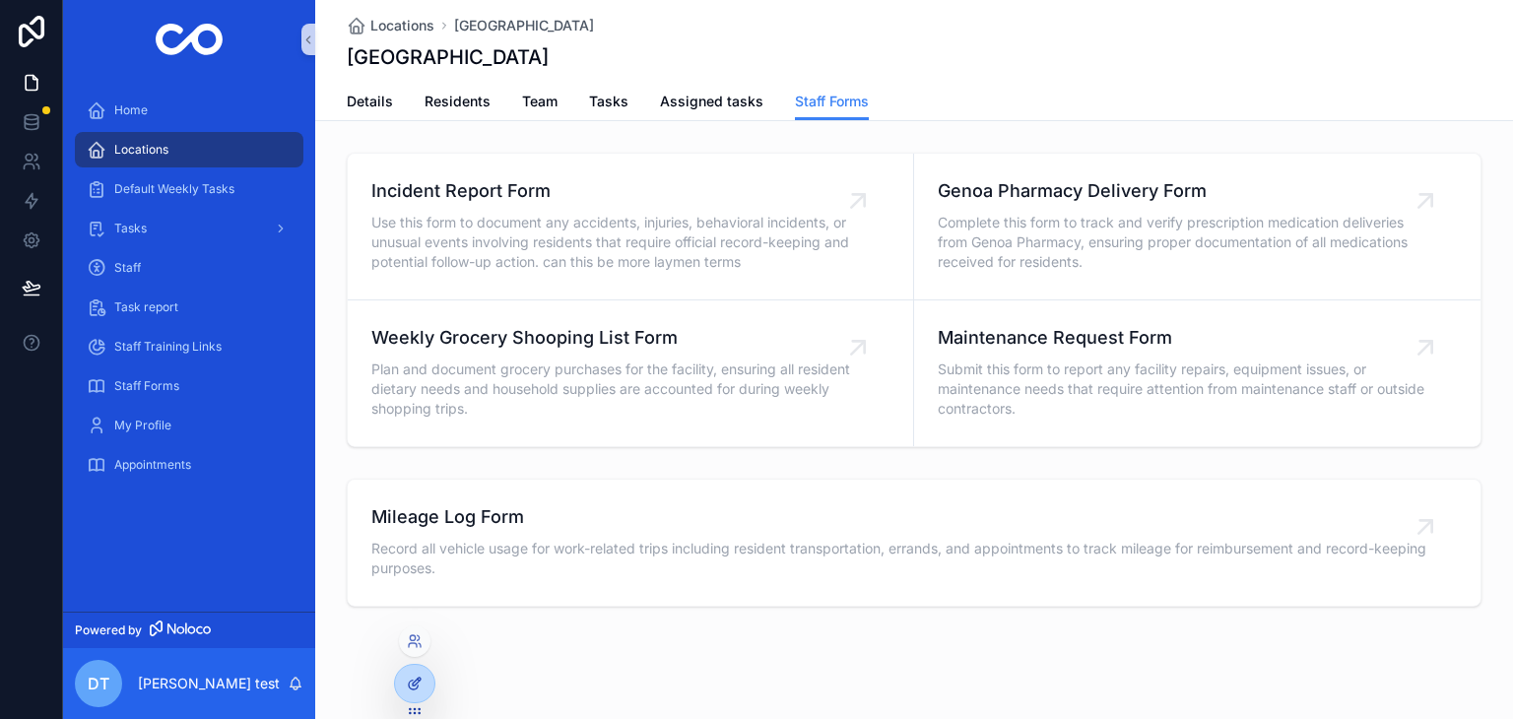
click at [417, 685] on icon at bounding box center [415, 684] width 16 height 16
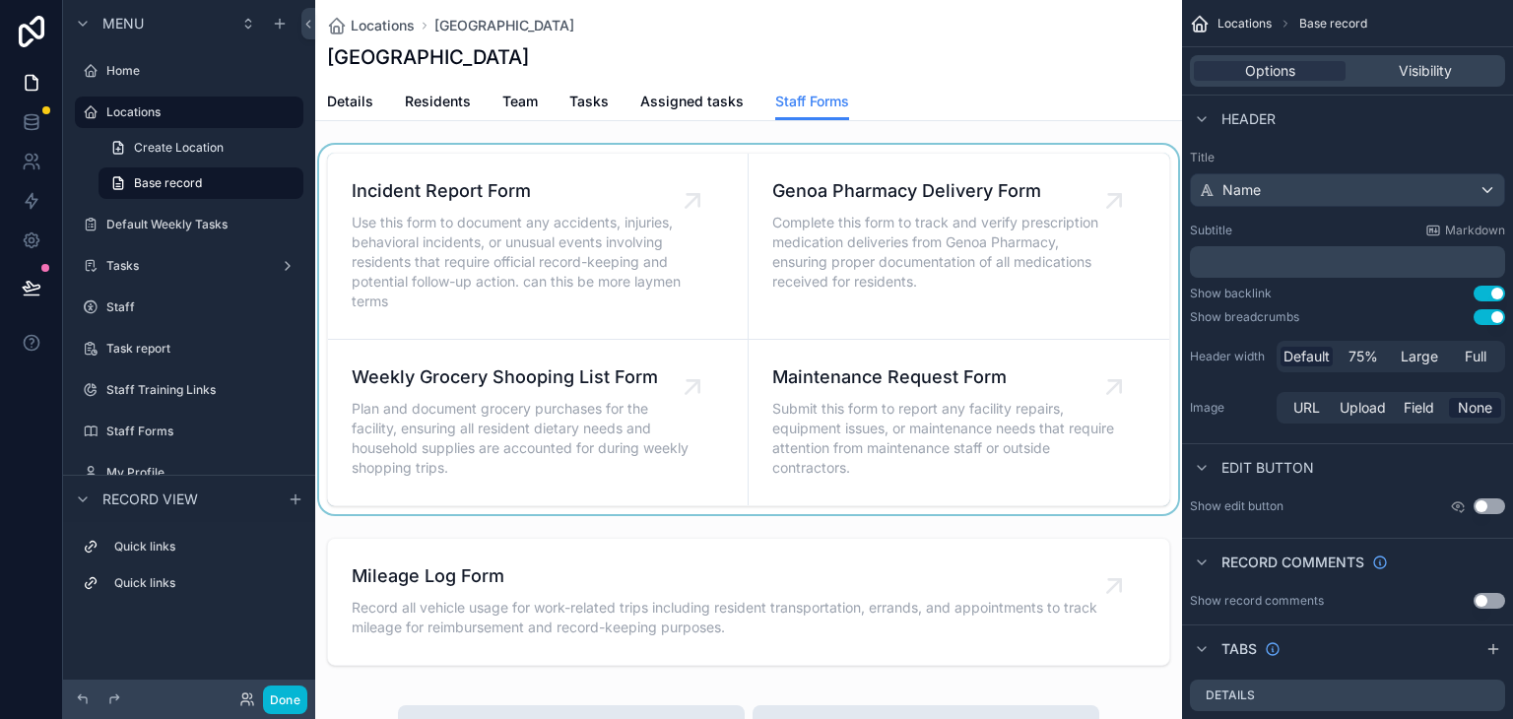
click at [709, 226] on div "scrollable content" at bounding box center [748, 329] width 867 height 369
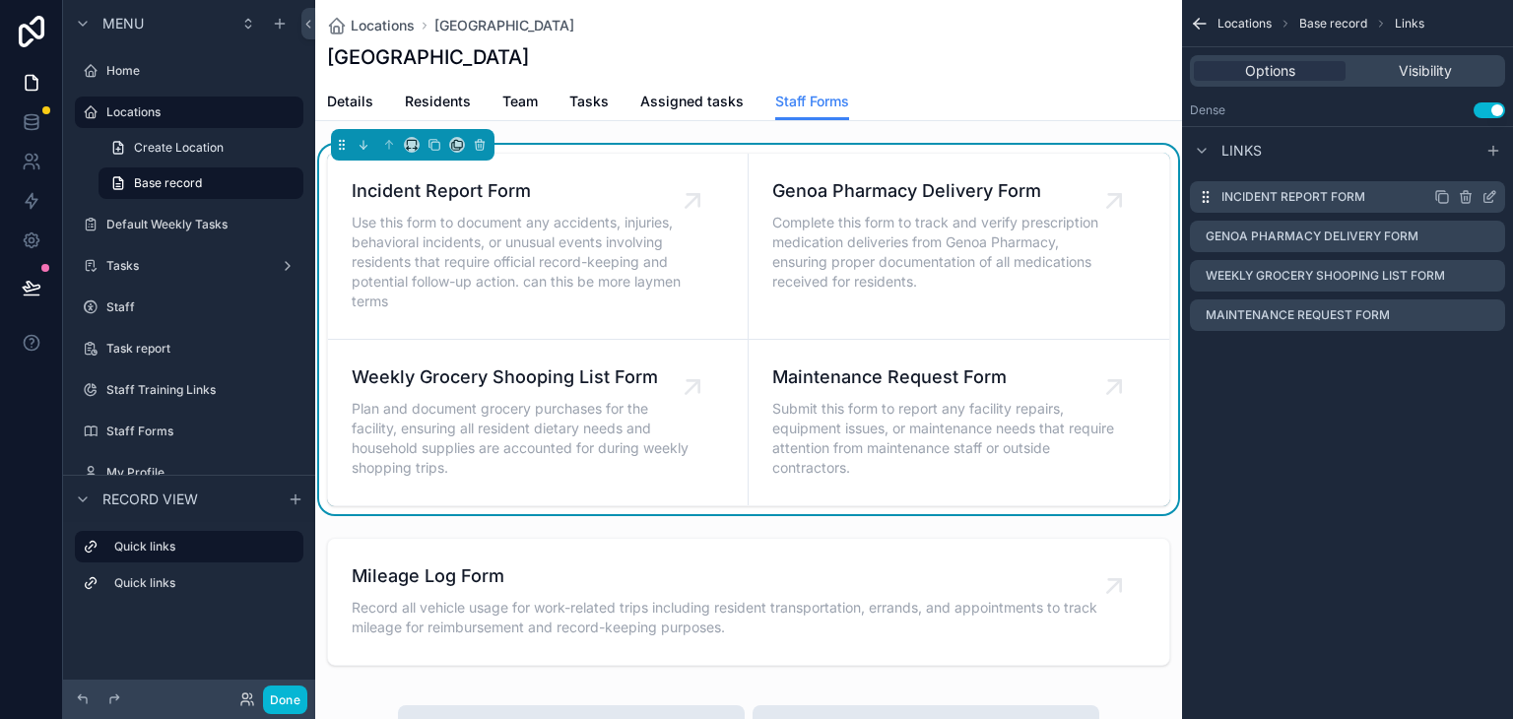
click at [1490, 193] on icon "scrollable content" at bounding box center [1491, 195] width 8 height 8
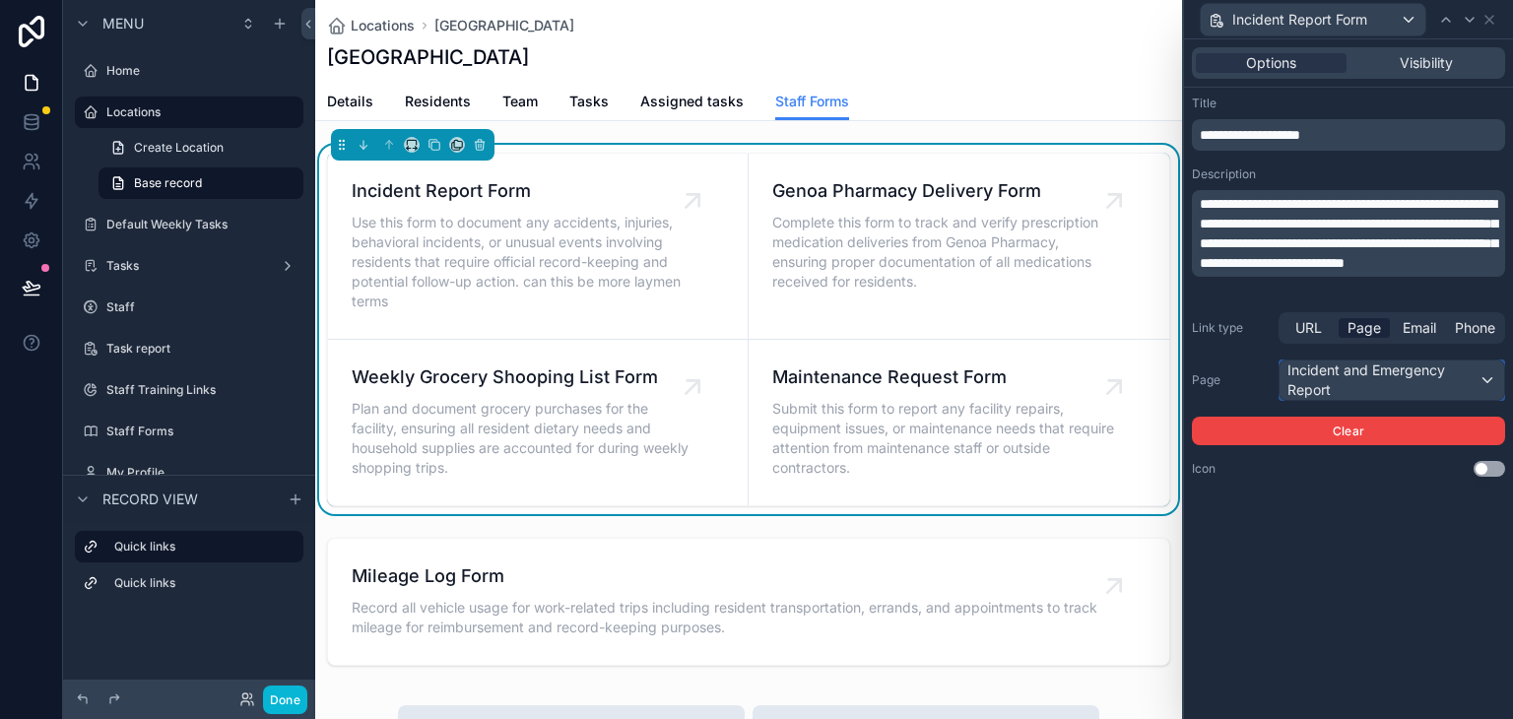
click at [1377, 375] on div "Incident and Emergency Report" at bounding box center [1392, 380] width 225 height 39
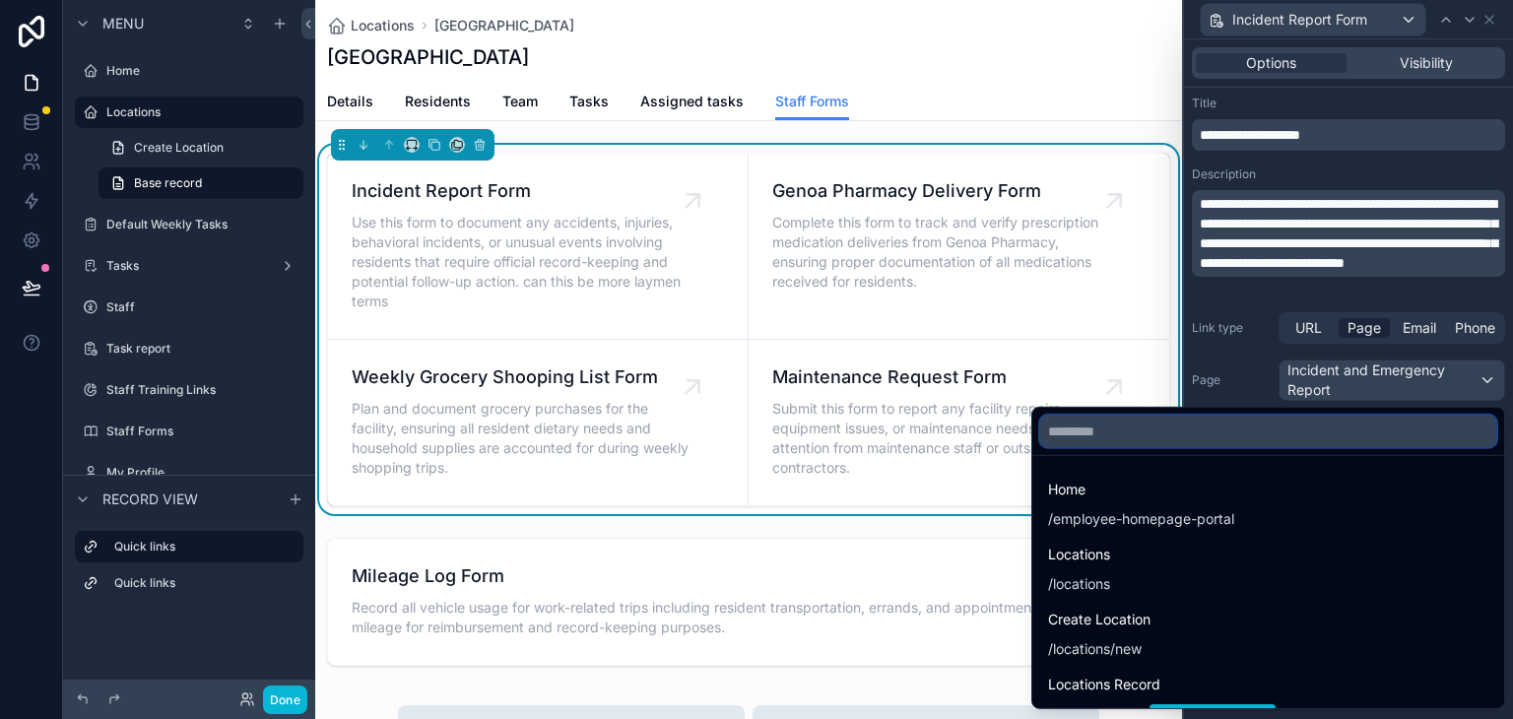
click at [1238, 435] on input "text" at bounding box center [1268, 432] width 456 height 32
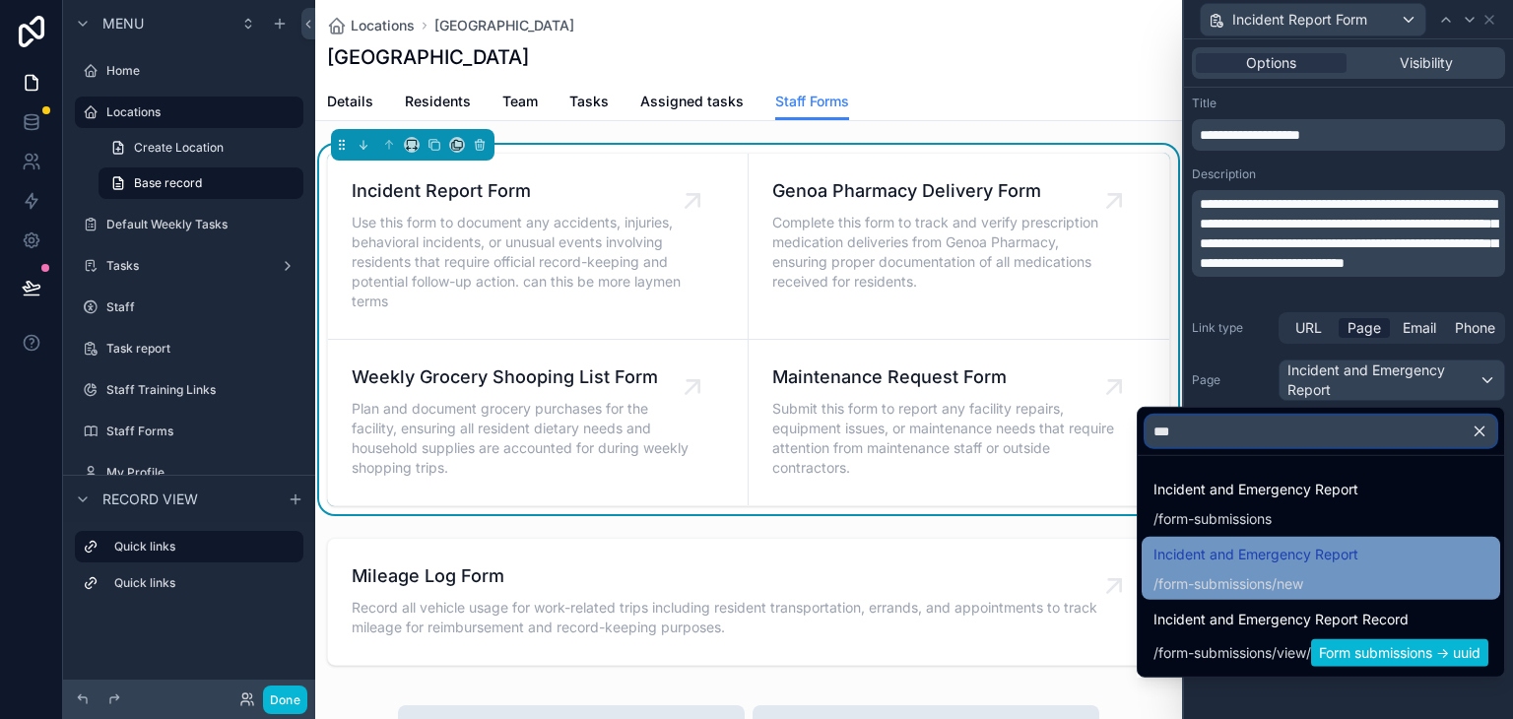
type input "***"
click at [1221, 579] on span "form-submissions" at bounding box center [1214, 584] width 113 height 20
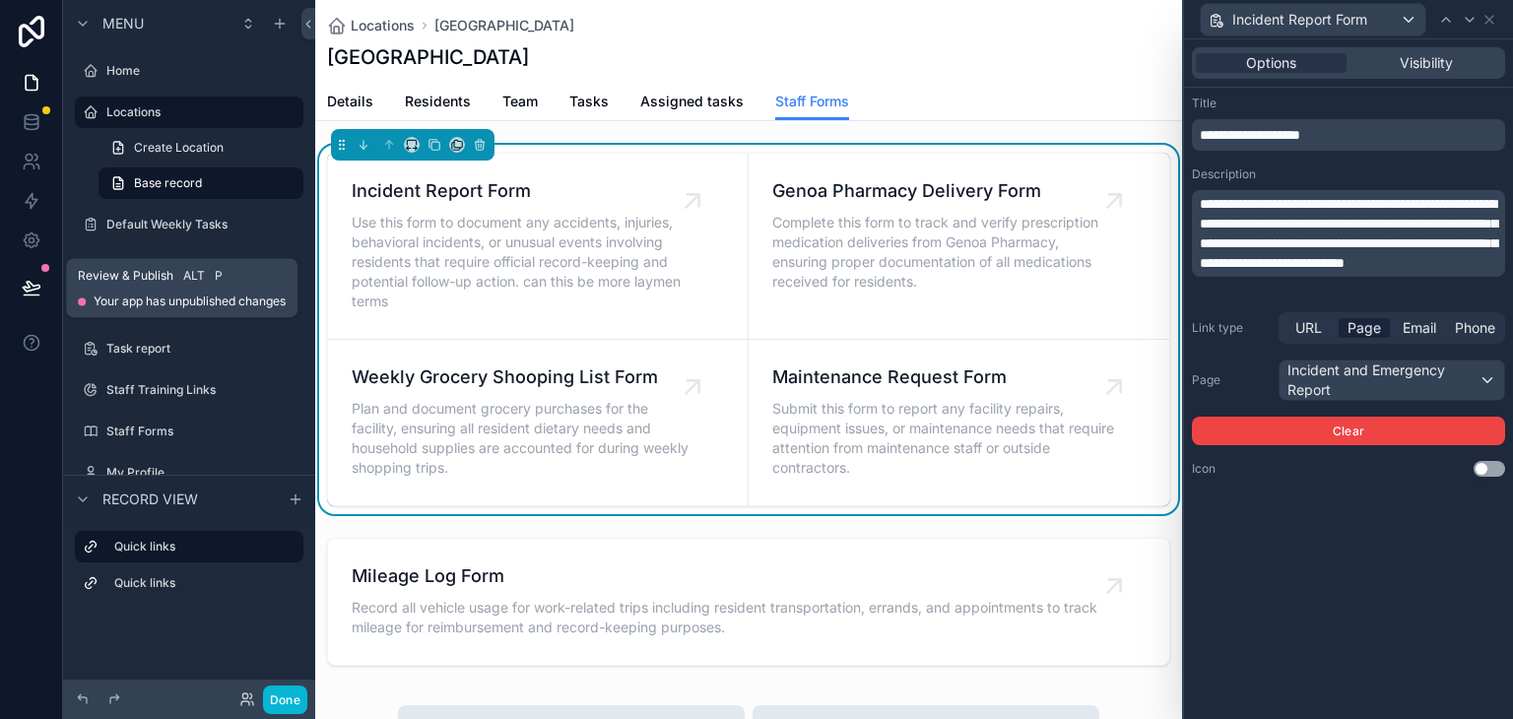
drag, startPoint x: 31, startPoint y: 281, endPoint x: 74, endPoint y: 299, distance: 47.2
click at [31, 281] on icon at bounding box center [32, 288] width 20 height 20
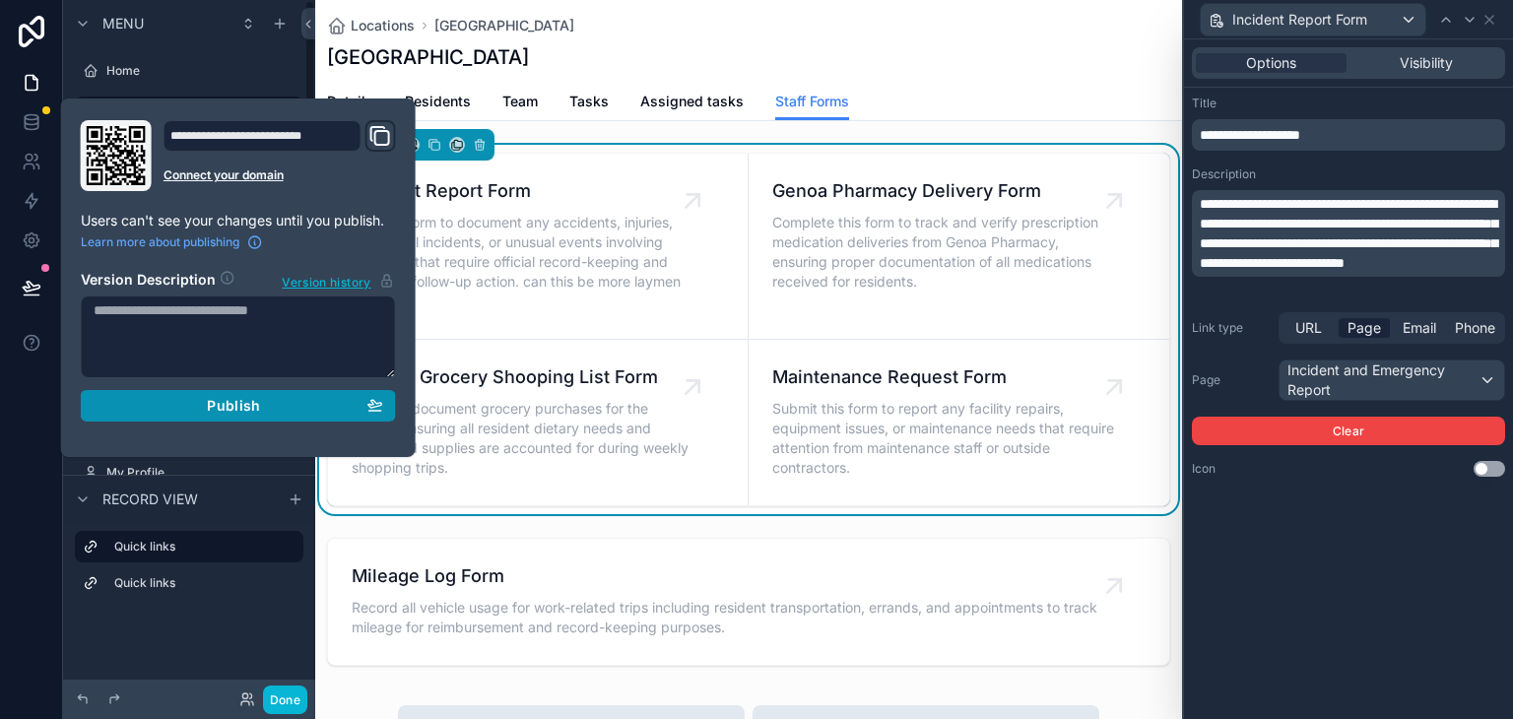
click at [146, 406] on div "Publish" at bounding box center [239, 406] width 290 height 18
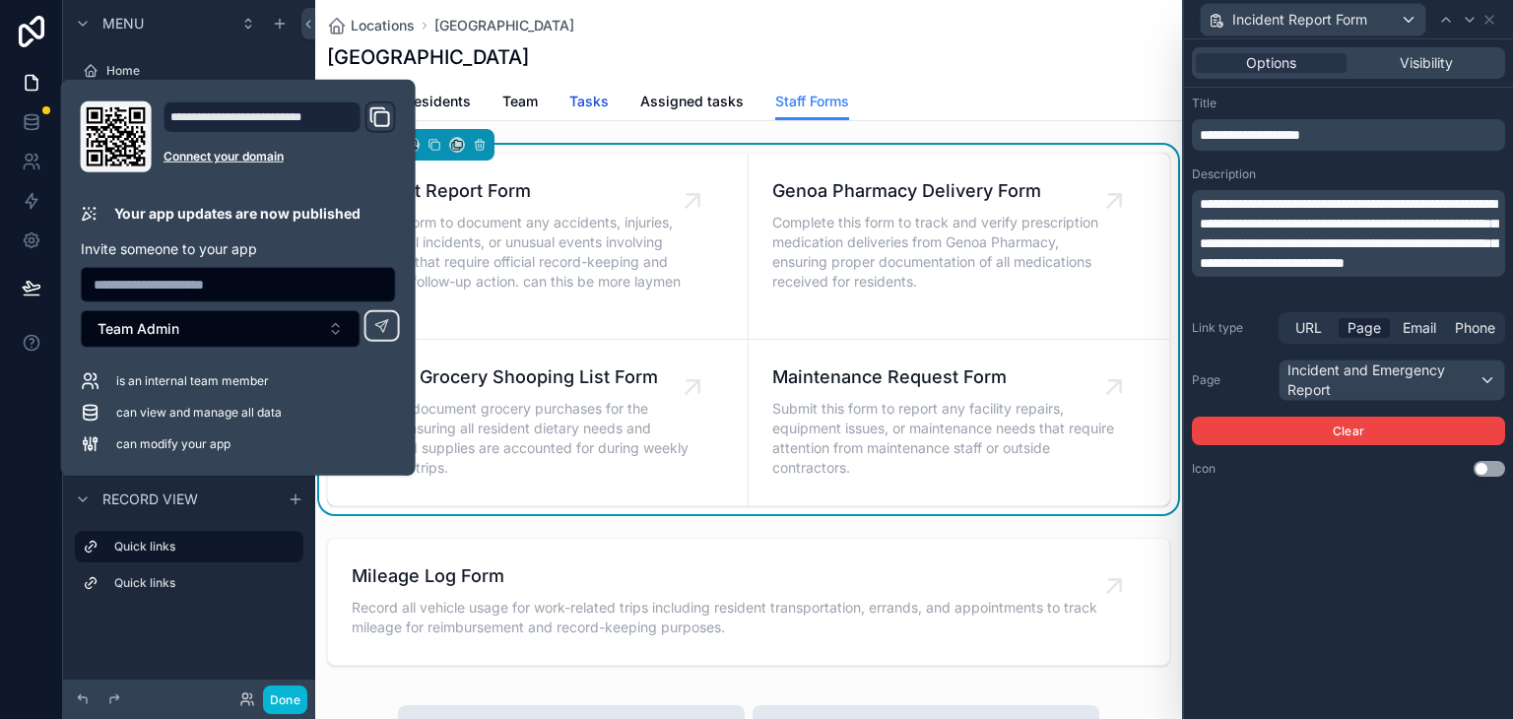
click at [584, 94] on span "Tasks" at bounding box center [588, 102] width 39 height 20
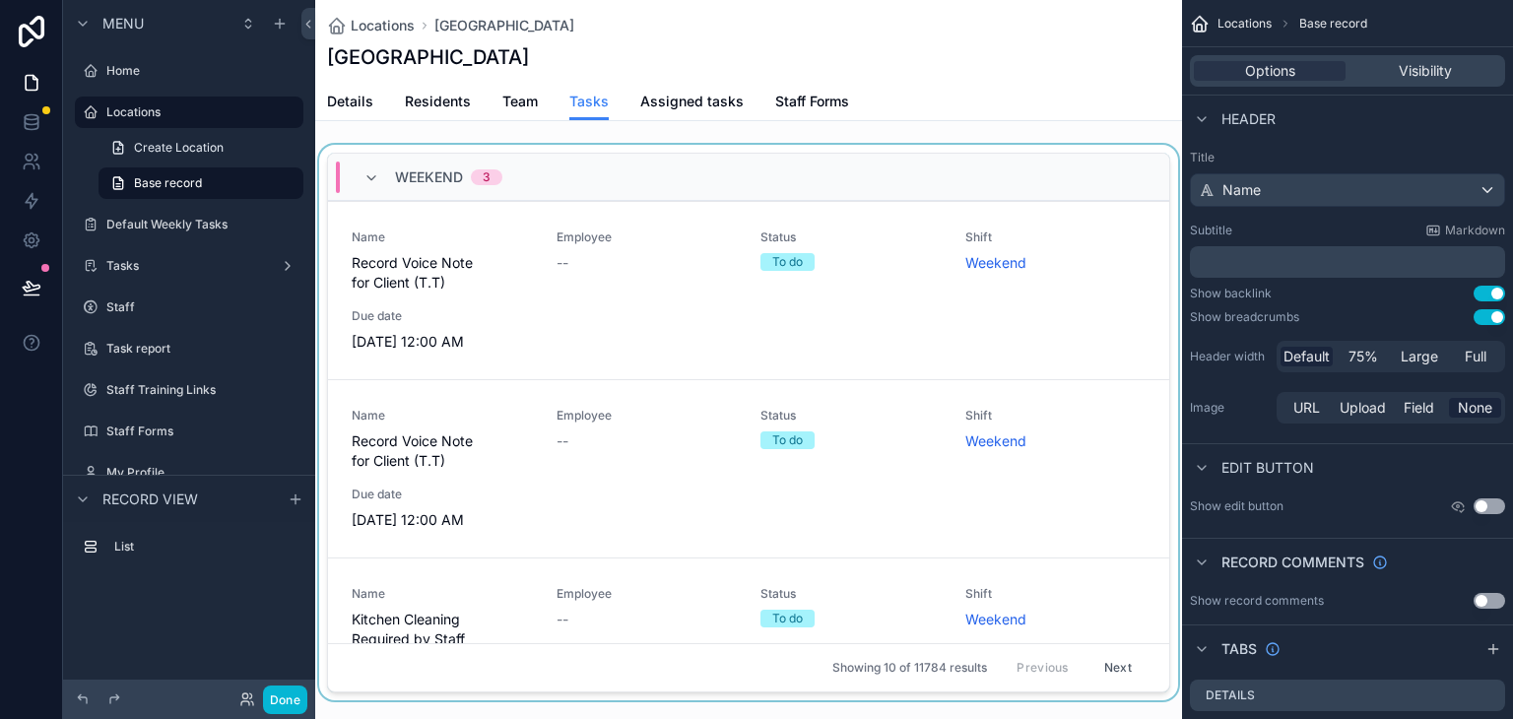
click at [447, 230] on div "scrollable content" at bounding box center [748, 426] width 867 height 563
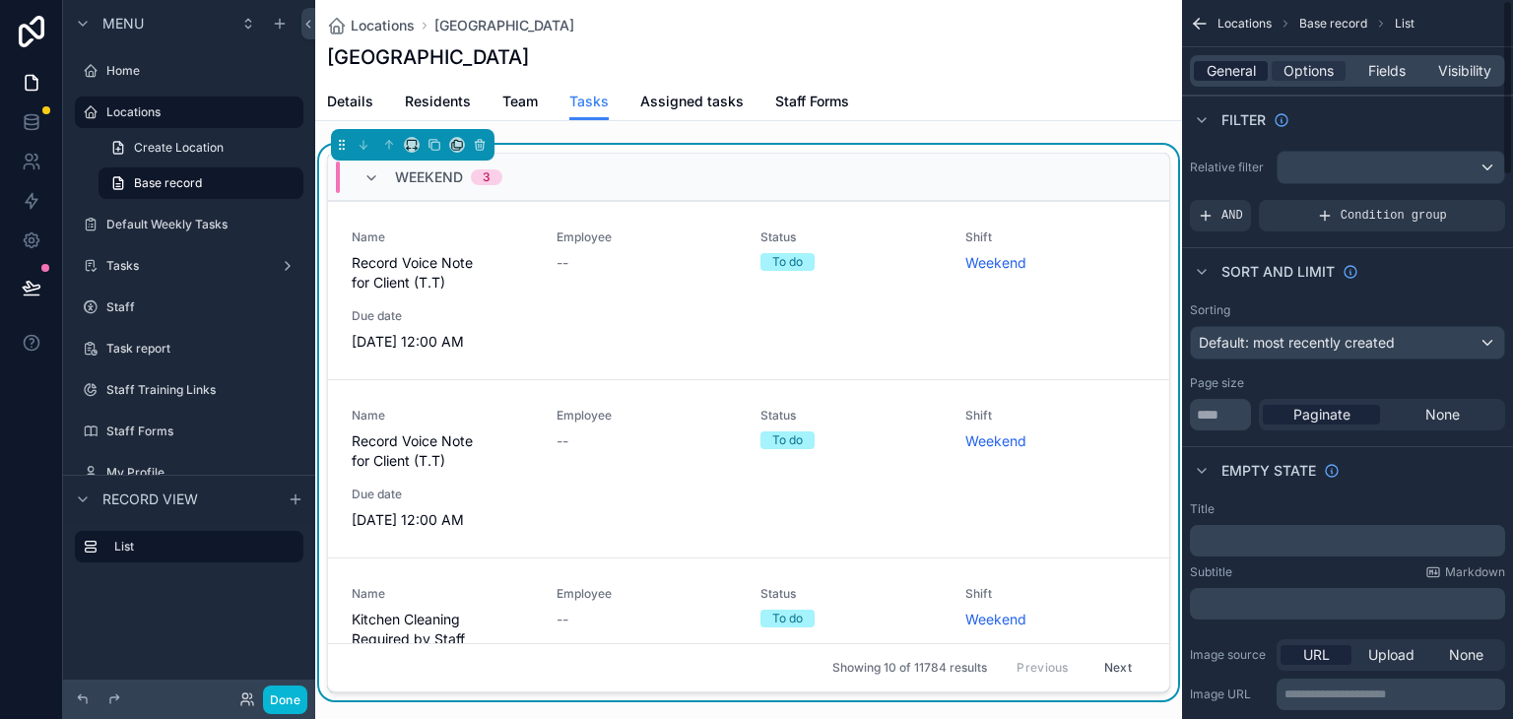
click at [1241, 78] on span "General" at bounding box center [1231, 71] width 49 height 20
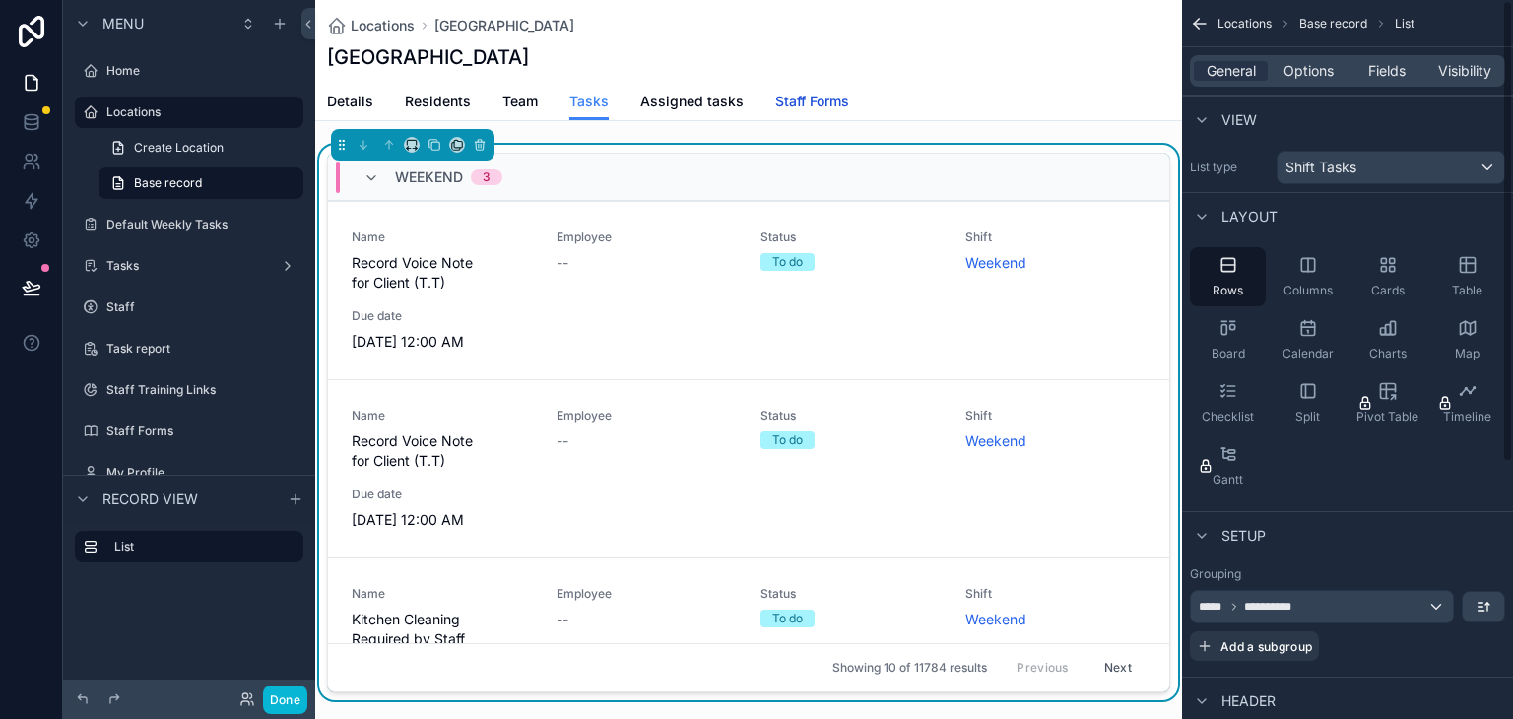
click at [806, 92] on span "Staff Forms" at bounding box center [812, 102] width 74 height 20
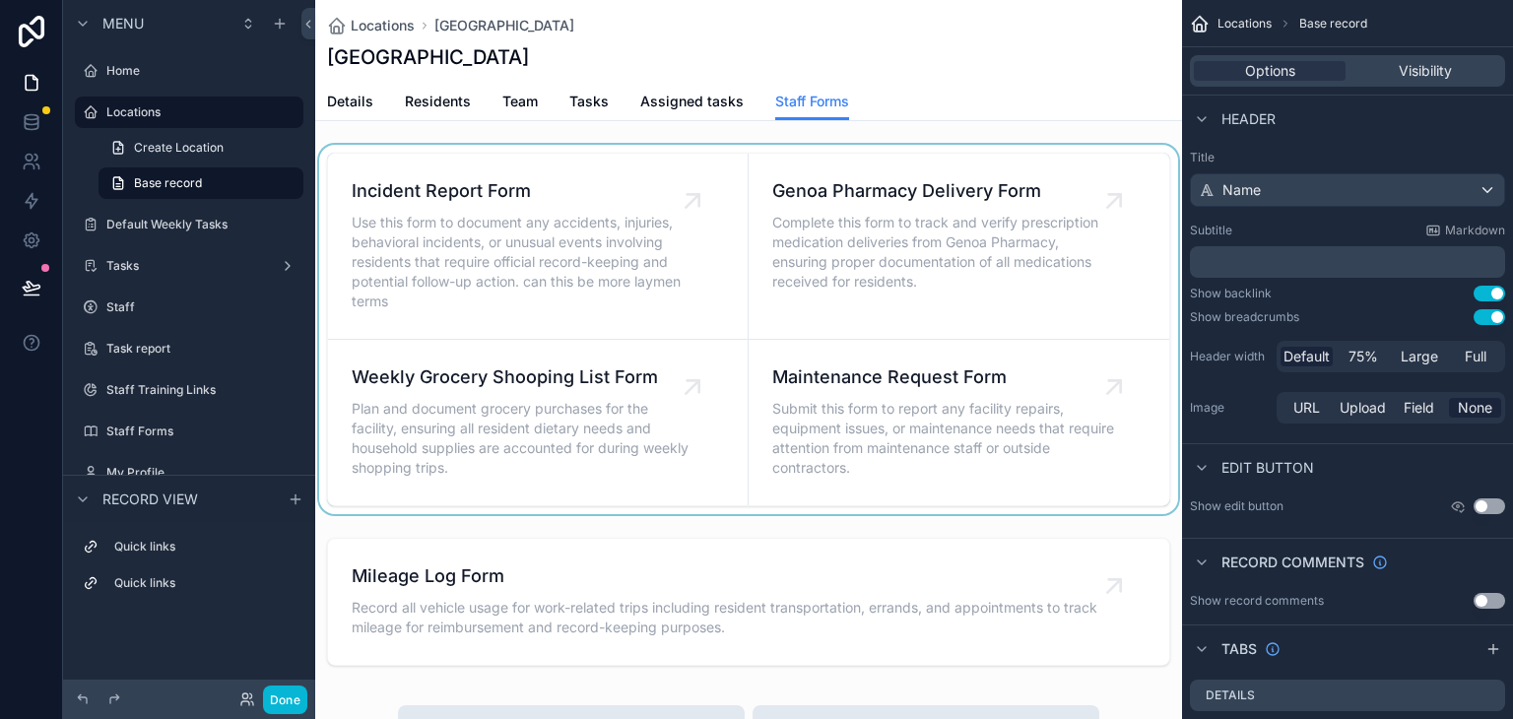
click at [643, 235] on div "scrollable content" at bounding box center [748, 329] width 867 height 369
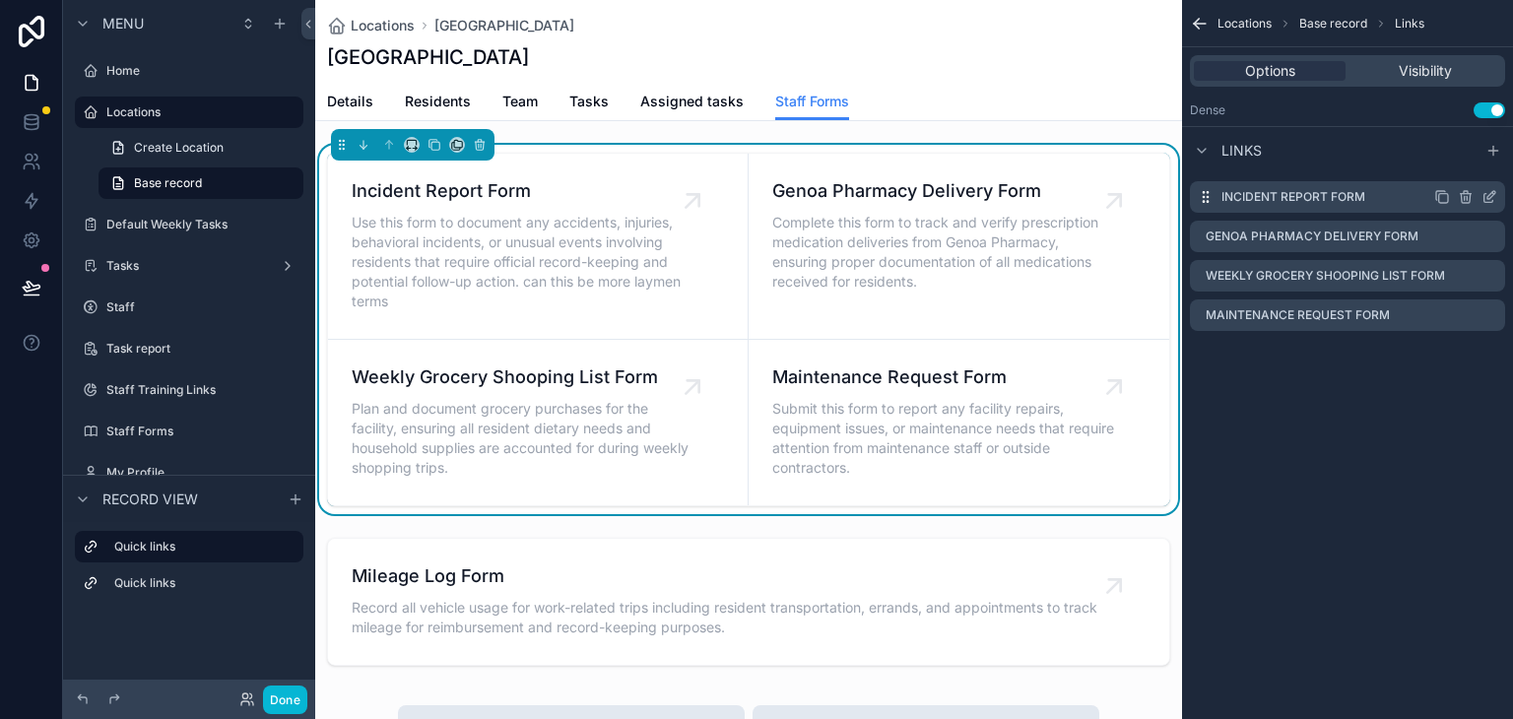
click at [1487, 191] on icon "scrollable content" at bounding box center [1490, 197] width 16 height 16
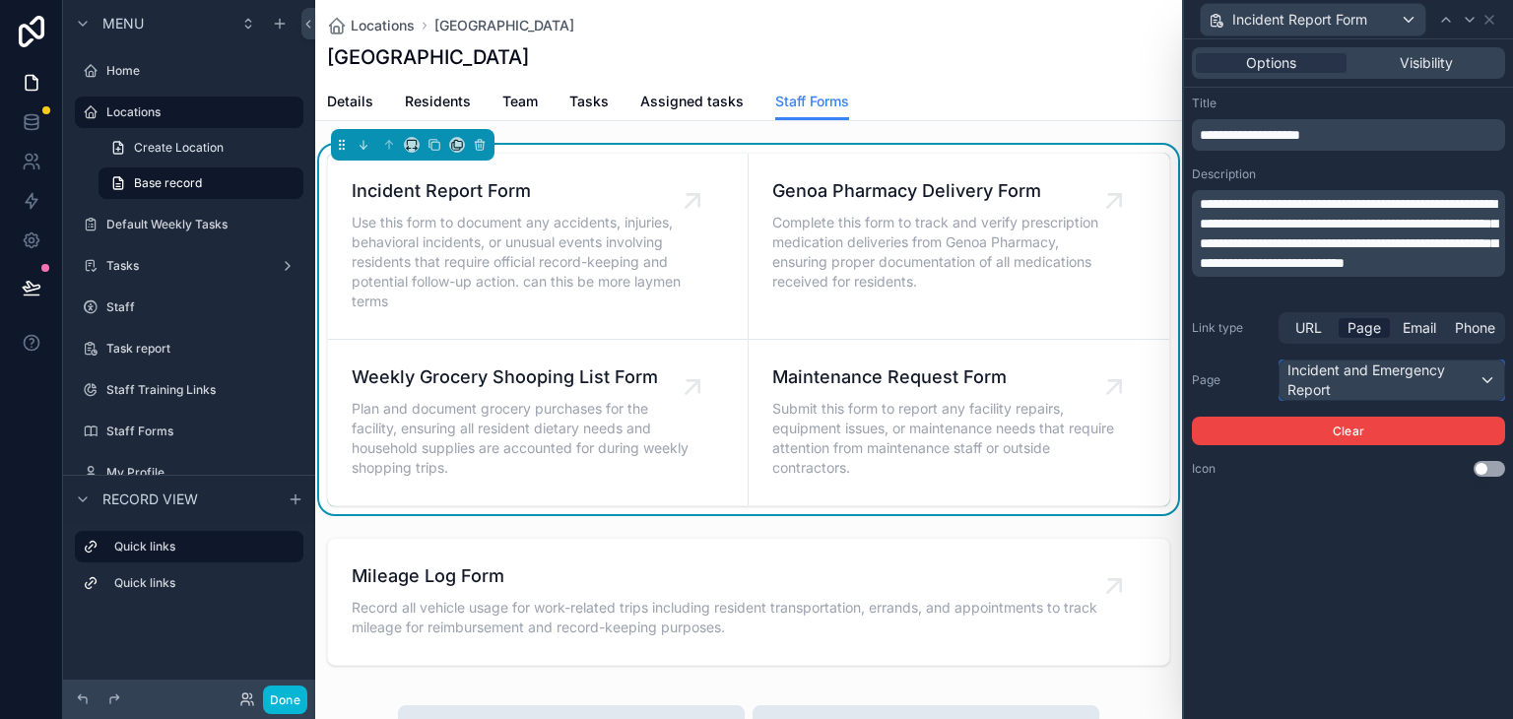
click at [1330, 385] on div "Incident and Emergency Report" at bounding box center [1392, 380] width 225 height 39
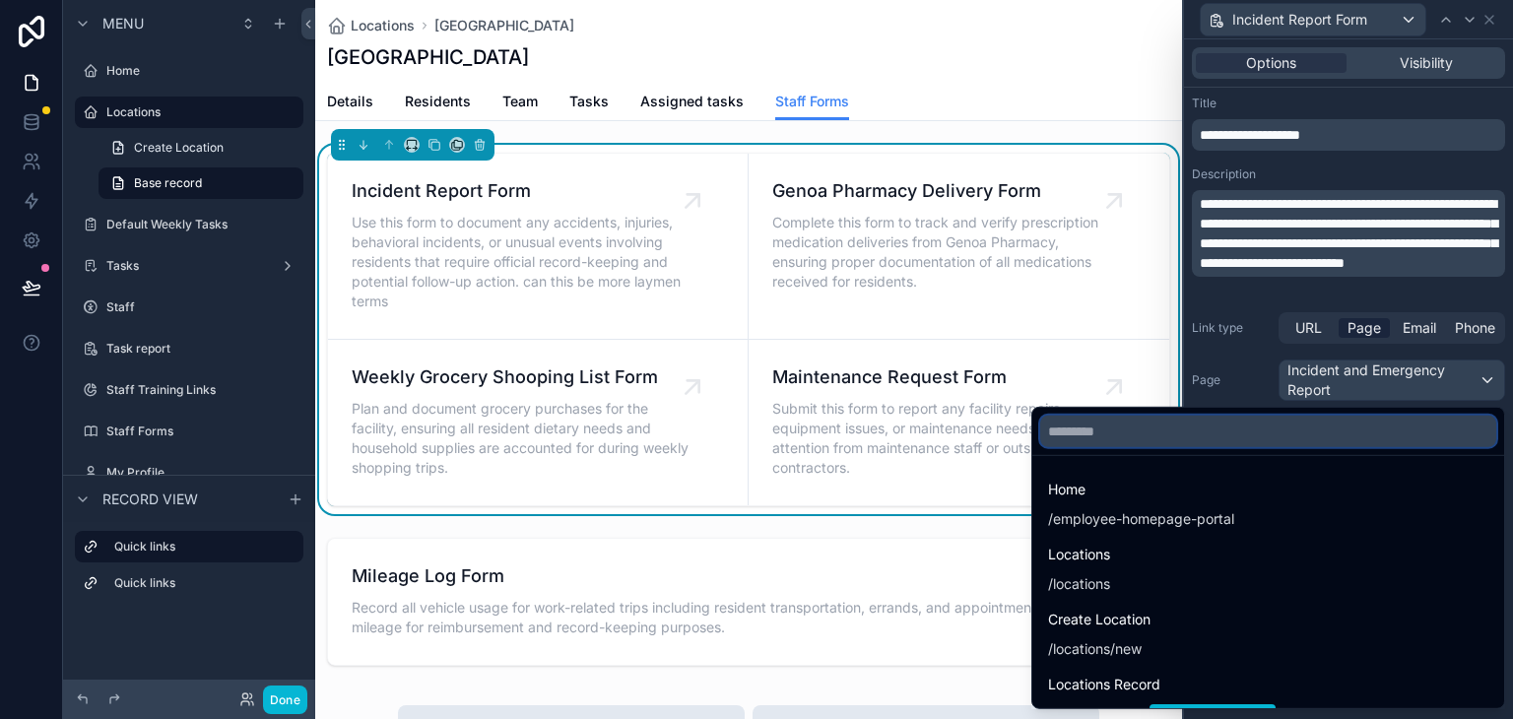
click at [1129, 440] on input "text" at bounding box center [1268, 432] width 456 height 32
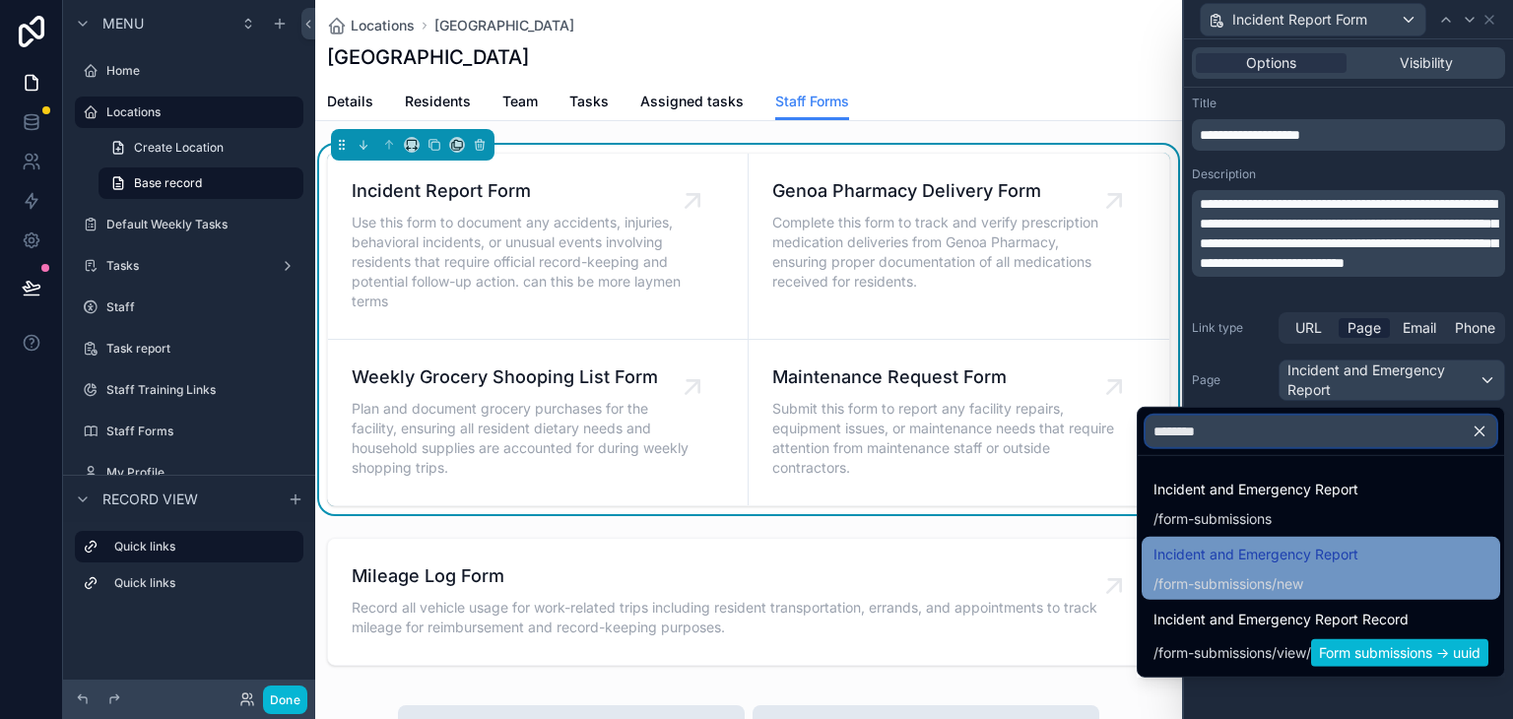
type input "********"
click at [1360, 568] on div "Incident and Emergency Report / form-submissions /new" at bounding box center [1321, 568] width 335 height 51
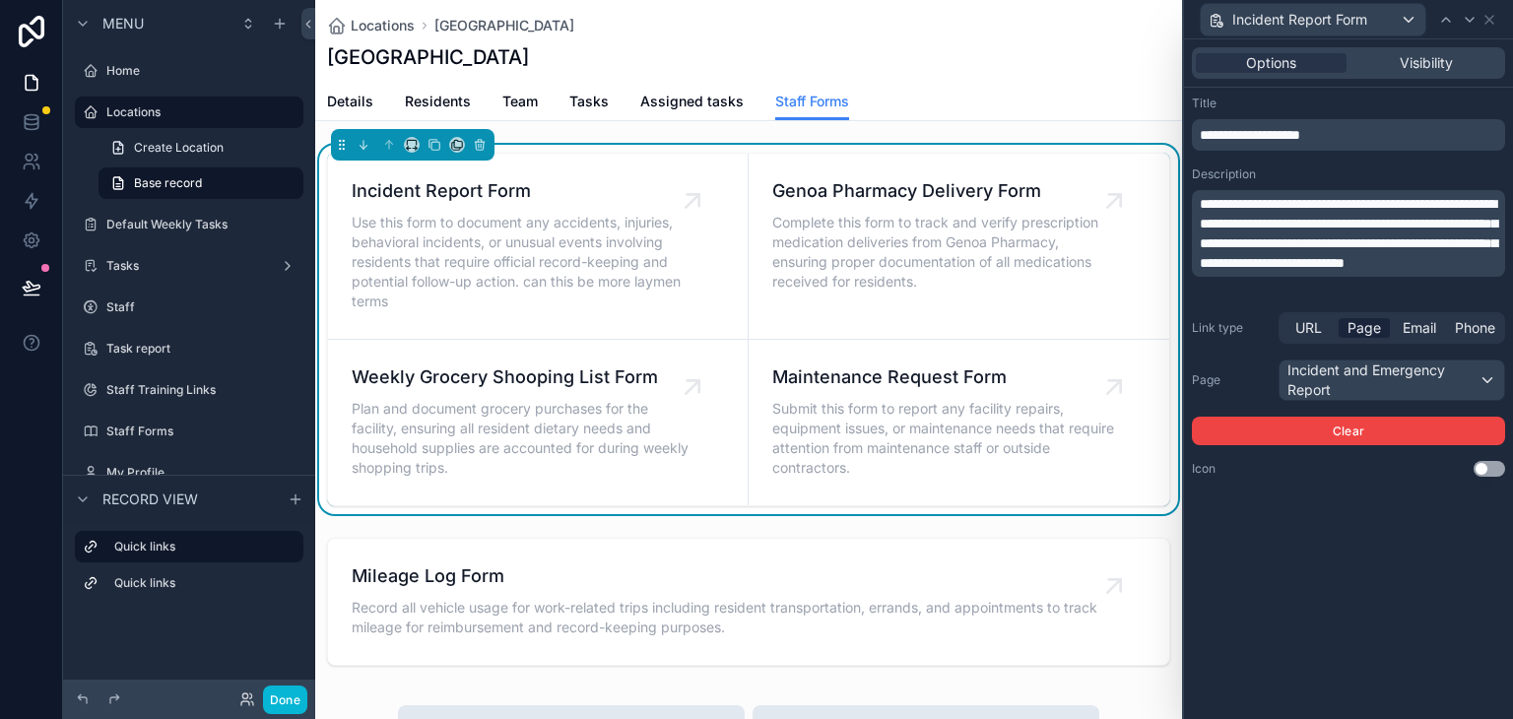
click at [1341, 560] on div "**********" at bounding box center [1348, 379] width 329 height 680
click at [687, 218] on div "Incident Report Form Use this form to document any accidents, injuries, behavio…" at bounding box center [538, 246] width 372 height 138
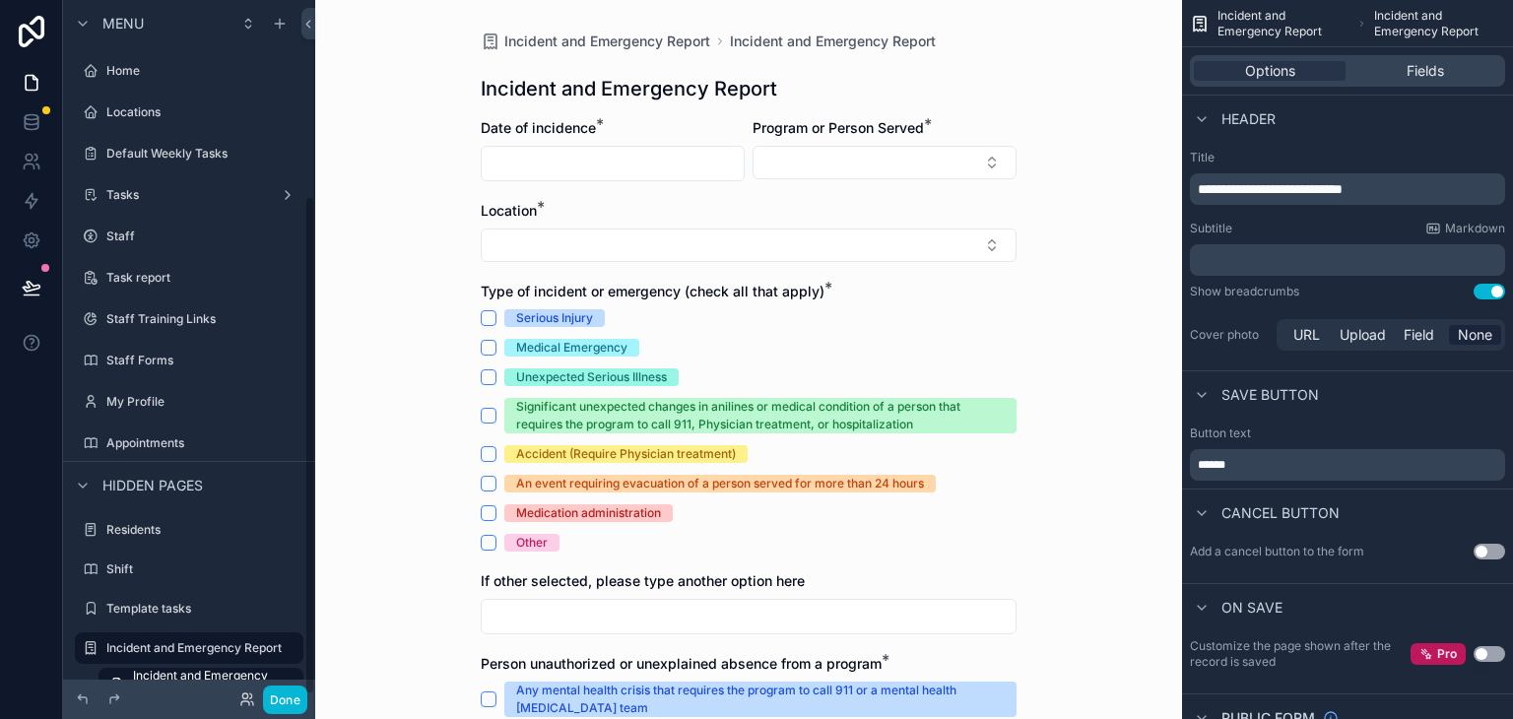
scroll to position [274, 0]
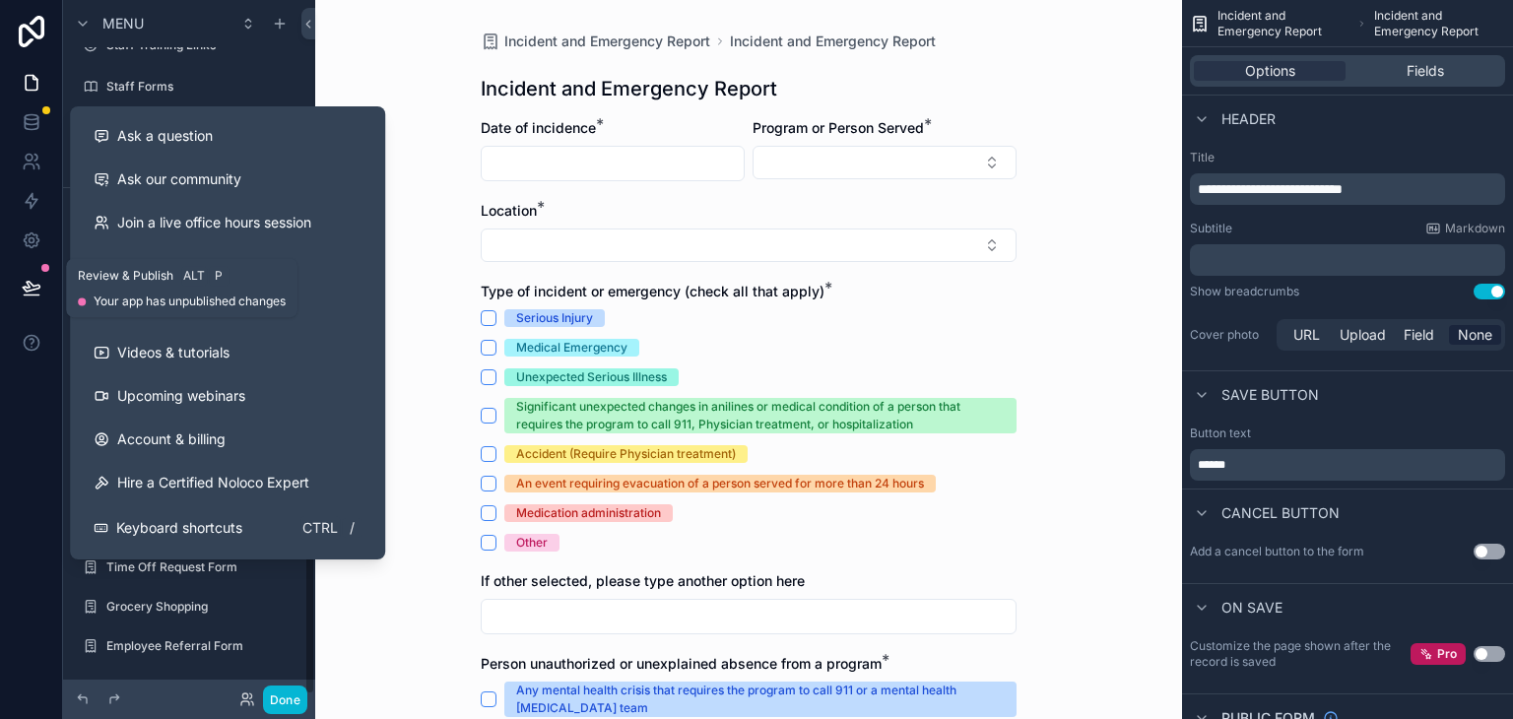
click at [22, 286] on icon at bounding box center [32, 288] width 20 height 20
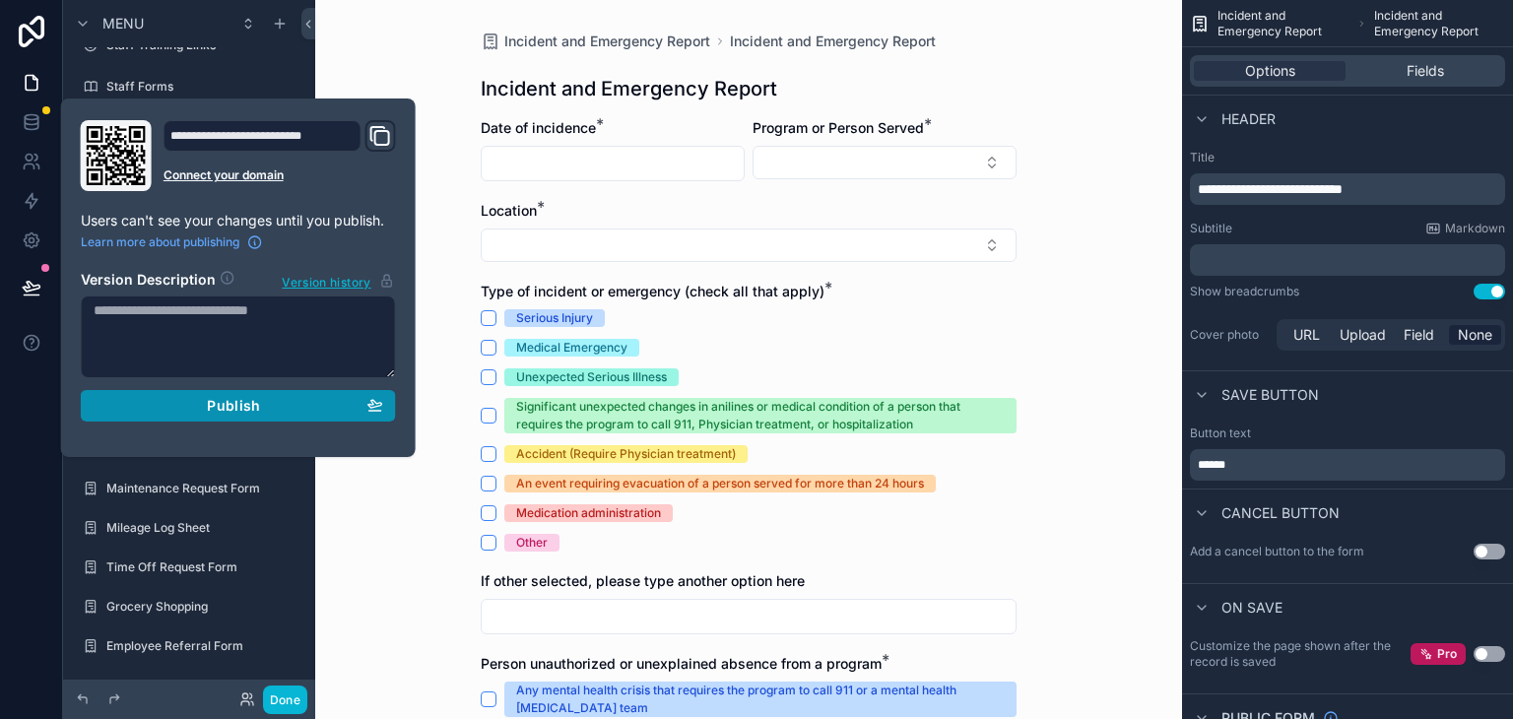
click at [129, 413] on div "Publish" at bounding box center [239, 406] width 290 height 18
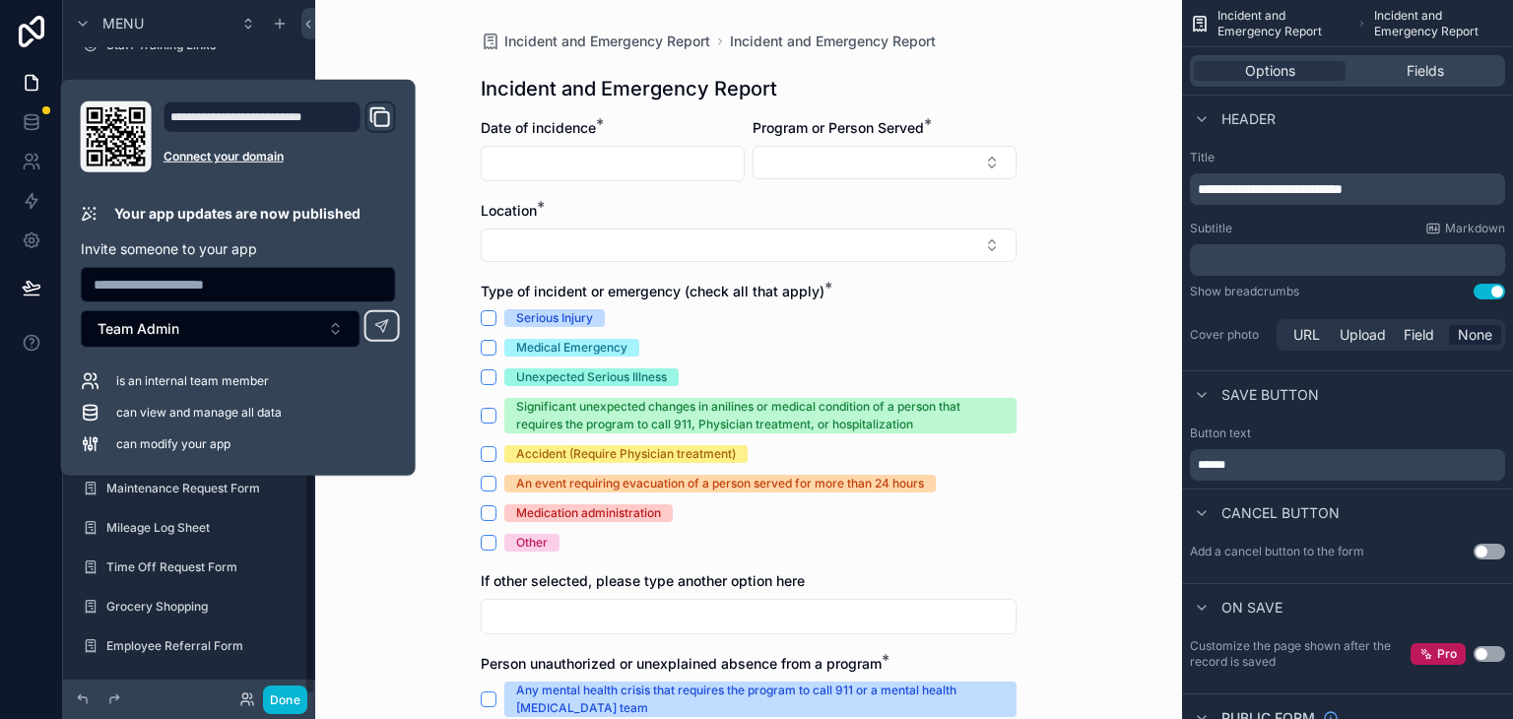
click at [12, 608] on div at bounding box center [31, 359] width 63 height 719
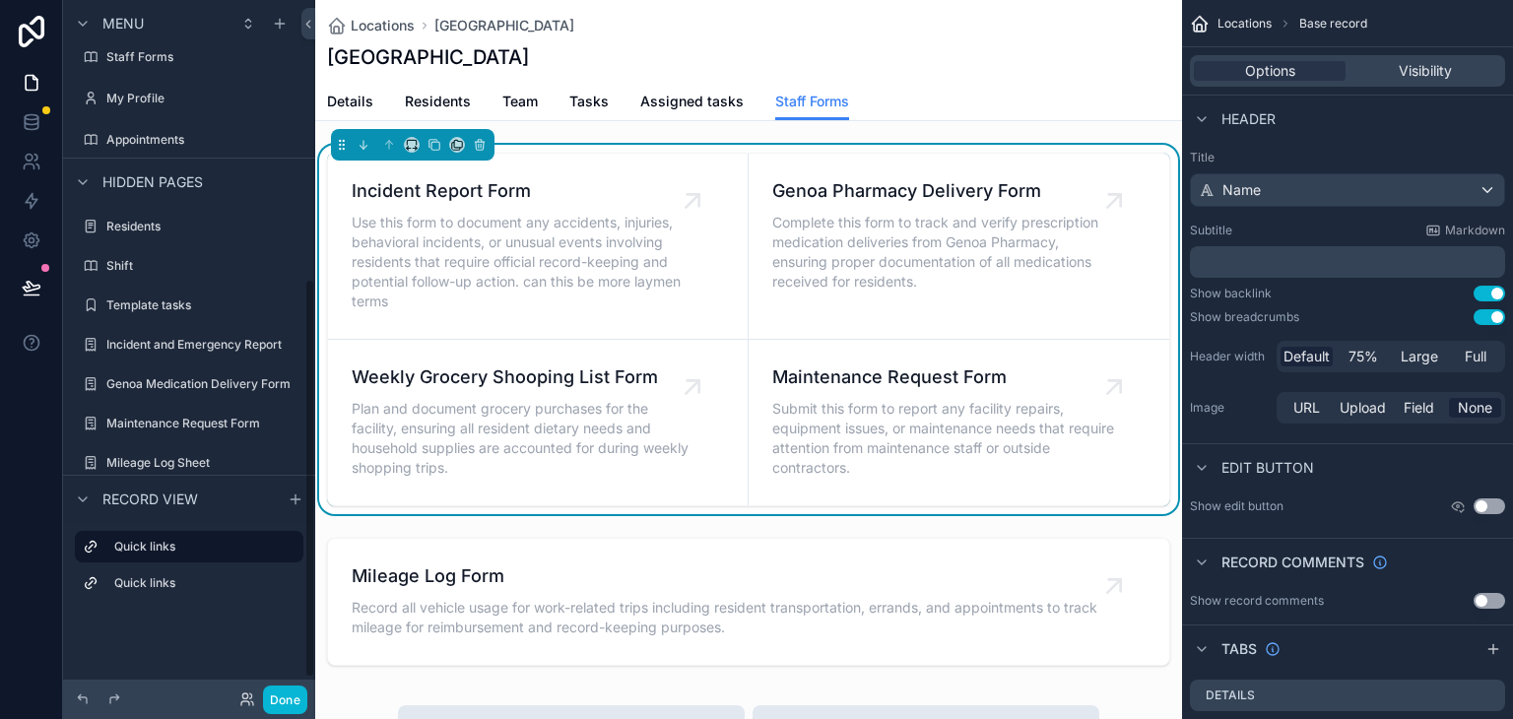
scroll to position [493, 0]
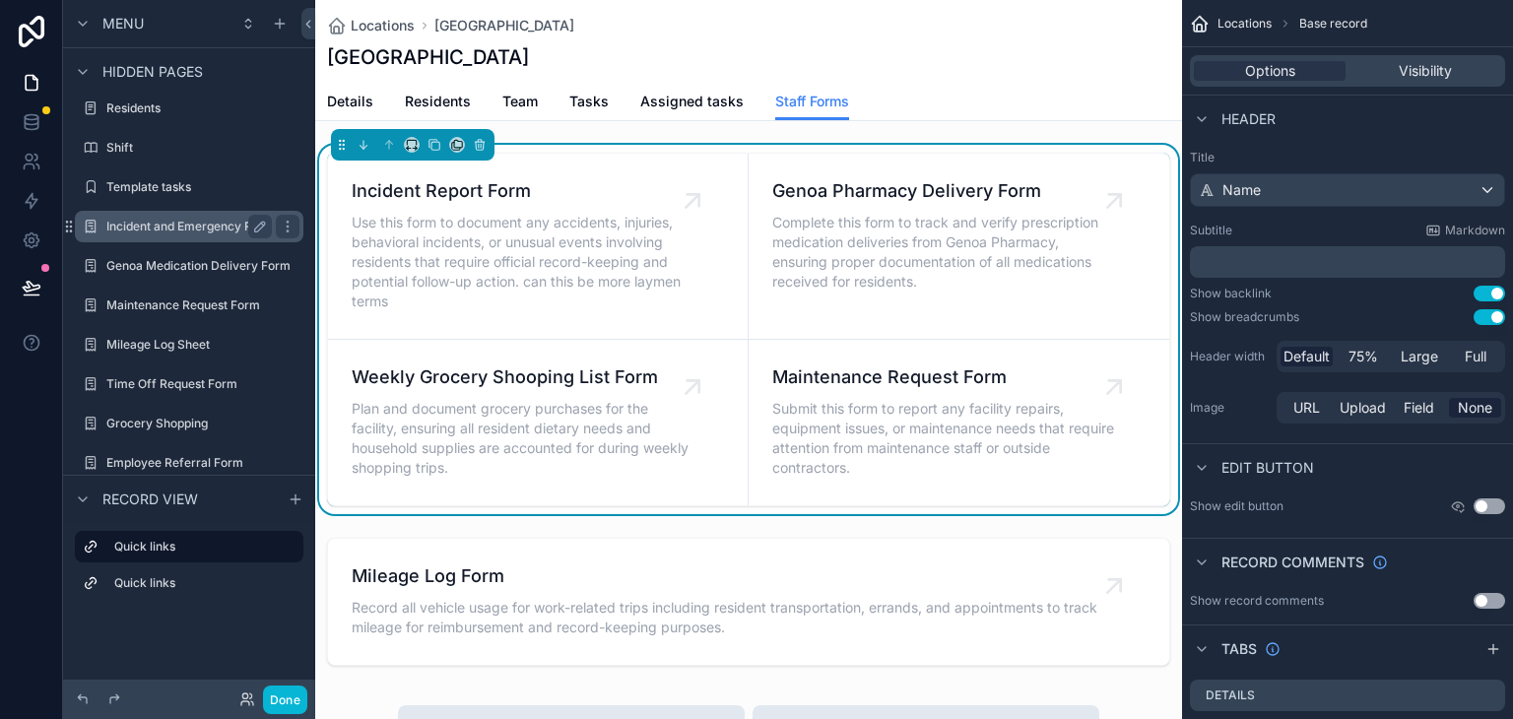
click at [130, 231] on label "Incident and Emergency Report" at bounding box center [193, 227] width 175 height 16
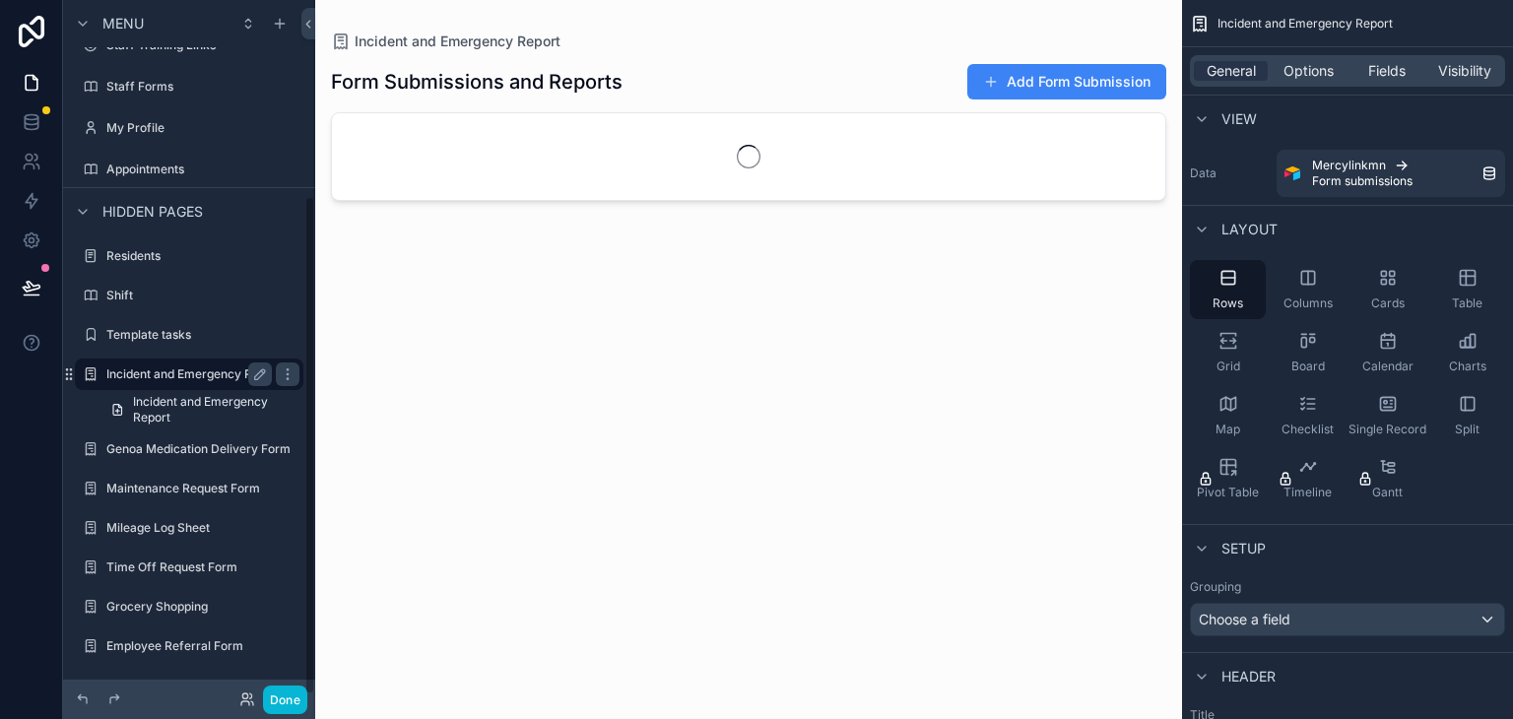
scroll to position [274, 0]
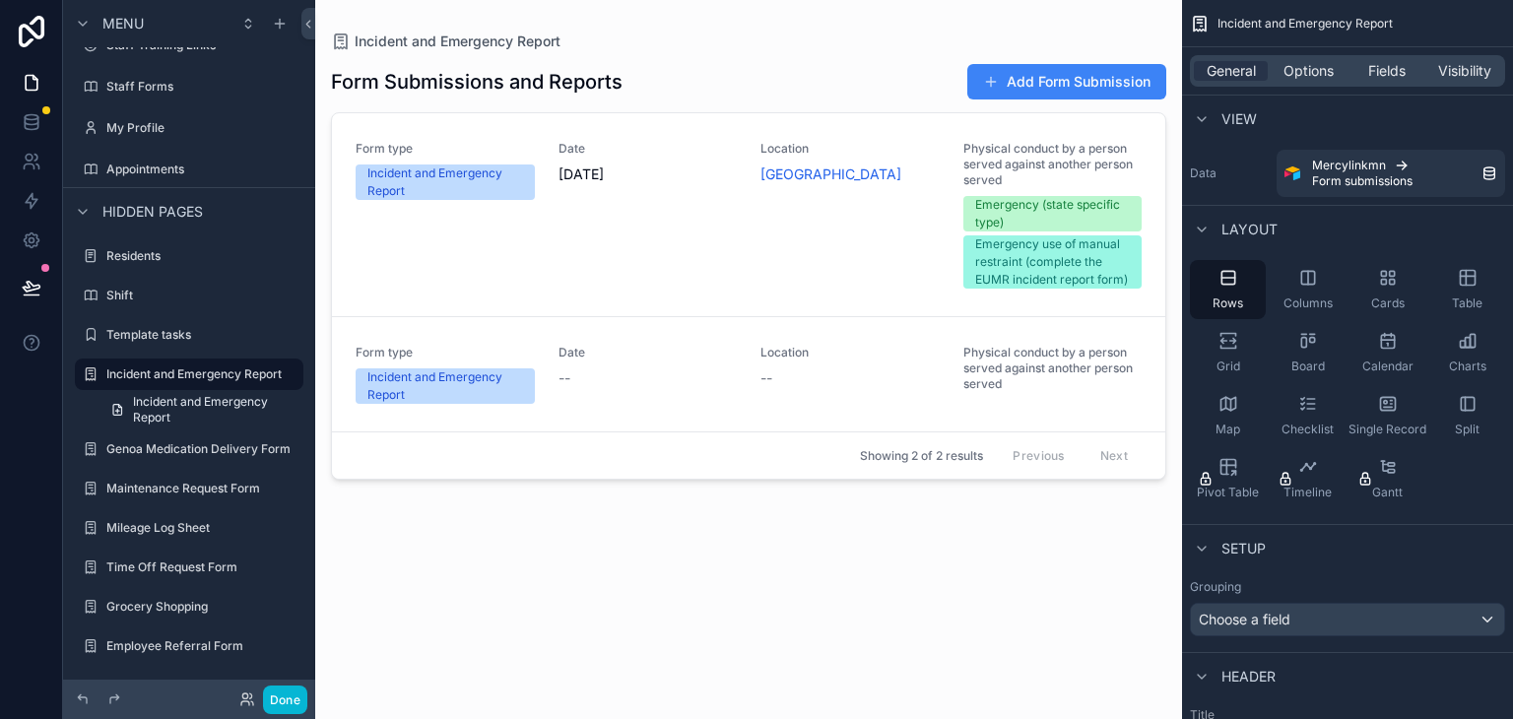
click at [1008, 93] on div "scrollable content" at bounding box center [748, 347] width 867 height 695
click at [1007, 86] on button "Add Form Submission" at bounding box center [1066, 81] width 199 height 35
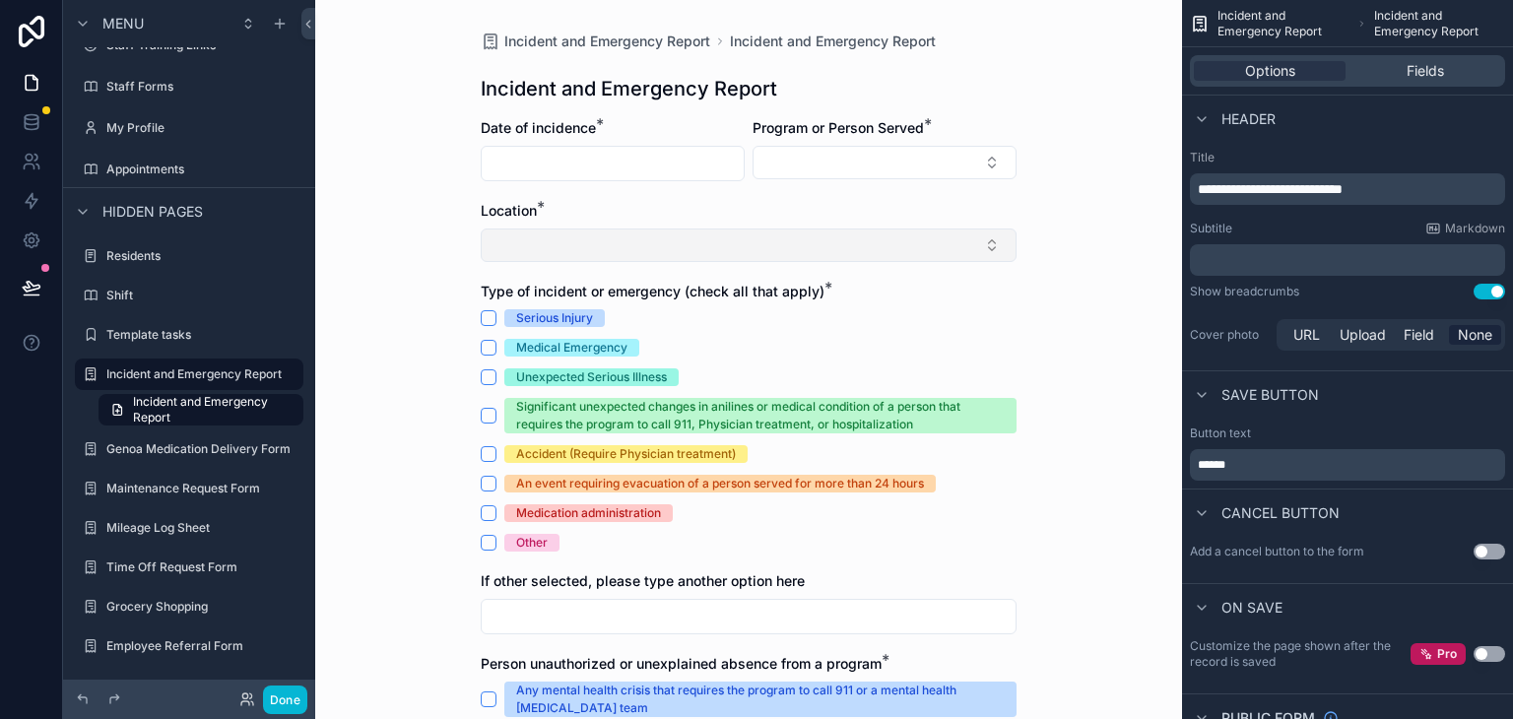
click at [630, 226] on div "Location *" at bounding box center [749, 231] width 536 height 61
click at [654, 219] on div "Location *" at bounding box center [749, 211] width 536 height 20
click at [1407, 68] on span "Fields" at bounding box center [1425, 71] width 37 height 20
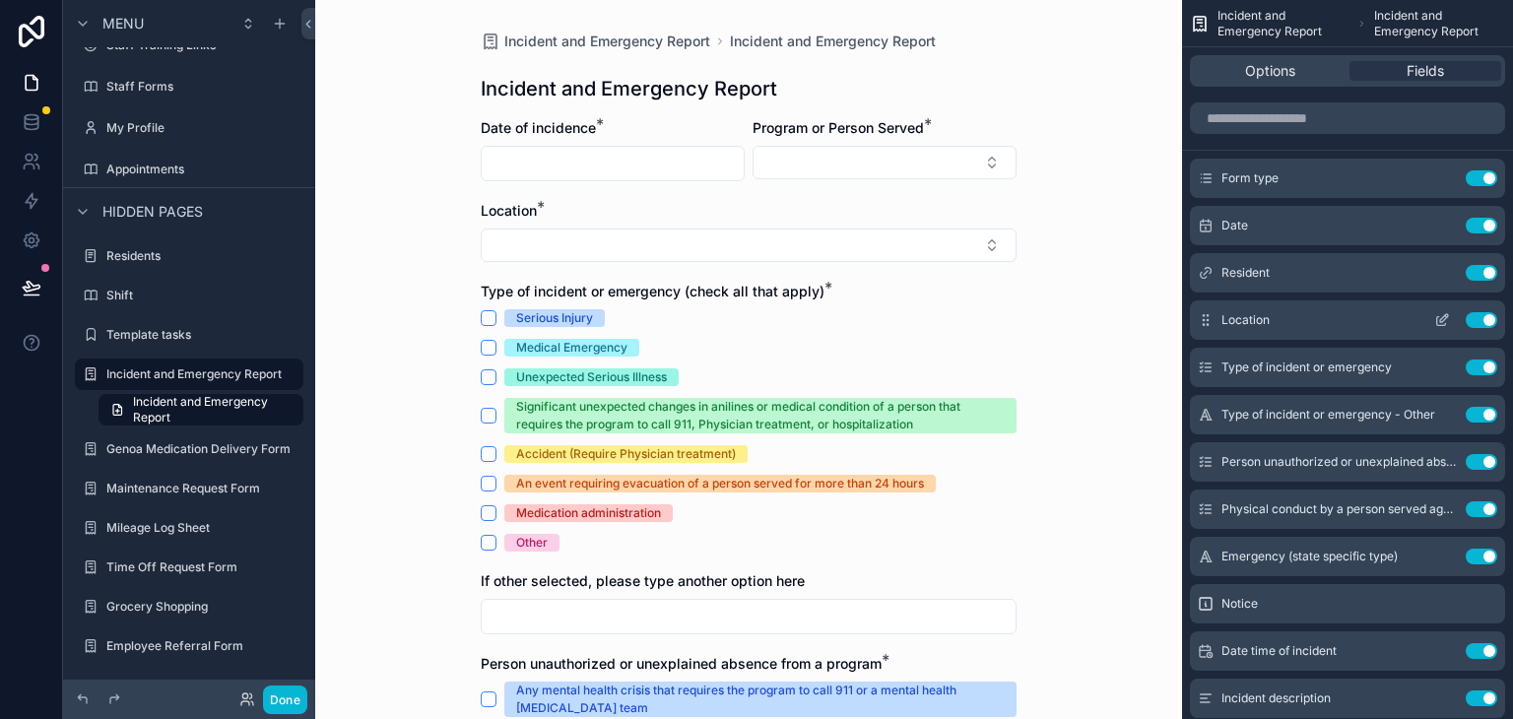
click at [1441, 316] on icon "scrollable content" at bounding box center [1442, 320] width 16 height 16
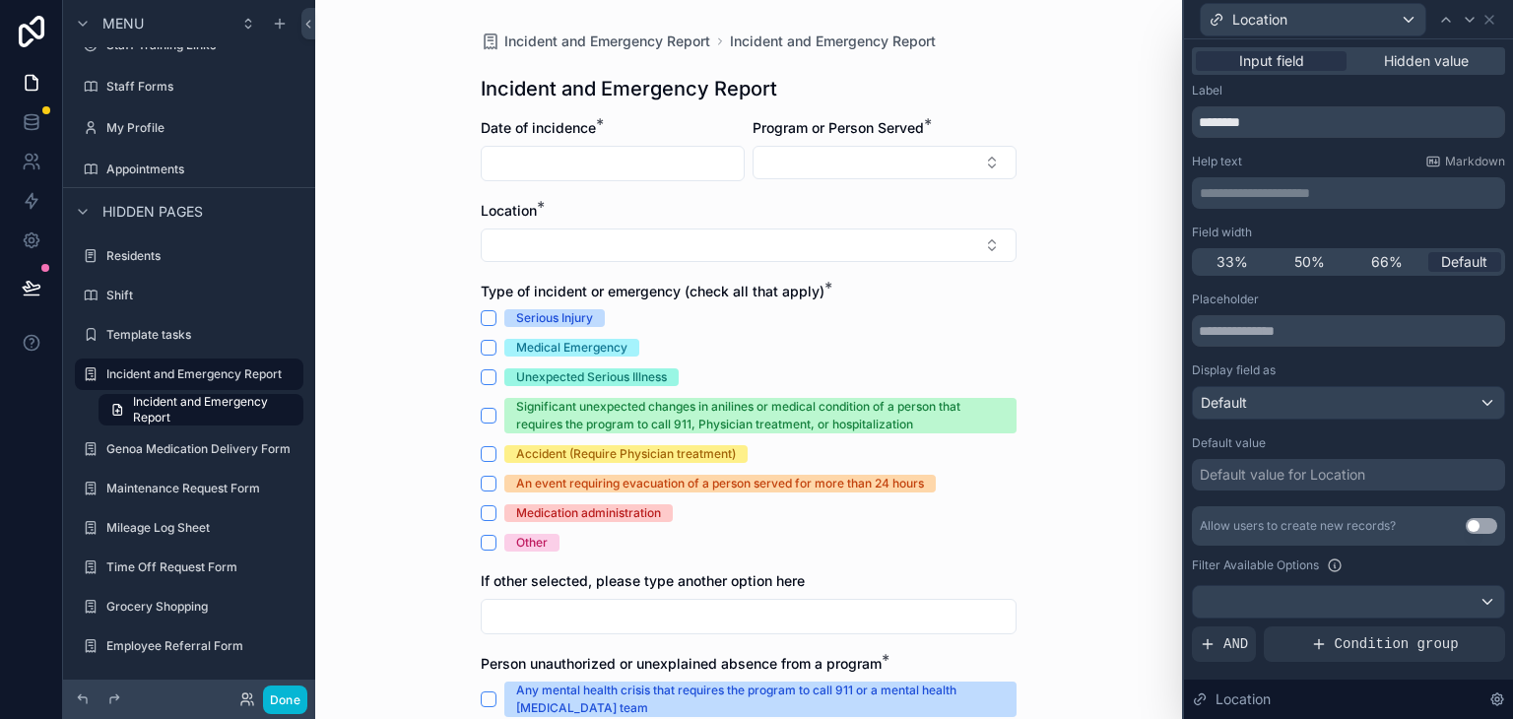
click at [1257, 467] on div "Default value for Location" at bounding box center [1282, 475] width 165 height 20
click at [1214, 491] on div "Placeholder Display field as Default Default value Default value for Location A…" at bounding box center [1348, 578] width 313 height 573
click at [1265, 335] on input "text" at bounding box center [1348, 331] width 313 height 32
click at [1263, 332] on input "text" at bounding box center [1348, 331] width 313 height 32
click at [1297, 363] on div "Display field as" at bounding box center [1348, 371] width 313 height 16
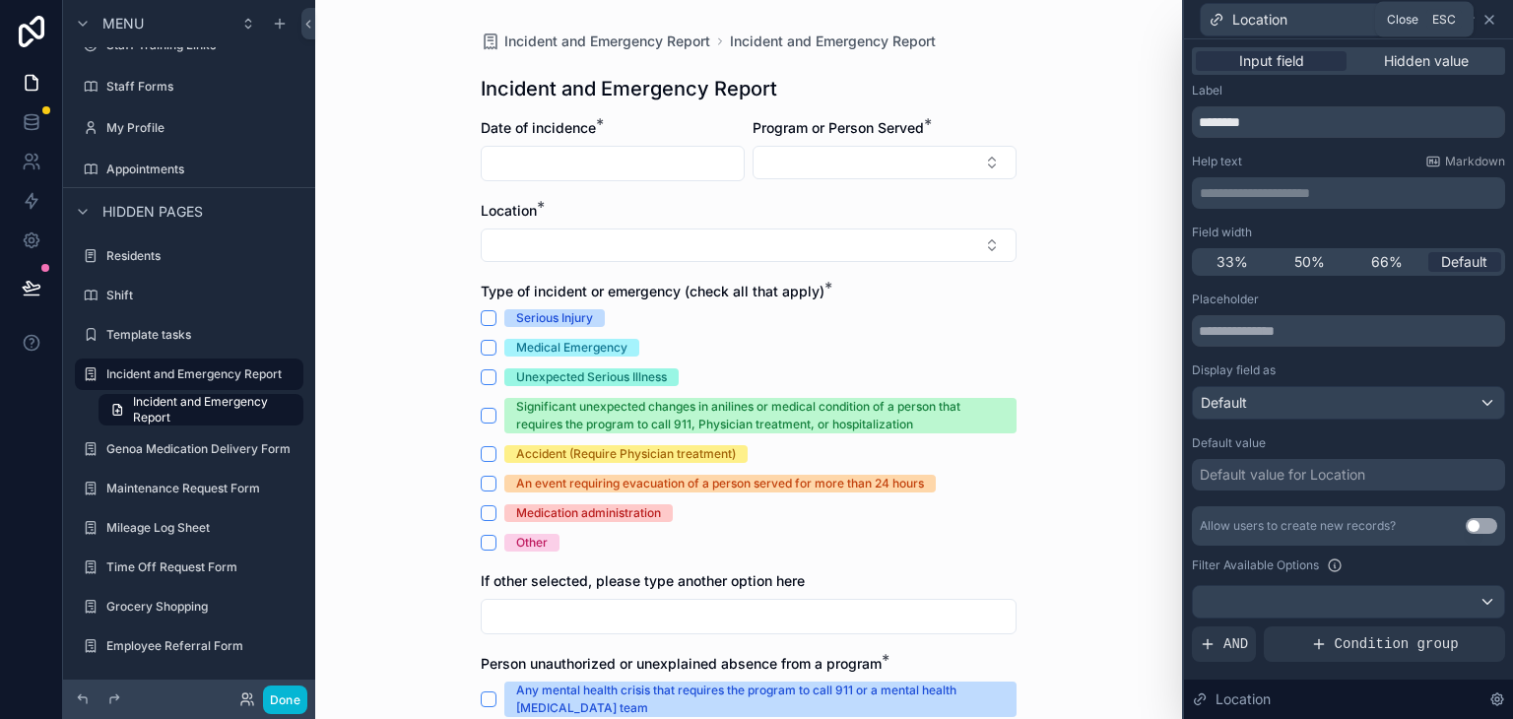
click at [1491, 14] on icon at bounding box center [1490, 20] width 16 height 16
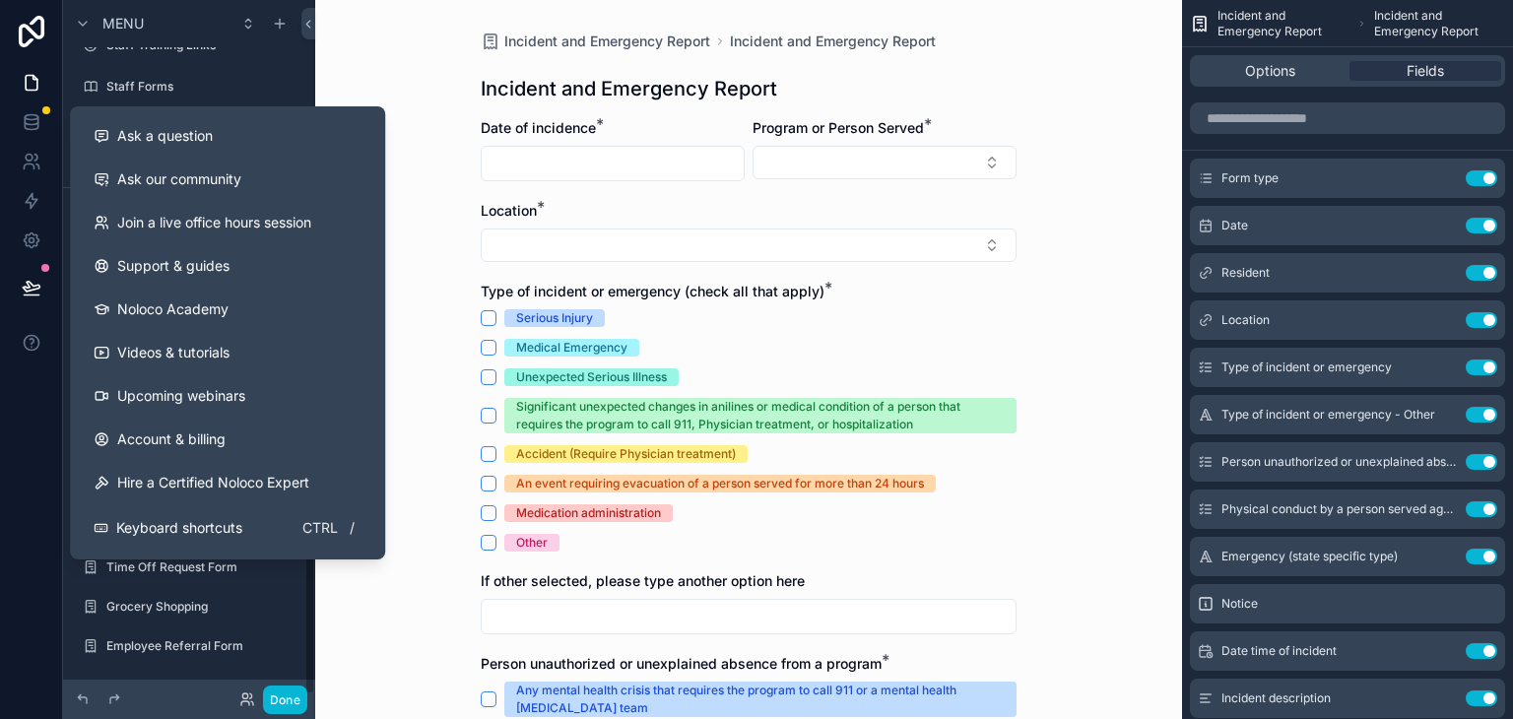
click at [0, 554] on div at bounding box center [31, 359] width 63 height 719
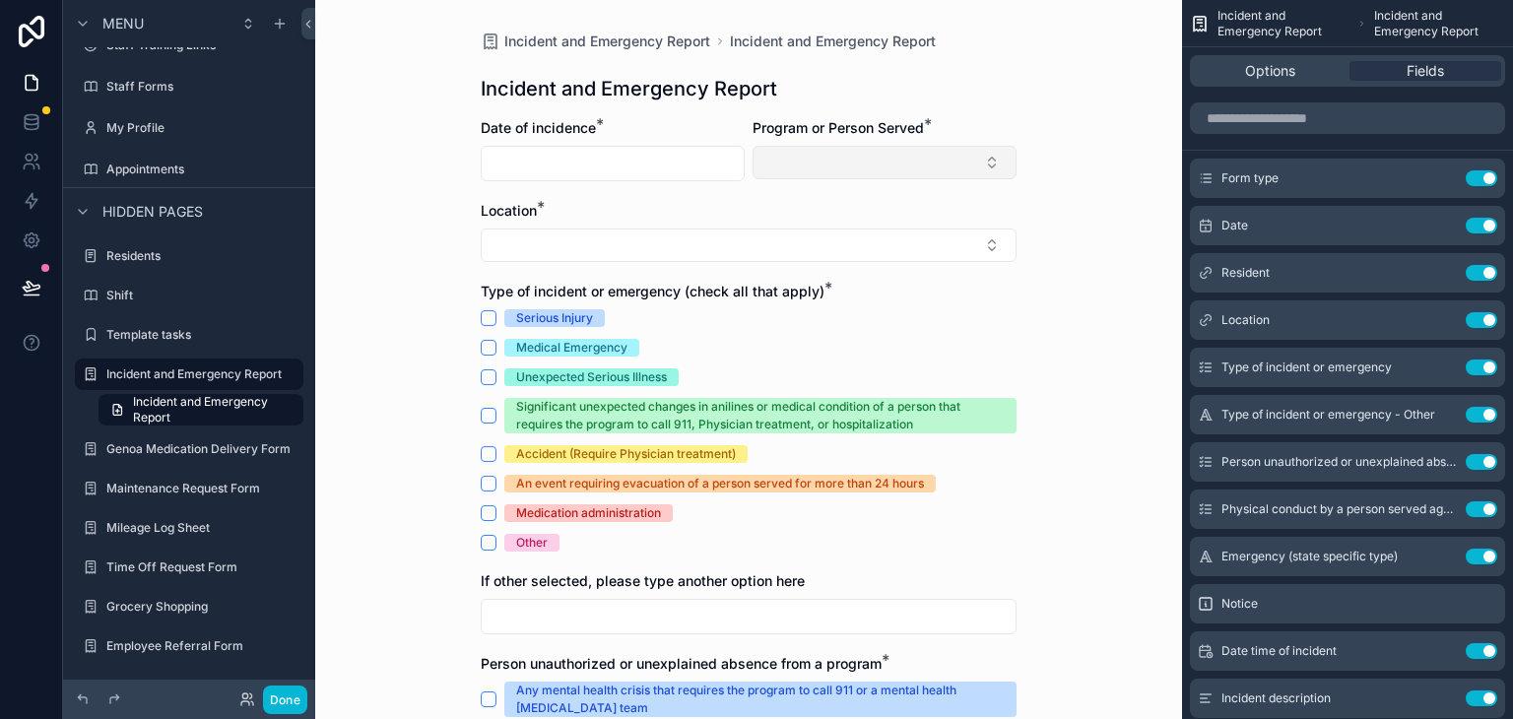
click at [857, 162] on button "Select Button" at bounding box center [885, 162] width 264 height 33
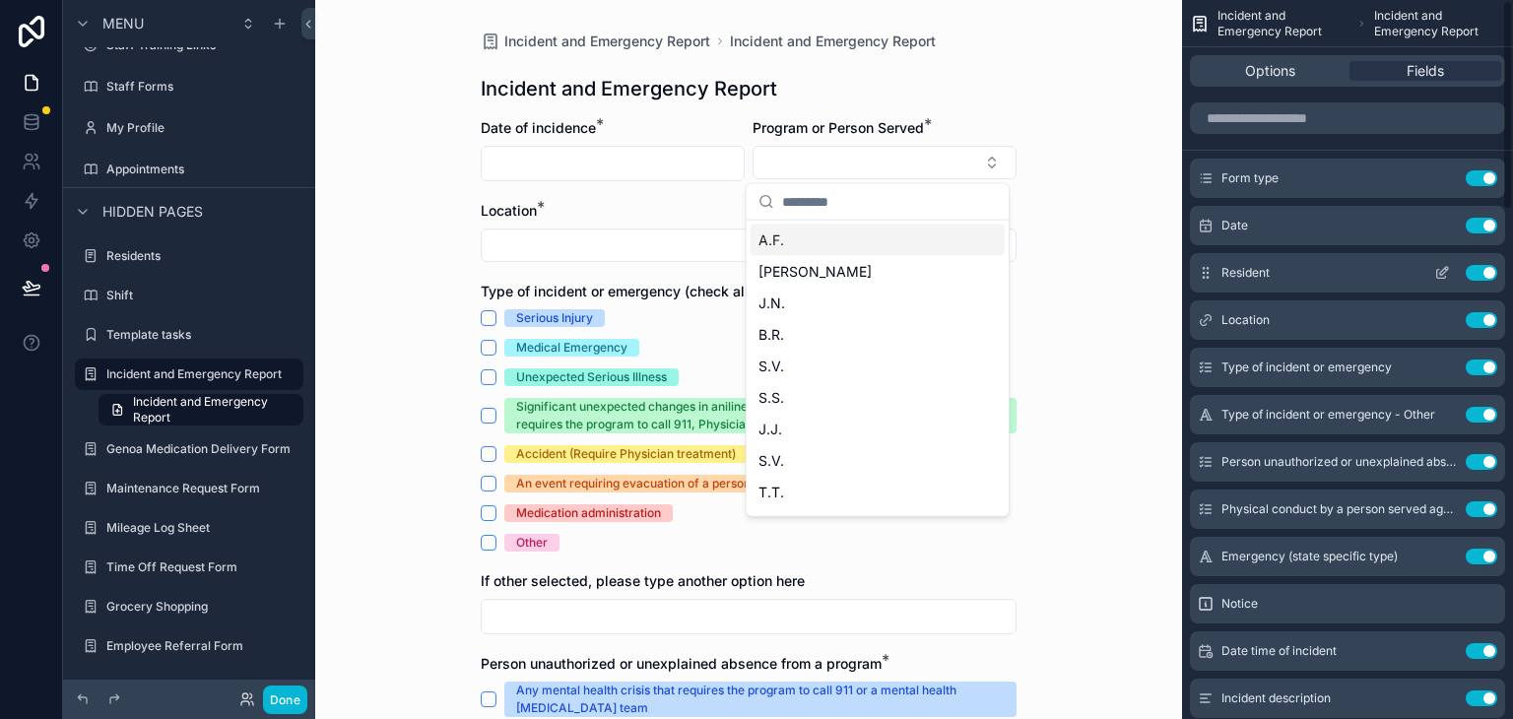
click at [1434, 273] on icon "scrollable content" at bounding box center [1442, 273] width 16 height 16
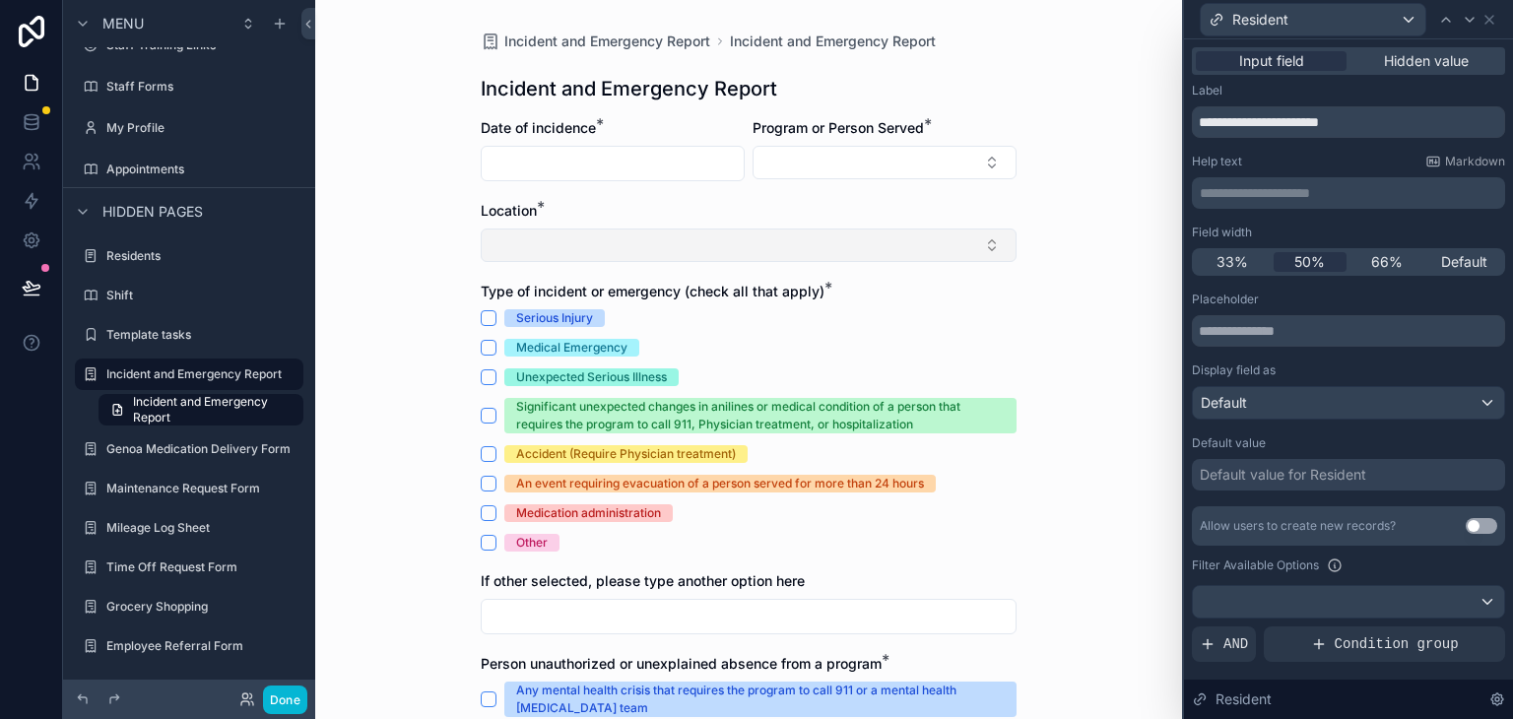
click at [708, 240] on button "Select Button" at bounding box center [749, 245] width 536 height 33
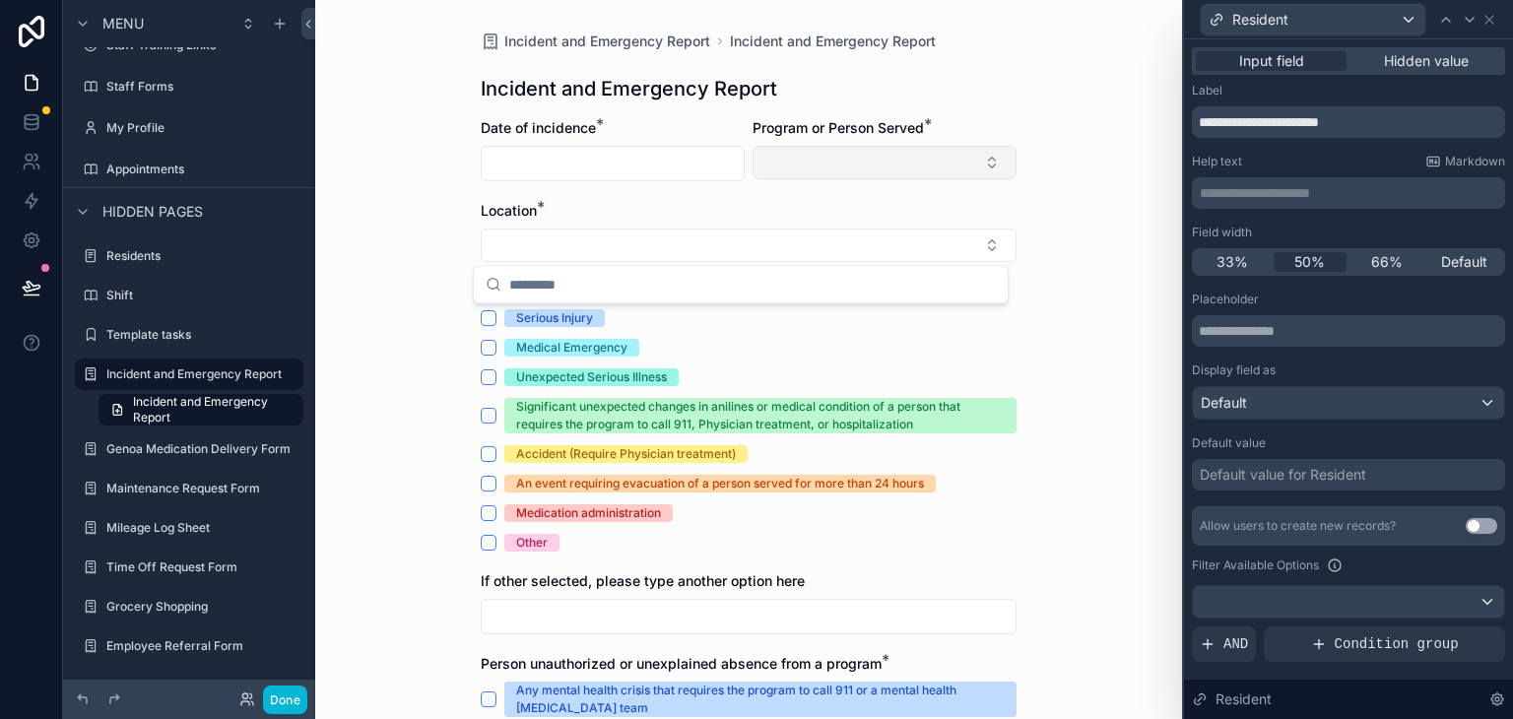
click at [930, 166] on button "Select Button" at bounding box center [885, 162] width 264 height 33
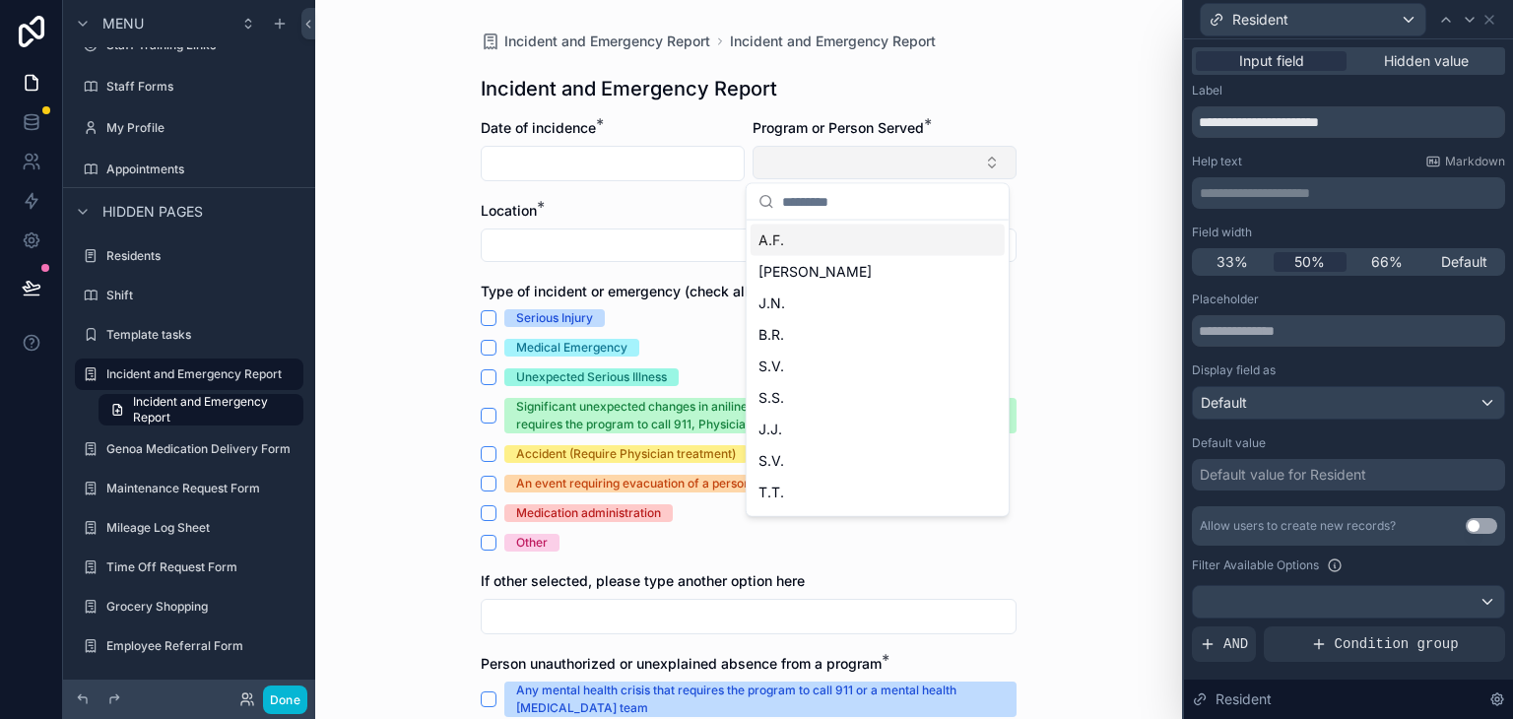
click at [931, 166] on button "Select Button" at bounding box center [885, 162] width 264 height 33
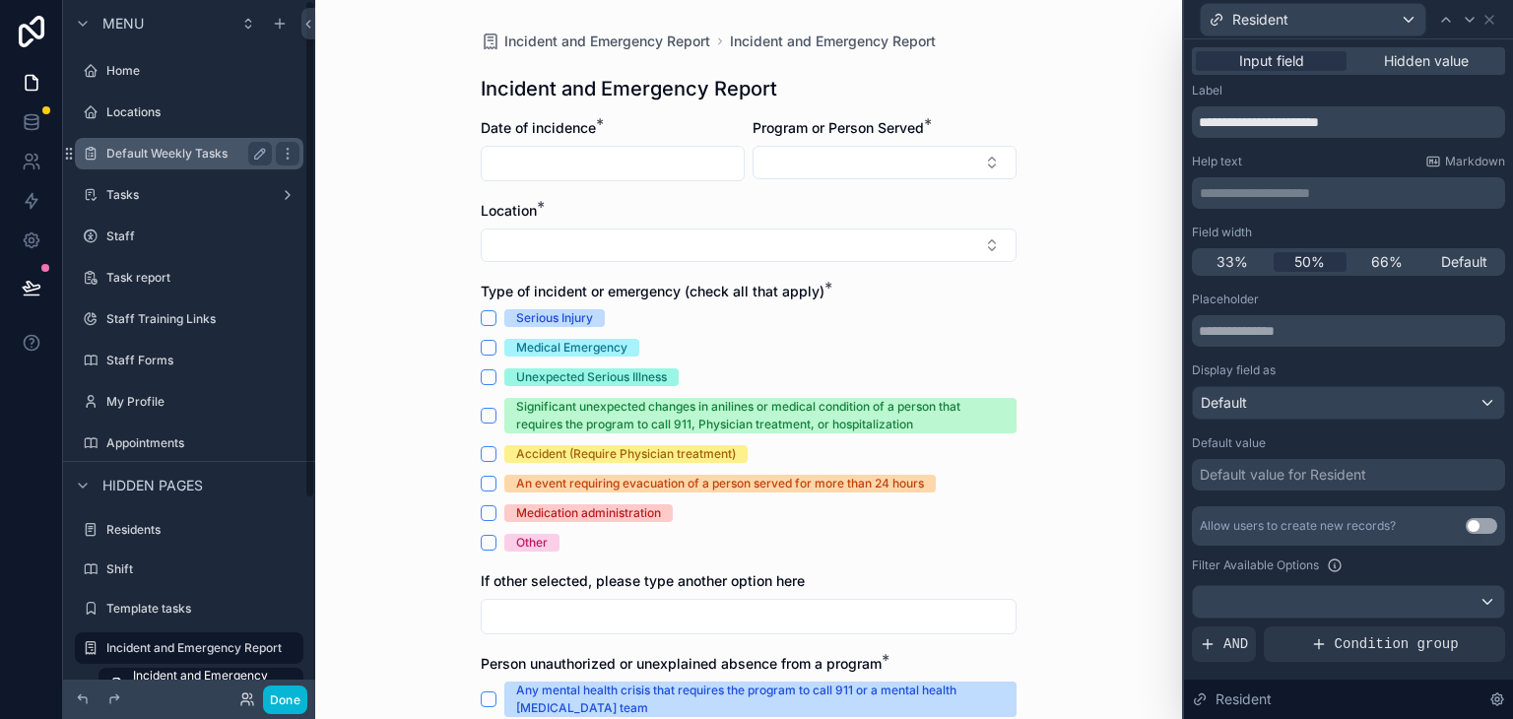
click at [136, 162] on div "Default Weekly Tasks" at bounding box center [188, 154] width 165 height 24
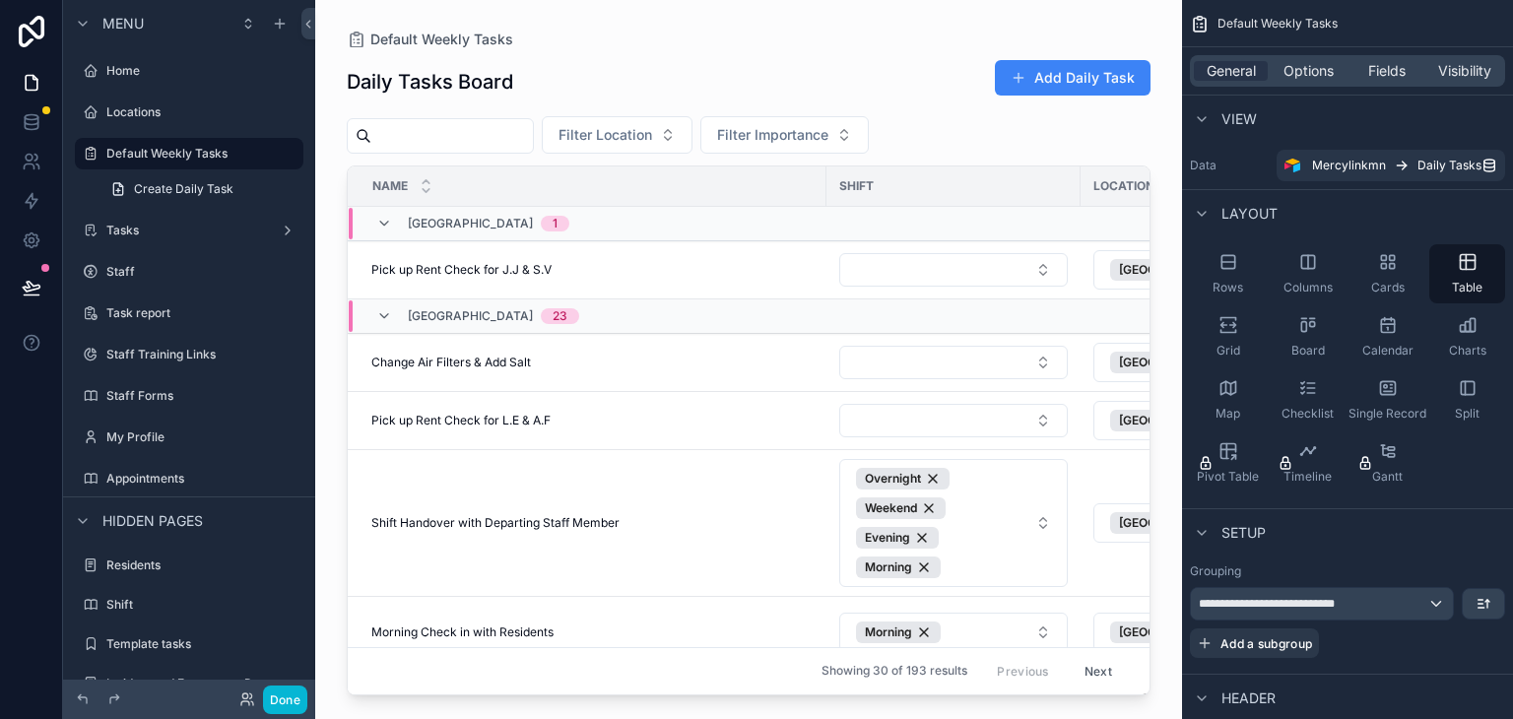
click at [626, 170] on div "Name" at bounding box center [587, 185] width 477 height 37
click at [173, 152] on label "Default Weekly Tasks" at bounding box center [185, 154] width 158 height 16
click at [159, 237] on label "Tasks" at bounding box center [185, 231] width 158 height 16
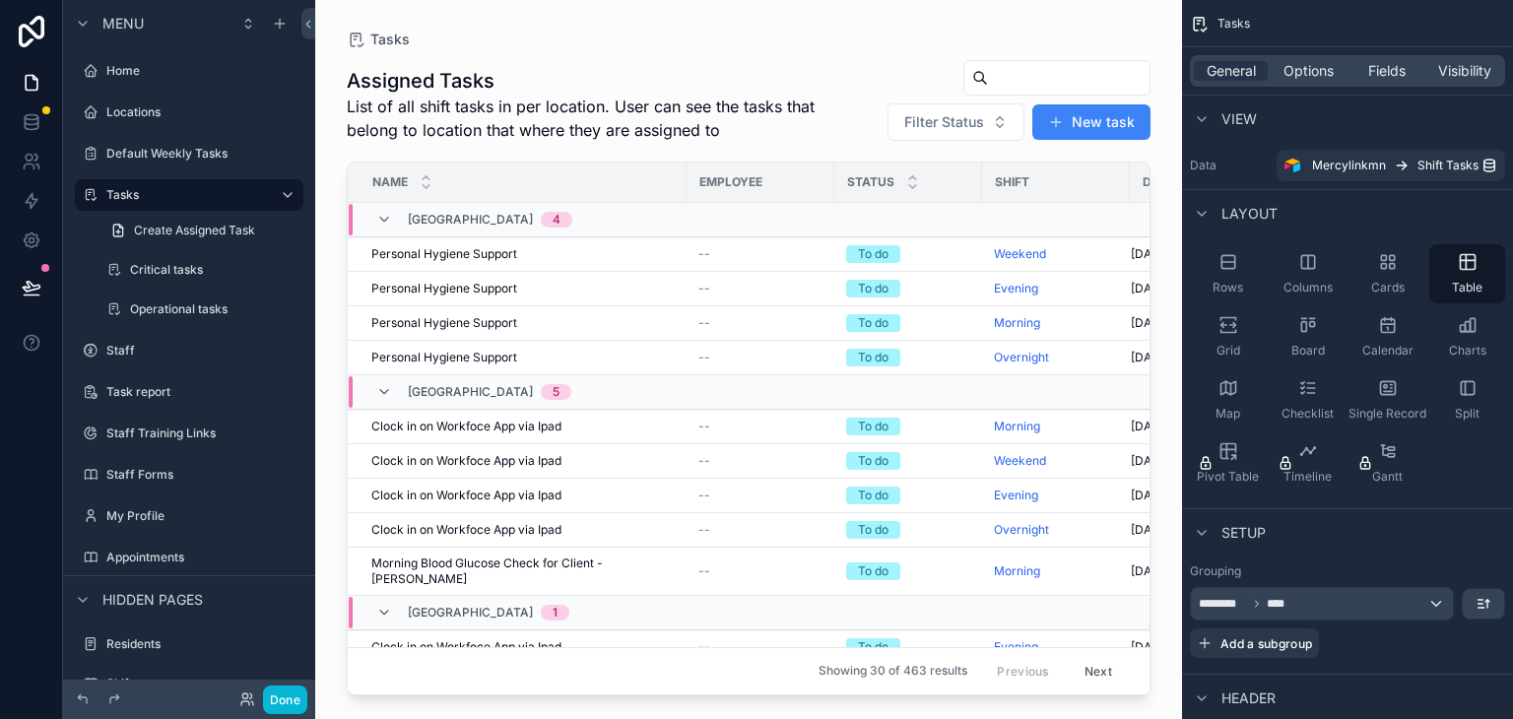
drag, startPoint x: 485, startPoint y: 132, endPoint x: 502, endPoint y: 132, distance: 17.7
click at [502, 132] on div "scrollable content" at bounding box center [748, 347] width 867 height 695
click at [155, 158] on label "Default Weekly Tasks" at bounding box center [185, 154] width 158 height 16
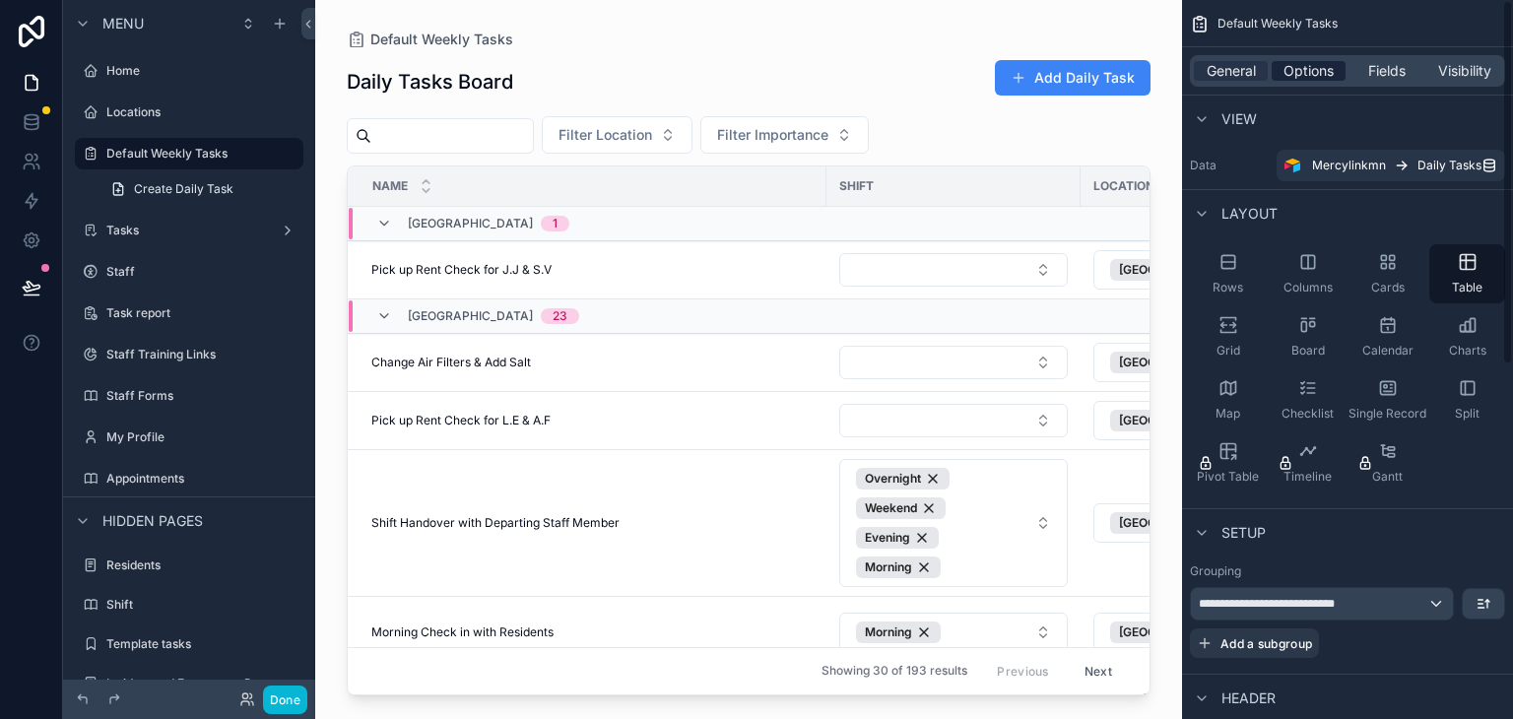
click at [1312, 75] on span "Options" at bounding box center [1309, 71] width 50 height 20
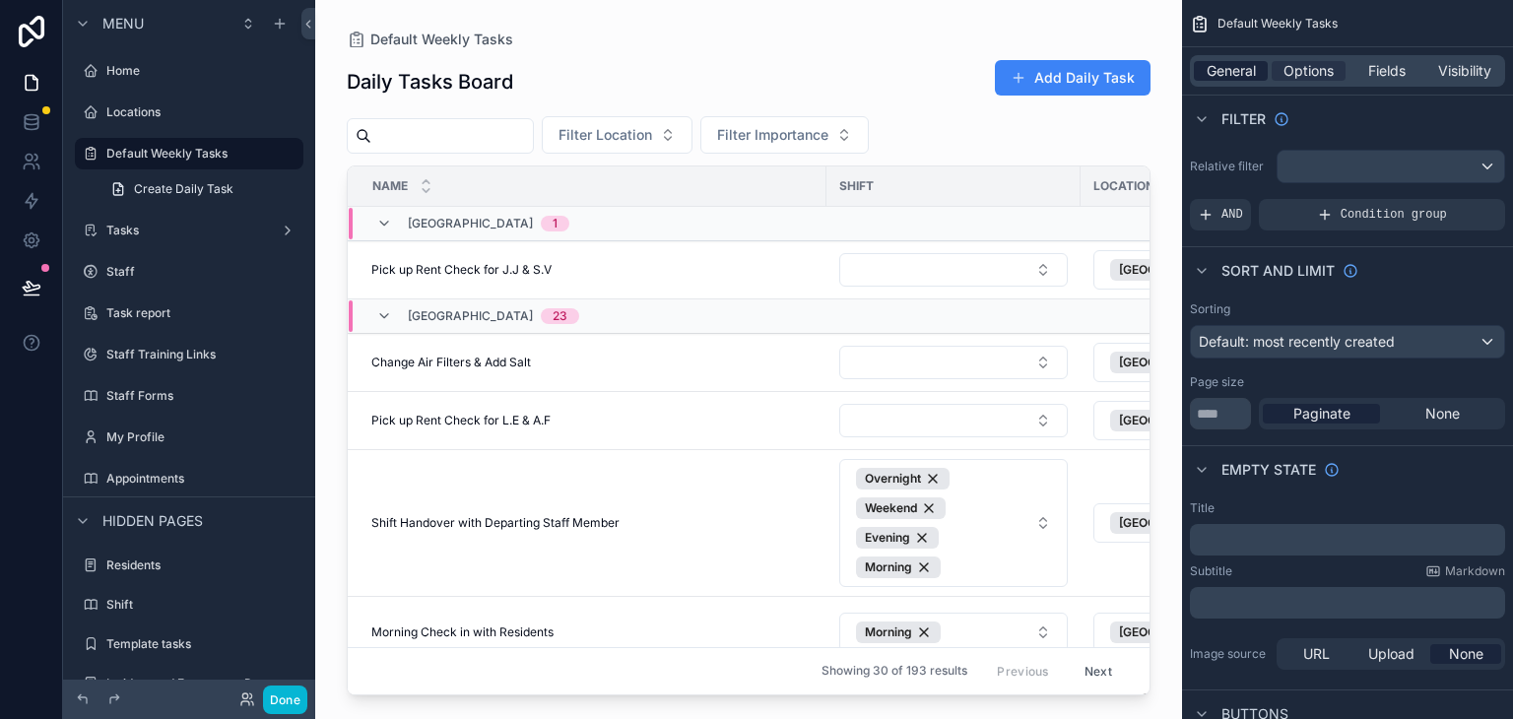
click at [1198, 70] on div "General" at bounding box center [1231, 71] width 74 height 20
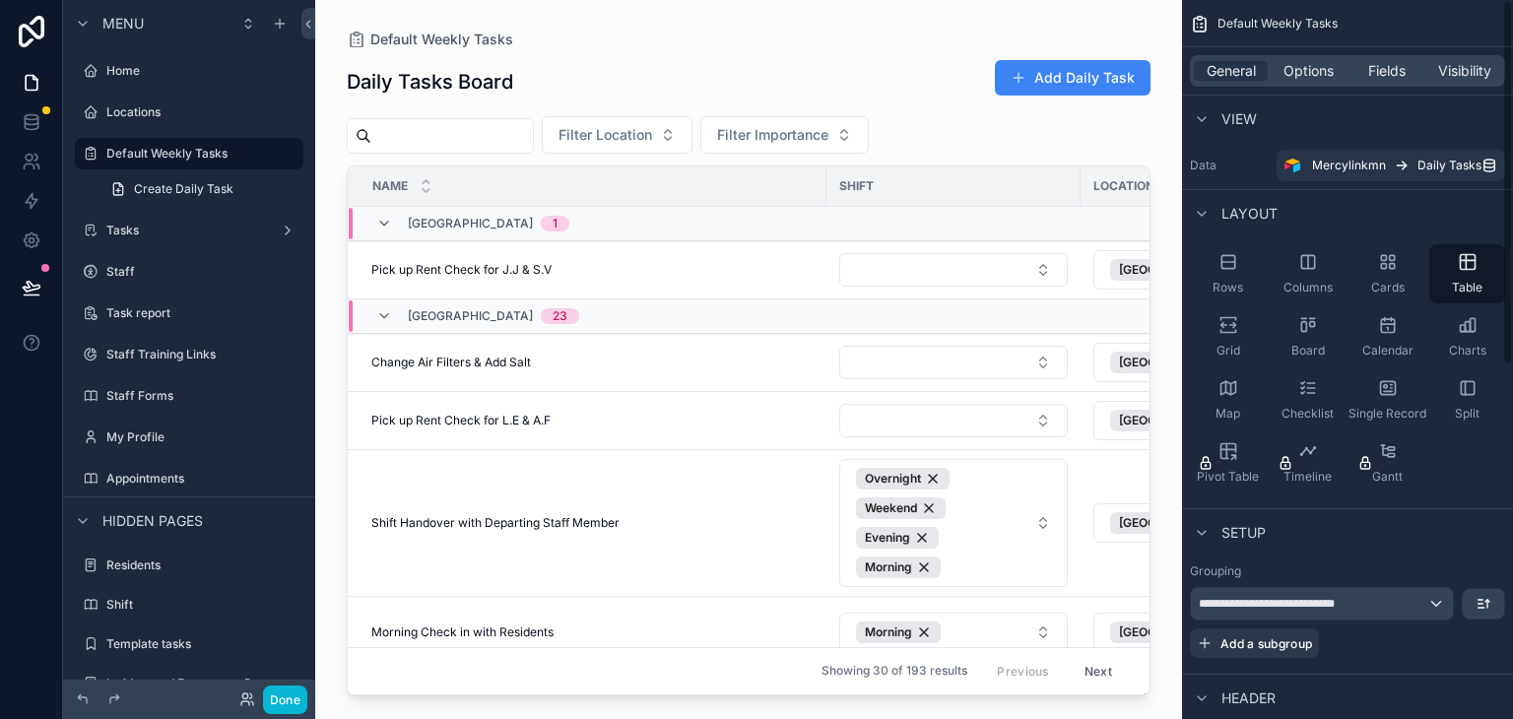
click at [908, 264] on div "scrollable content" at bounding box center [748, 347] width 867 height 695
click at [1306, 83] on div "General Options Fields Visibility" at bounding box center [1347, 71] width 315 height 32
click at [36, 114] on icon at bounding box center [32, 122] width 20 height 20
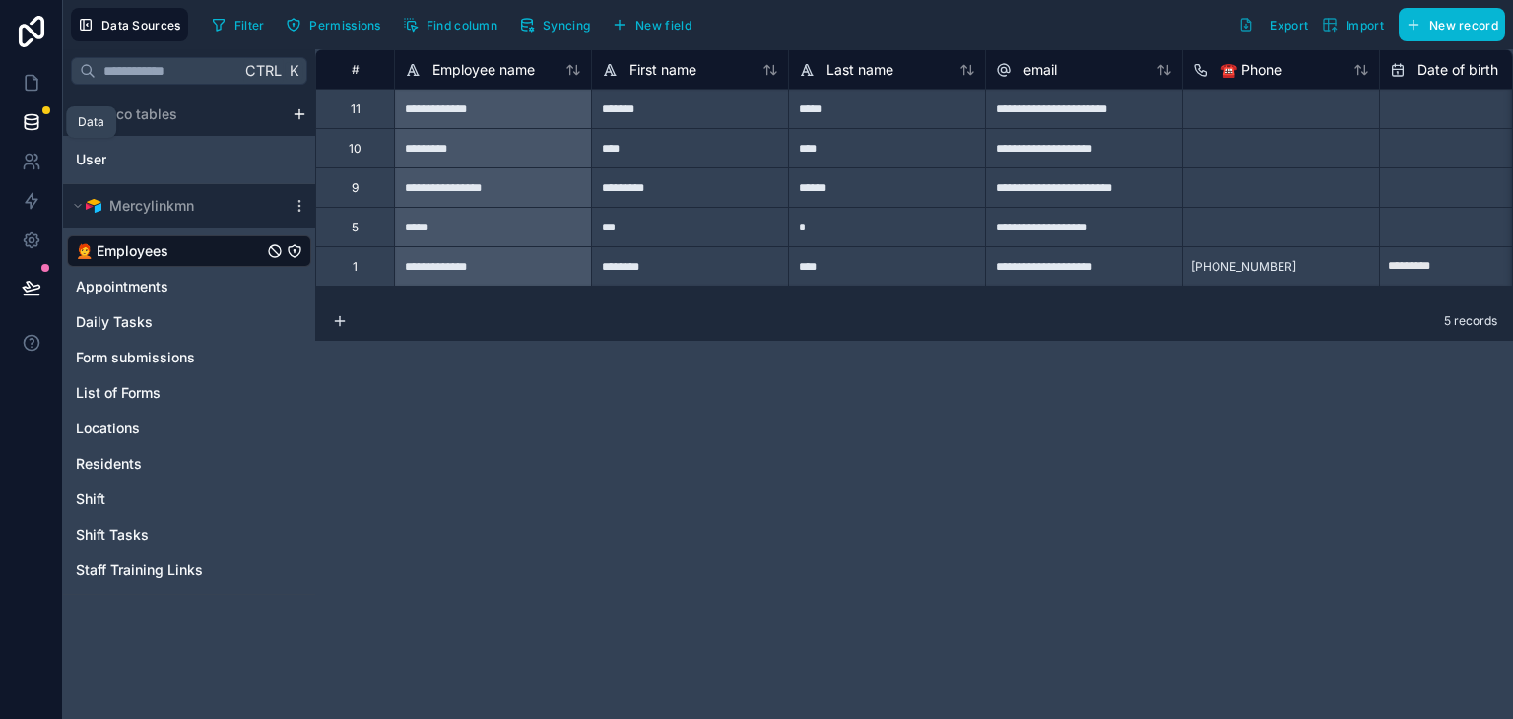
click at [7, 128] on link at bounding box center [31, 121] width 62 height 39
click at [22, 120] on icon at bounding box center [32, 122] width 20 height 20
drag, startPoint x: 43, startPoint y: 115, endPoint x: 31, endPoint y: 115, distance: 12.8
click at [42, 115] on link at bounding box center [31, 121] width 62 height 39
click at [31, 115] on icon at bounding box center [32, 122] width 20 height 20
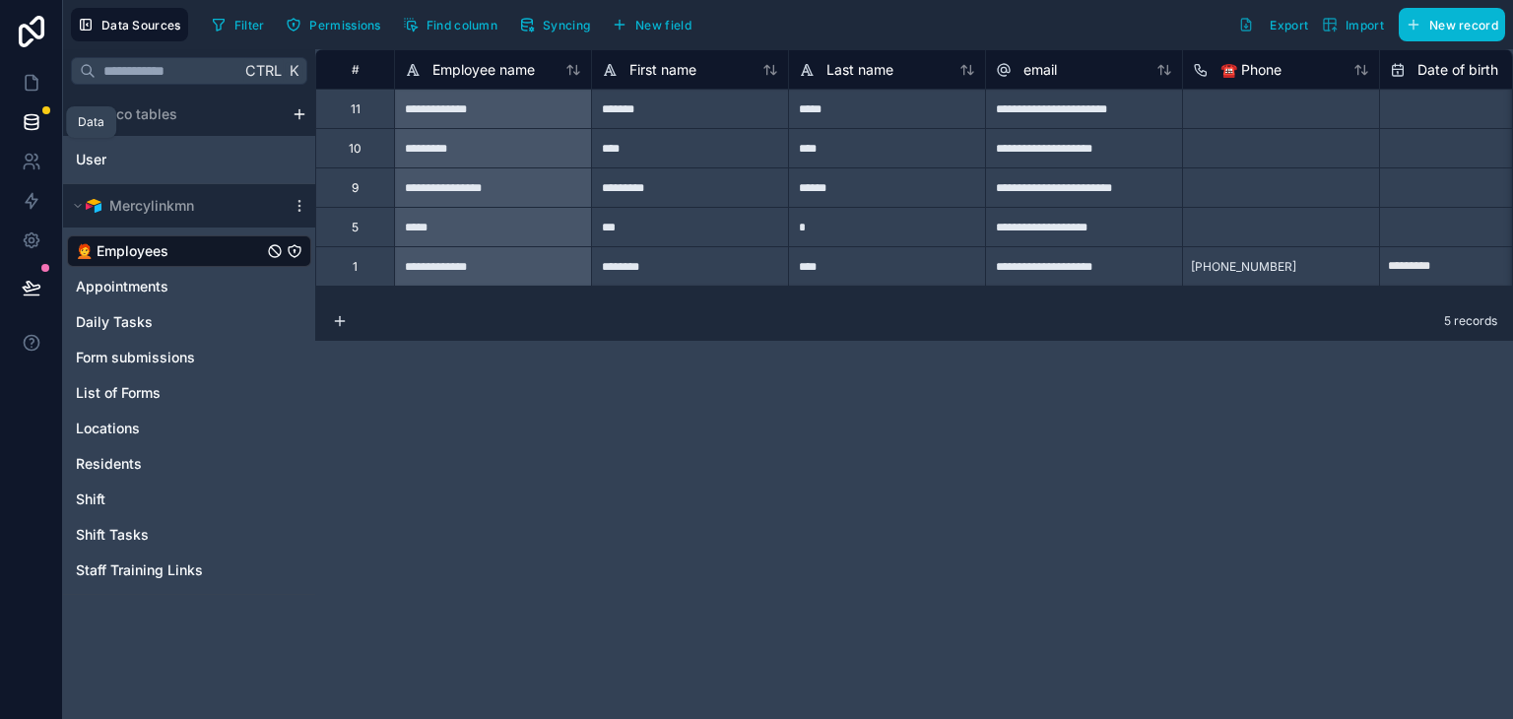
click at [32, 116] on icon at bounding box center [32, 122] width 20 height 20
click at [118, 325] on span "Daily Tasks" at bounding box center [114, 322] width 77 height 20
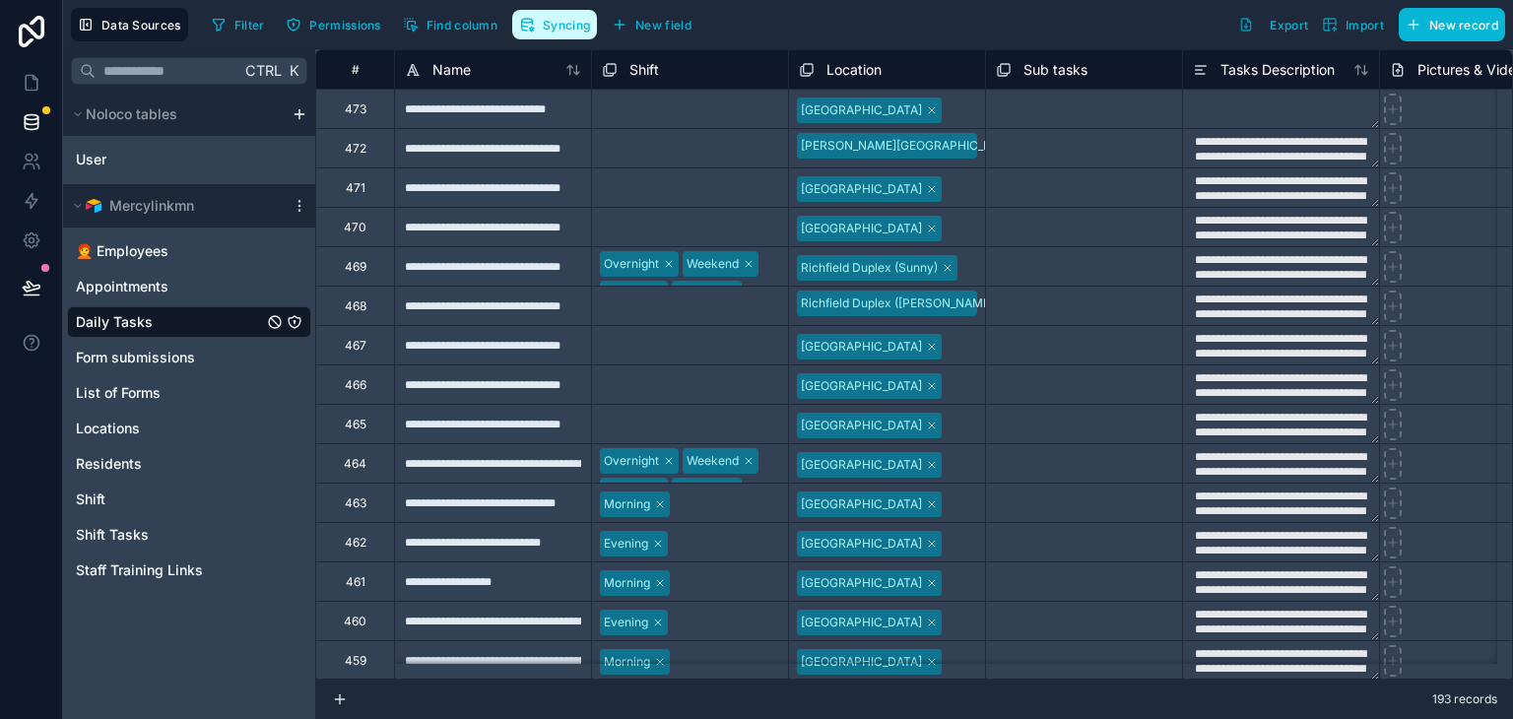
click at [556, 25] on span "Syncing" at bounding box center [566, 25] width 47 height 15
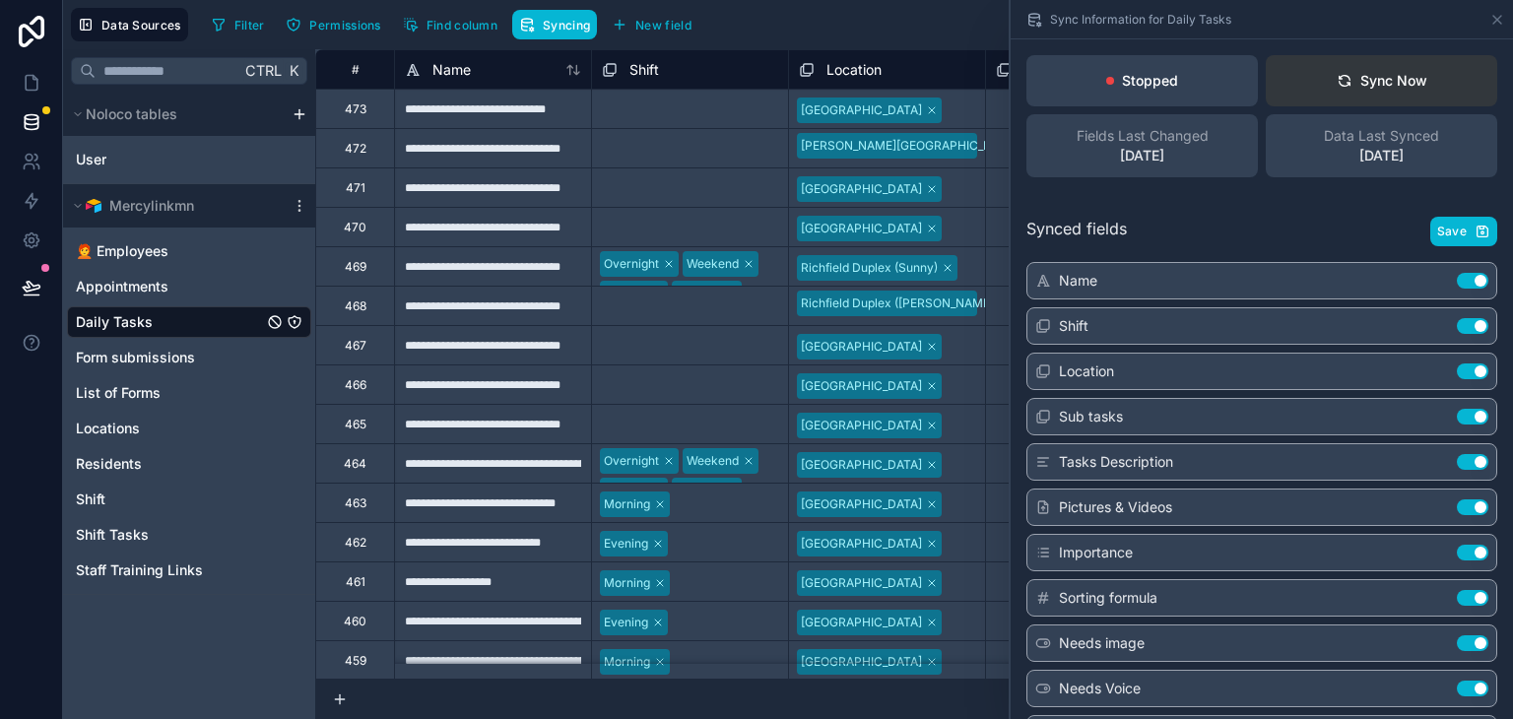
click at [1406, 76] on div "Sync Now" at bounding box center [1382, 81] width 91 height 20
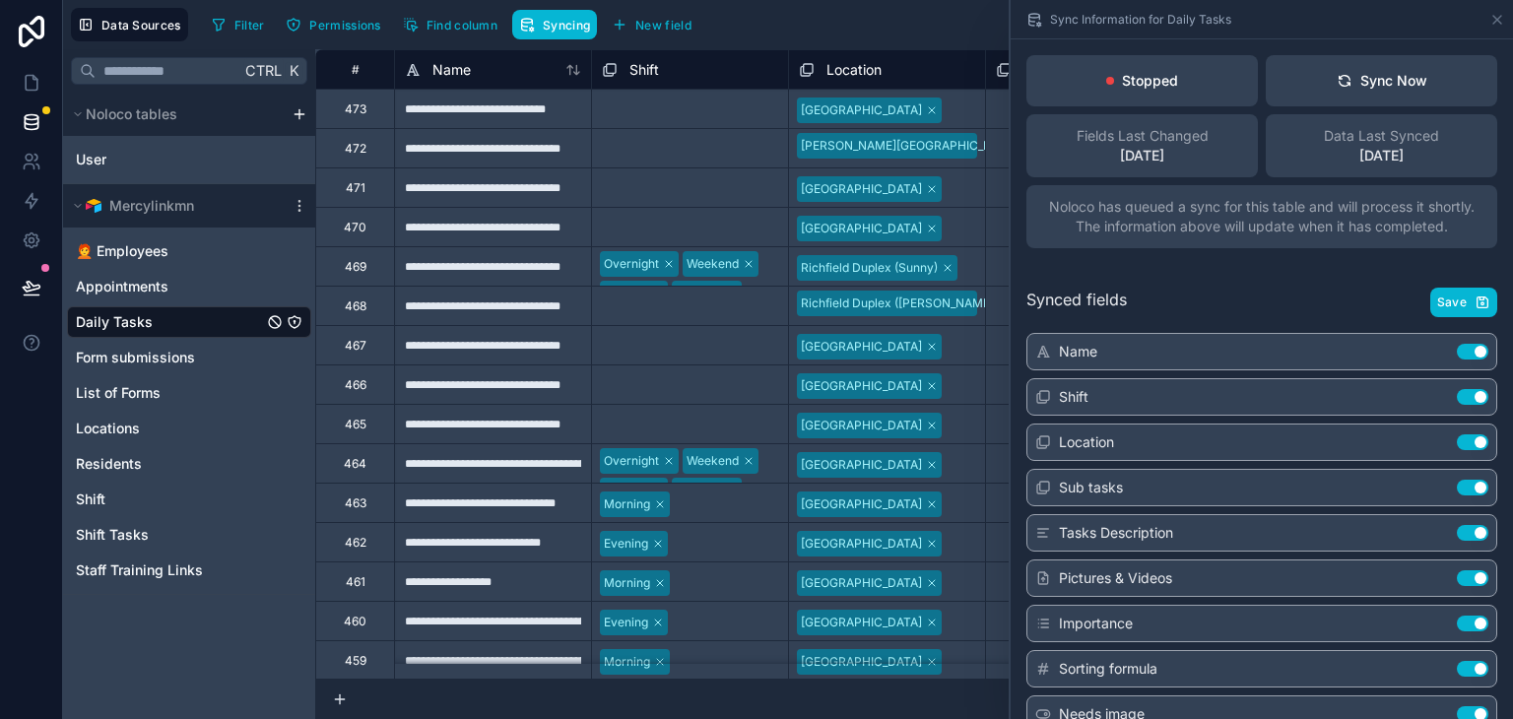
click at [1116, 86] on div "Stopped" at bounding box center [1142, 81] width 72 height 20
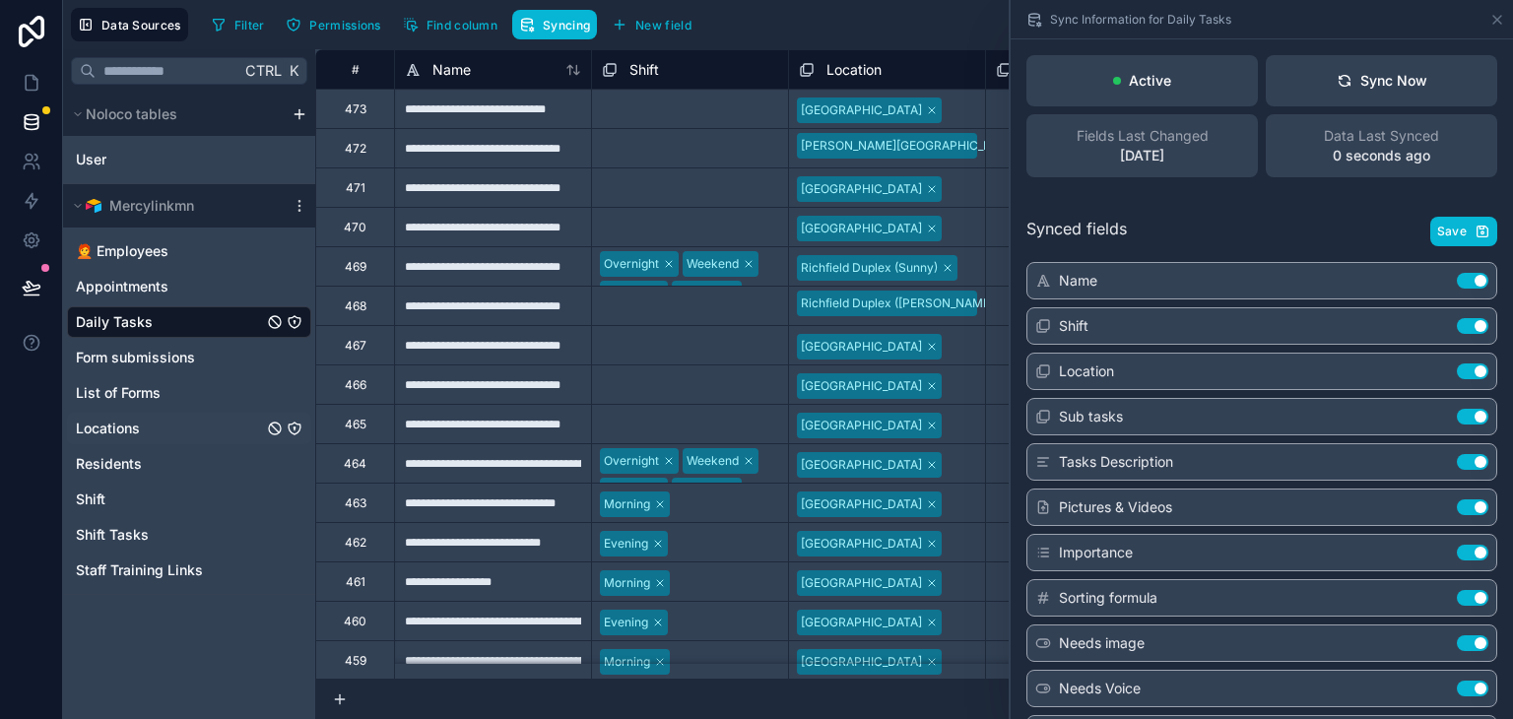
click at [101, 422] on span "Locations" at bounding box center [108, 429] width 64 height 20
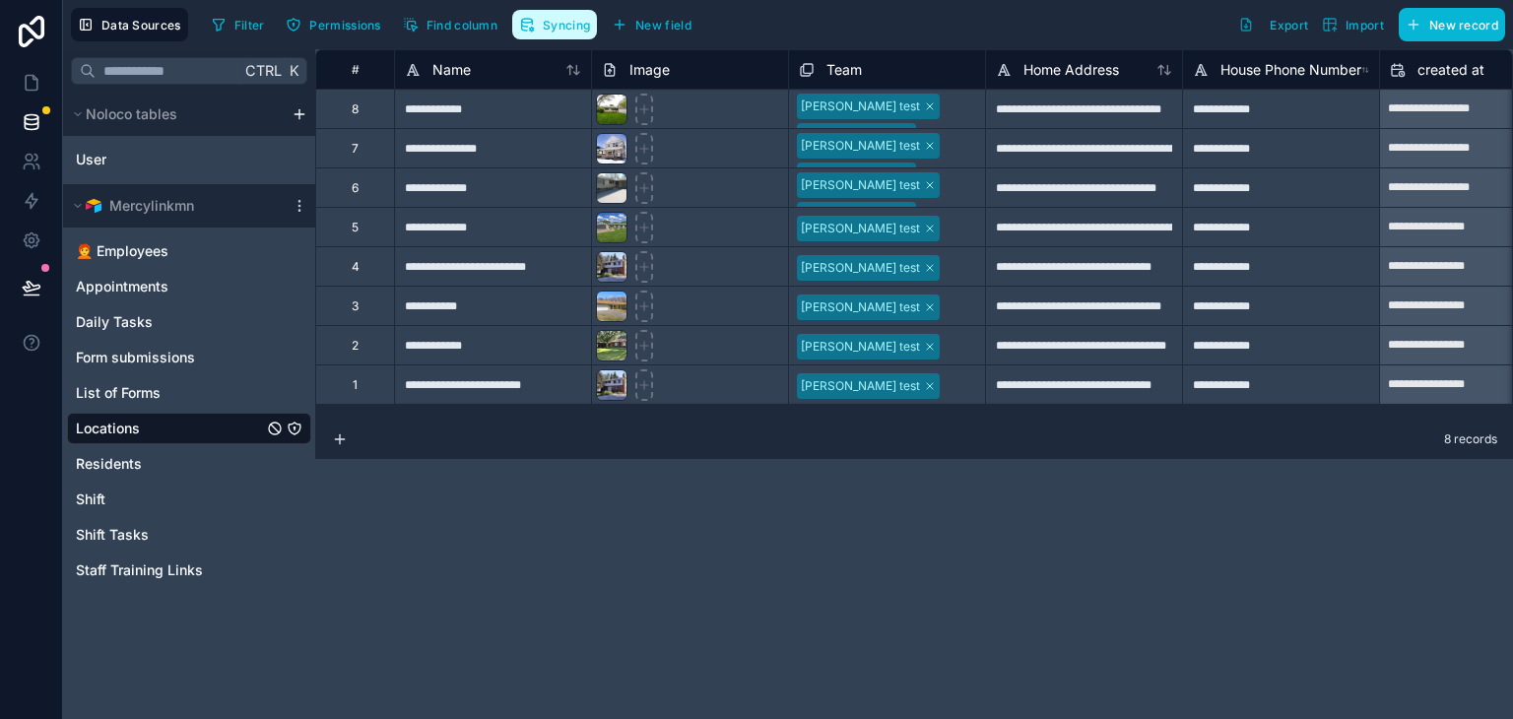
click at [553, 31] on span "Syncing" at bounding box center [566, 25] width 47 height 15
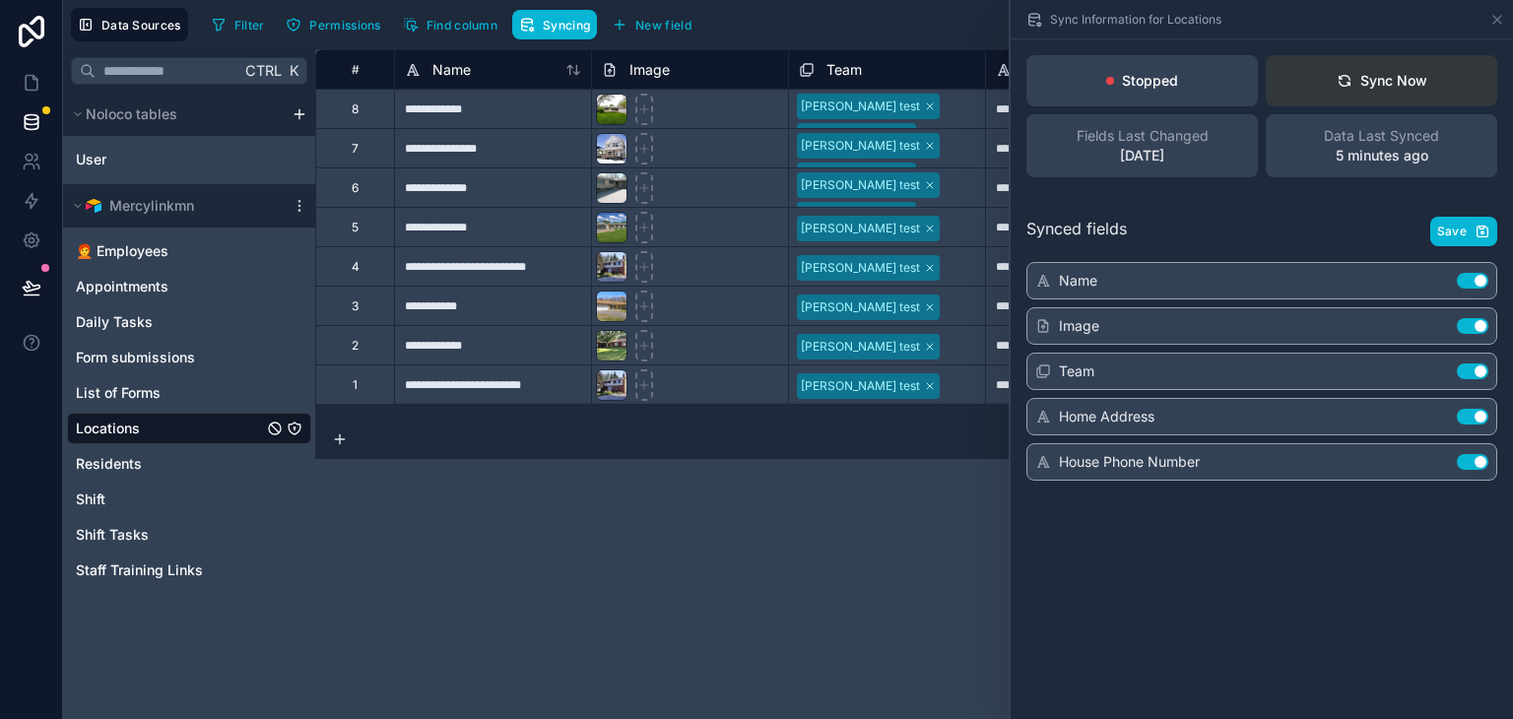
click at [1397, 92] on button "Sync Now" at bounding box center [1381, 80] width 231 height 51
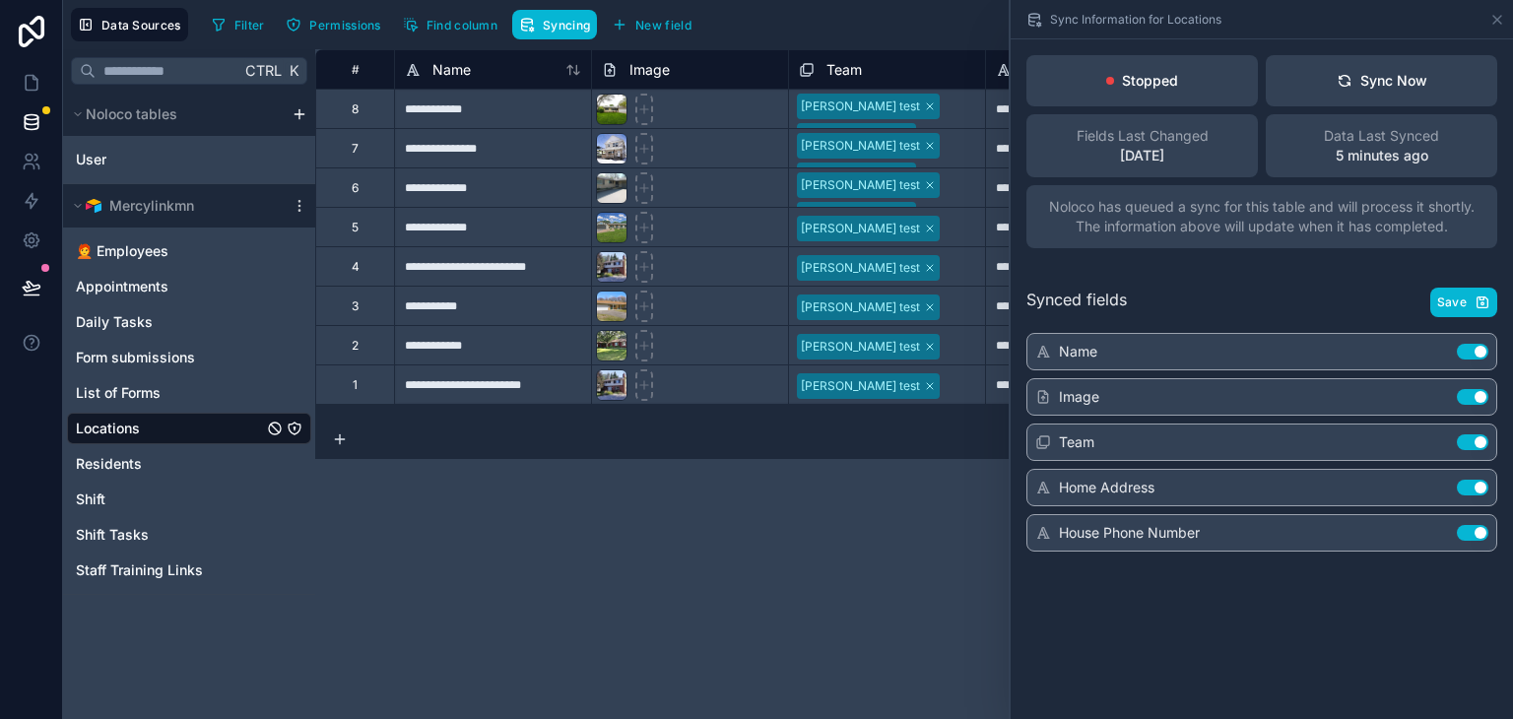
click at [1131, 81] on p "Stopped" at bounding box center [1150, 81] width 56 height 20
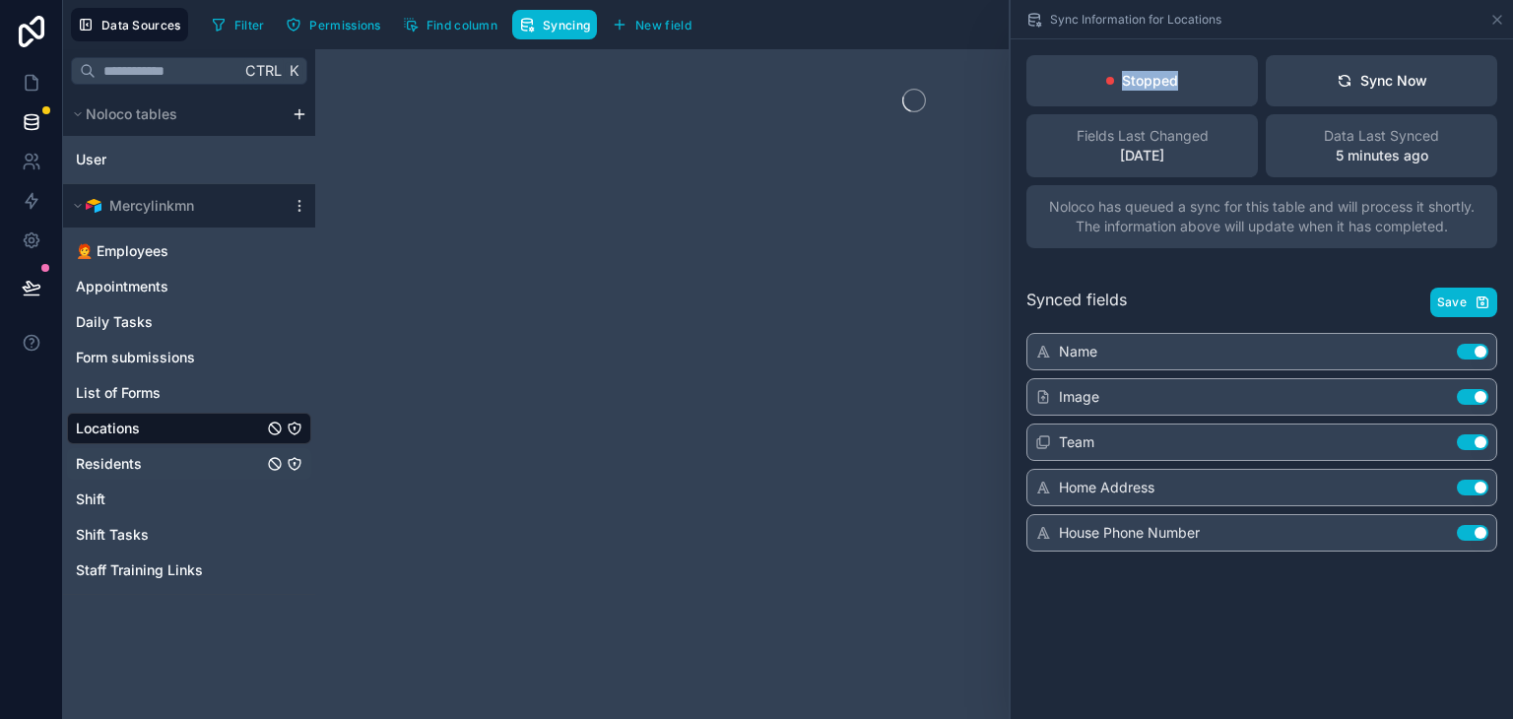
click at [119, 471] on span "Residents" at bounding box center [109, 464] width 66 height 20
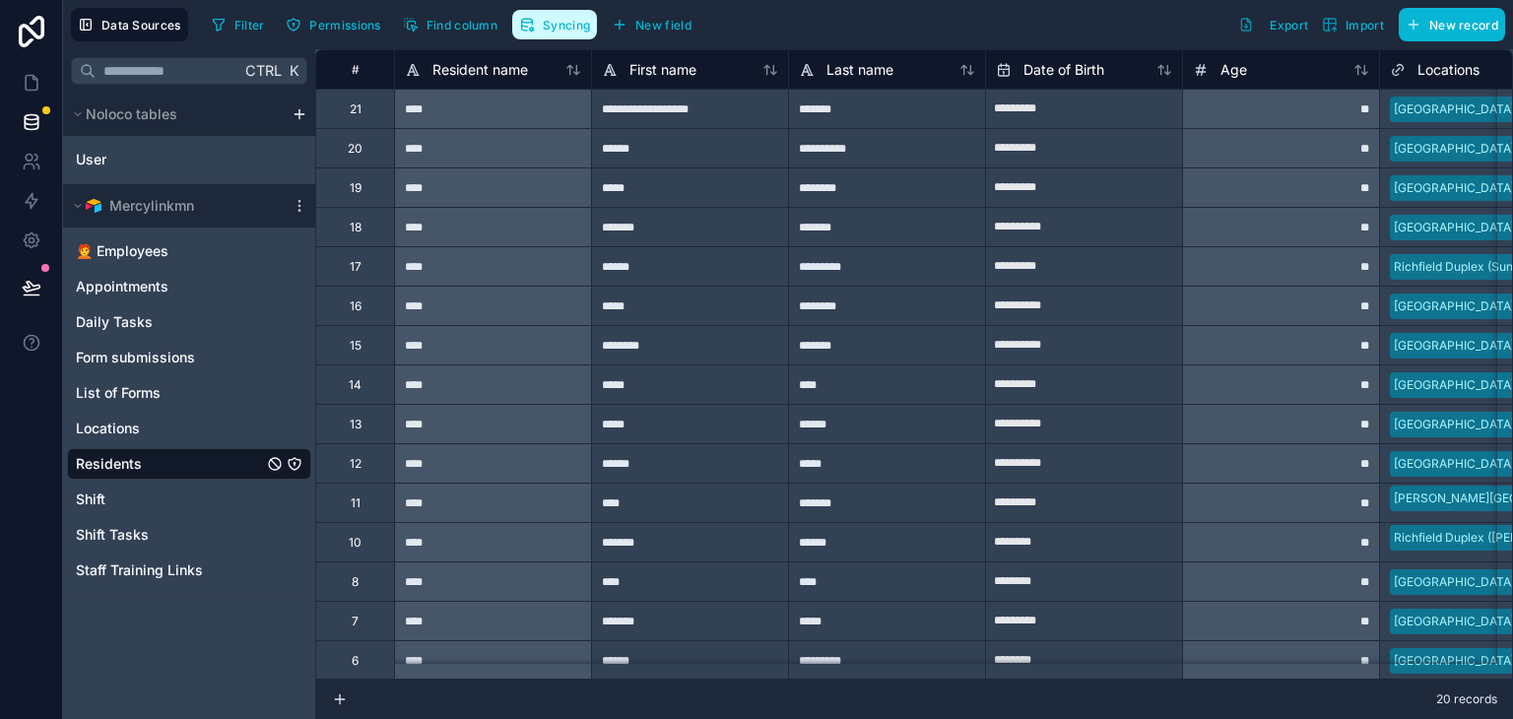
click at [557, 27] on span "Syncing" at bounding box center [566, 25] width 47 height 15
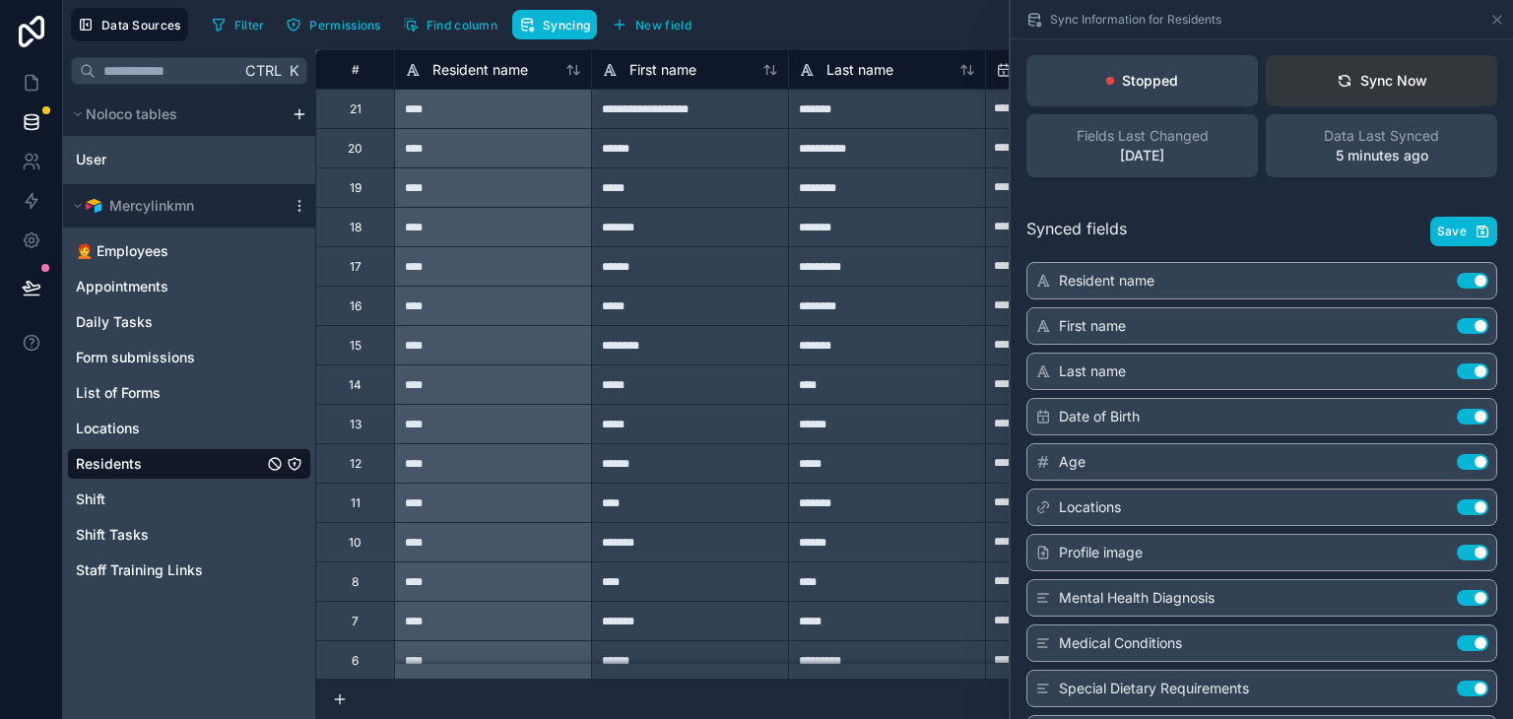
click at [1393, 87] on div "Sync Now" at bounding box center [1382, 81] width 91 height 20
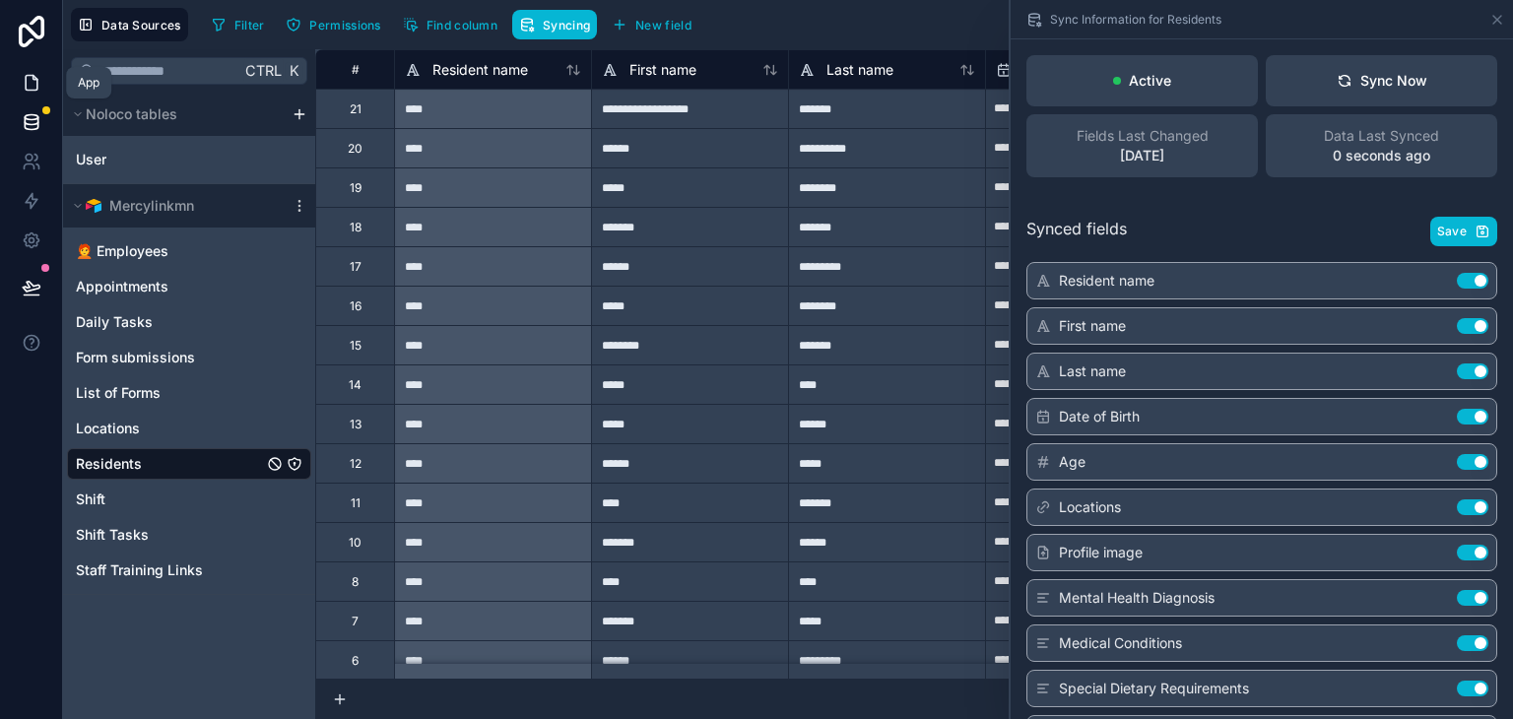
click at [34, 76] on icon at bounding box center [32, 83] width 12 height 15
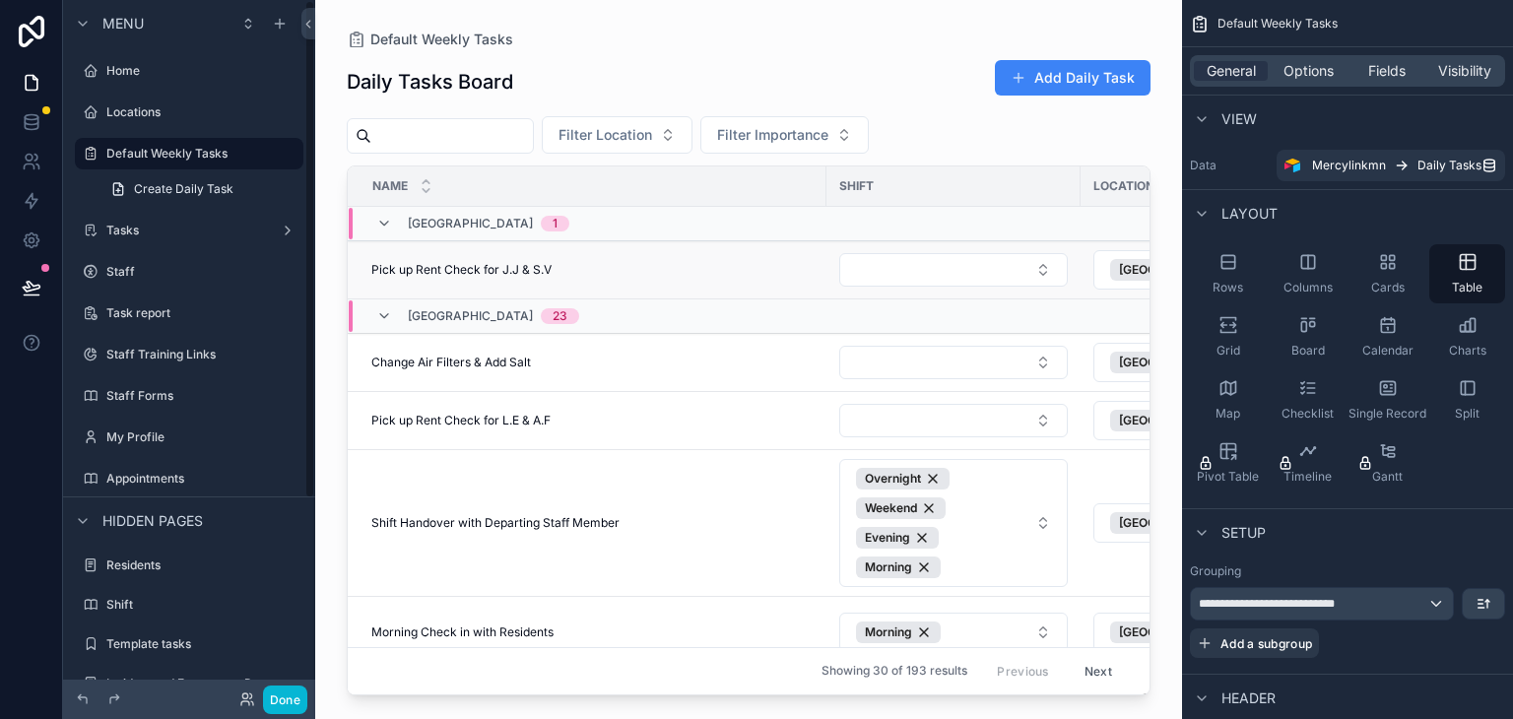
click at [669, 241] on td "Pick up Rent Check for J.J & S.V Pick up Rent Check for J.J & S.V" at bounding box center [587, 270] width 479 height 58
click at [185, 147] on label "Default Weekly Tasks" at bounding box center [185, 154] width 158 height 16
click at [844, 17] on div "Default Weekly Tasks Daily Tasks Board Add Daily Task Filter Location Filter Im…" at bounding box center [748, 347] width 867 height 695
click at [1311, 61] on span "Options" at bounding box center [1309, 71] width 50 height 20
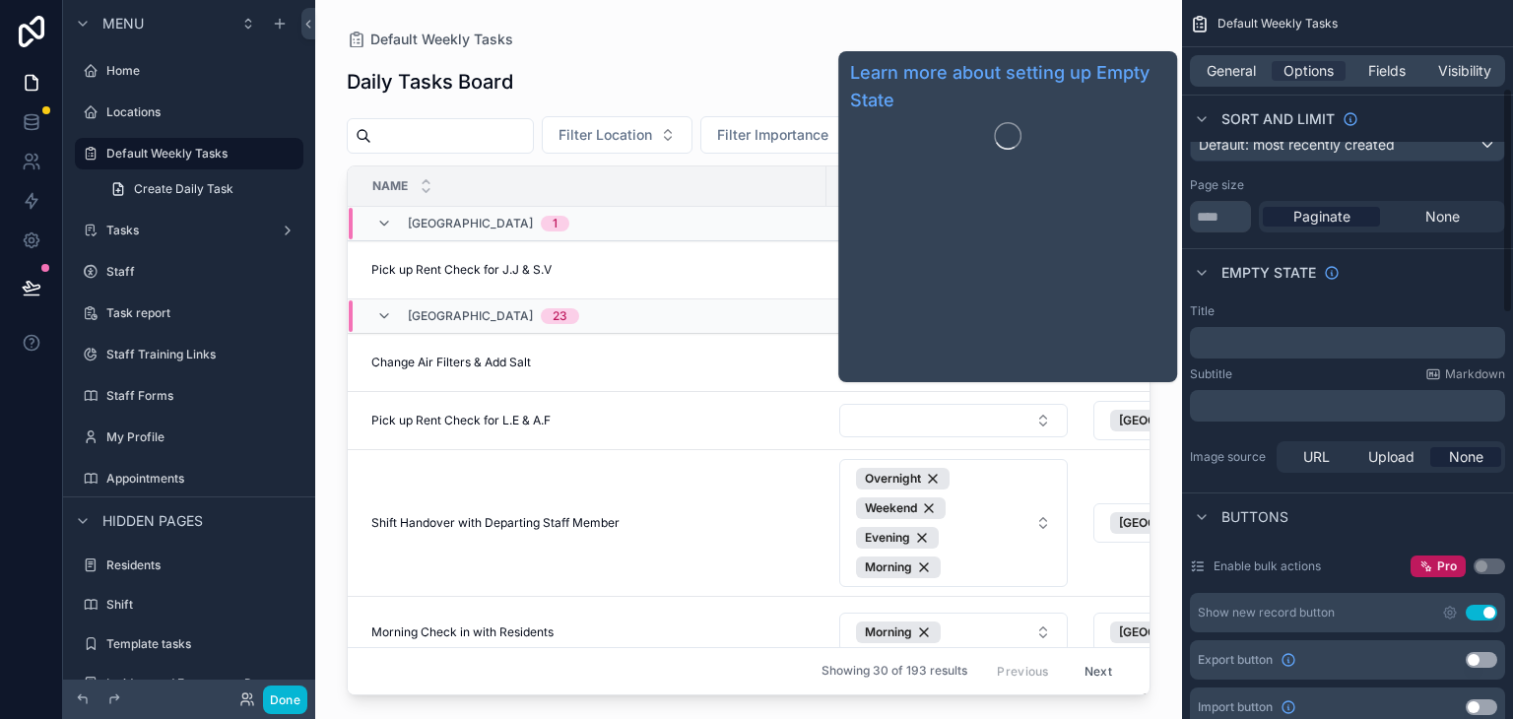
scroll to position [394, 0]
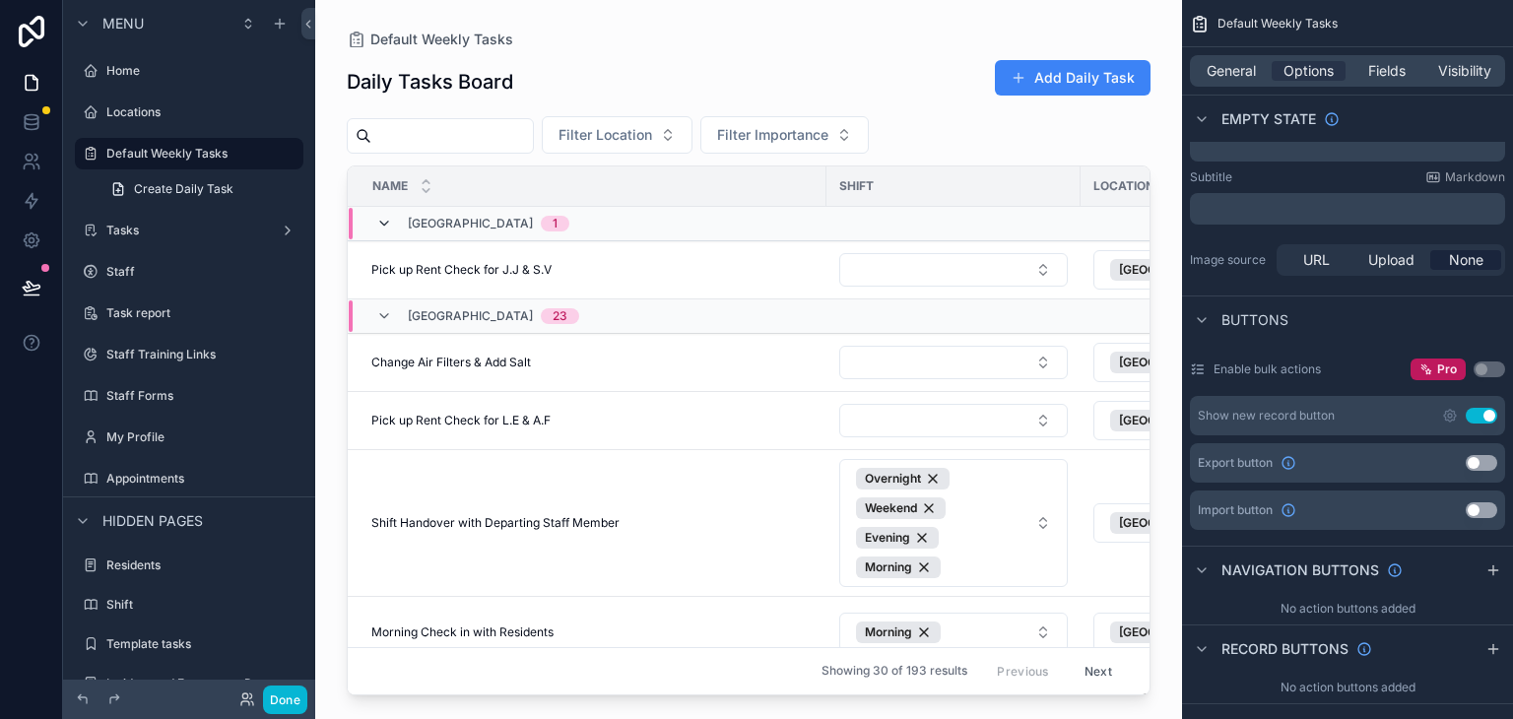
click at [389, 226] on icon "scrollable content" at bounding box center [384, 224] width 16 height 16
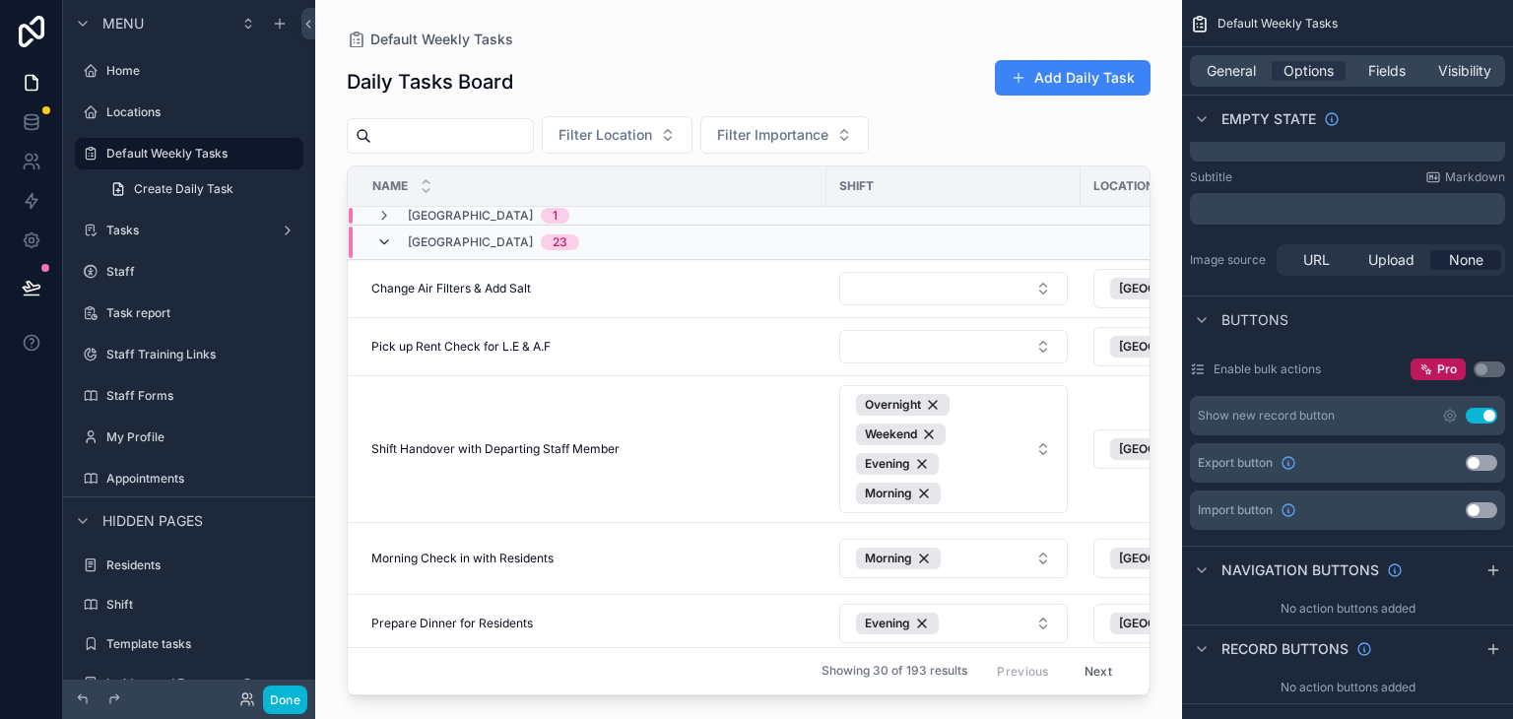
click at [385, 237] on icon "scrollable content" at bounding box center [384, 242] width 16 height 16
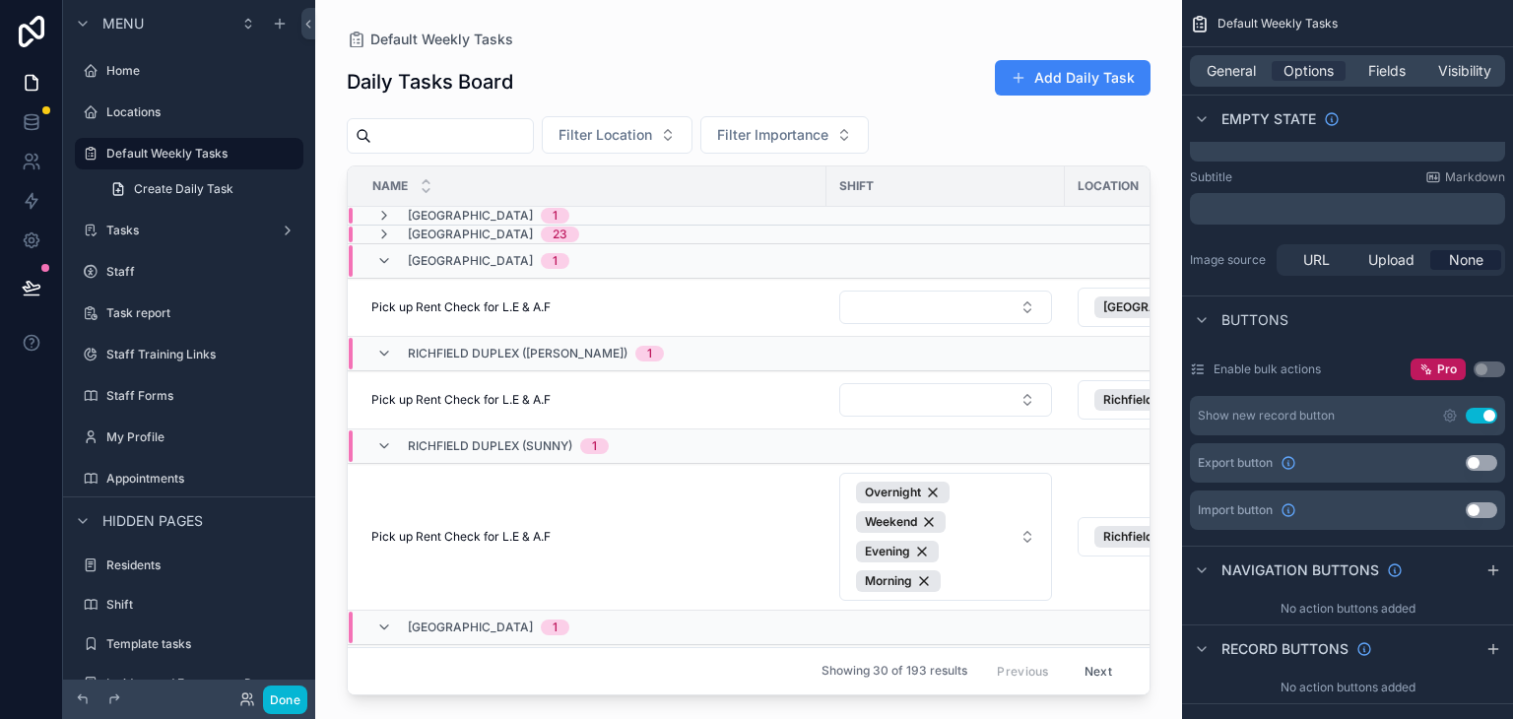
click at [379, 268] on div "Harmony House 1" at bounding box center [472, 261] width 193 height 32
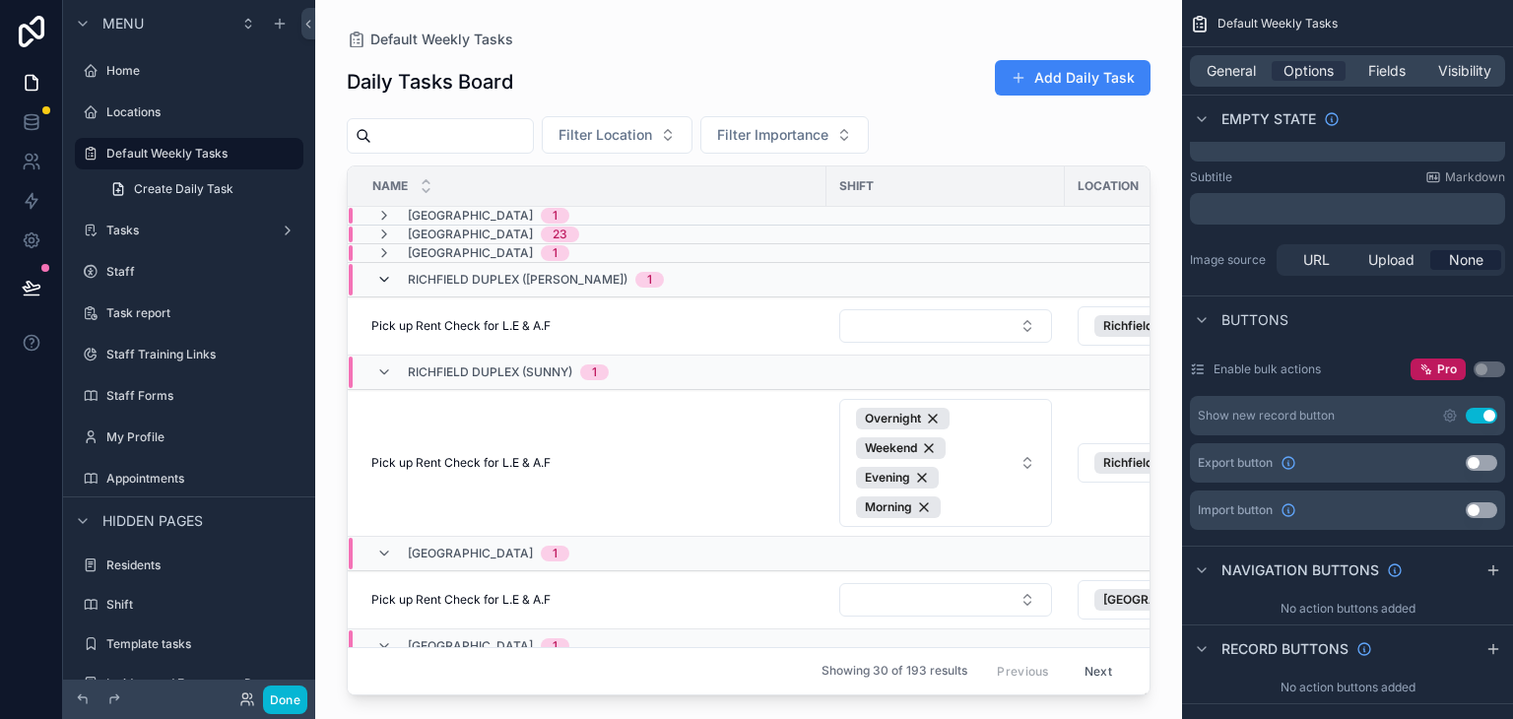
click at [382, 283] on icon "scrollable content" at bounding box center [384, 280] width 16 height 16
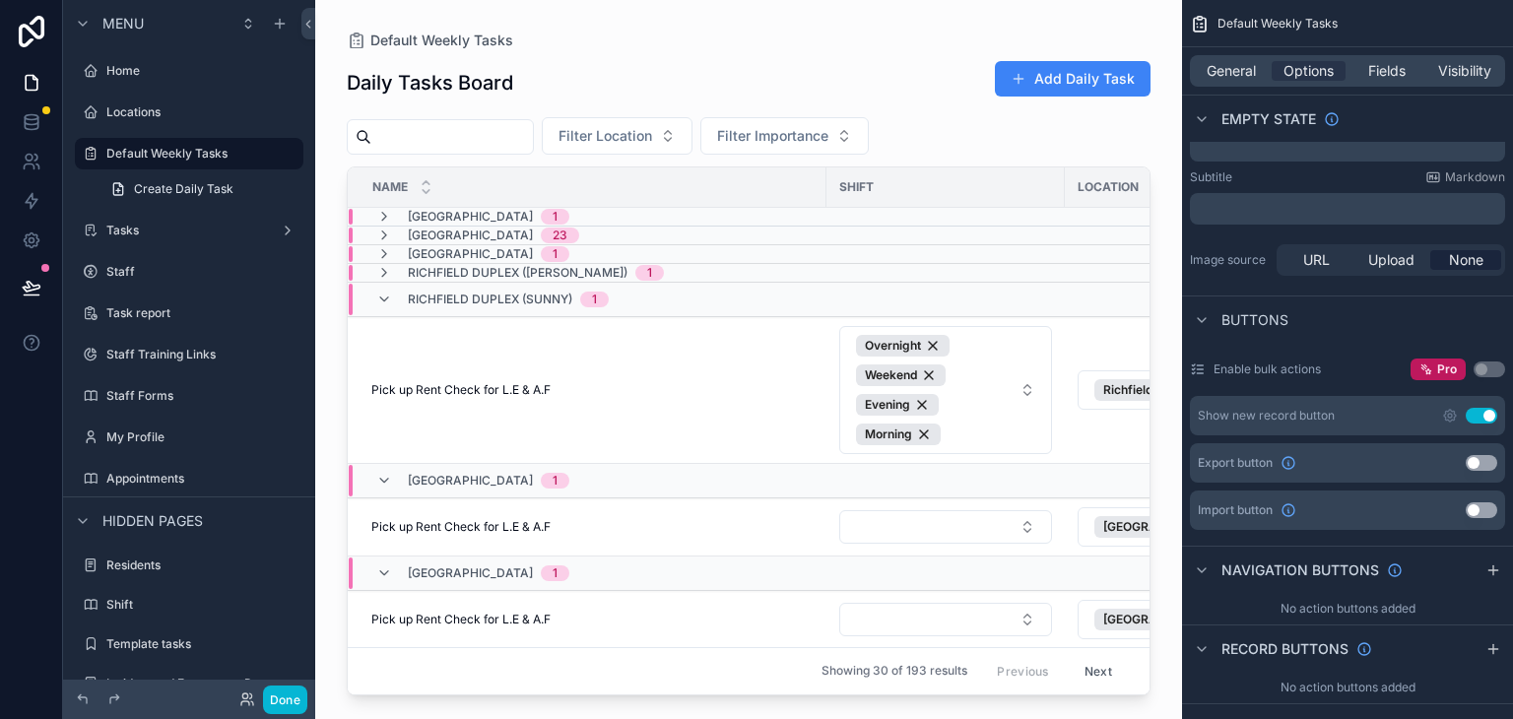
click at [380, 309] on div "Richfield Duplex (Sunny) 1" at bounding box center [492, 300] width 232 height 32
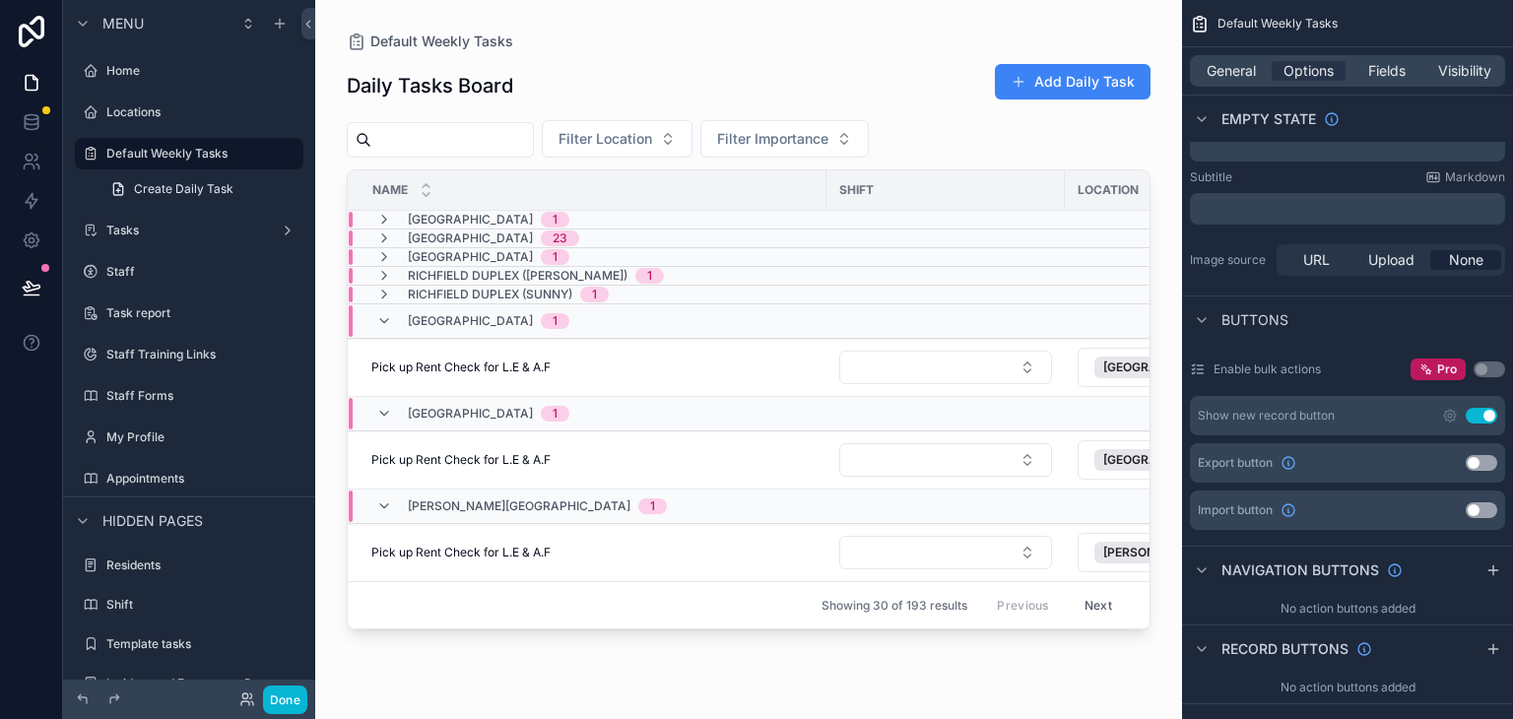
click at [387, 328] on div "Salem House 1" at bounding box center [472, 321] width 193 height 32
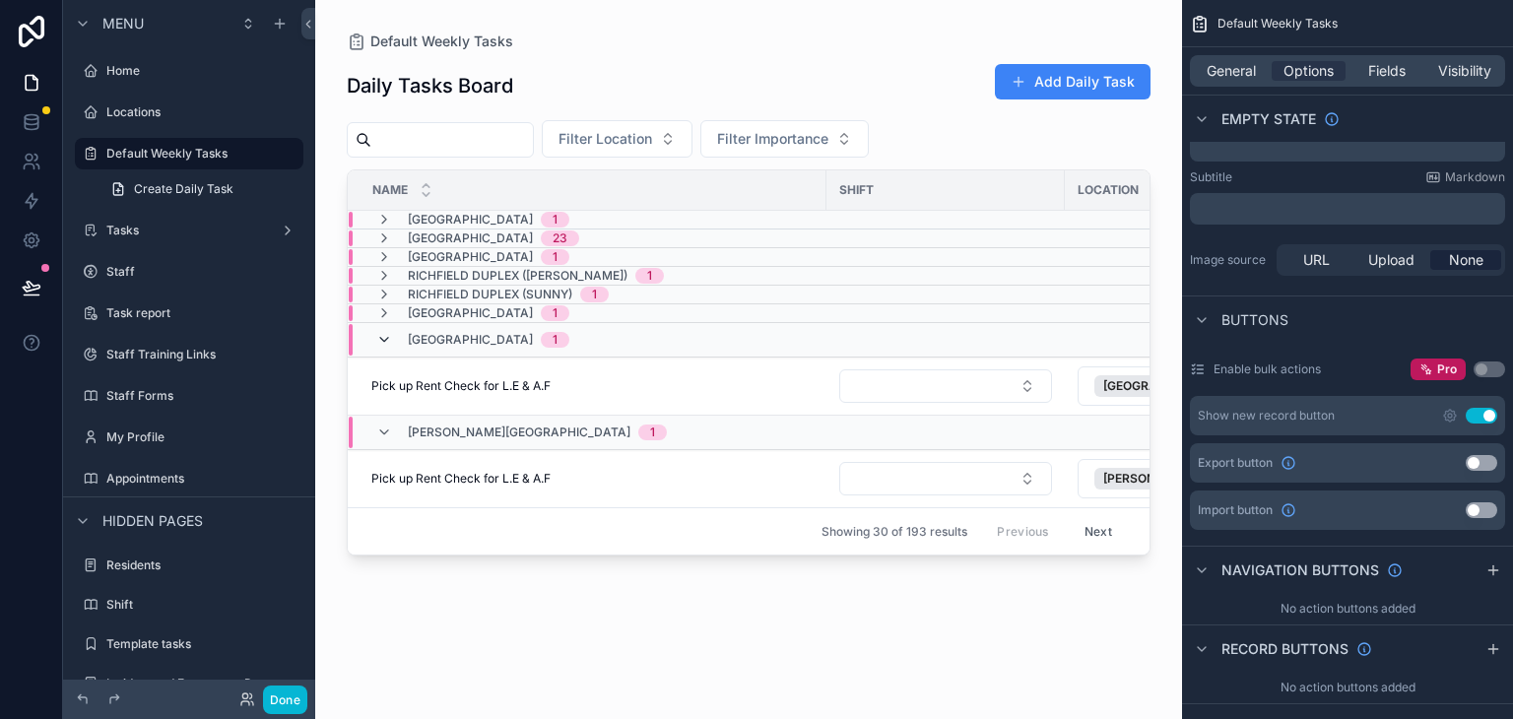
click at [384, 336] on icon "scrollable content" at bounding box center [384, 340] width 16 height 16
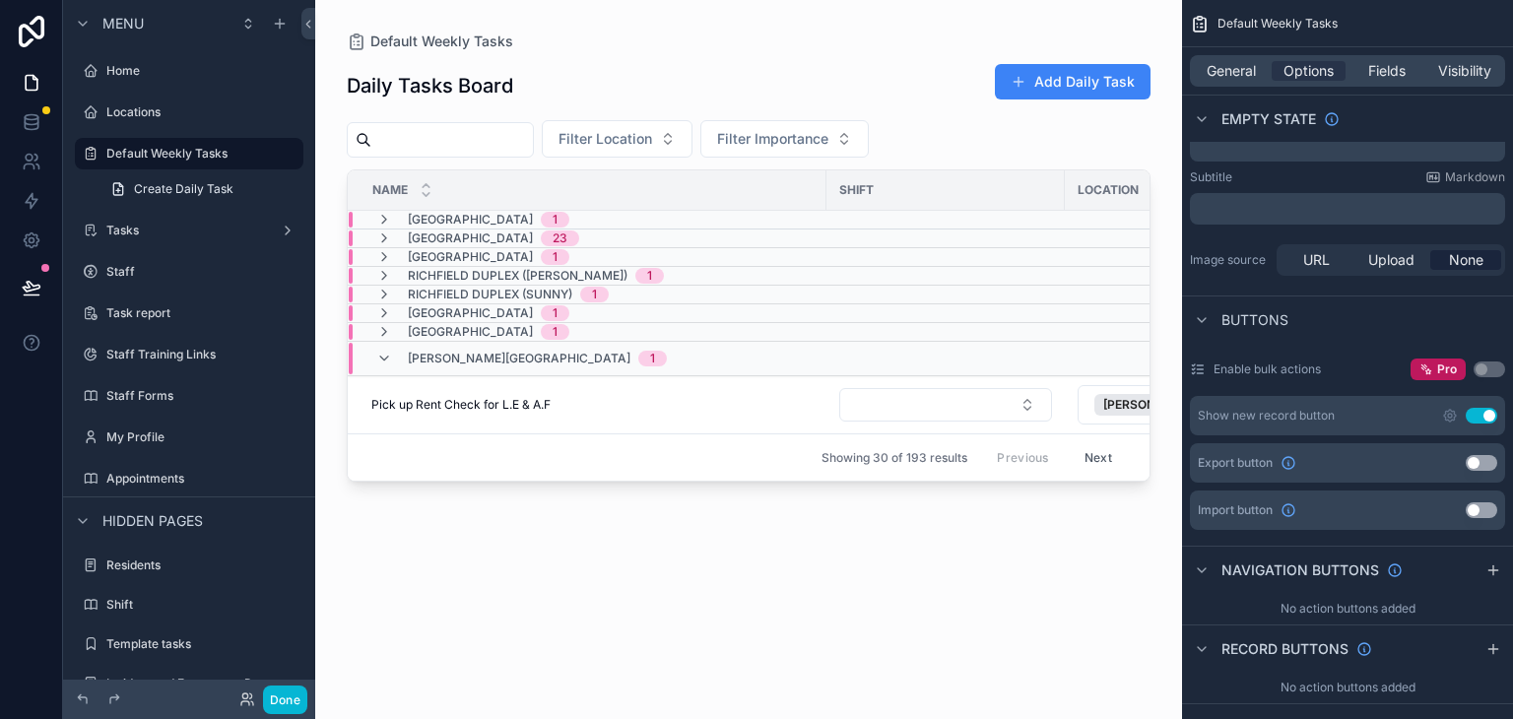
click at [374, 361] on div "Woods House 1" at bounding box center [522, 359] width 338 height 32
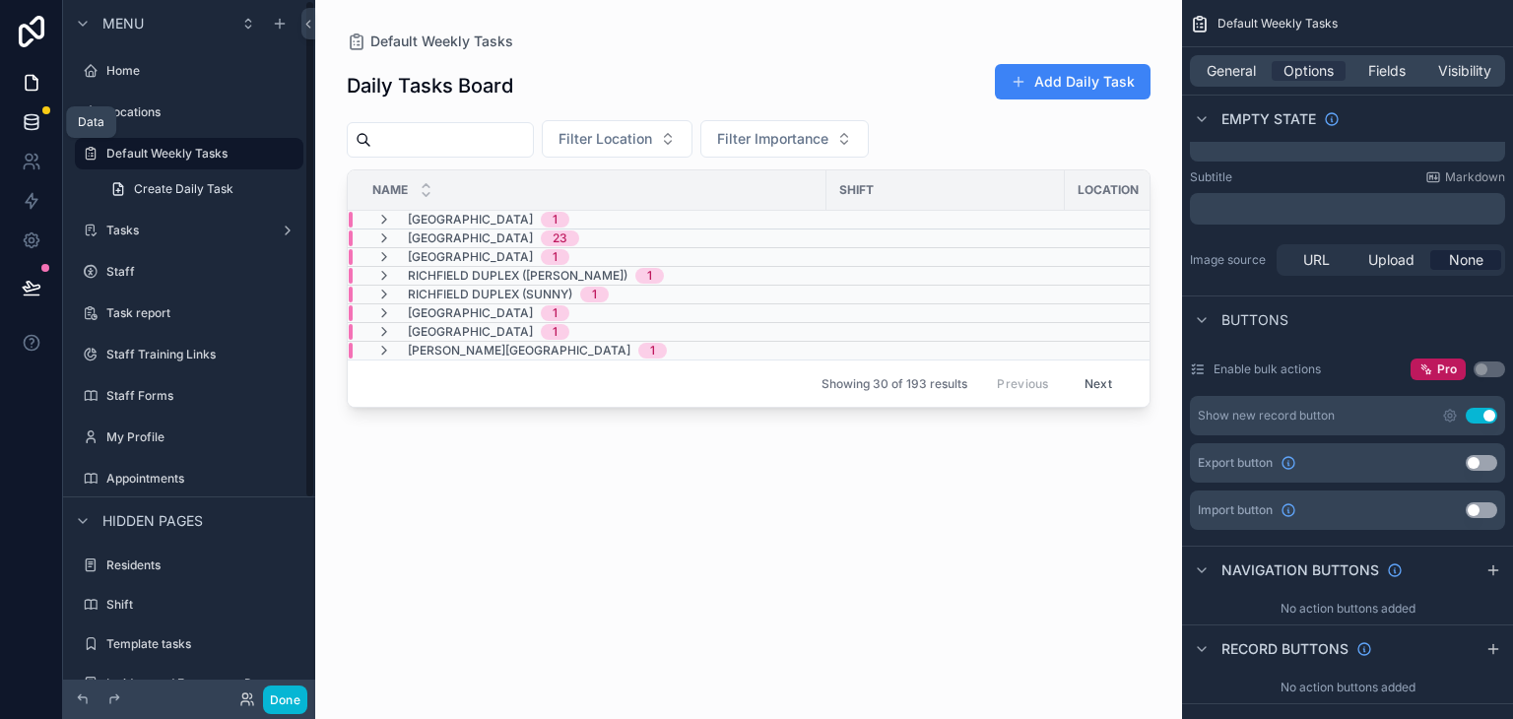
click at [39, 113] on icon at bounding box center [32, 122] width 20 height 20
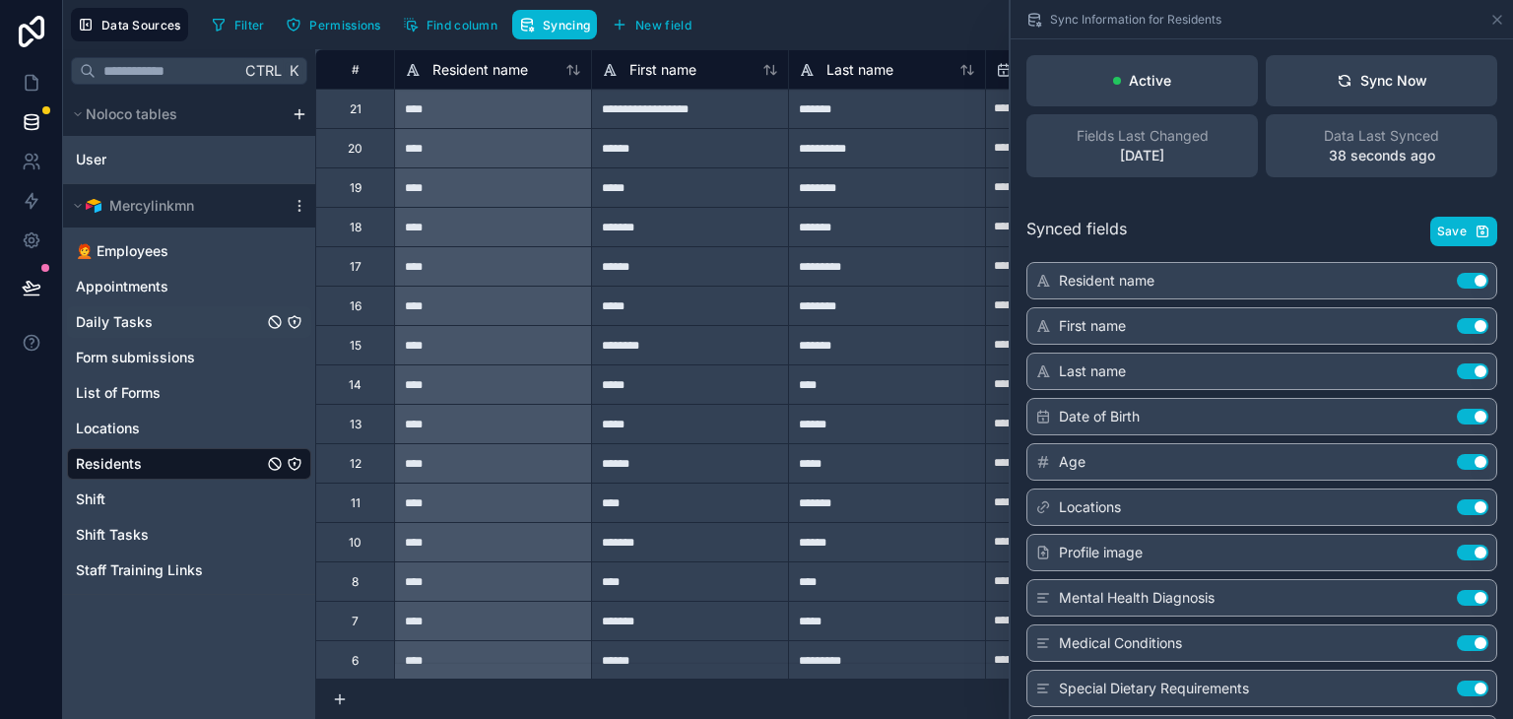
click at [121, 328] on span "Daily Tasks" at bounding box center [114, 322] width 77 height 20
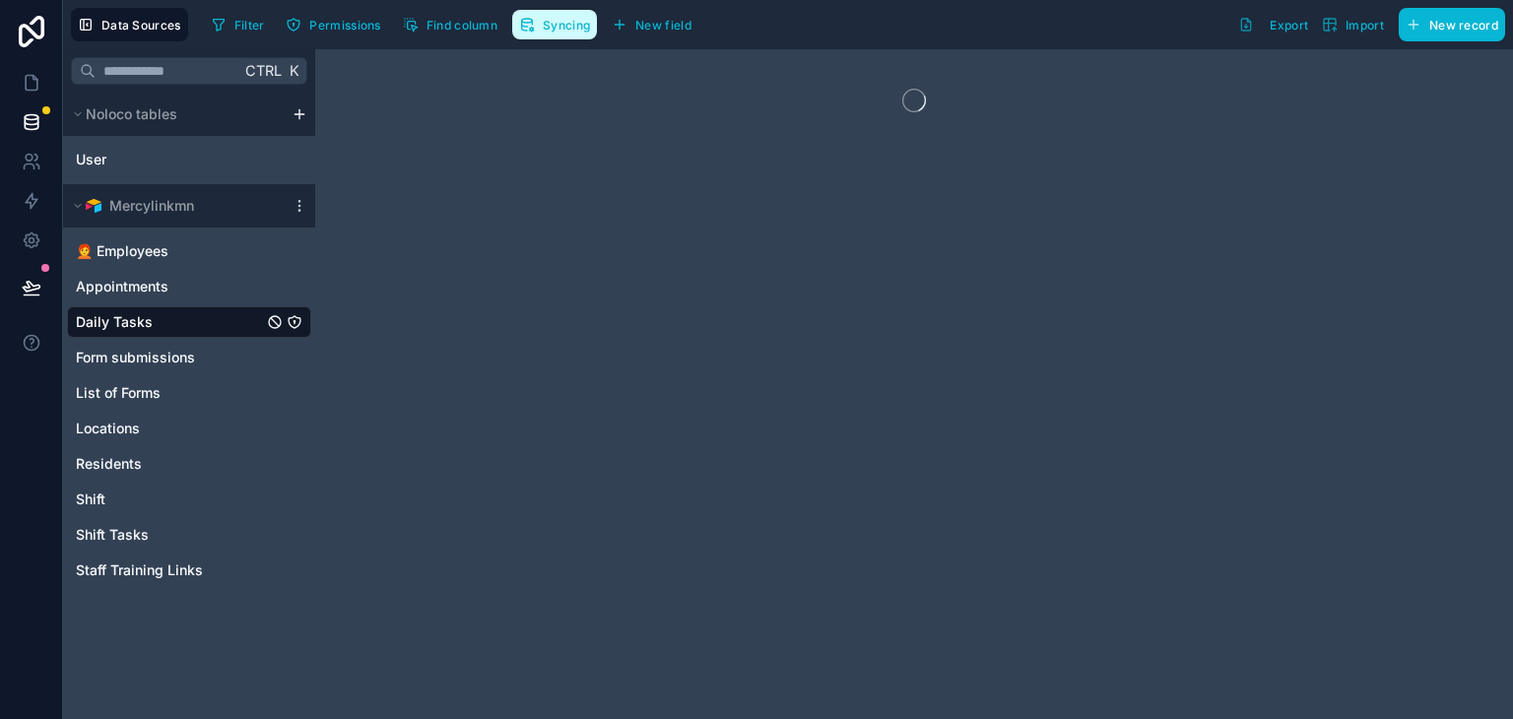
click at [554, 21] on span "Syncing" at bounding box center [566, 25] width 47 height 15
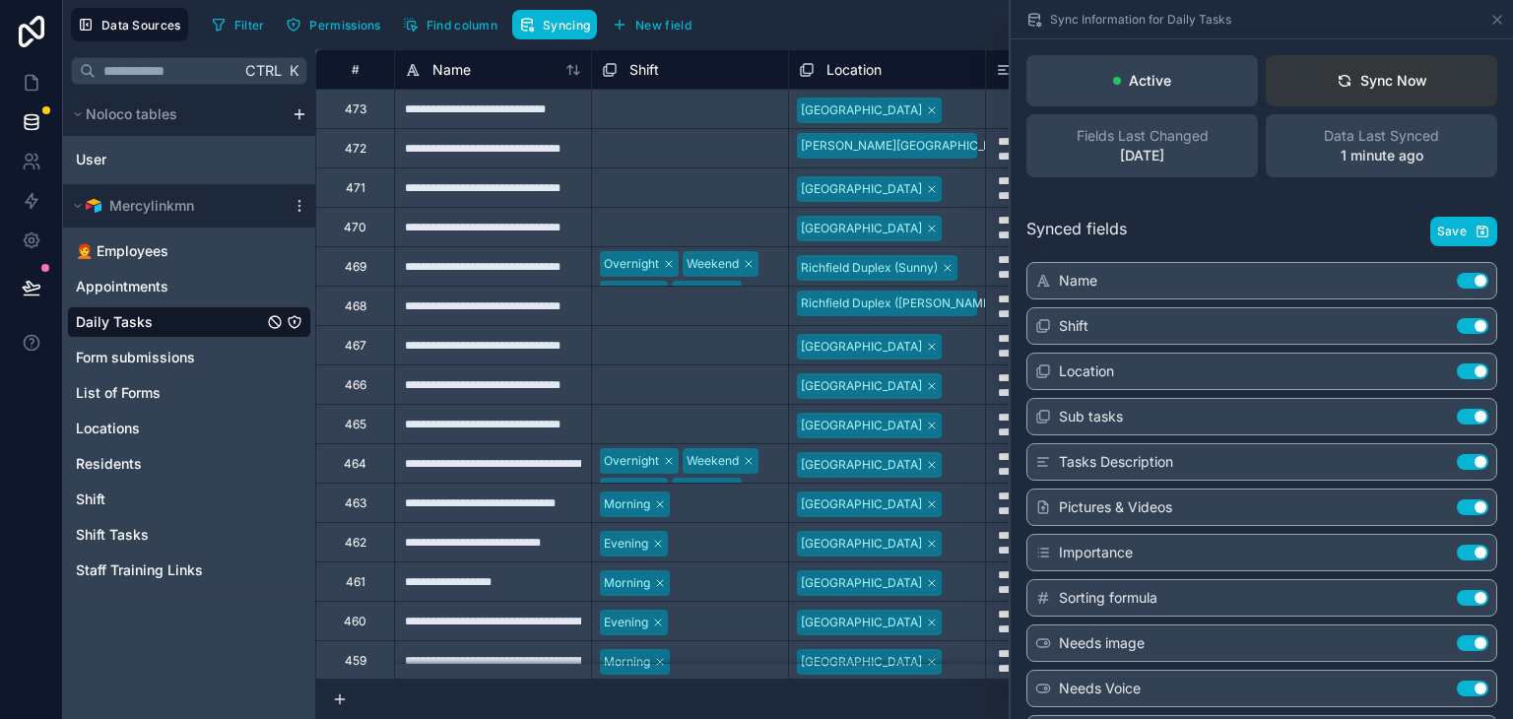
click at [1363, 72] on div "Sync Now" at bounding box center [1382, 81] width 91 height 20
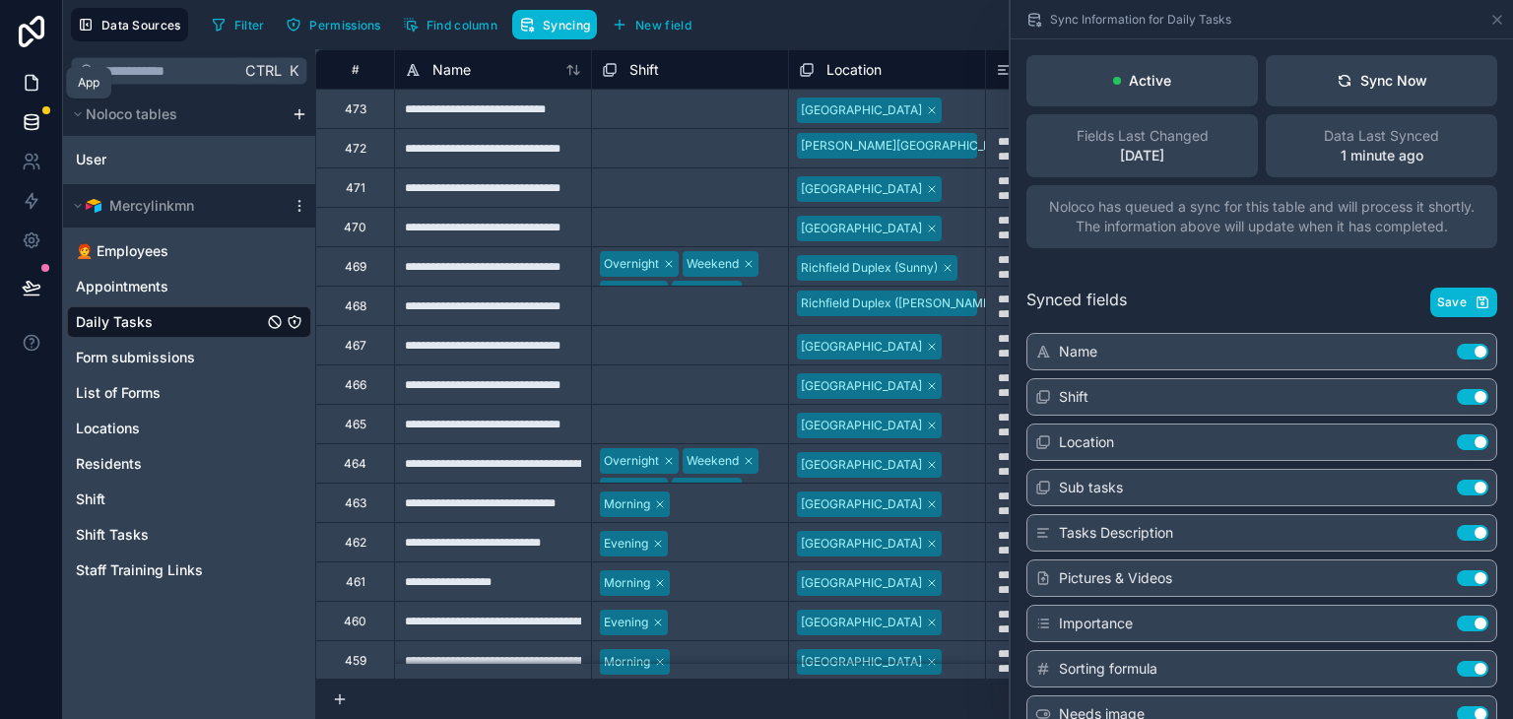
click at [38, 82] on icon at bounding box center [32, 83] width 20 height 20
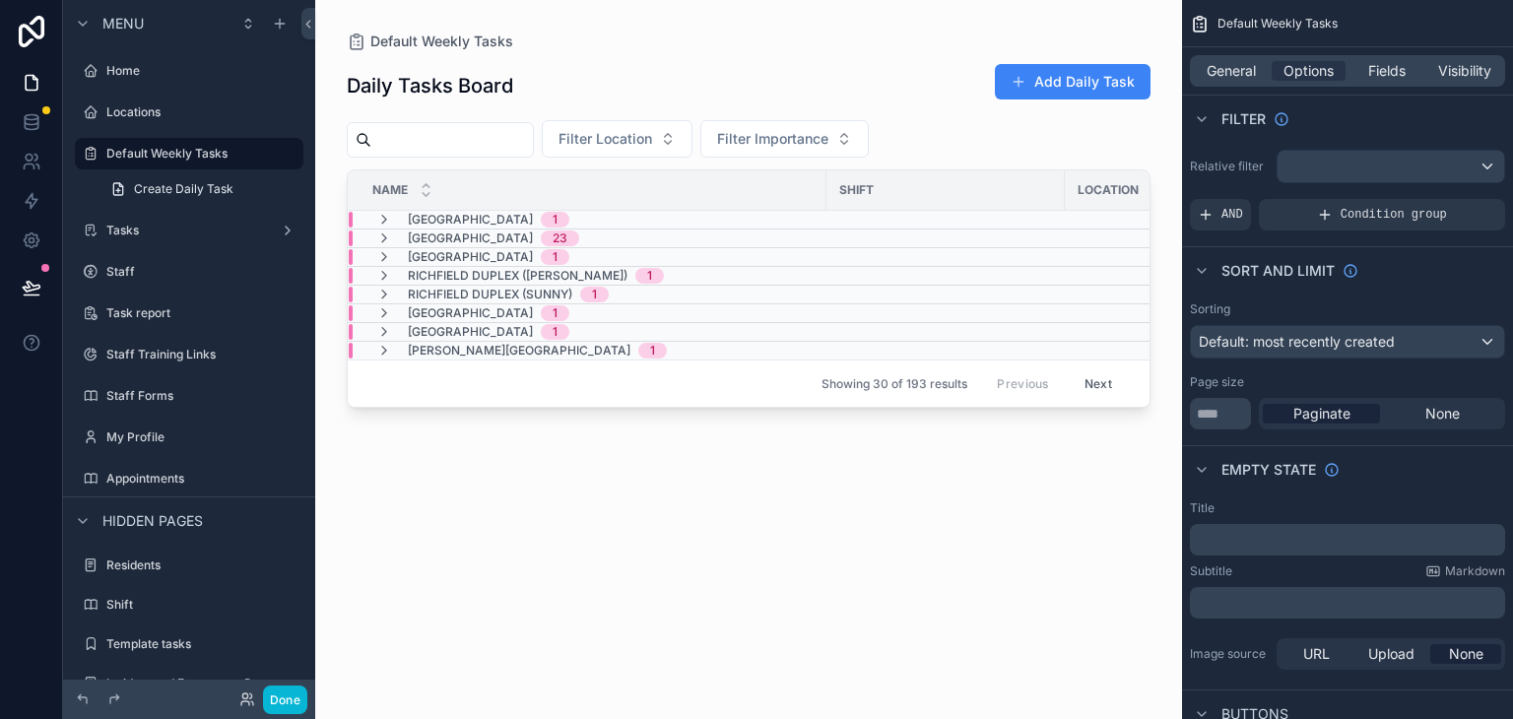
click at [820, 216] on div "135th House 1" at bounding box center [853, 220] width 1009 height 16
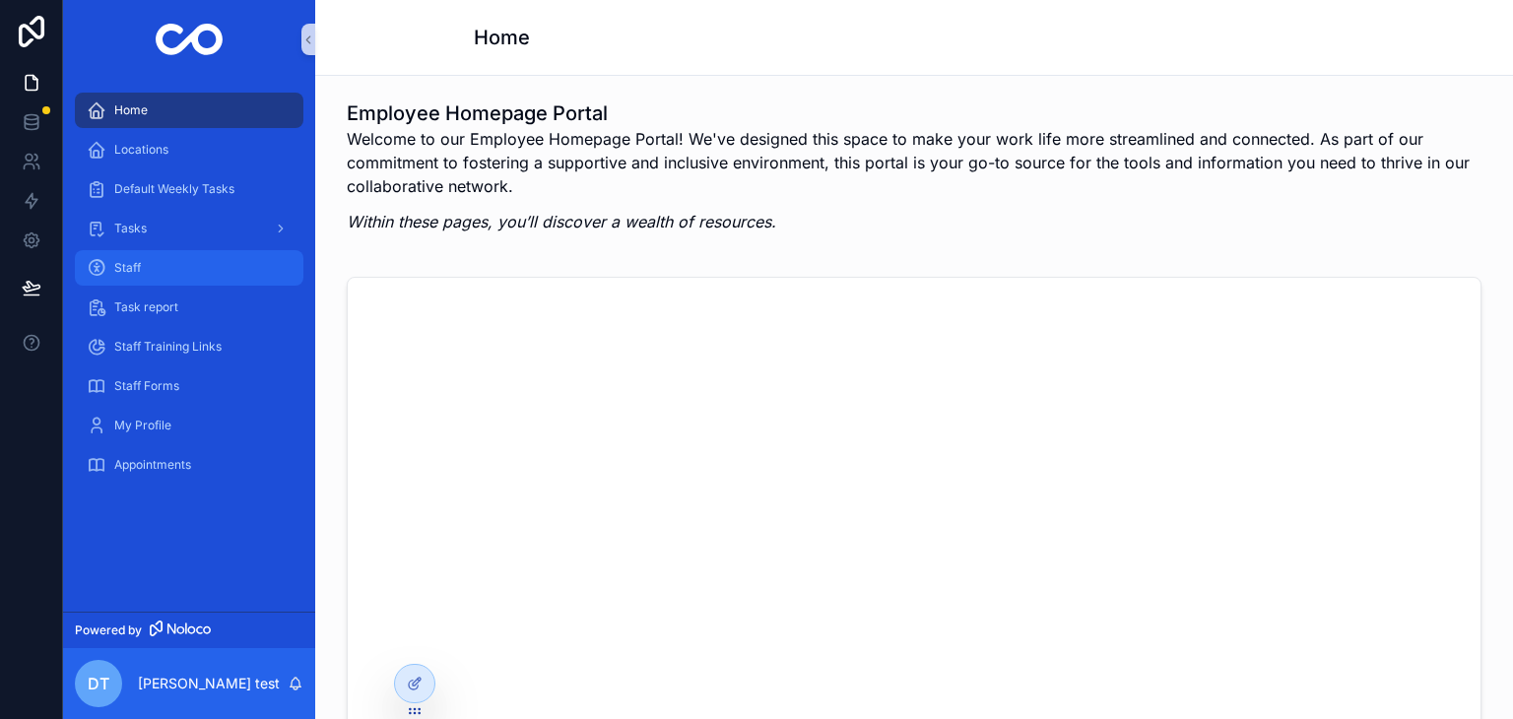
click at [137, 275] on span "Staff" at bounding box center [127, 268] width 27 height 16
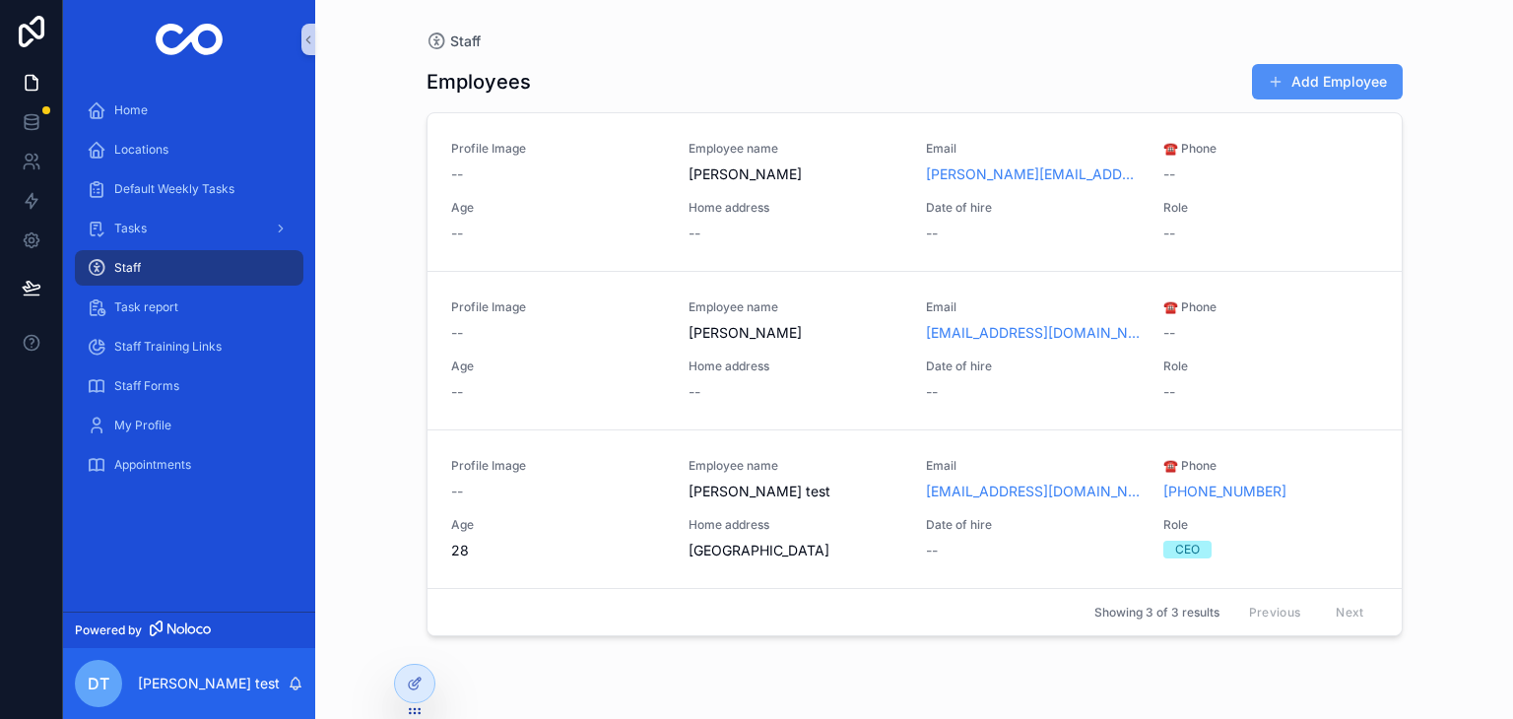
click at [1312, 80] on button "Add Employee" at bounding box center [1327, 81] width 151 height 35
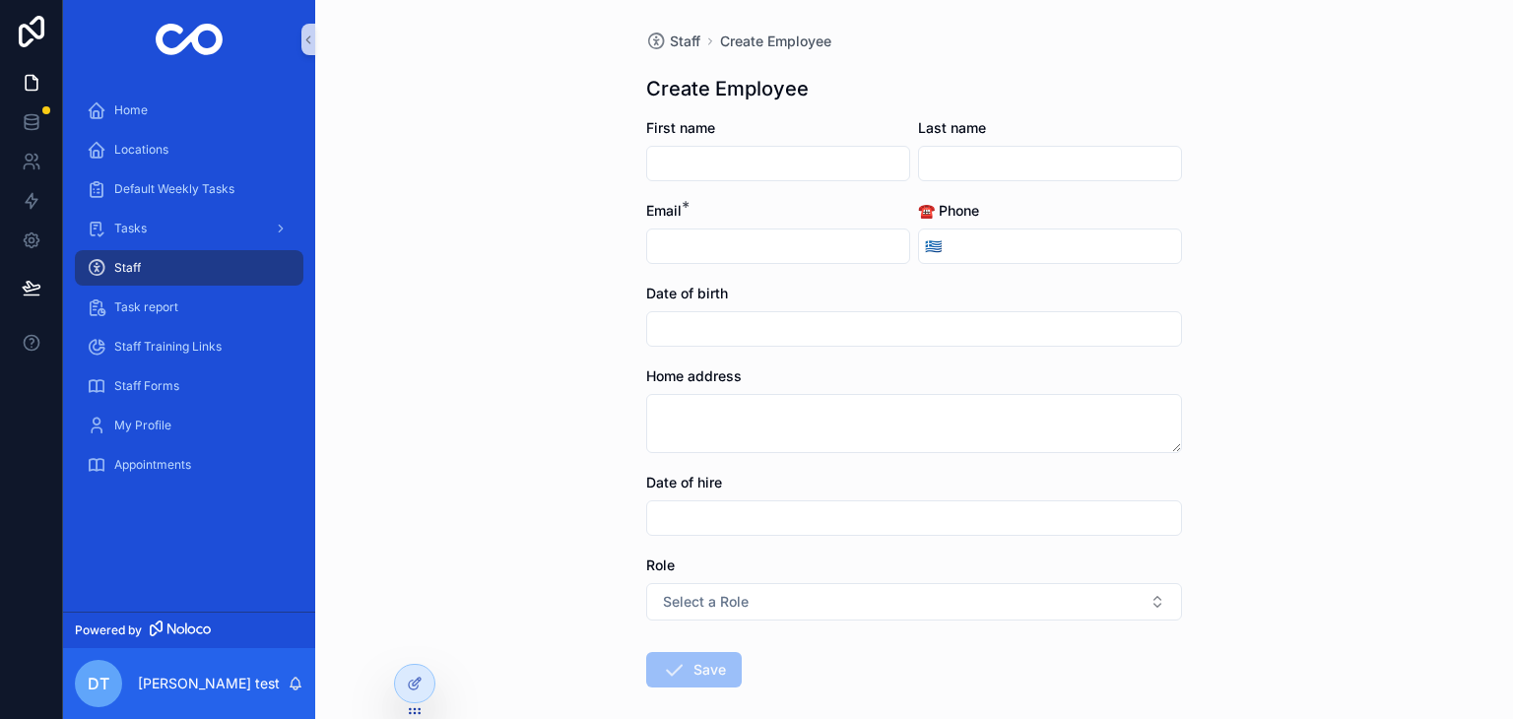
click at [710, 166] on input "scrollable content" at bounding box center [778, 164] width 262 height 28
type input "*******"
click at [947, 163] on input "*******" at bounding box center [1050, 164] width 262 height 28
type input "*****"
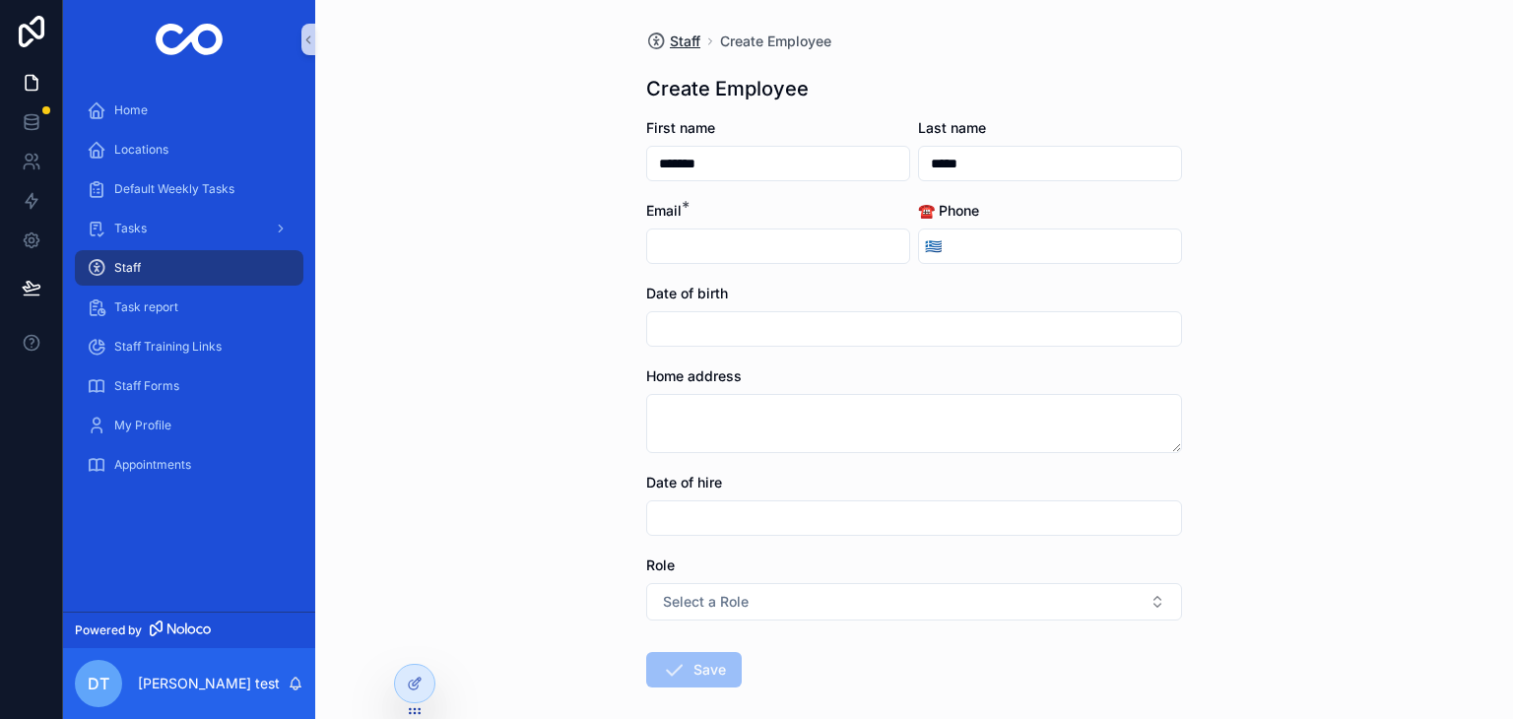
click at [682, 43] on span "Staff" at bounding box center [685, 42] width 31 height 20
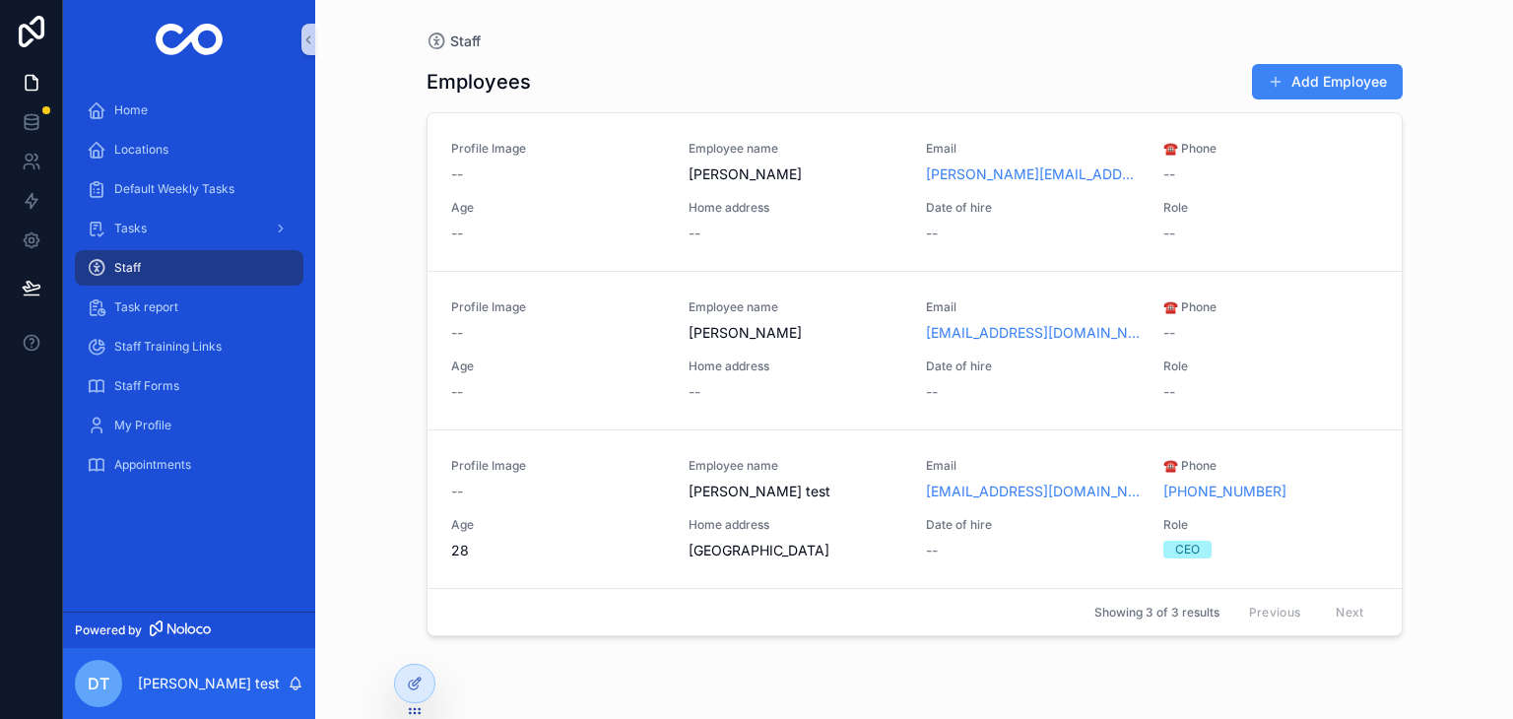
click at [118, 268] on span "Staff" at bounding box center [127, 268] width 27 height 16
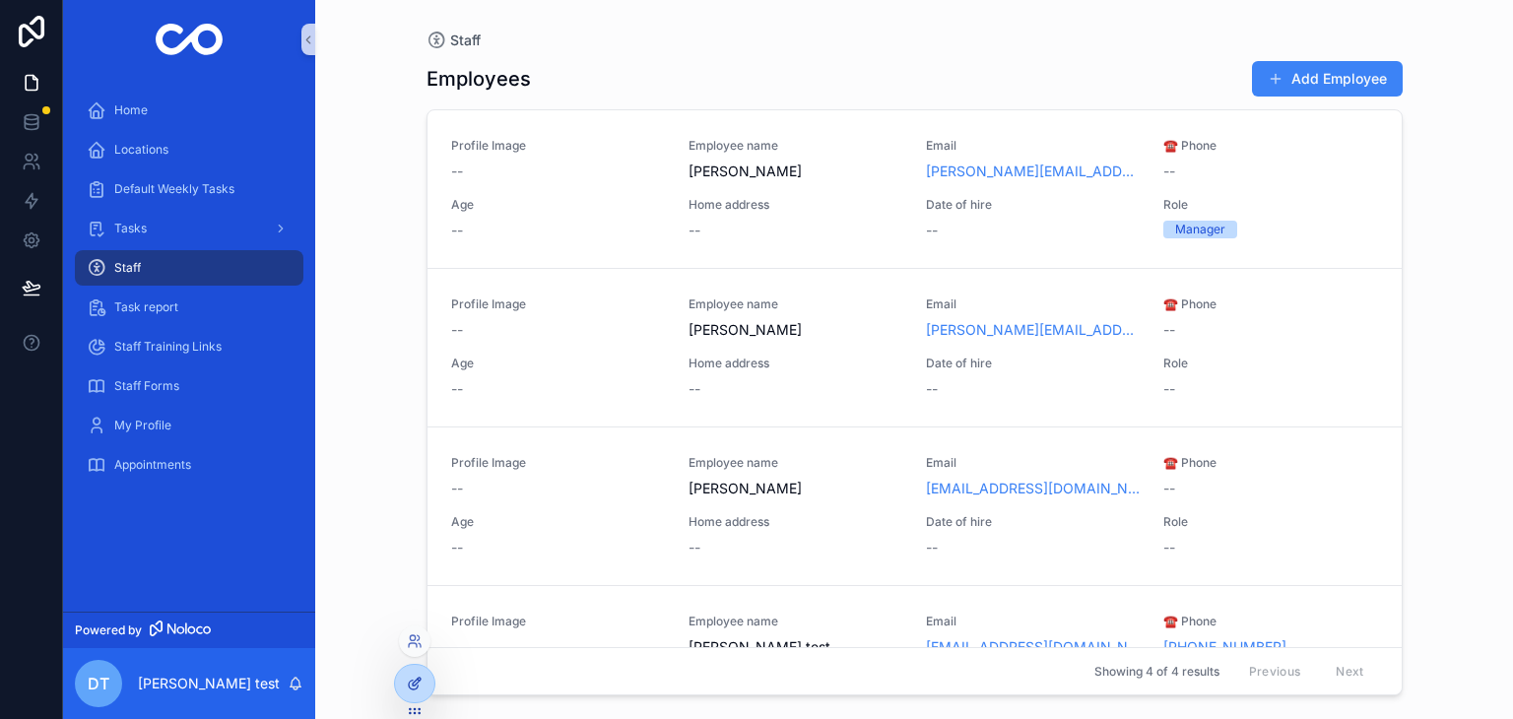
click at [408, 680] on icon at bounding box center [415, 684] width 16 height 16
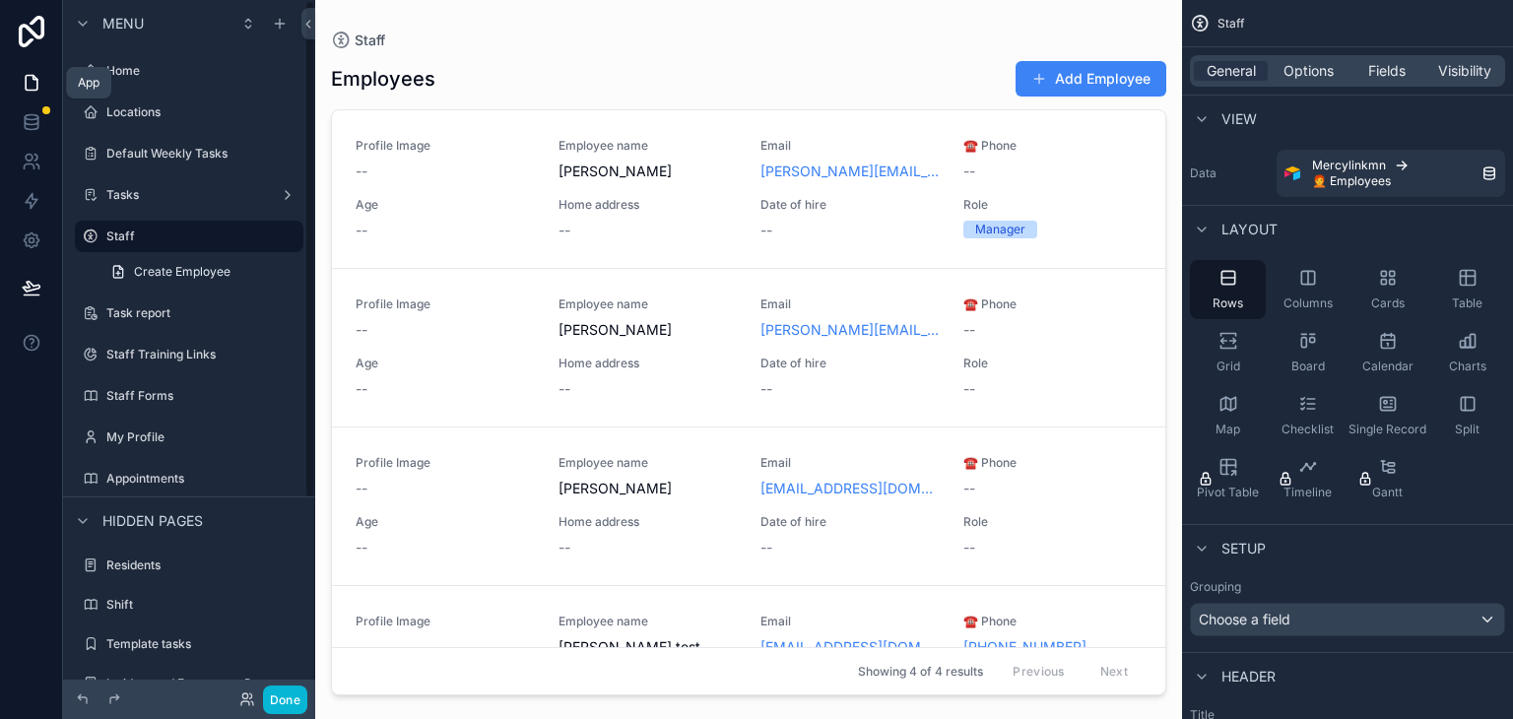
click at [29, 82] on icon at bounding box center [32, 83] width 20 height 20
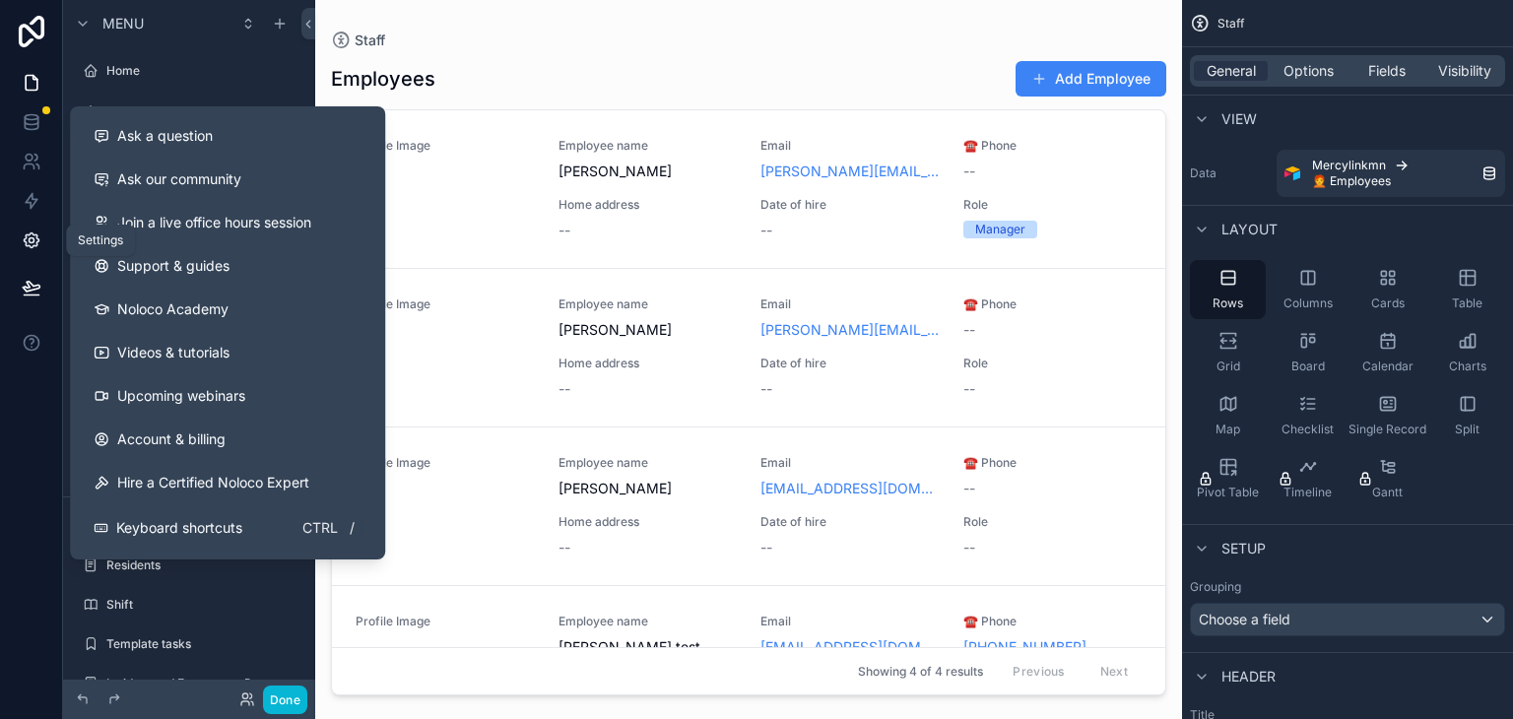
click at [32, 230] on link at bounding box center [31, 240] width 62 height 39
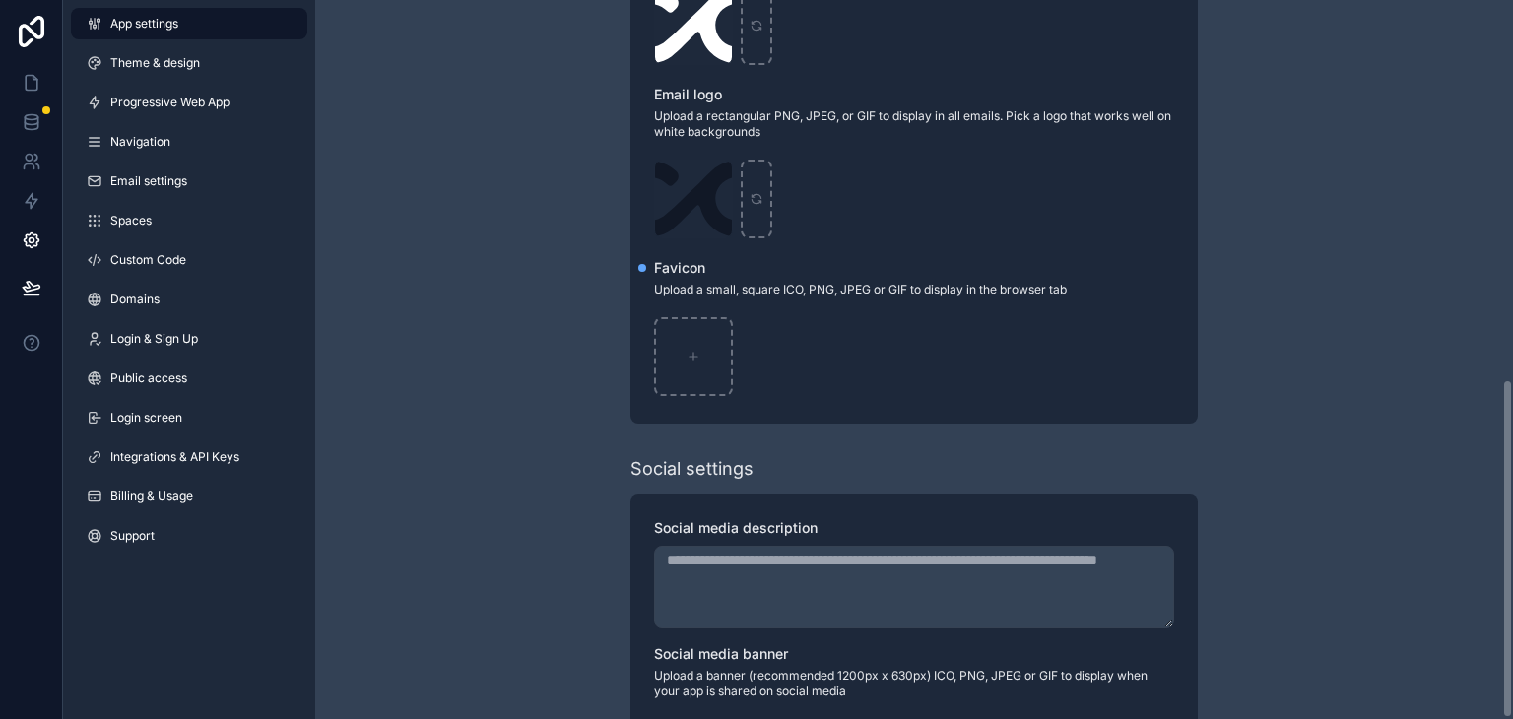
scroll to position [805, 0]
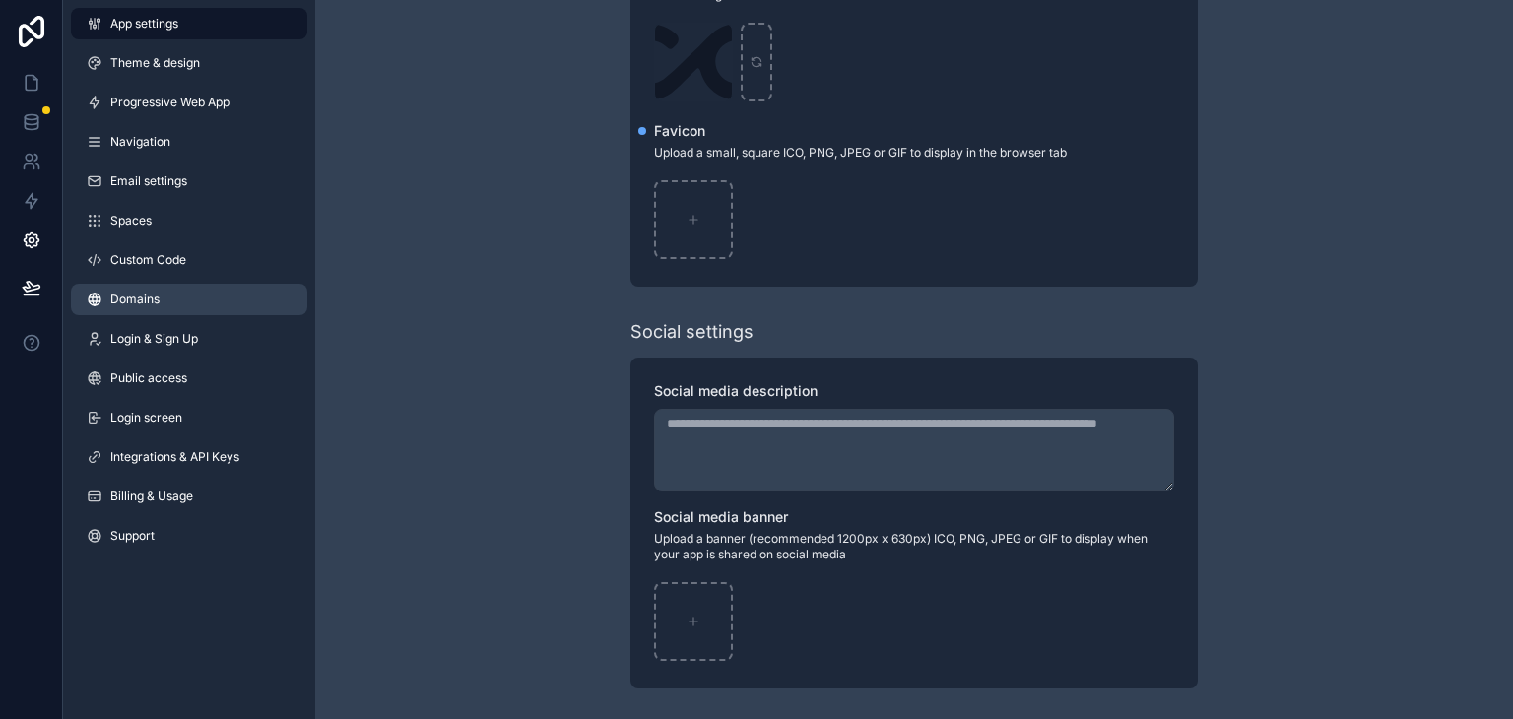
click at [129, 300] on span "Domains" at bounding box center [134, 300] width 49 height 16
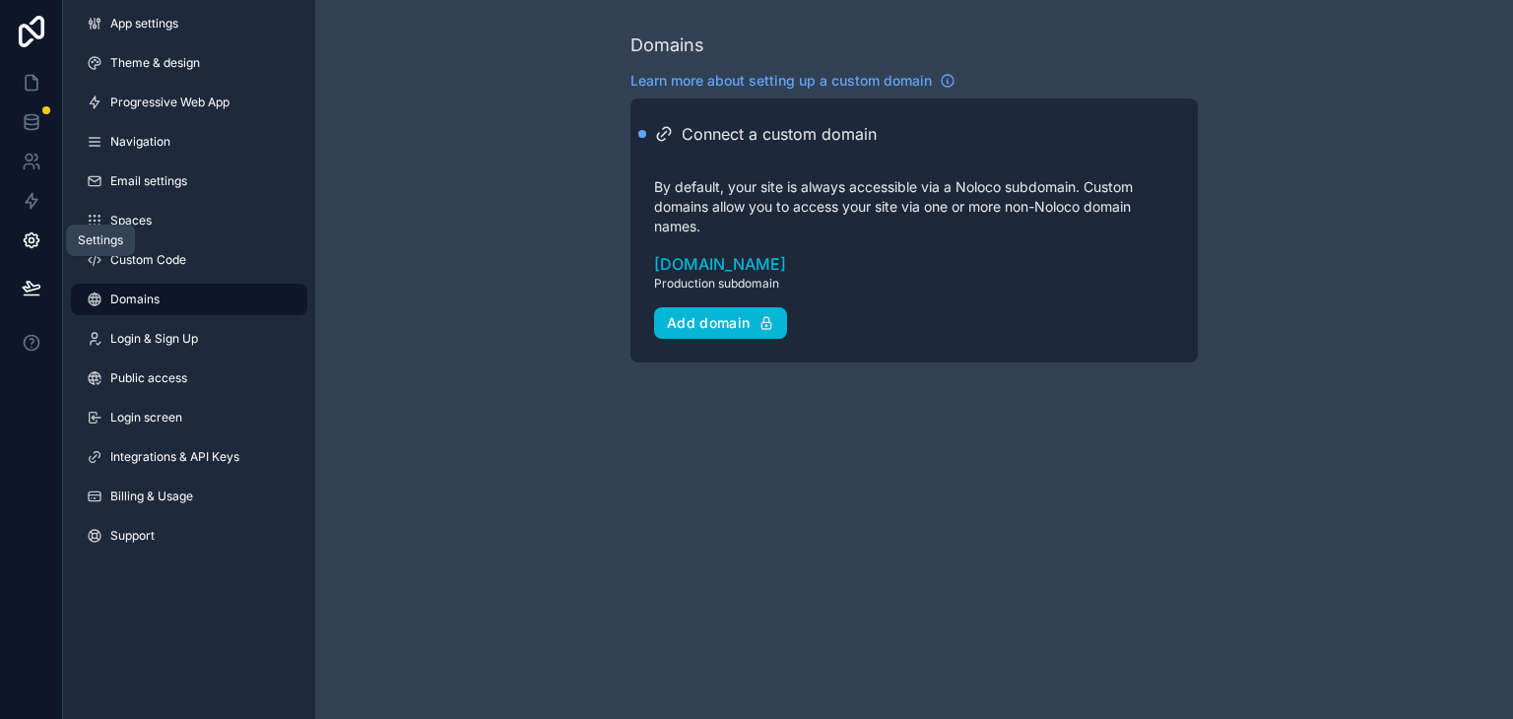
click at [27, 232] on icon at bounding box center [32, 241] width 20 height 20
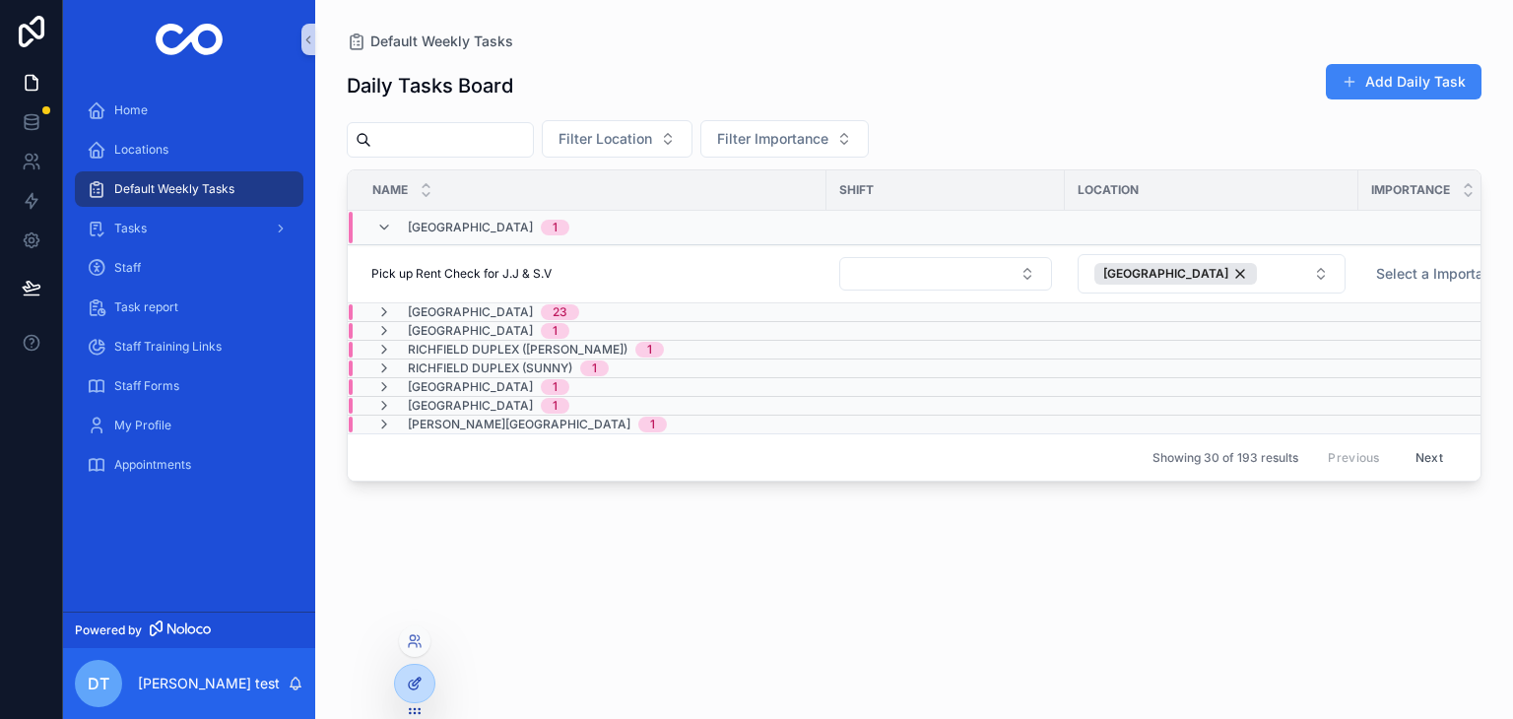
click at [409, 686] on icon at bounding box center [413, 685] width 9 height 9
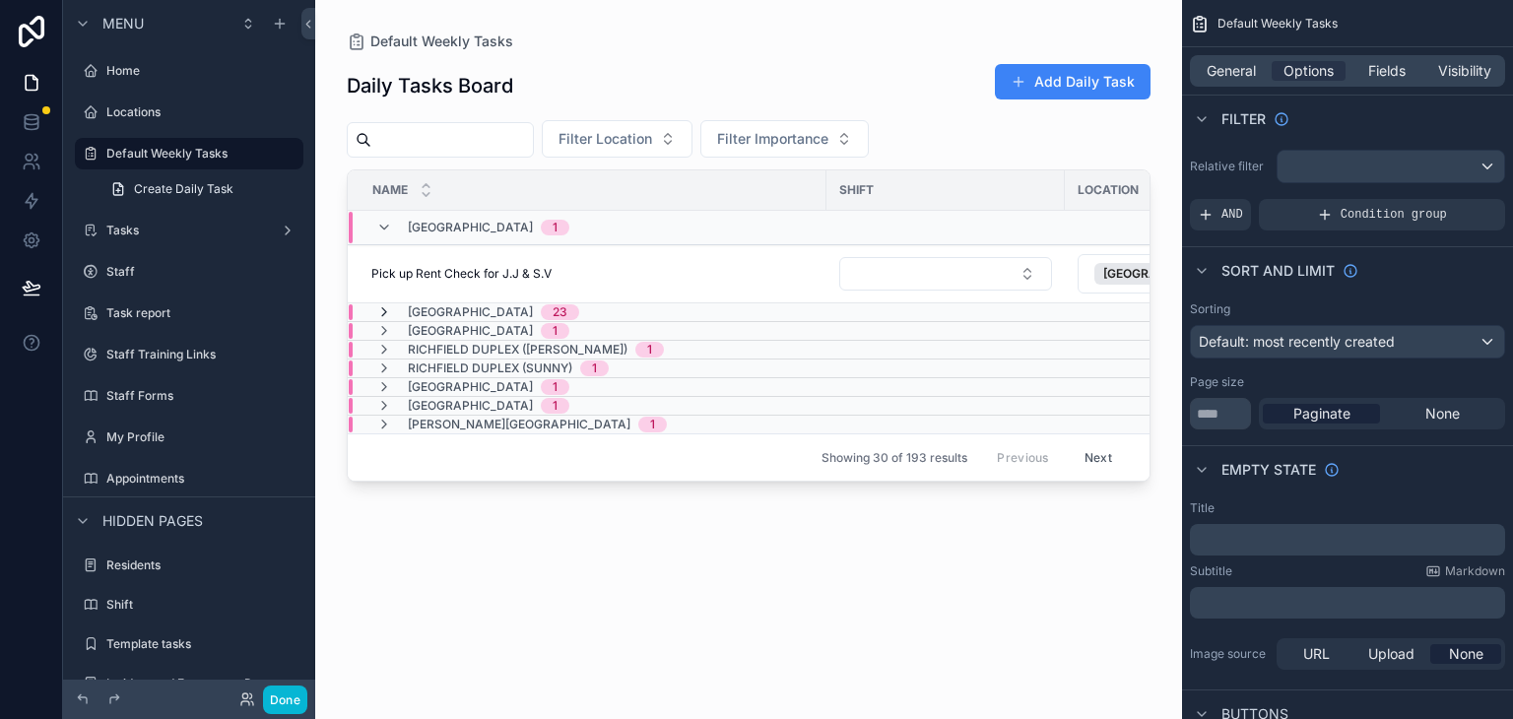
click at [385, 304] on icon "scrollable content" at bounding box center [384, 312] width 16 height 16
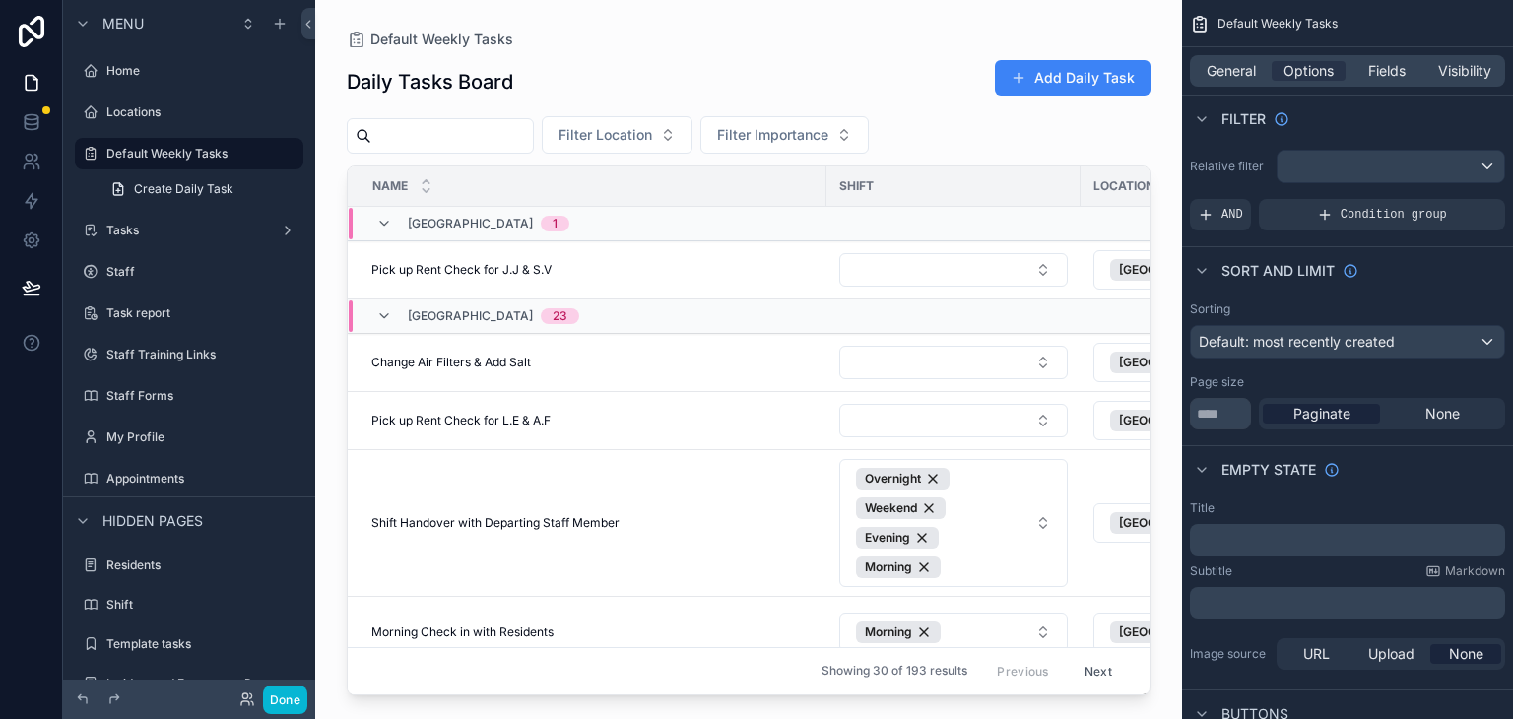
click at [993, 142] on div "Filter Location Filter Importance" at bounding box center [749, 134] width 804 height 37
click at [1228, 73] on span "General" at bounding box center [1231, 71] width 49 height 20
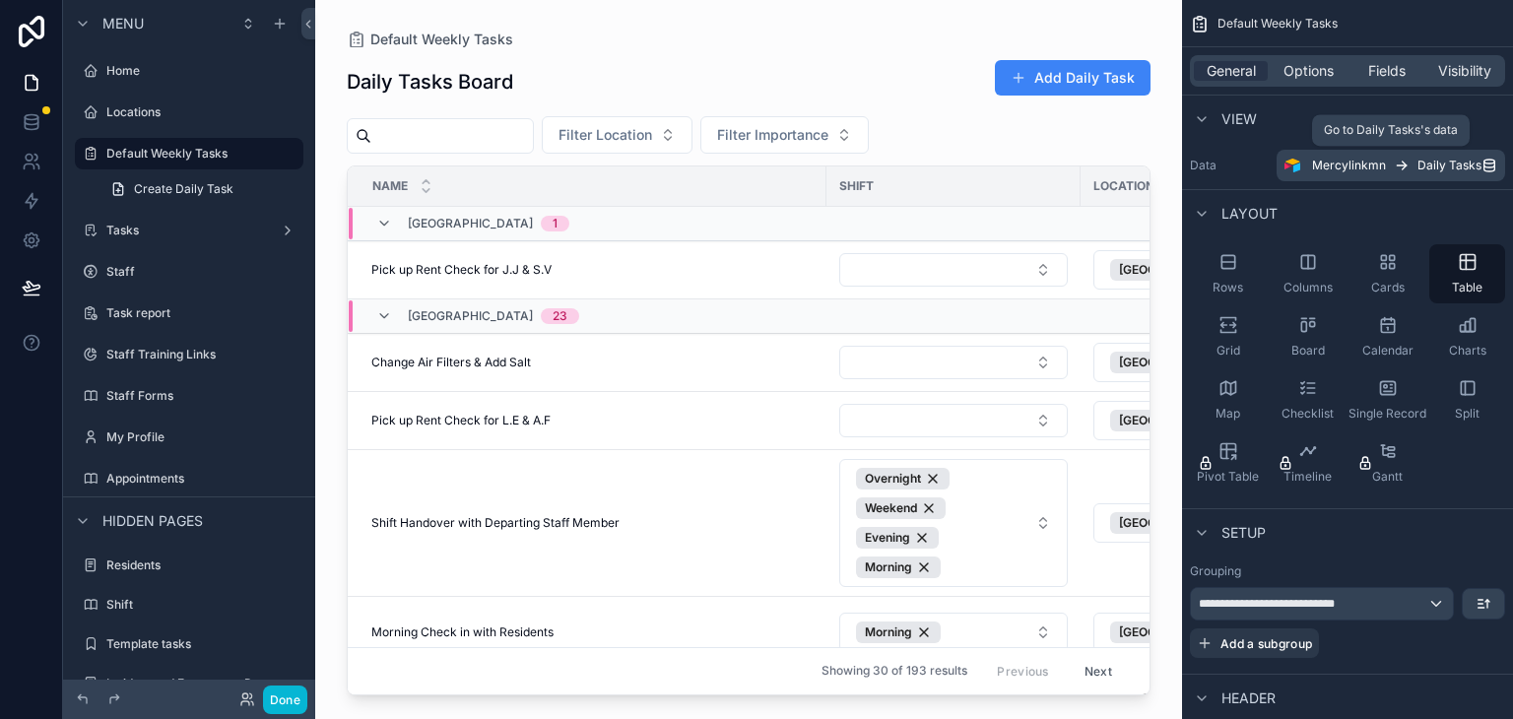
click at [1340, 166] on span "Mercylinkmn" at bounding box center [1349, 166] width 74 height 16
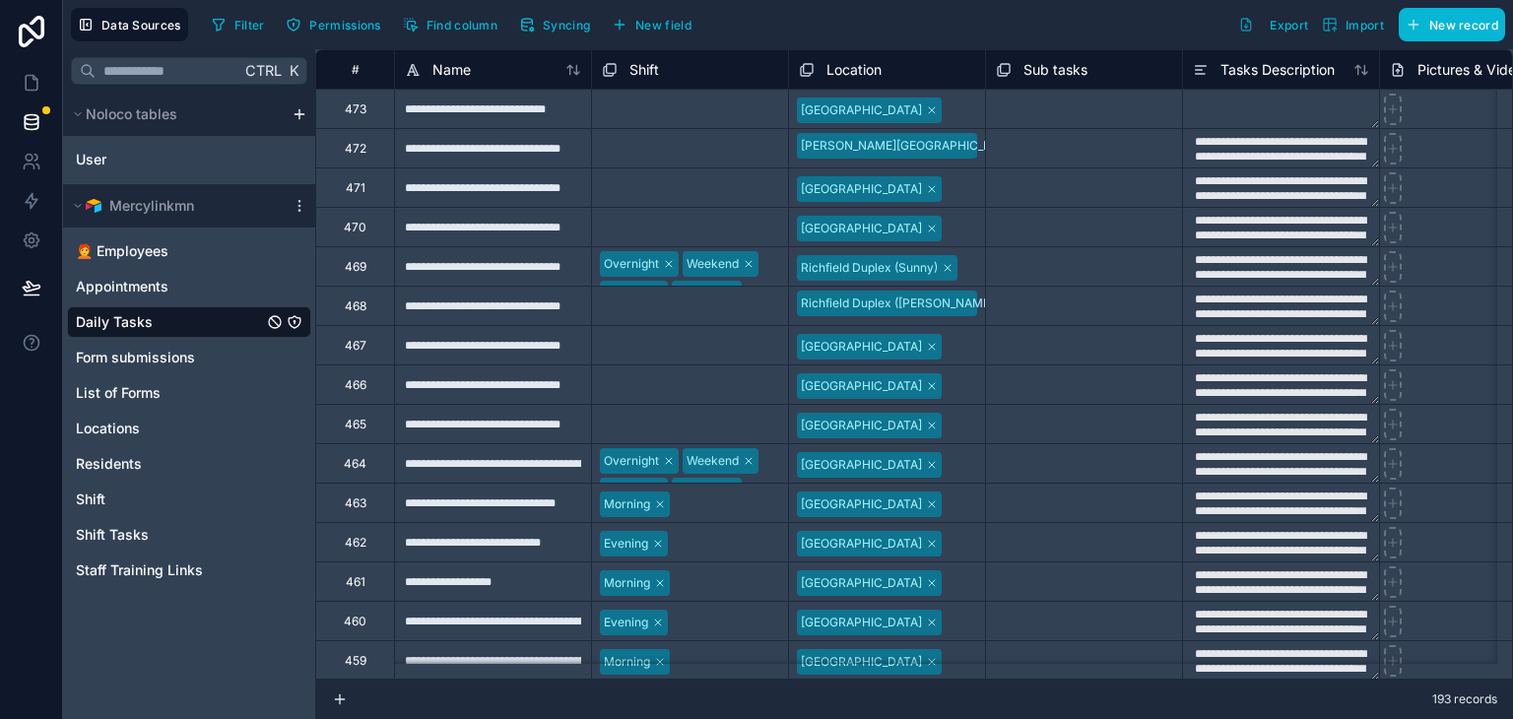
click at [954, 196] on div at bounding box center [962, 189] width 28 height 20
click at [583, 25] on span "Syncing" at bounding box center [566, 25] width 47 height 15
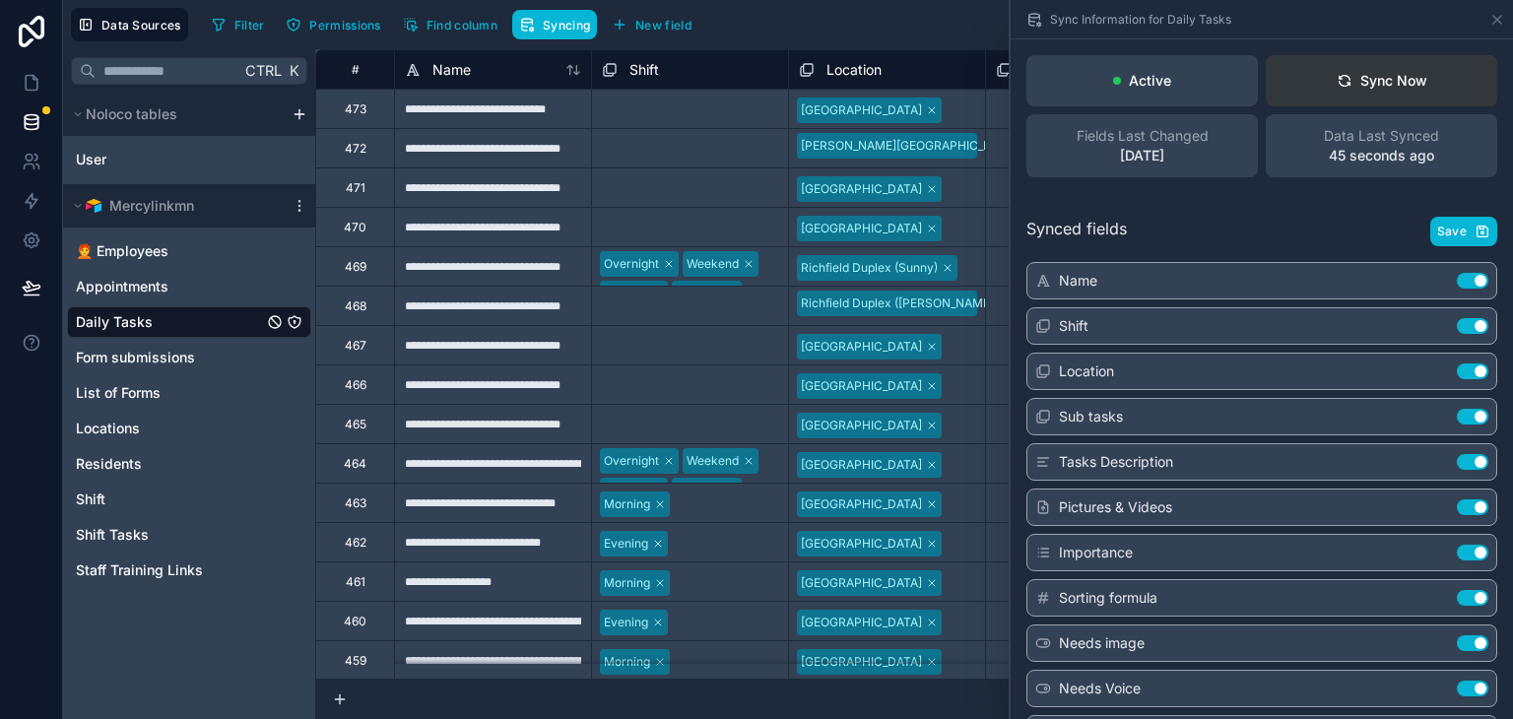
click at [1395, 99] on button "Sync Now" at bounding box center [1381, 80] width 231 height 51
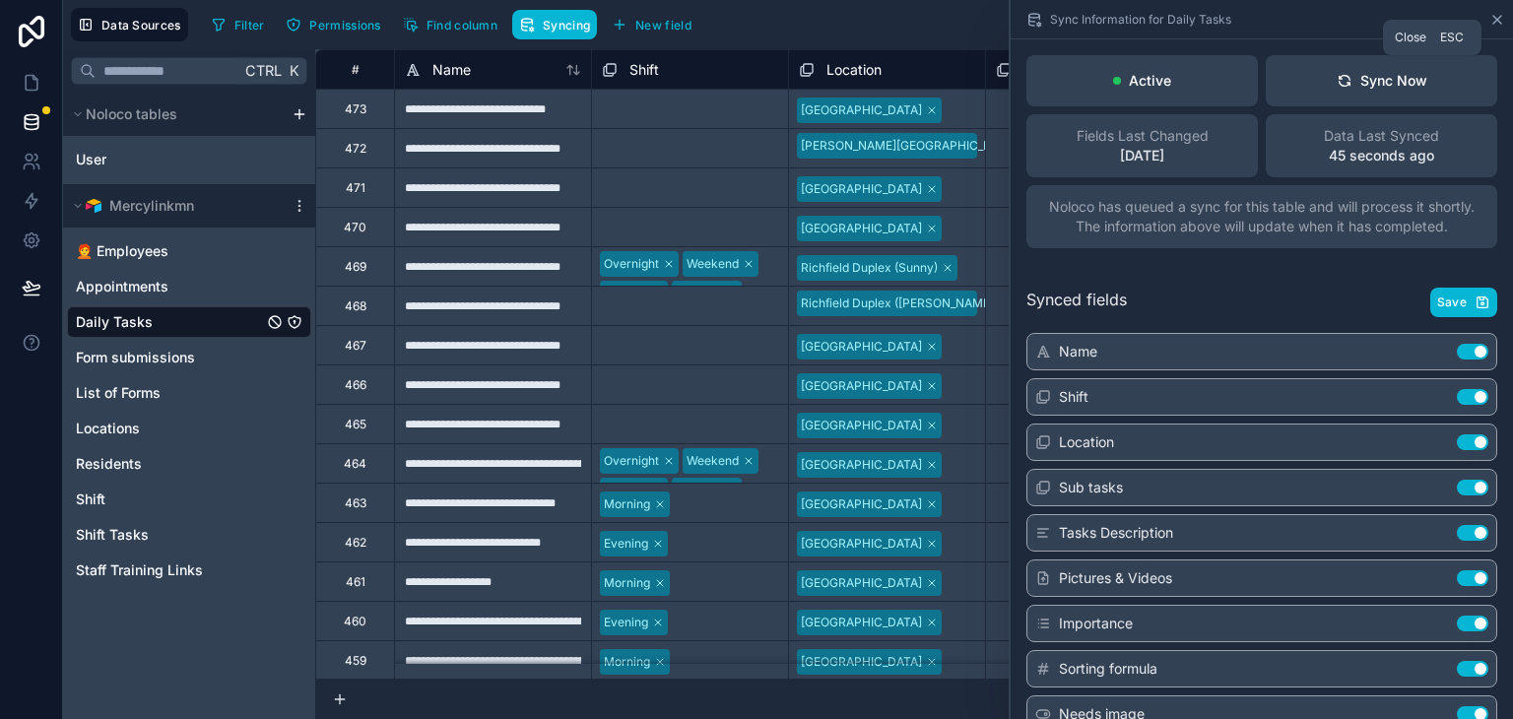
click at [1491, 12] on icon at bounding box center [1497, 20] width 16 height 16
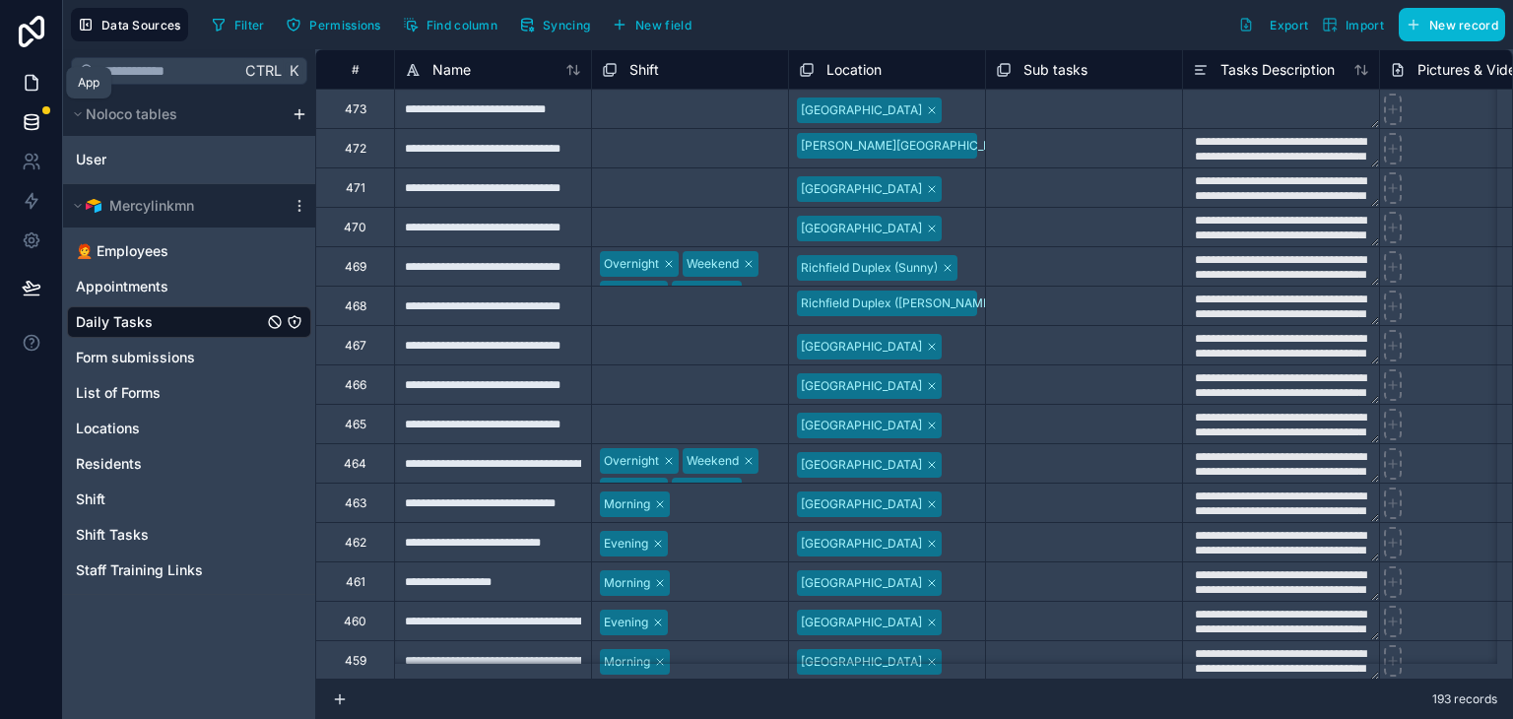
click at [39, 84] on icon at bounding box center [32, 83] width 20 height 20
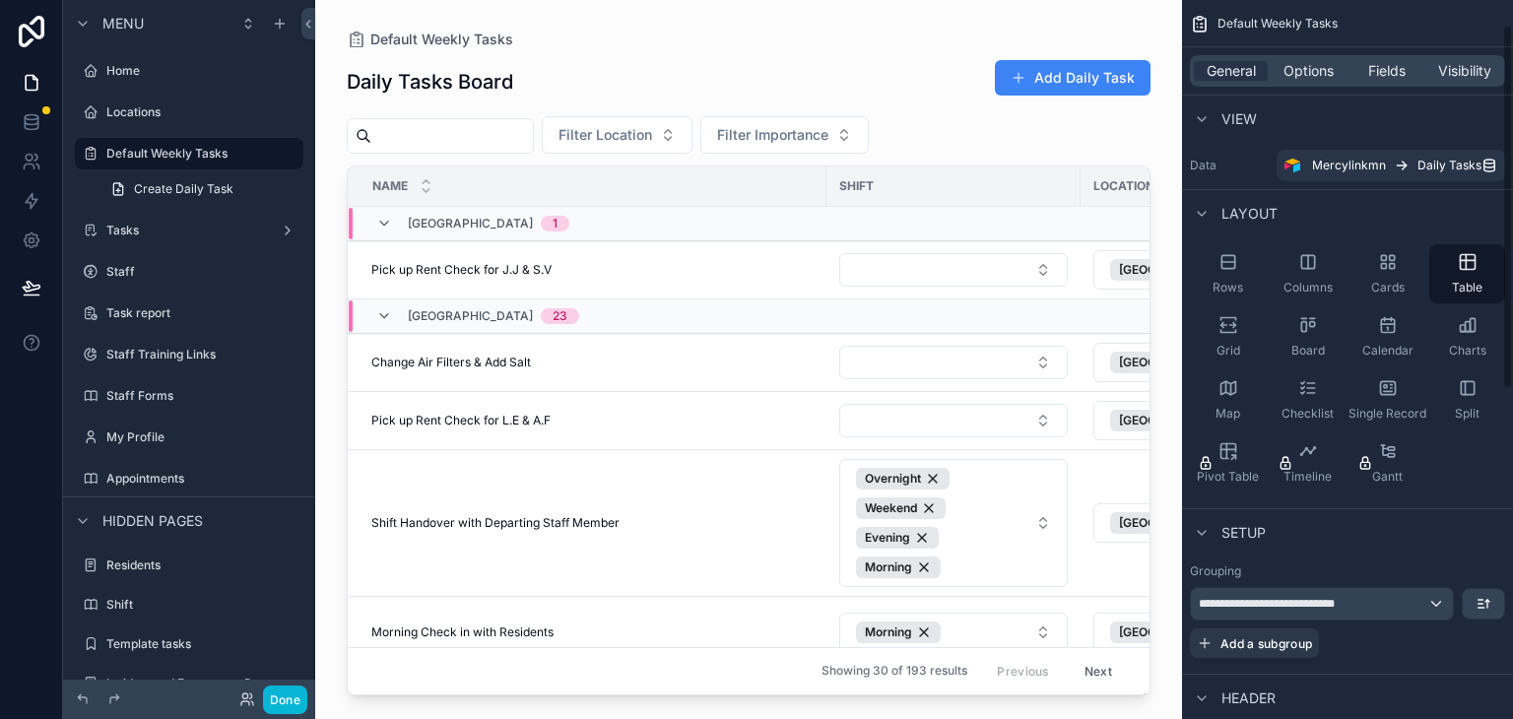
scroll to position [99, 0]
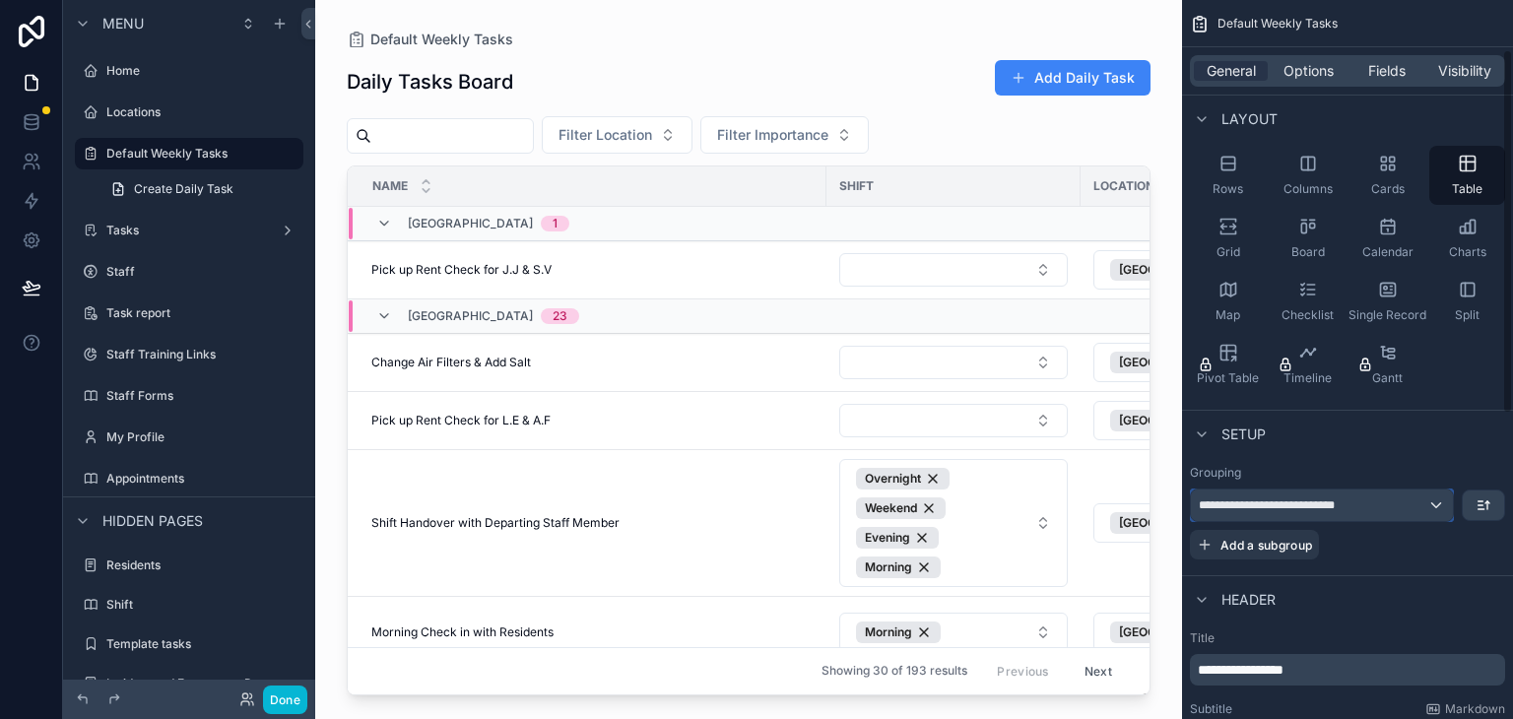
click at [1306, 499] on span "**********" at bounding box center [1279, 505] width 160 height 16
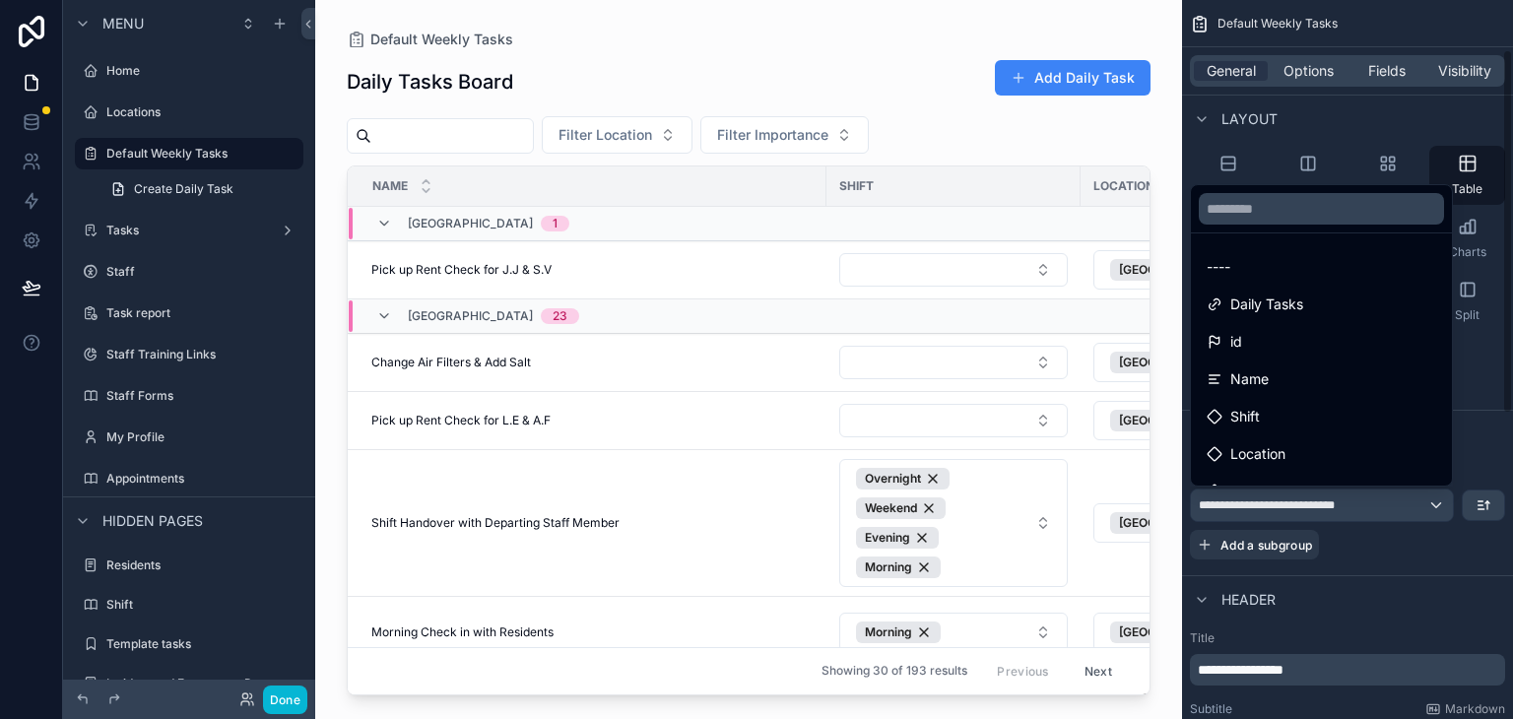
click at [1285, 131] on div "scrollable content" at bounding box center [756, 359] width 1513 height 719
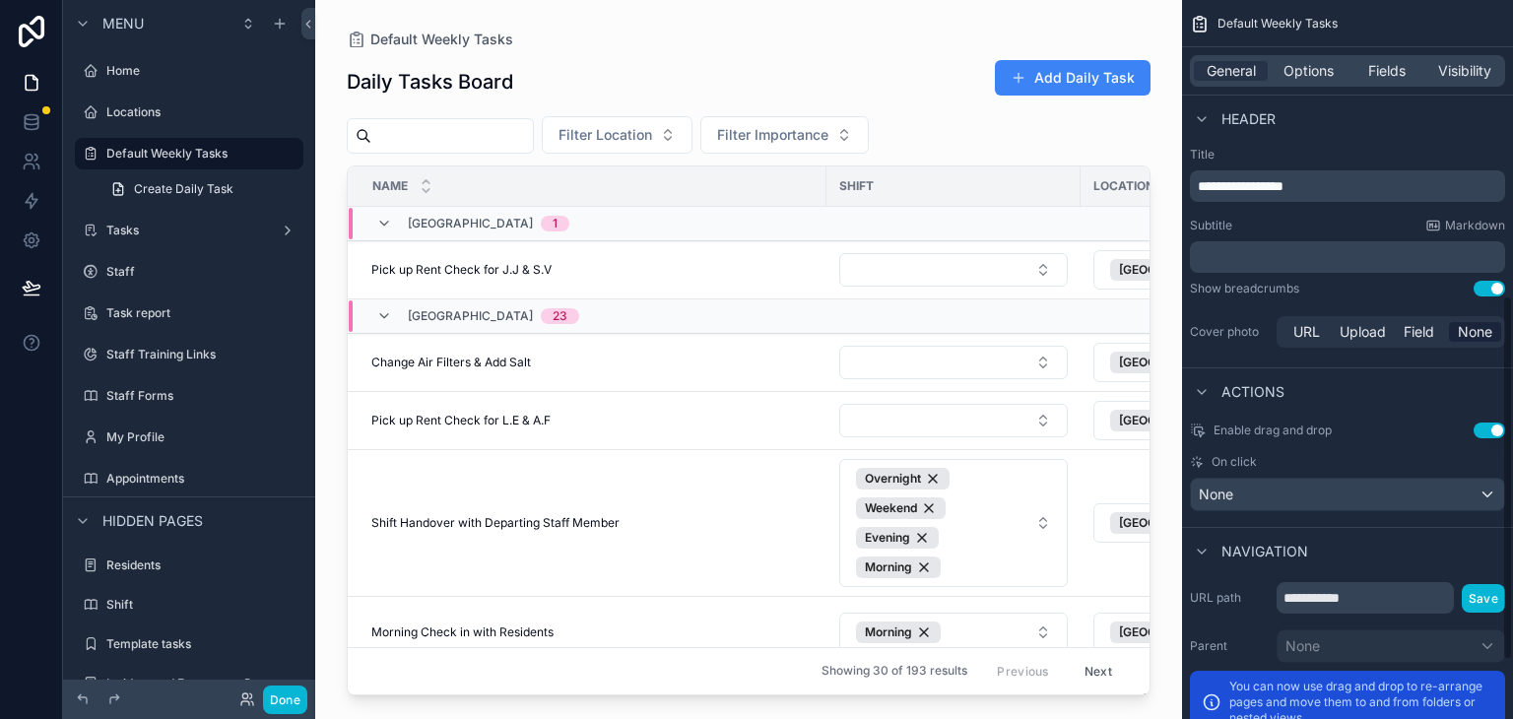
scroll to position [697, 0]
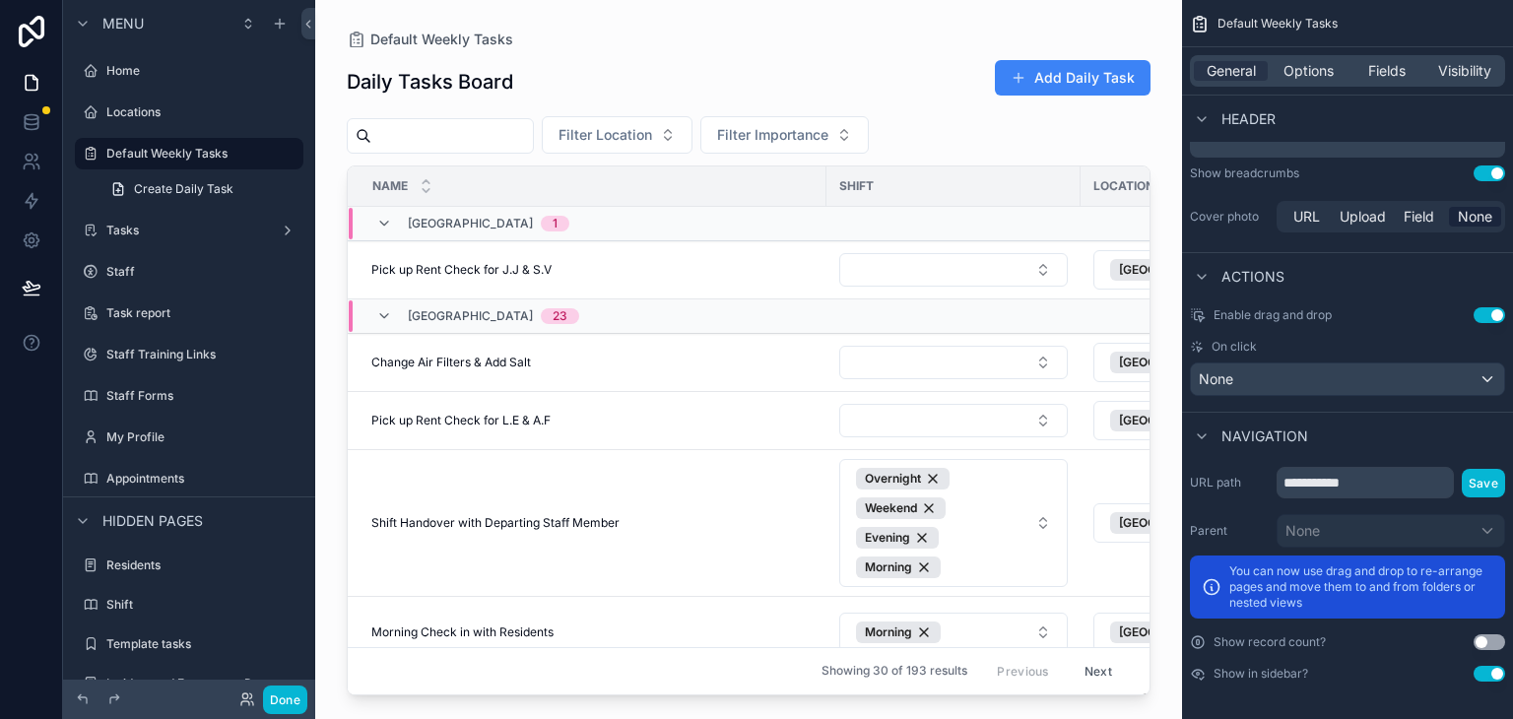
click at [0, 545] on div at bounding box center [31, 359] width 63 height 719
click at [729, 71] on div "Daily Tasks Board Add Daily Task" at bounding box center [749, 81] width 804 height 45
click at [652, 130] on span "Filter Location" at bounding box center [606, 135] width 94 height 20
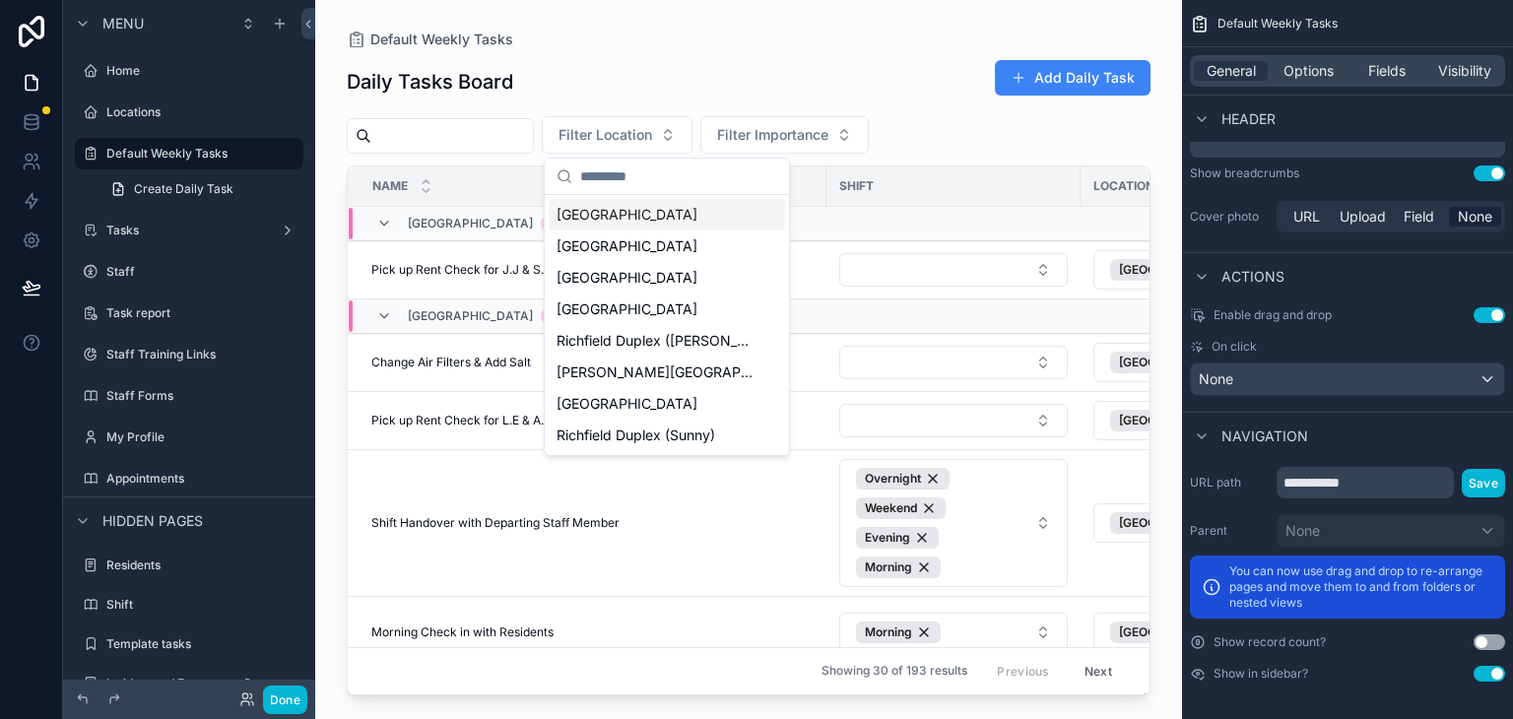
click at [614, 213] on span "[GEOGRAPHIC_DATA]" at bounding box center [627, 215] width 141 height 20
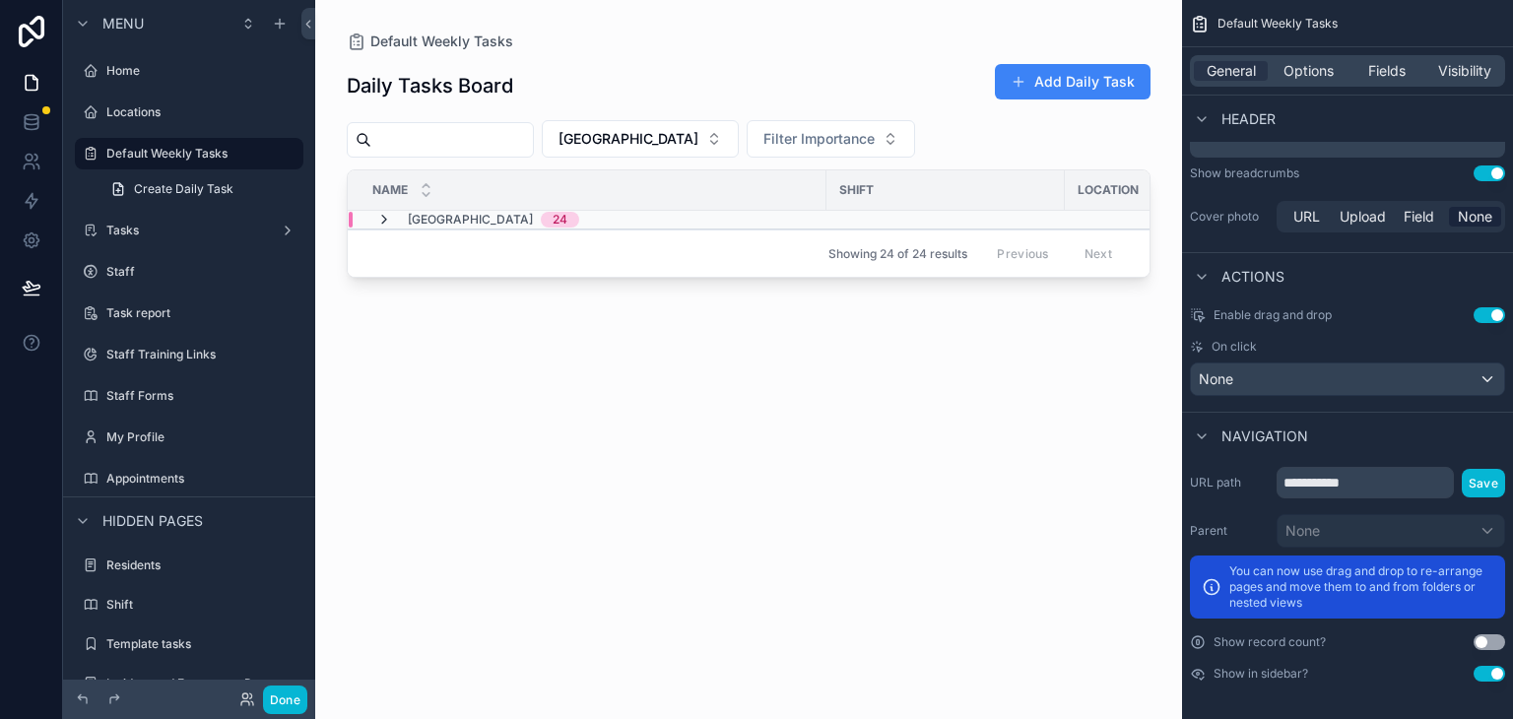
click at [377, 218] on icon "scrollable content" at bounding box center [384, 220] width 16 height 16
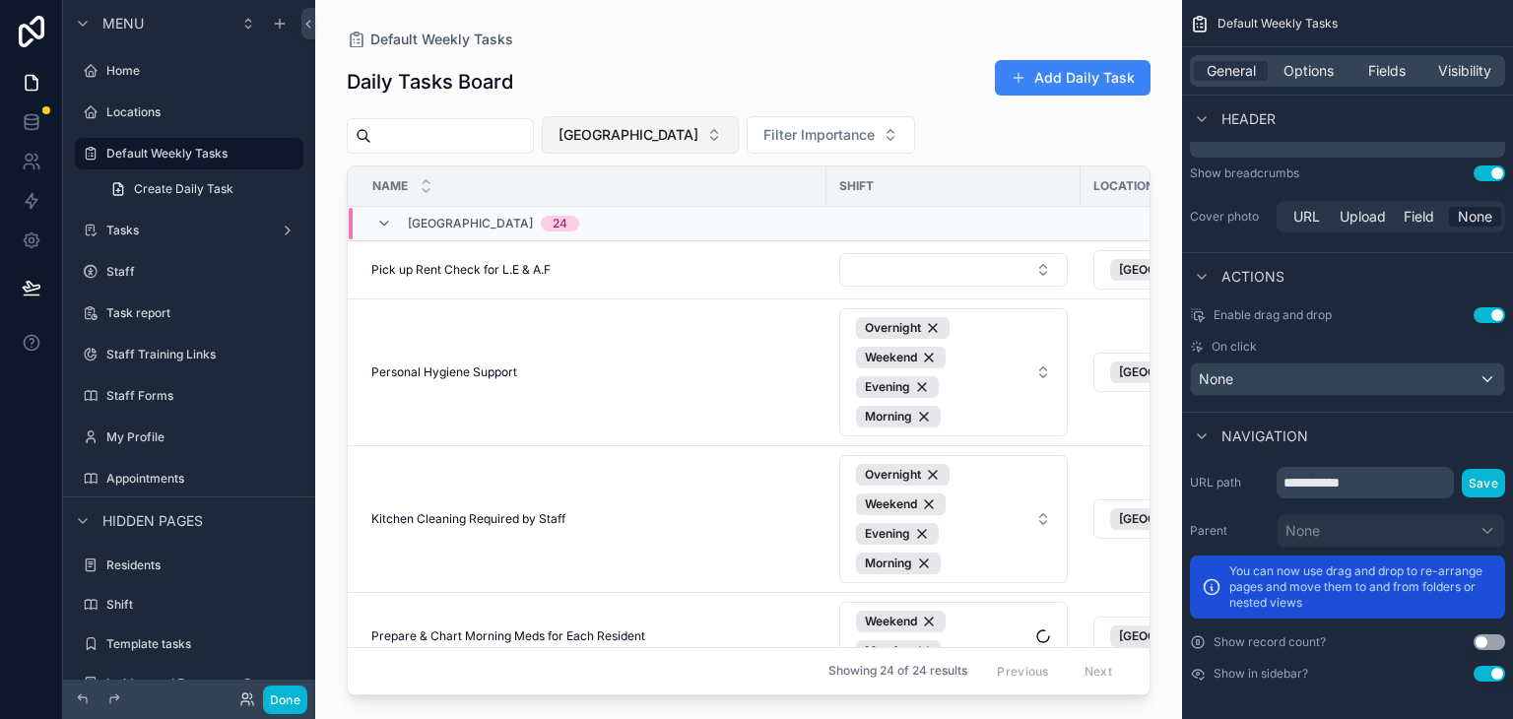
click at [715, 135] on button "[GEOGRAPHIC_DATA]" at bounding box center [640, 134] width 197 height 37
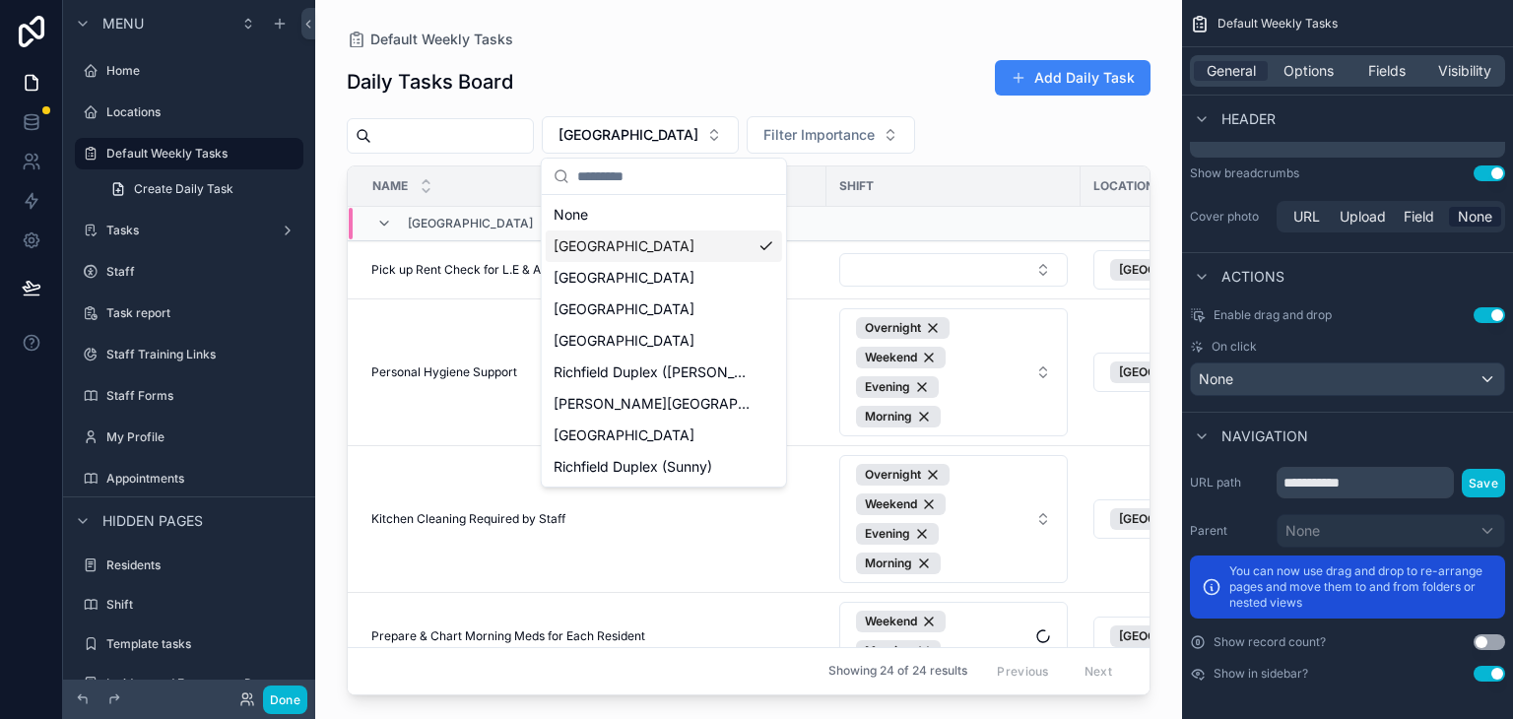
click at [583, 214] on div "None" at bounding box center [664, 215] width 236 height 32
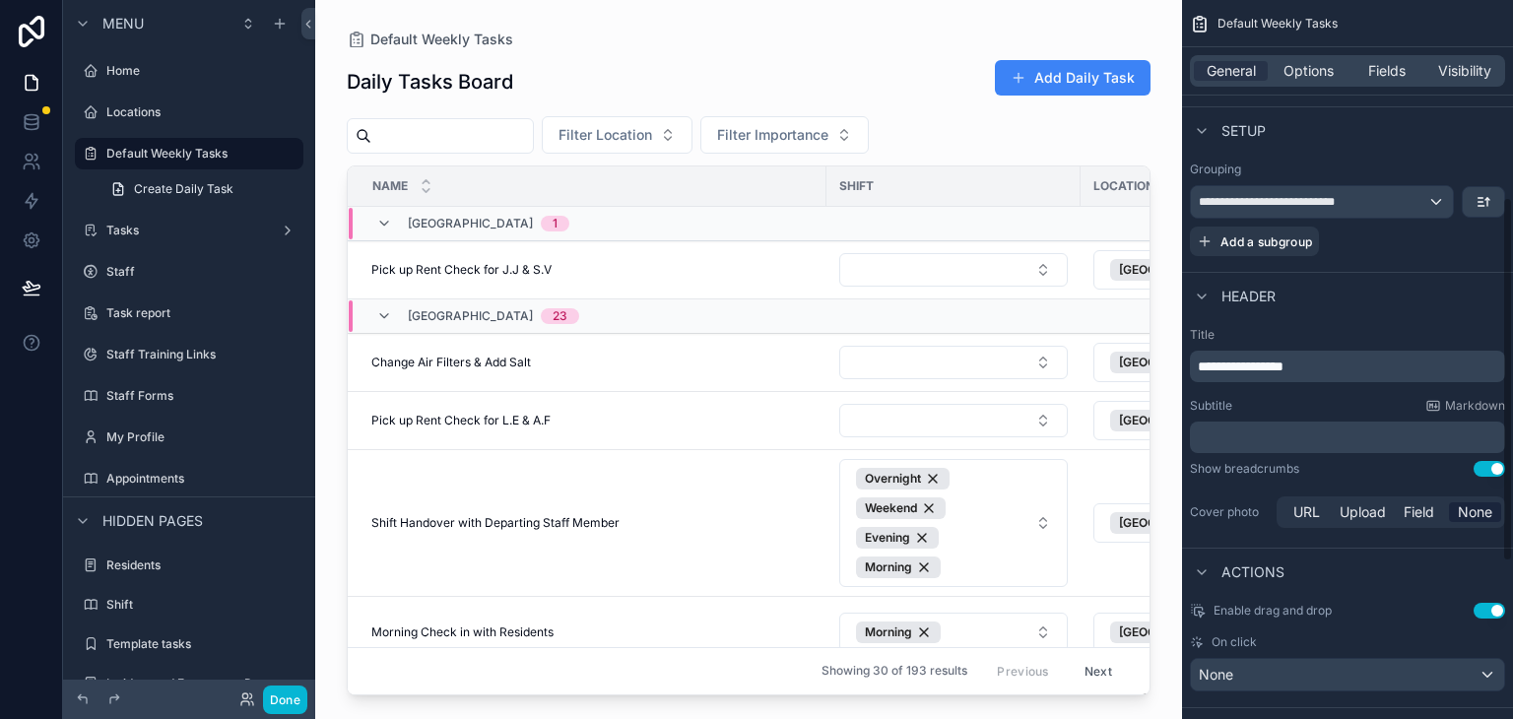
scroll to position [303, 0]
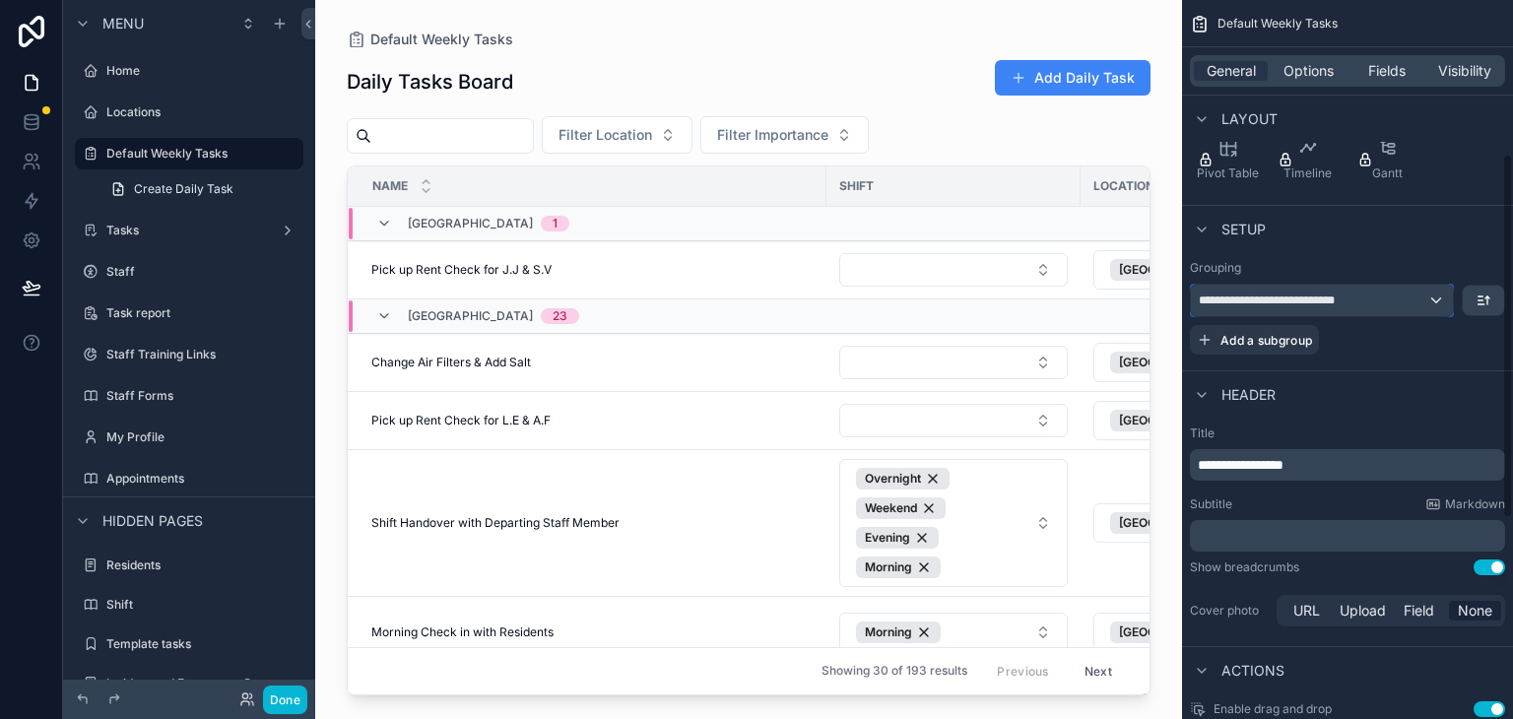
click at [1294, 299] on span "**********" at bounding box center [1279, 301] width 160 height 16
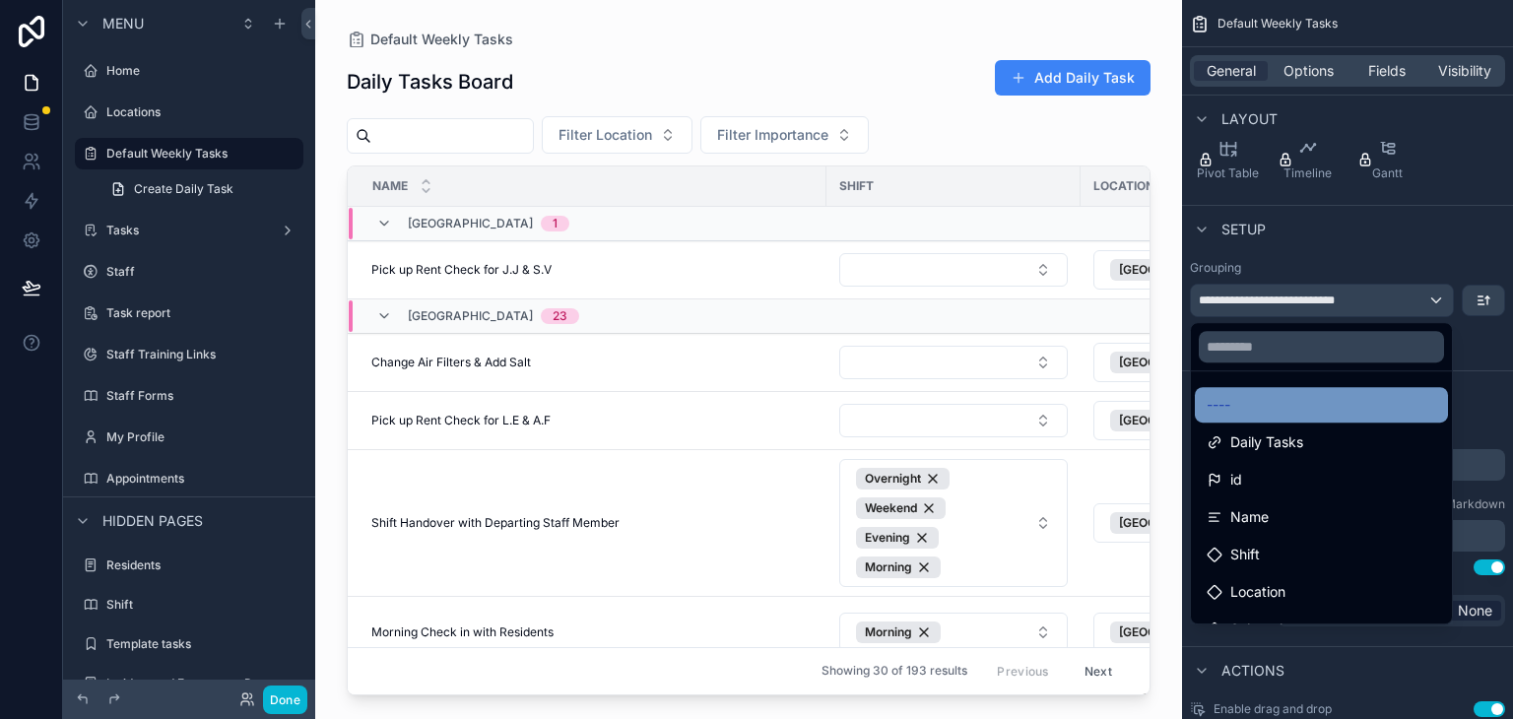
click at [1233, 419] on div "----" at bounding box center [1321, 404] width 253 height 35
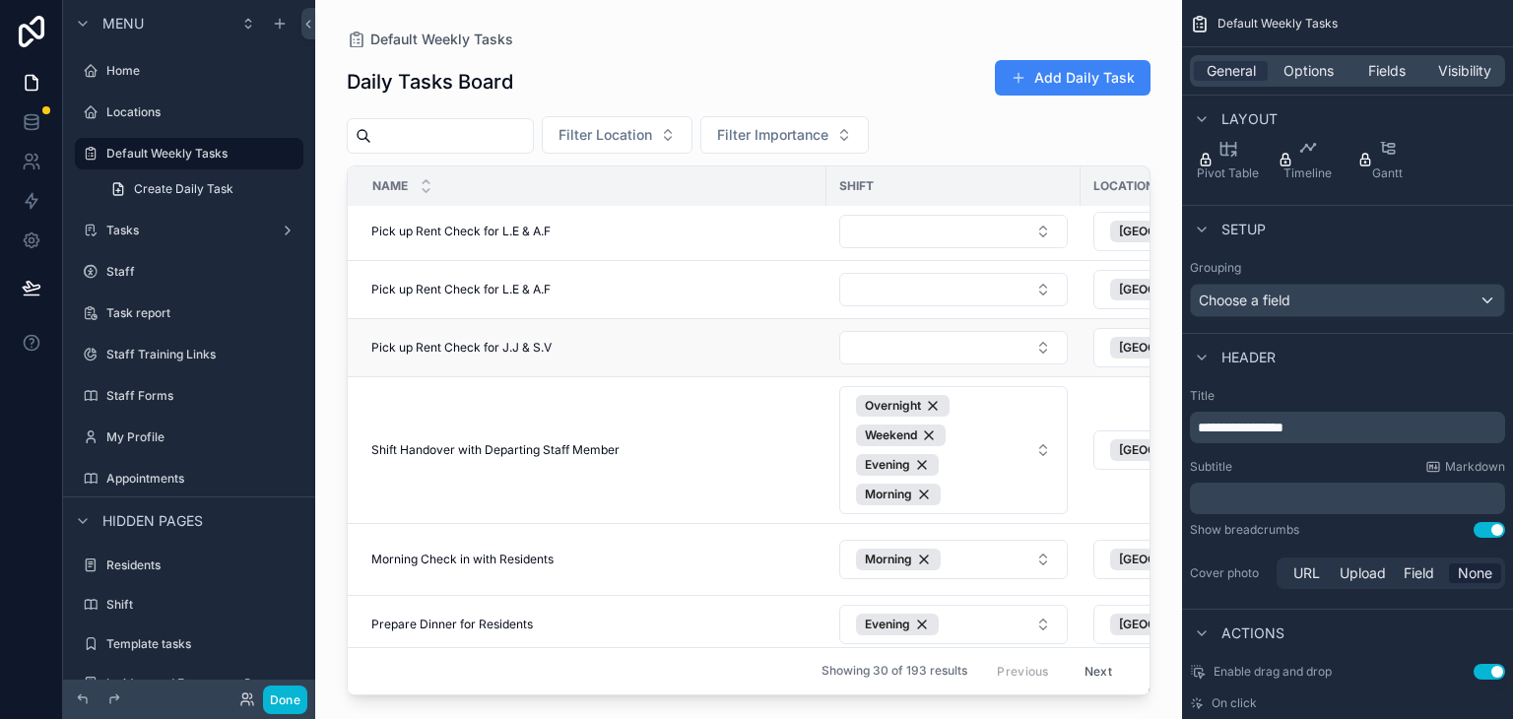
scroll to position [0, 0]
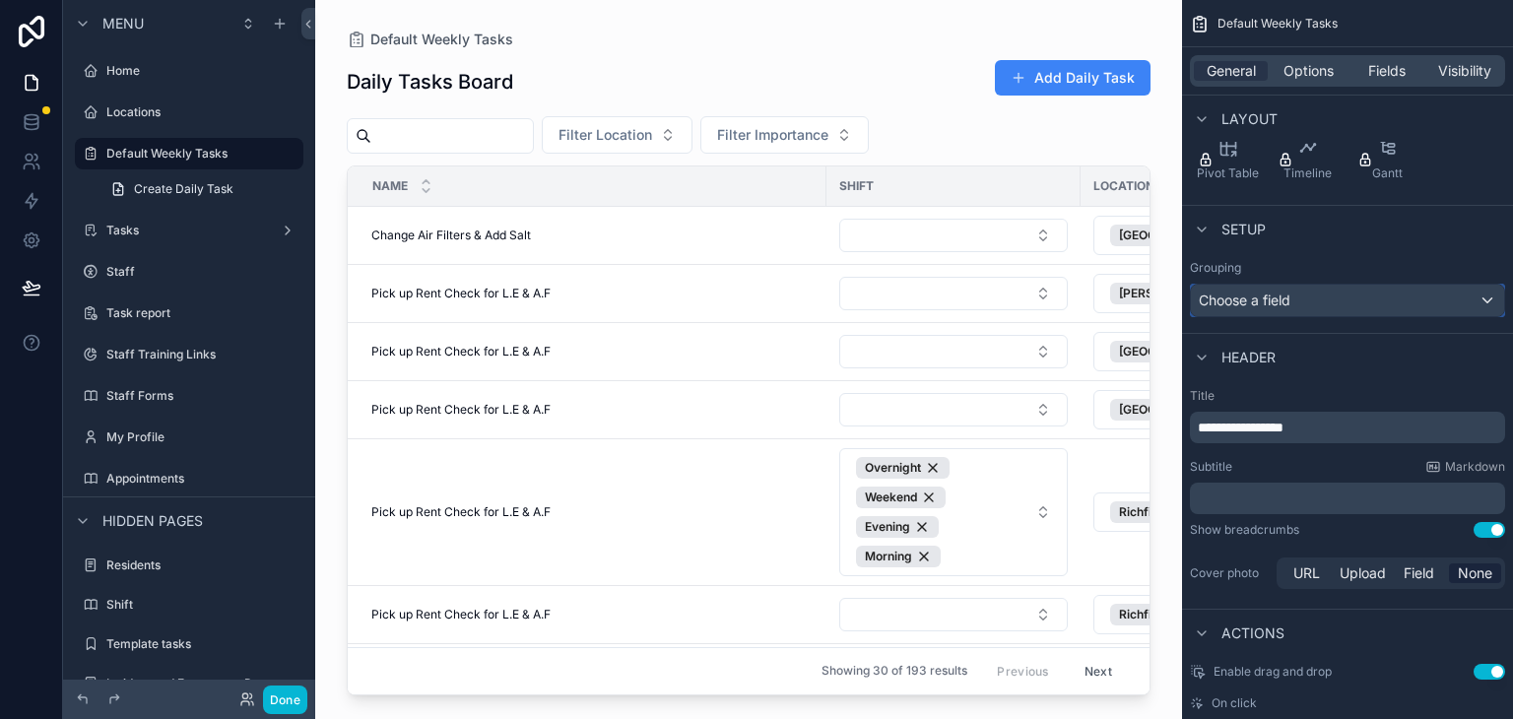
click at [1254, 298] on div "Choose a field" at bounding box center [1347, 301] width 313 height 32
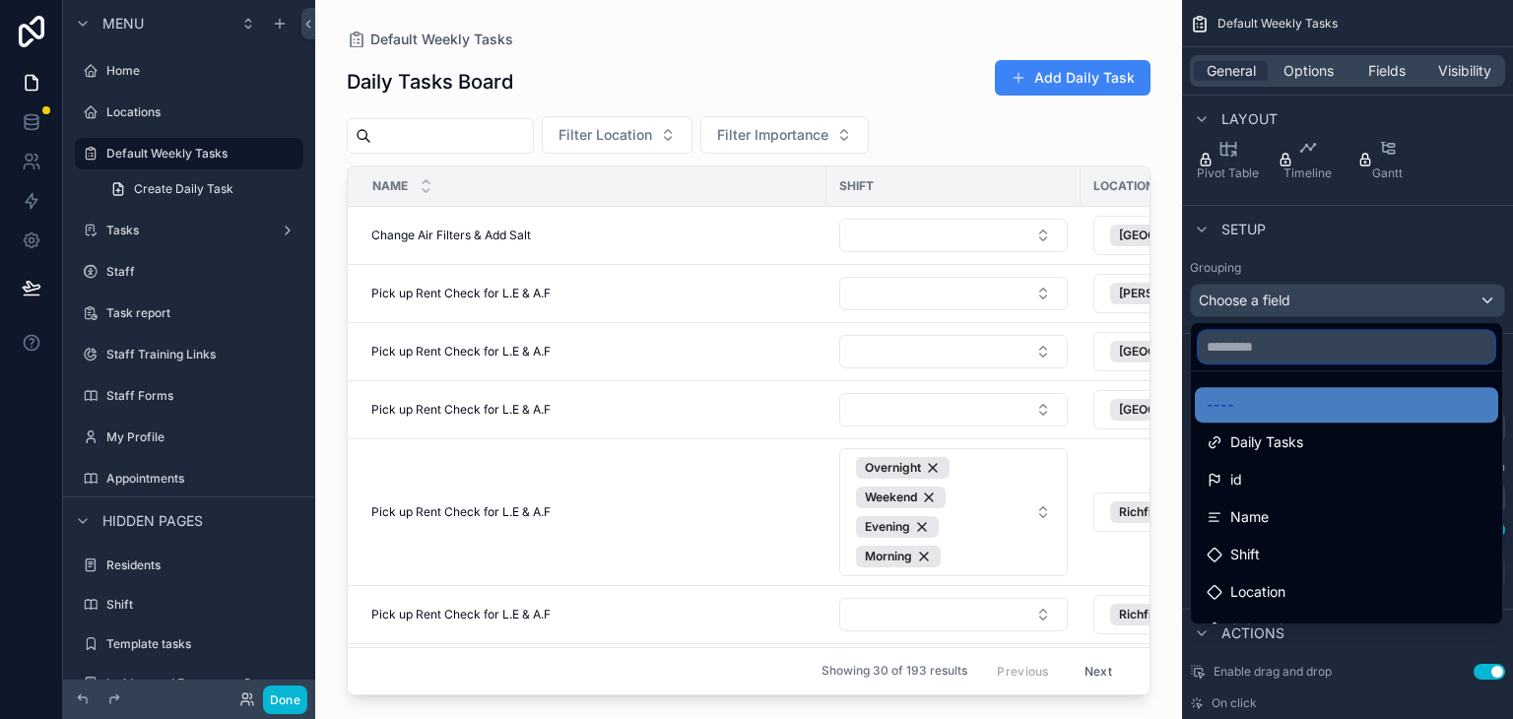
click at [1253, 353] on input "text" at bounding box center [1347, 347] width 296 height 32
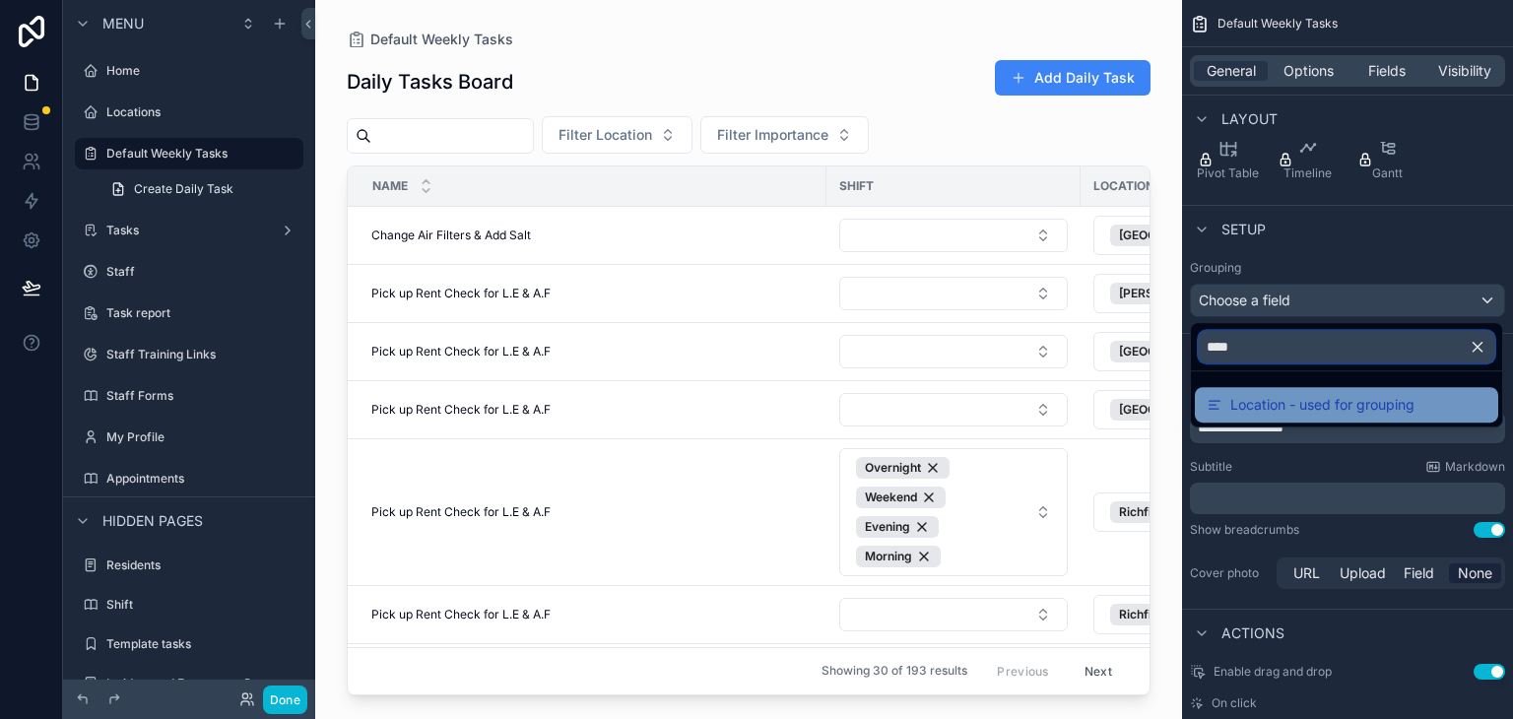
type input "****"
click at [1203, 395] on div "Location - used for grouping" at bounding box center [1346, 404] width 303 height 35
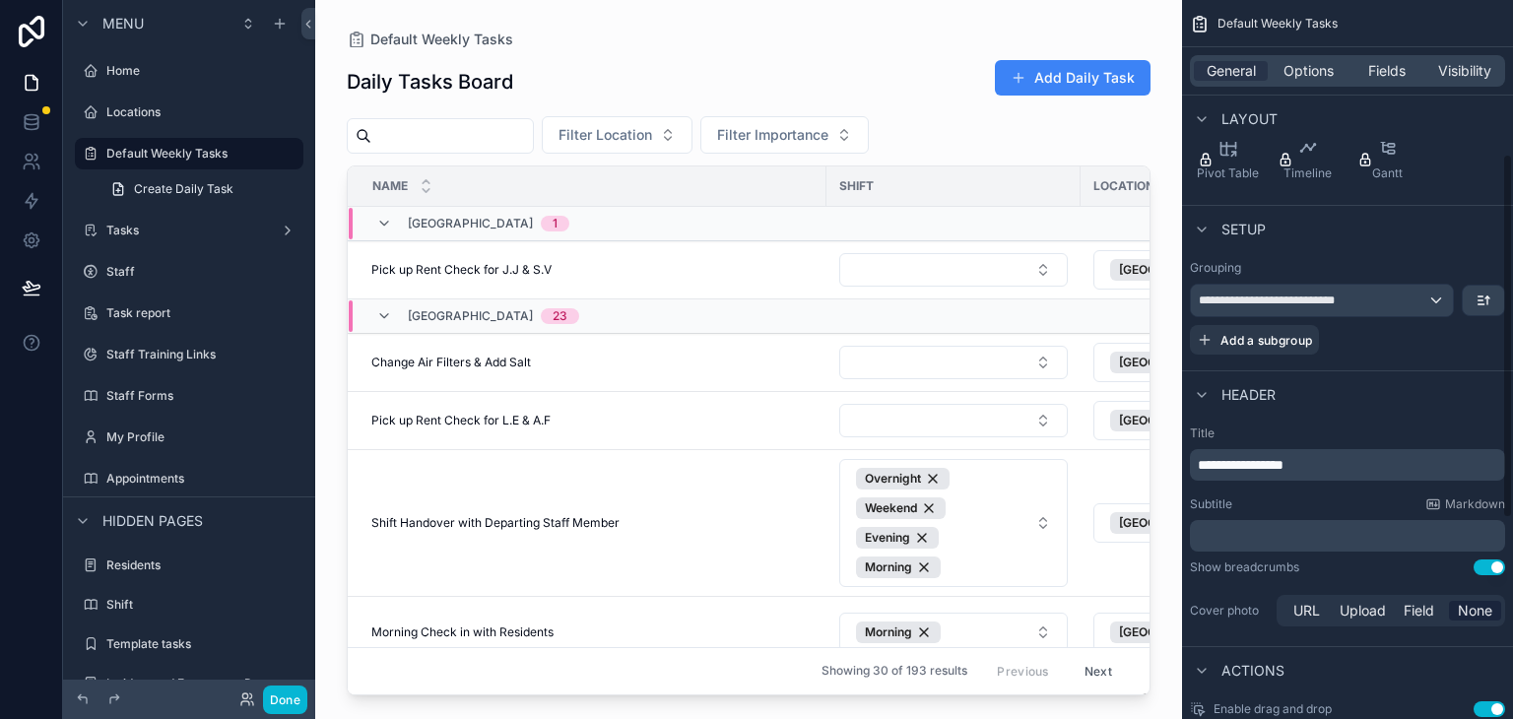
click at [1364, 337] on div "**********" at bounding box center [1347, 319] width 315 height 71
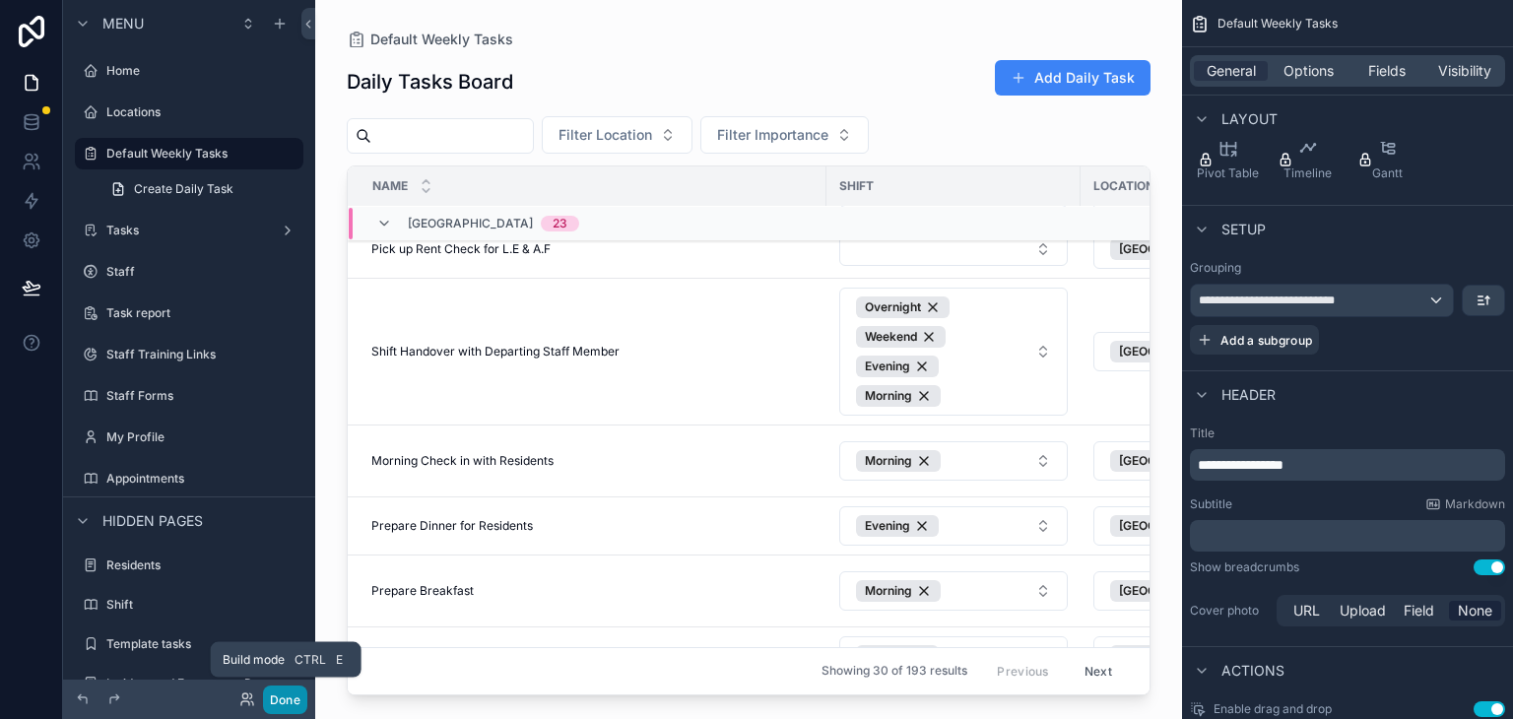
click at [292, 693] on button "Done" at bounding box center [285, 700] width 44 height 29
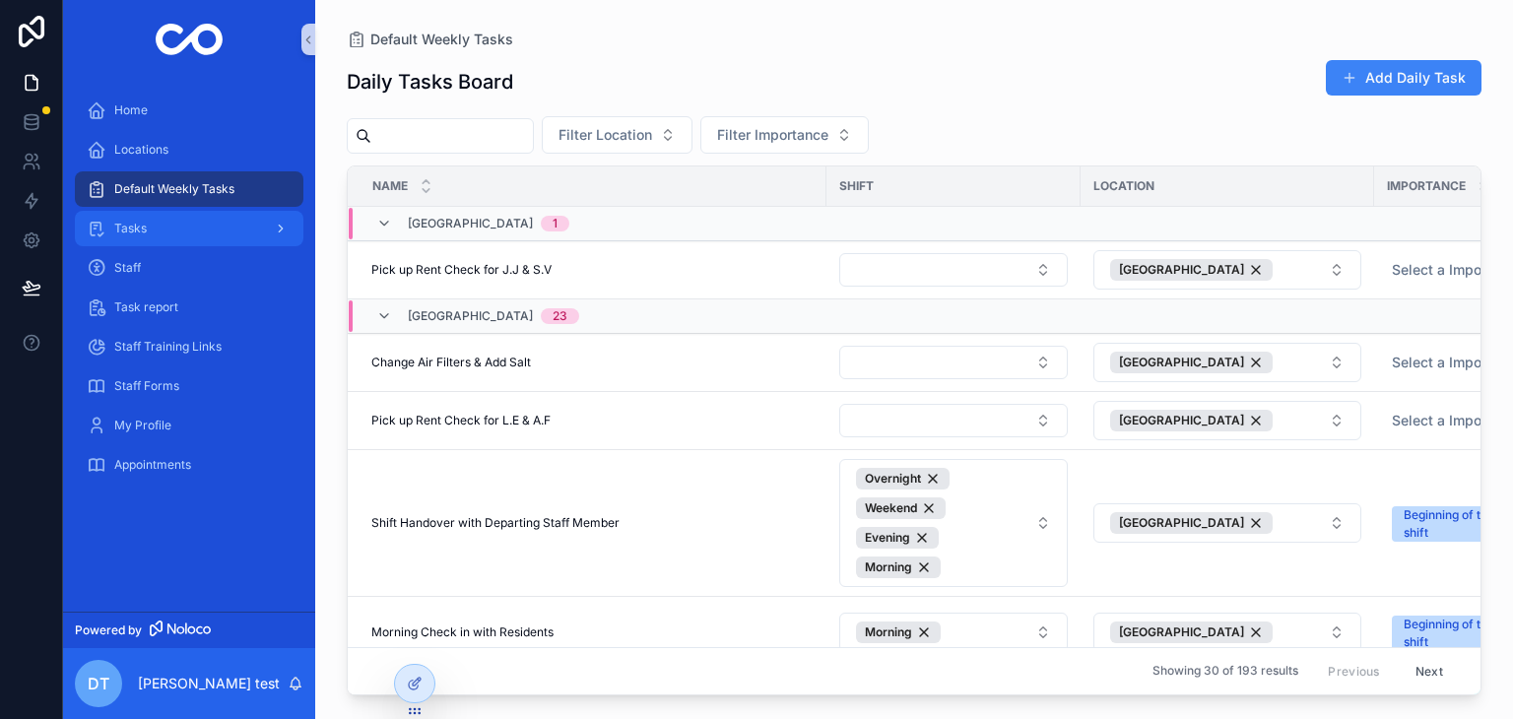
drag, startPoint x: 149, startPoint y: 226, endPoint x: 149, endPoint y: 239, distance: 13.8
click at [149, 225] on div "Tasks" at bounding box center [189, 229] width 205 height 32
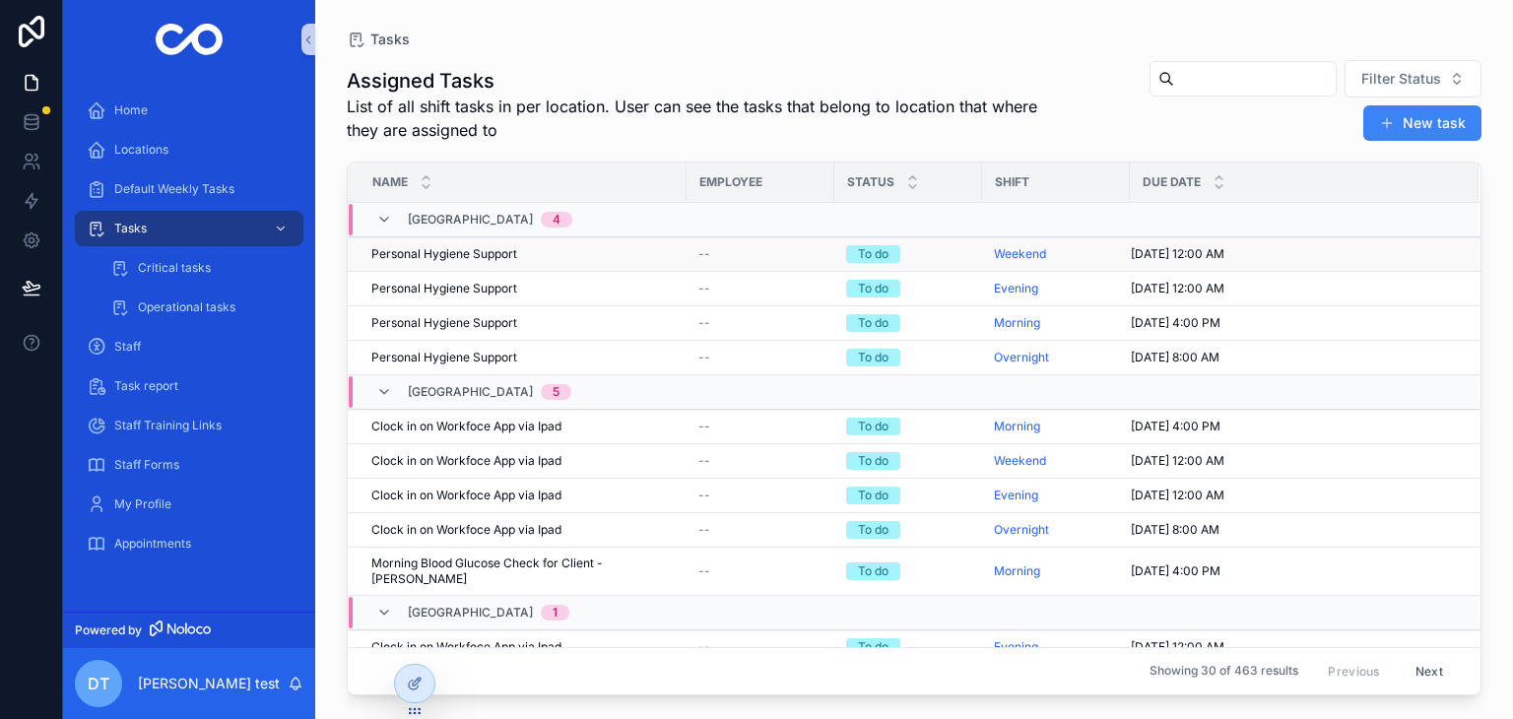
click at [571, 248] on div "Personal Hygiene Support Personal Hygiene Support" at bounding box center [522, 254] width 303 height 16
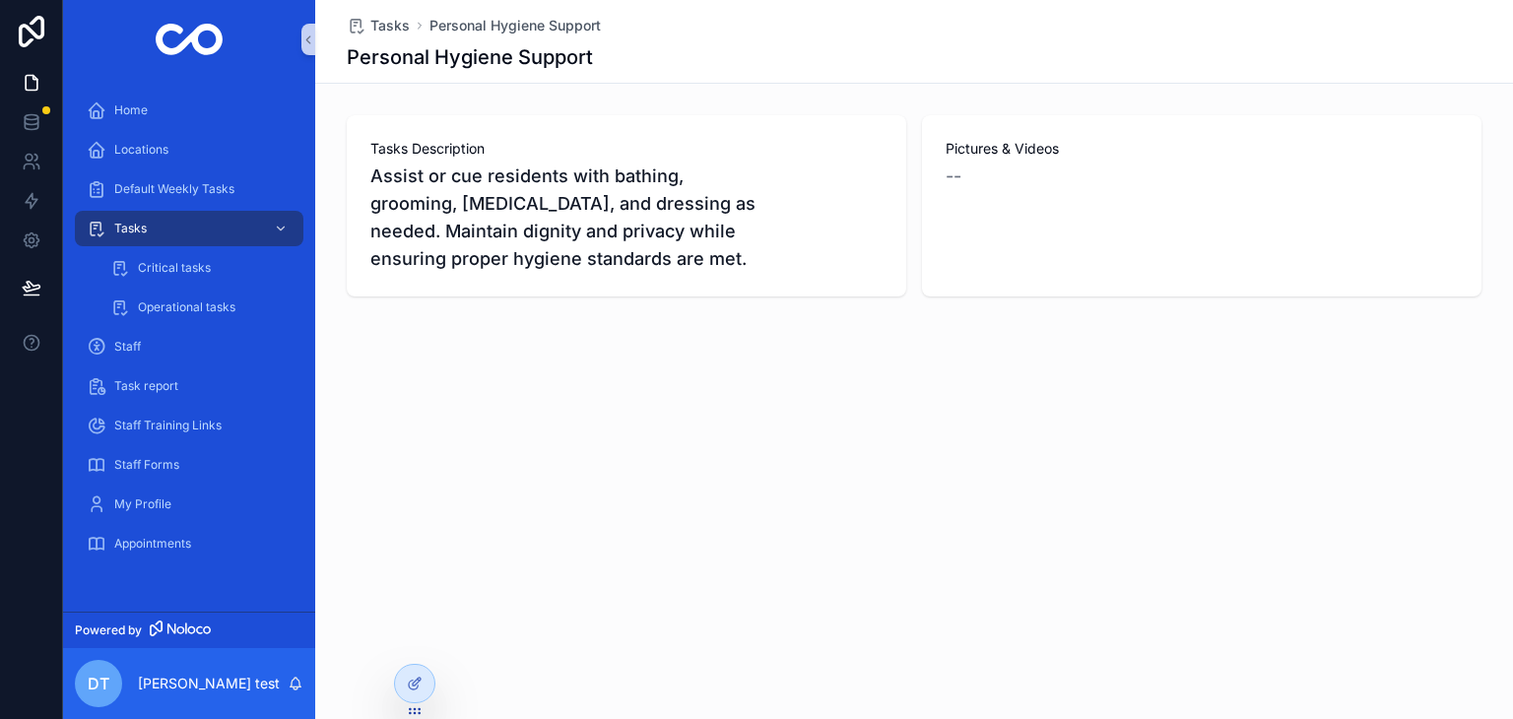
click at [946, 178] on span "--" at bounding box center [954, 177] width 16 height 28
drag, startPoint x: 1095, startPoint y: 235, endPoint x: 1109, endPoint y: 179, distance: 57.8
click at [1096, 223] on div "Pictures & Videos --" at bounding box center [1202, 205] width 560 height 181
click at [1011, 158] on span "Pictures & Videos" at bounding box center [1202, 149] width 512 height 20
click at [177, 272] on span "Critical tasks" at bounding box center [174, 268] width 73 height 16
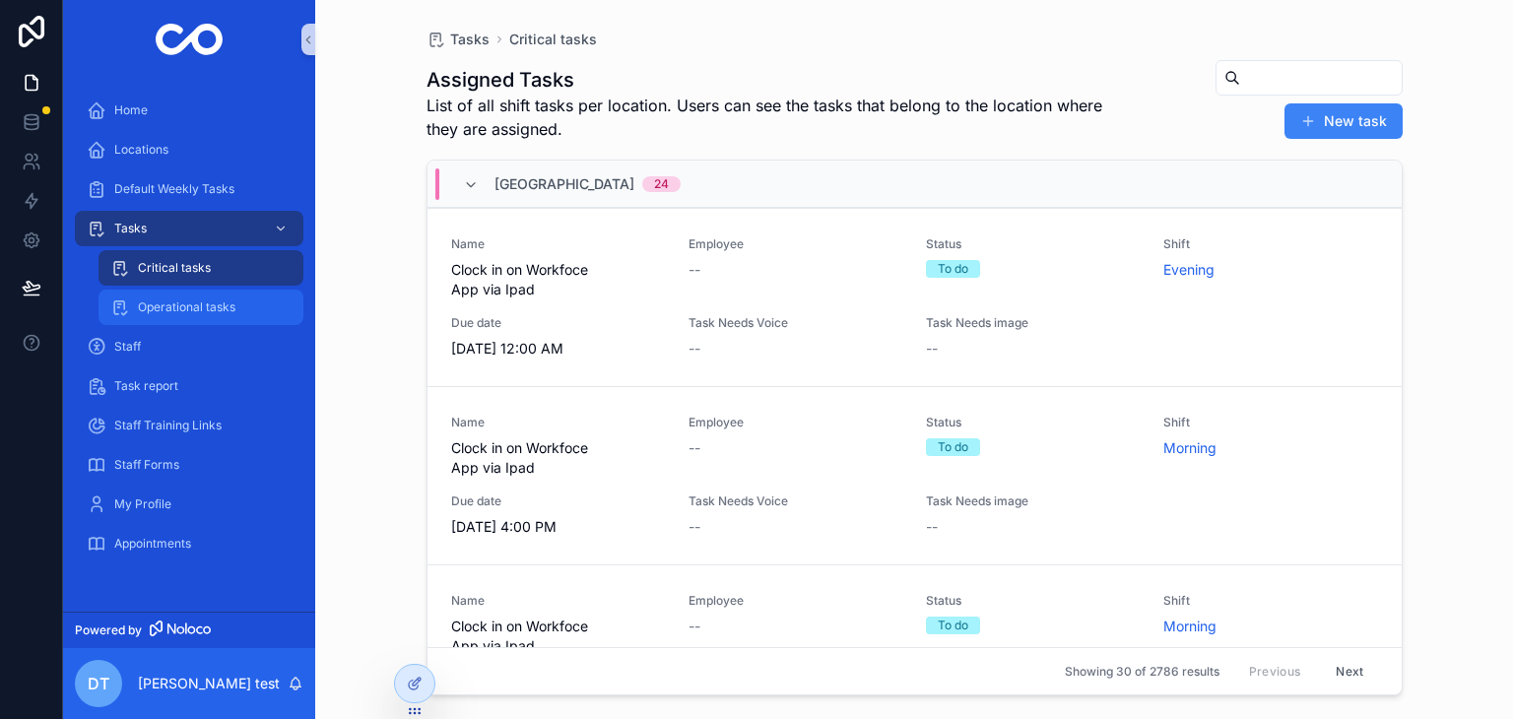
click at [181, 308] on span "Operational tasks" at bounding box center [187, 307] width 98 height 16
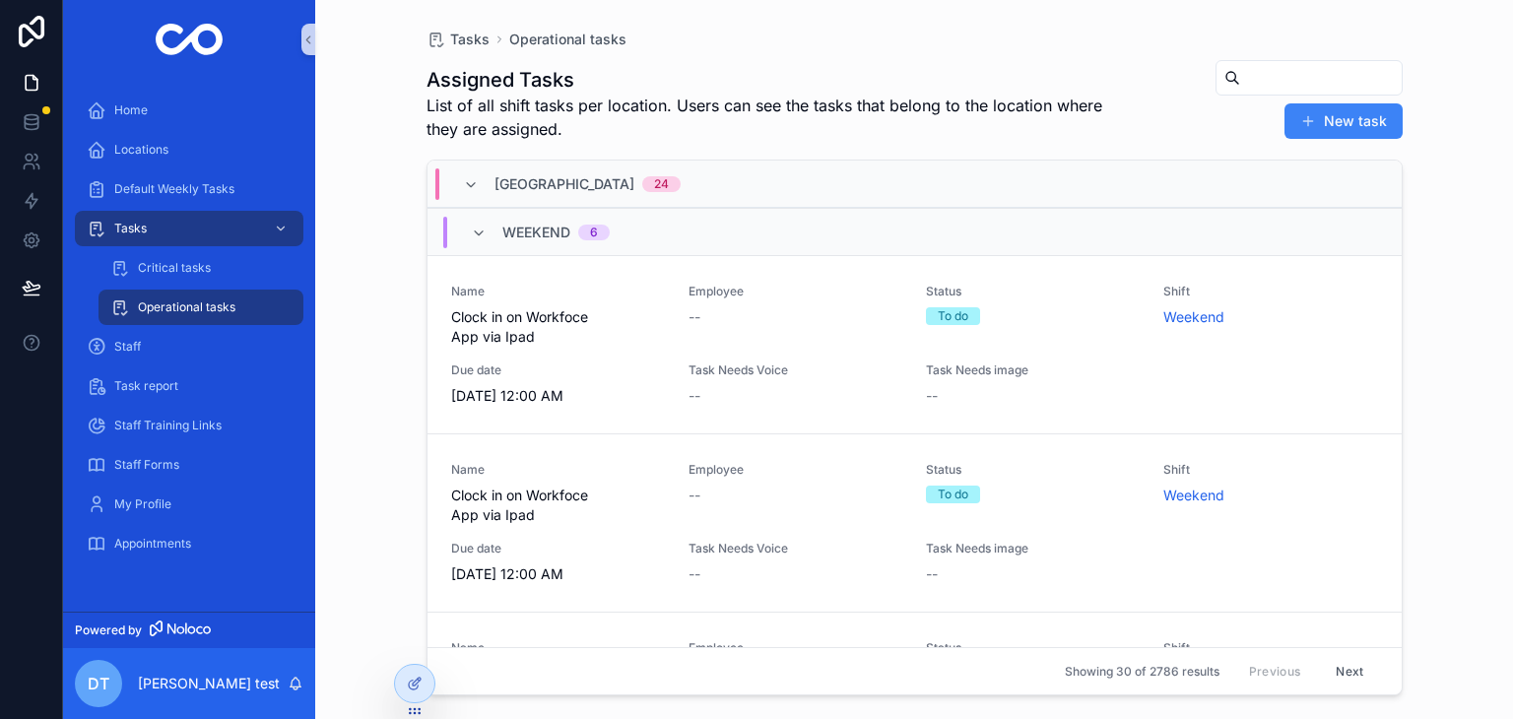
click at [465, 232] on div "Weekend 6" at bounding box center [540, 233] width 186 height 32
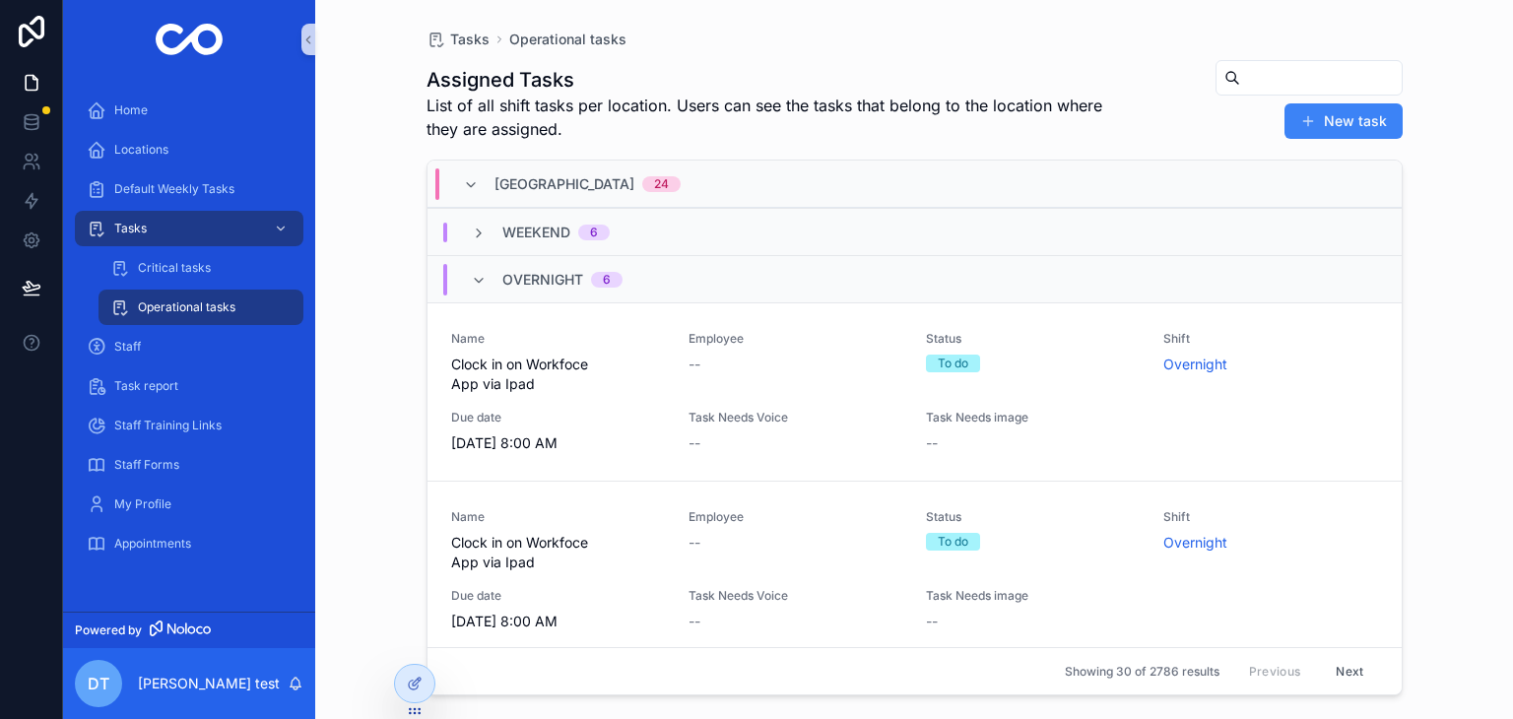
click at [466, 278] on div "Overnight 6" at bounding box center [546, 280] width 199 height 32
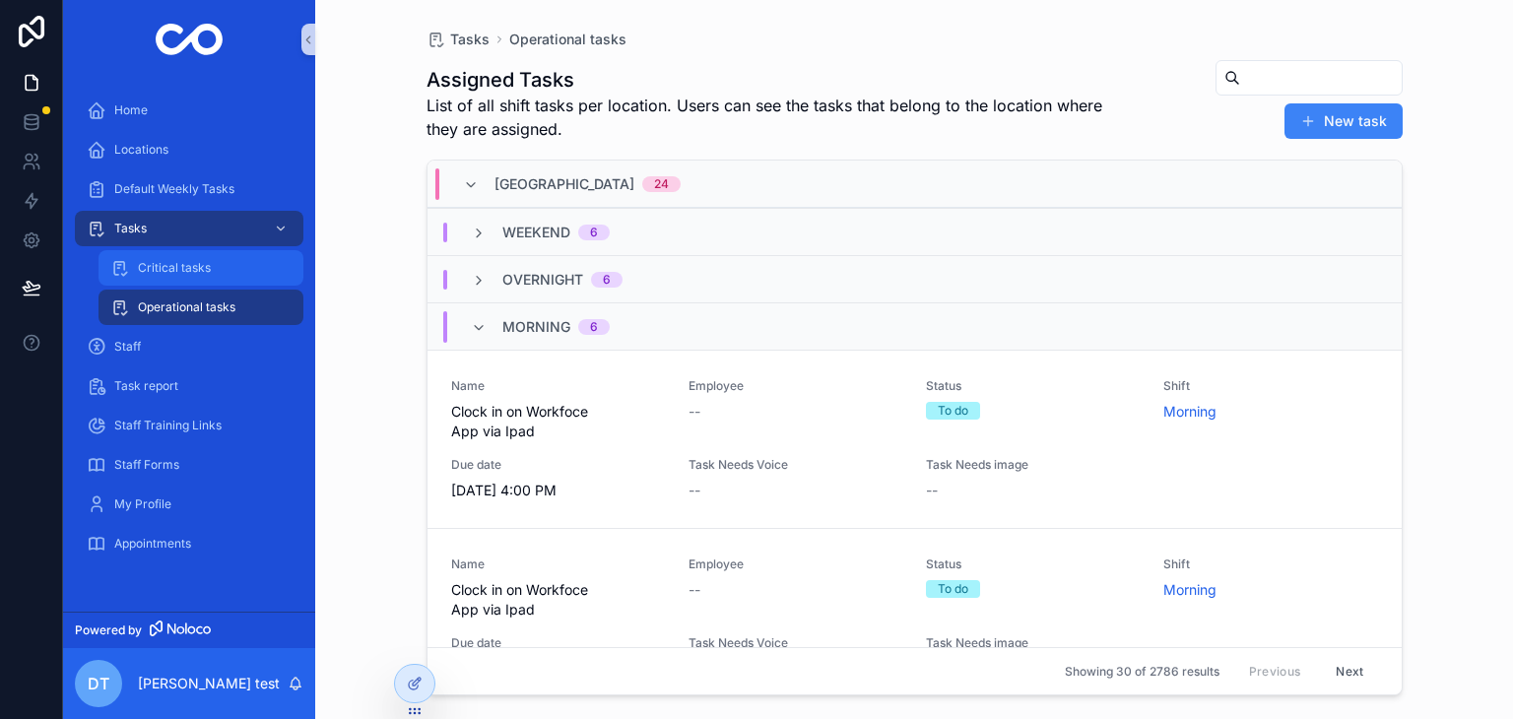
click at [191, 265] on span "Critical tasks" at bounding box center [174, 268] width 73 height 16
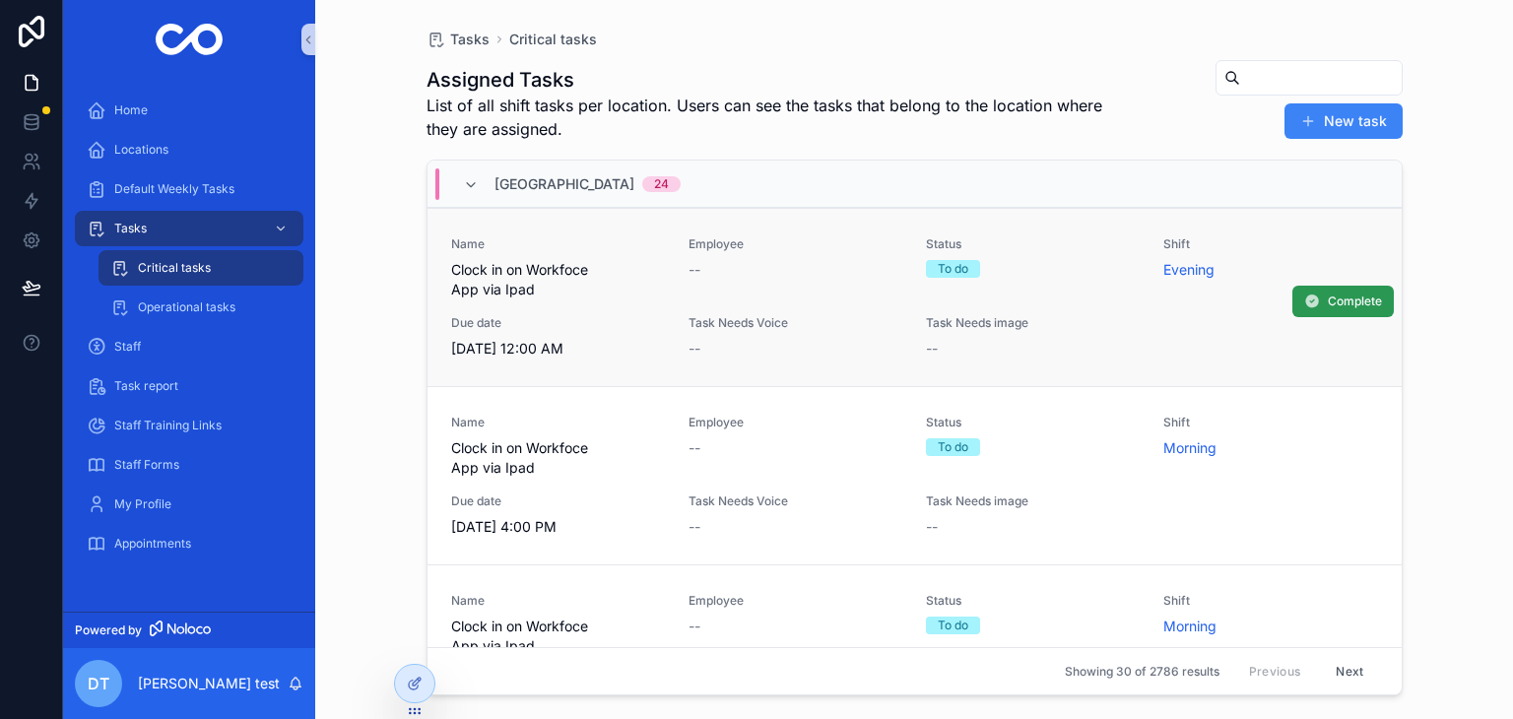
click at [1328, 297] on span "Complete" at bounding box center [1355, 302] width 54 height 16
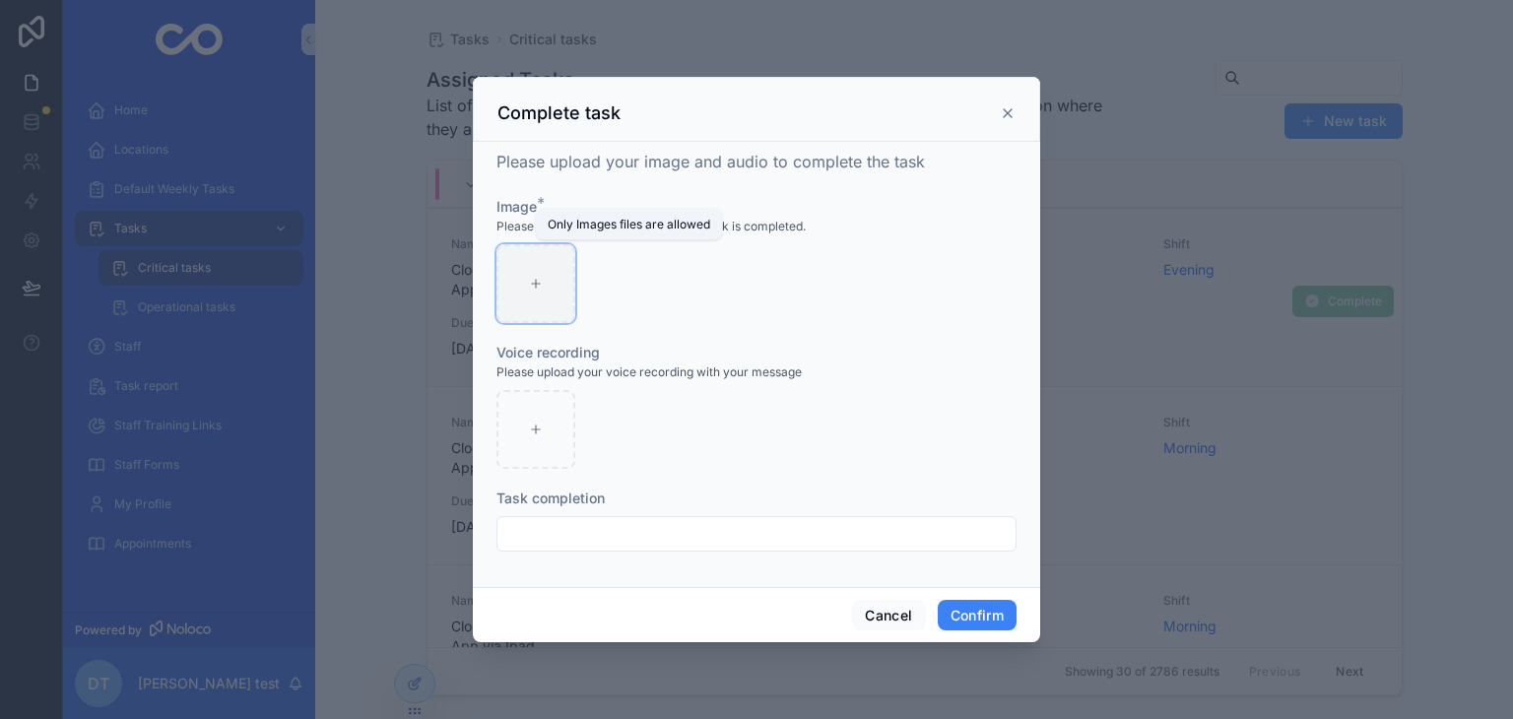
click at [552, 296] on div at bounding box center [535, 283] width 79 height 79
type input "**********"
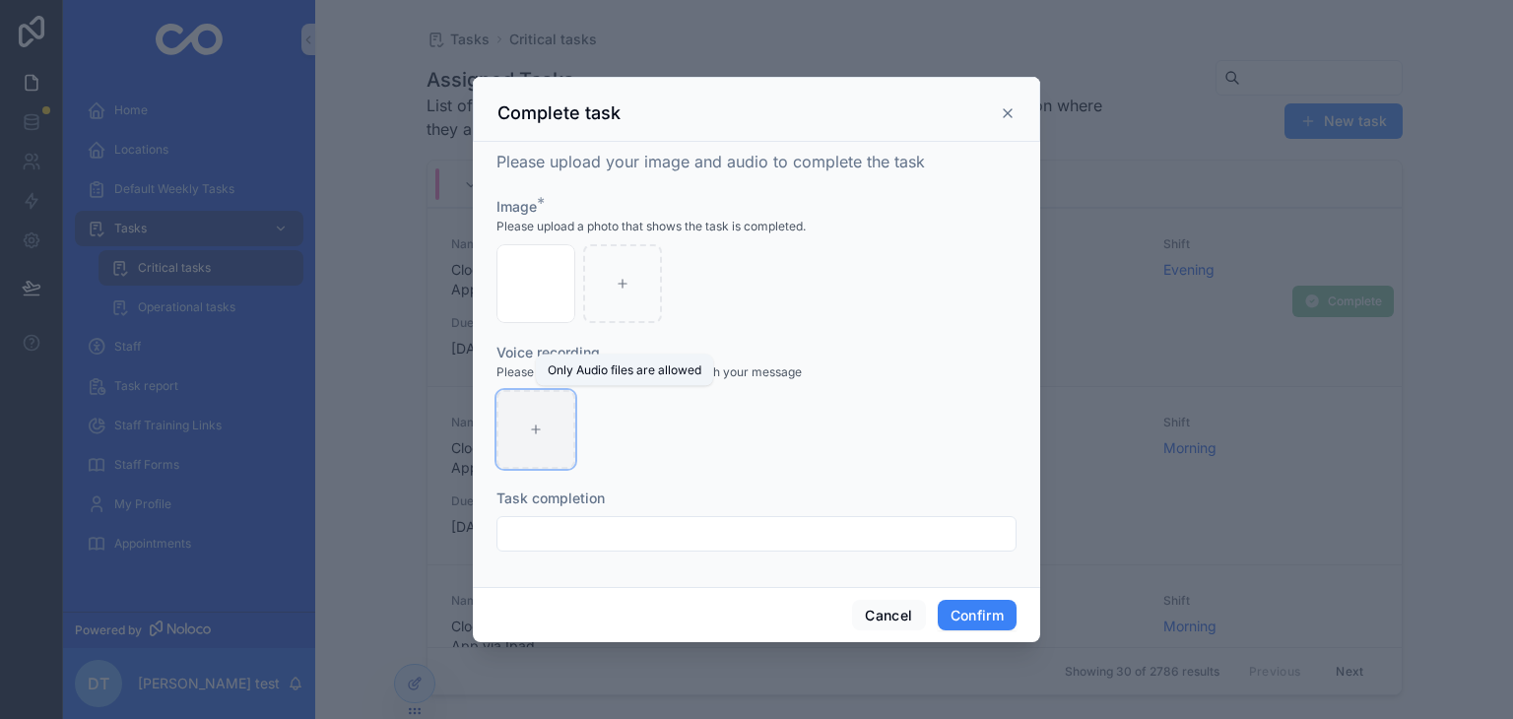
click at [534, 433] on icon at bounding box center [536, 430] width 14 height 14
type input "**********"
click at [638, 516] on div at bounding box center [756, 533] width 520 height 35
click at [611, 529] on input "text" at bounding box center [756, 534] width 518 height 28
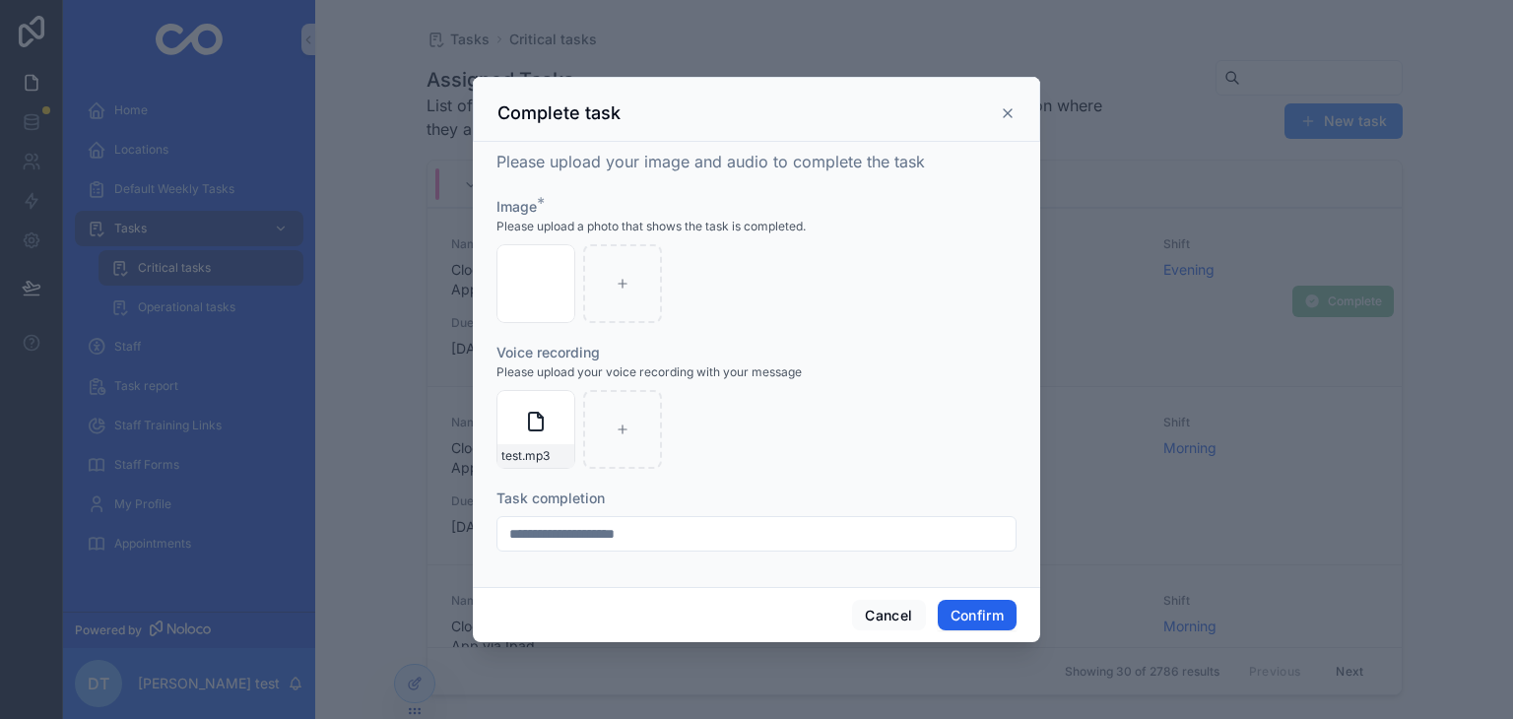
type input "**********"
click at [971, 616] on button "Confirm" at bounding box center [977, 616] width 79 height 32
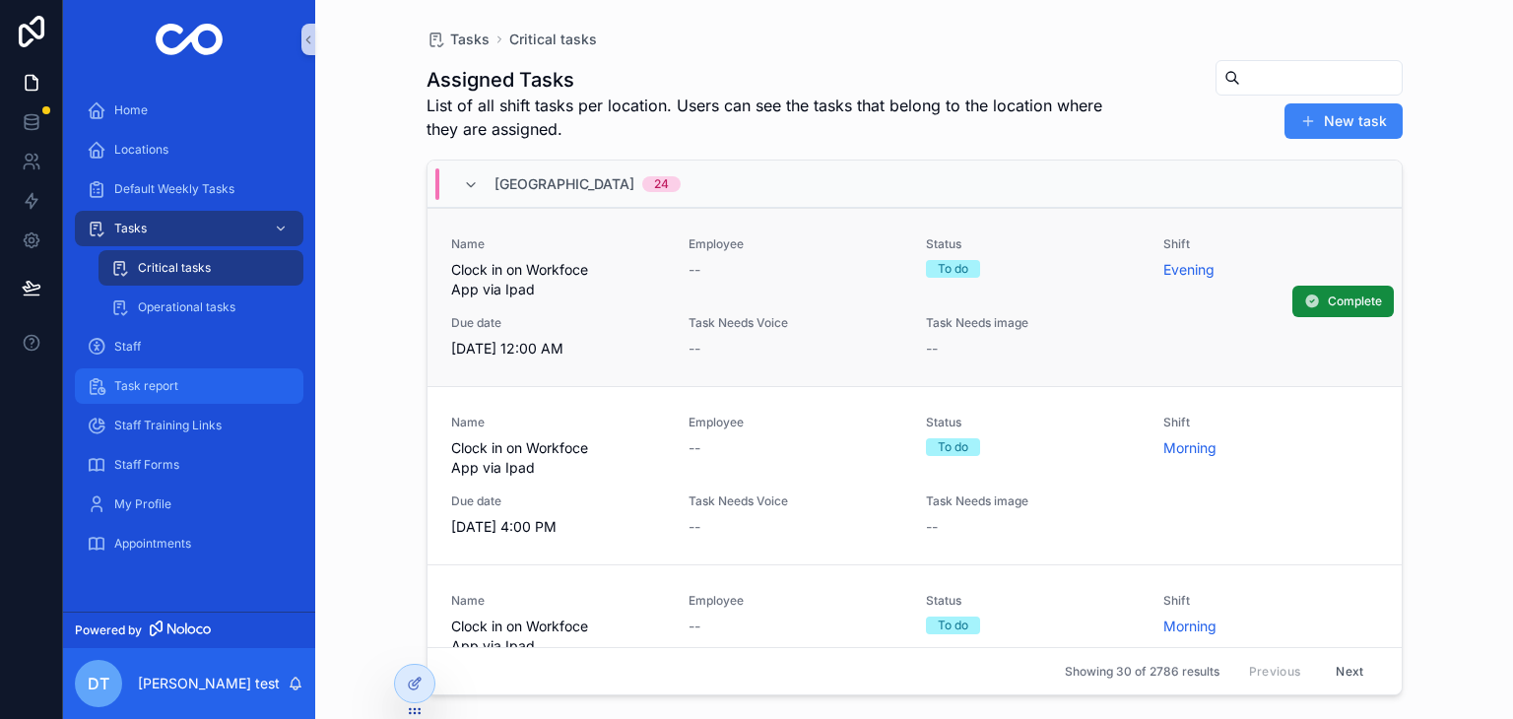
click at [185, 385] on div "Task report" at bounding box center [189, 386] width 205 height 32
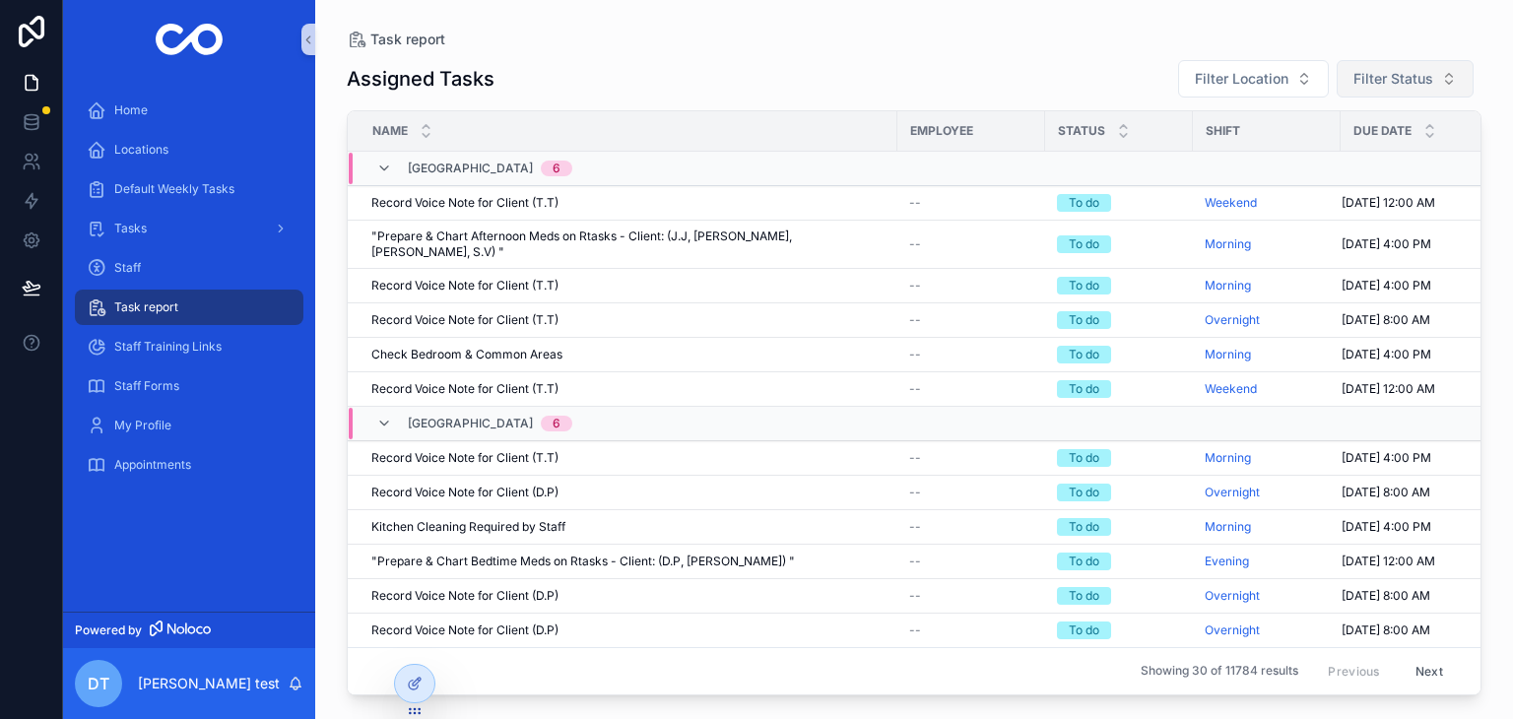
click at [1384, 77] on span "Filter Status" at bounding box center [1393, 79] width 80 height 20
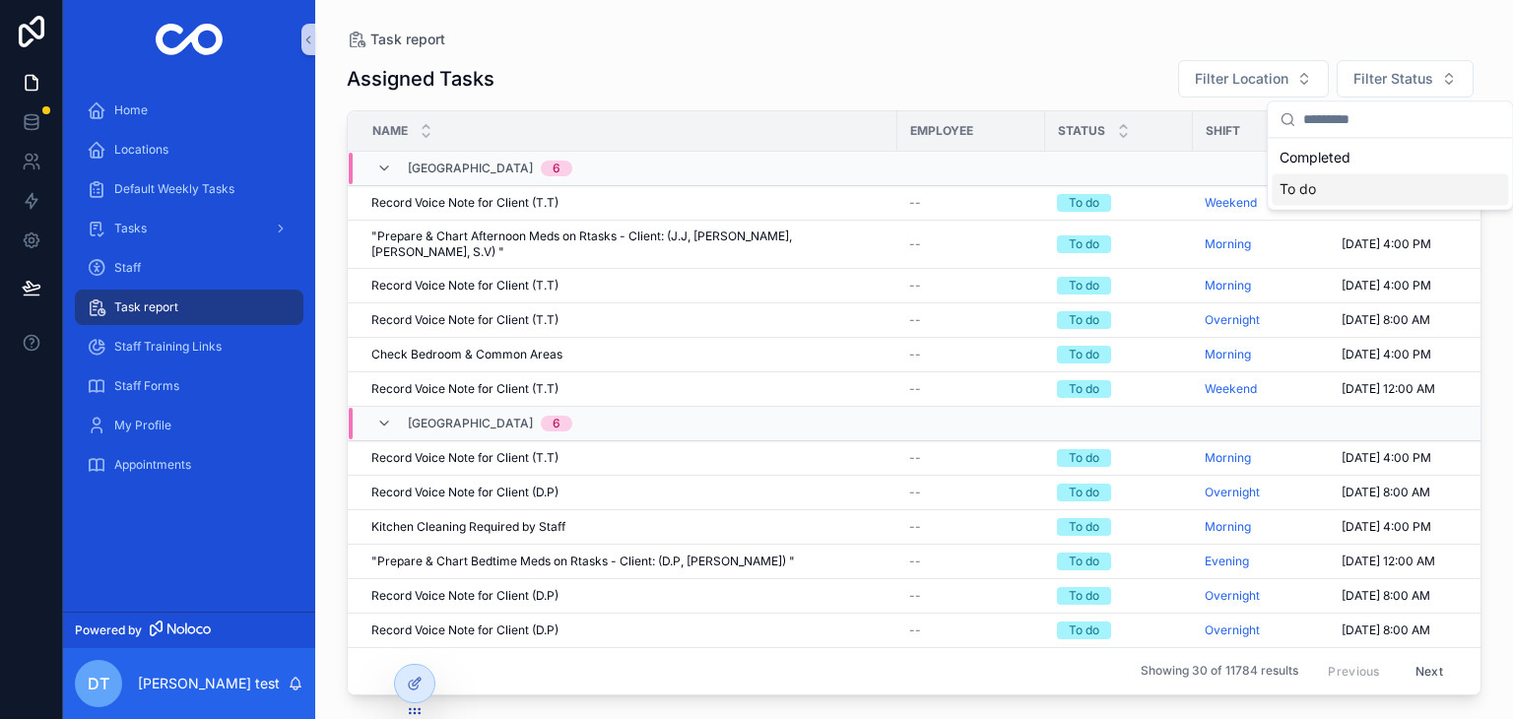
click at [1318, 197] on div "To do" at bounding box center [1390, 189] width 236 height 32
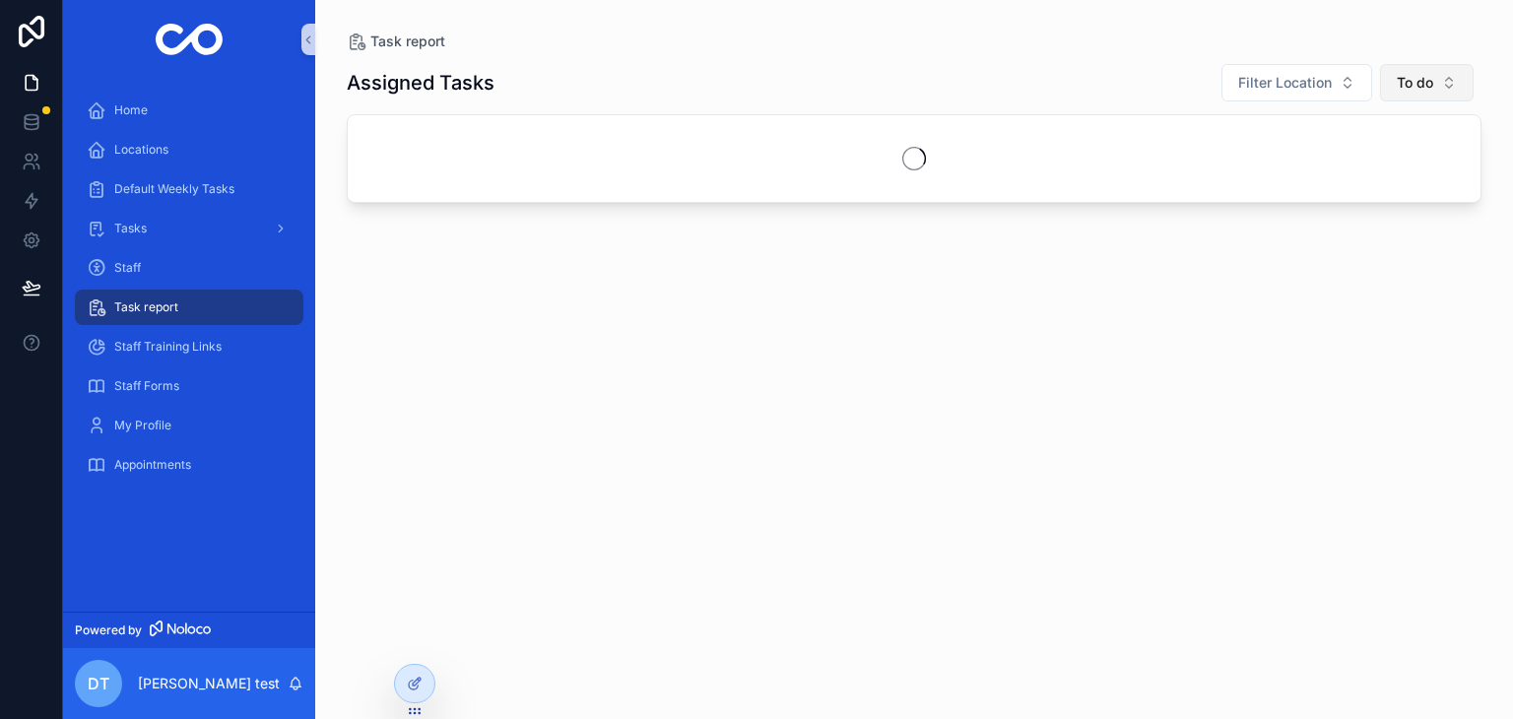
click at [1406, 85] on span "To do" at bounding box center [1415, 83] width 36 height 20
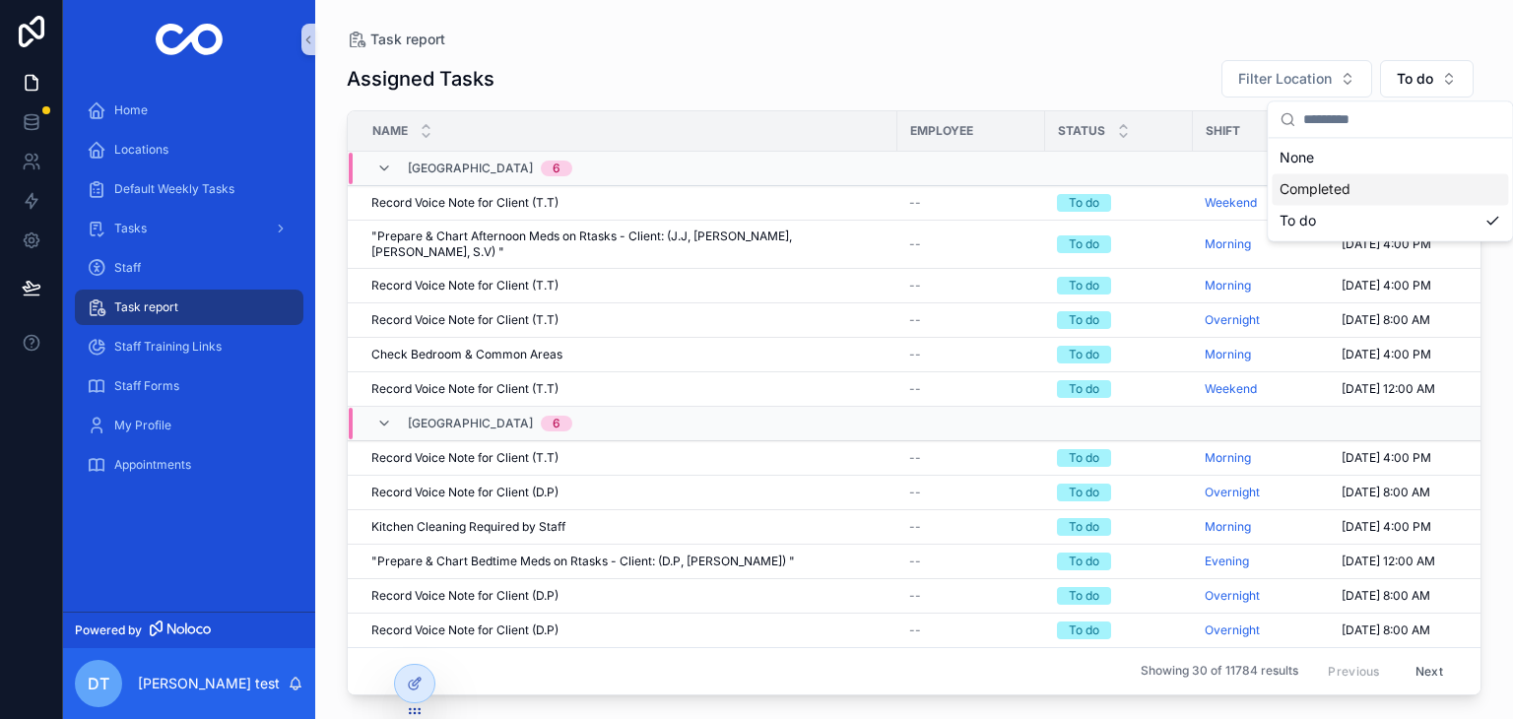
click at [1340, 183] on div "Completed" at bounding box center [1390, 189] width 236 height 32
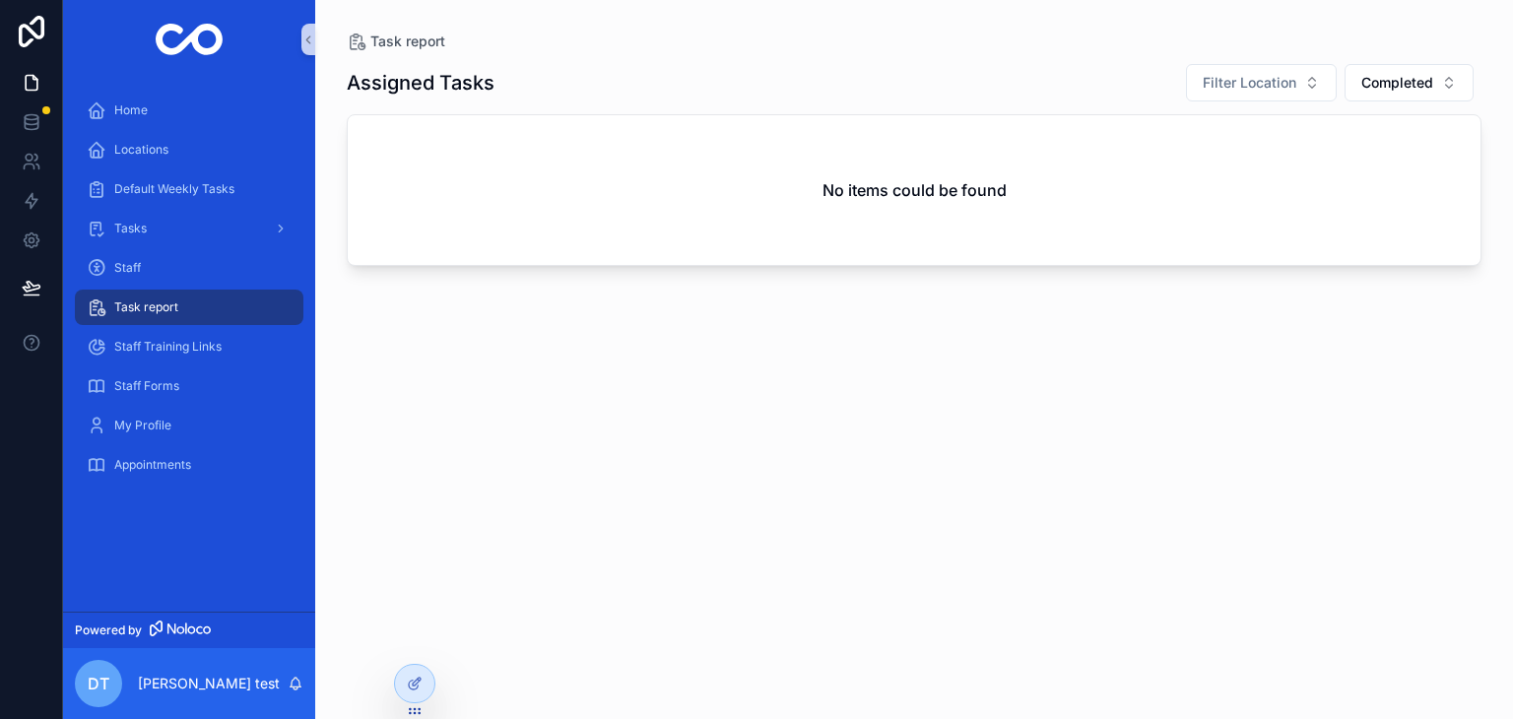
drag, startPoint x: 512, startPoint y: 446, endPoint x: 461, endPoint y: 427, distance: 54.9
click at [516, 446] on div "Assigned Tasks Filter Location Completed No items could be found" at bounding box center [914, 373] width 1135 height 644
click at [35, 110] on link at bounding box center [31, 121] width 62 height 39
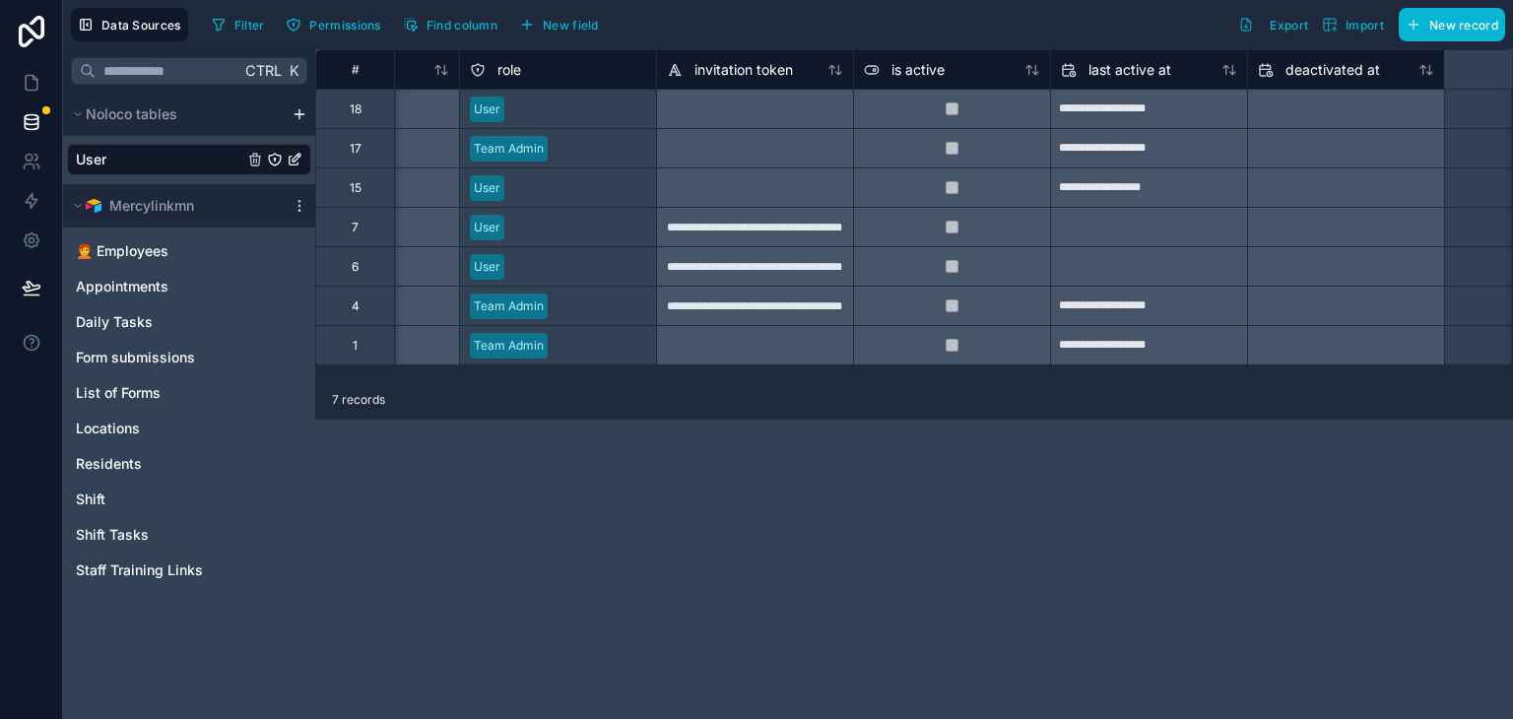
scroll to position [0, 599]
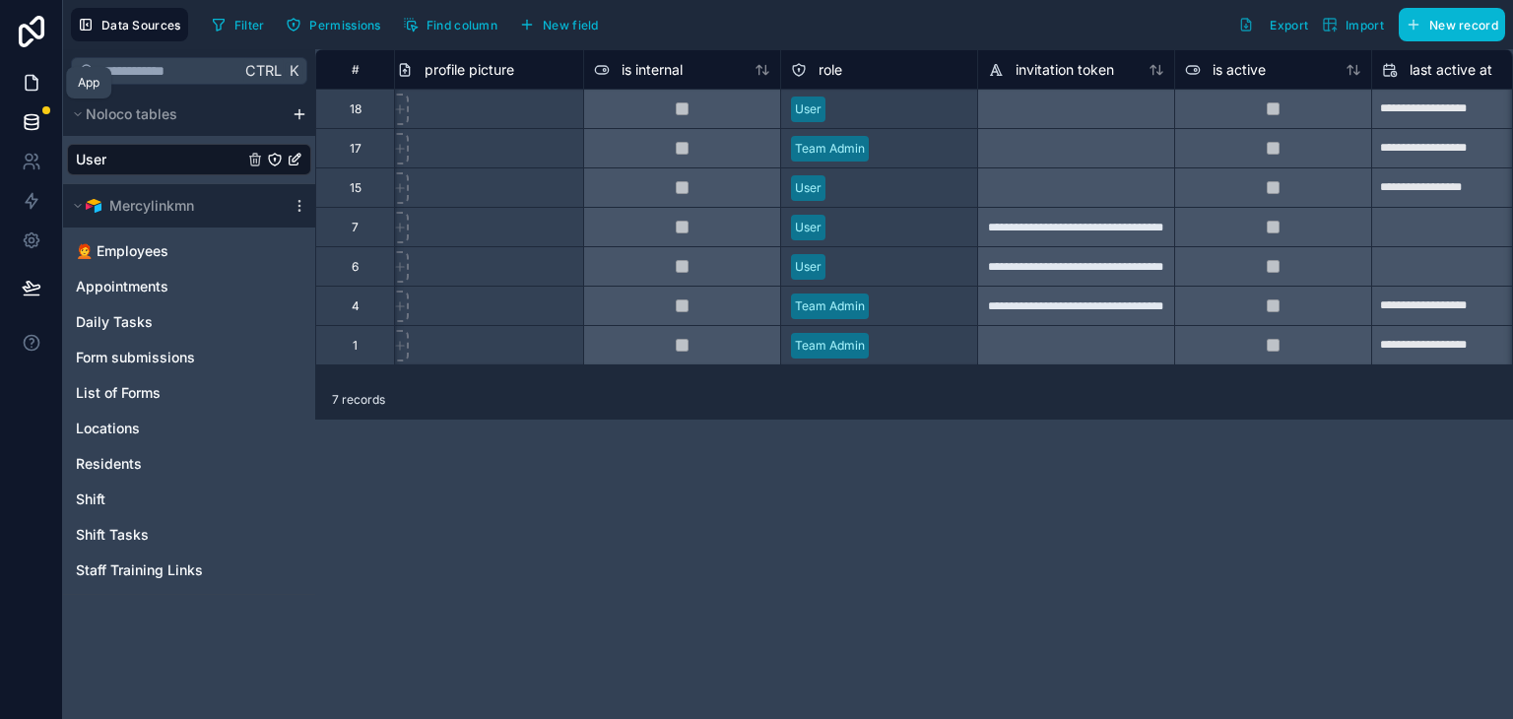
click at [22, 80] on icon at bounding box center [32, 83] width 20 height 20
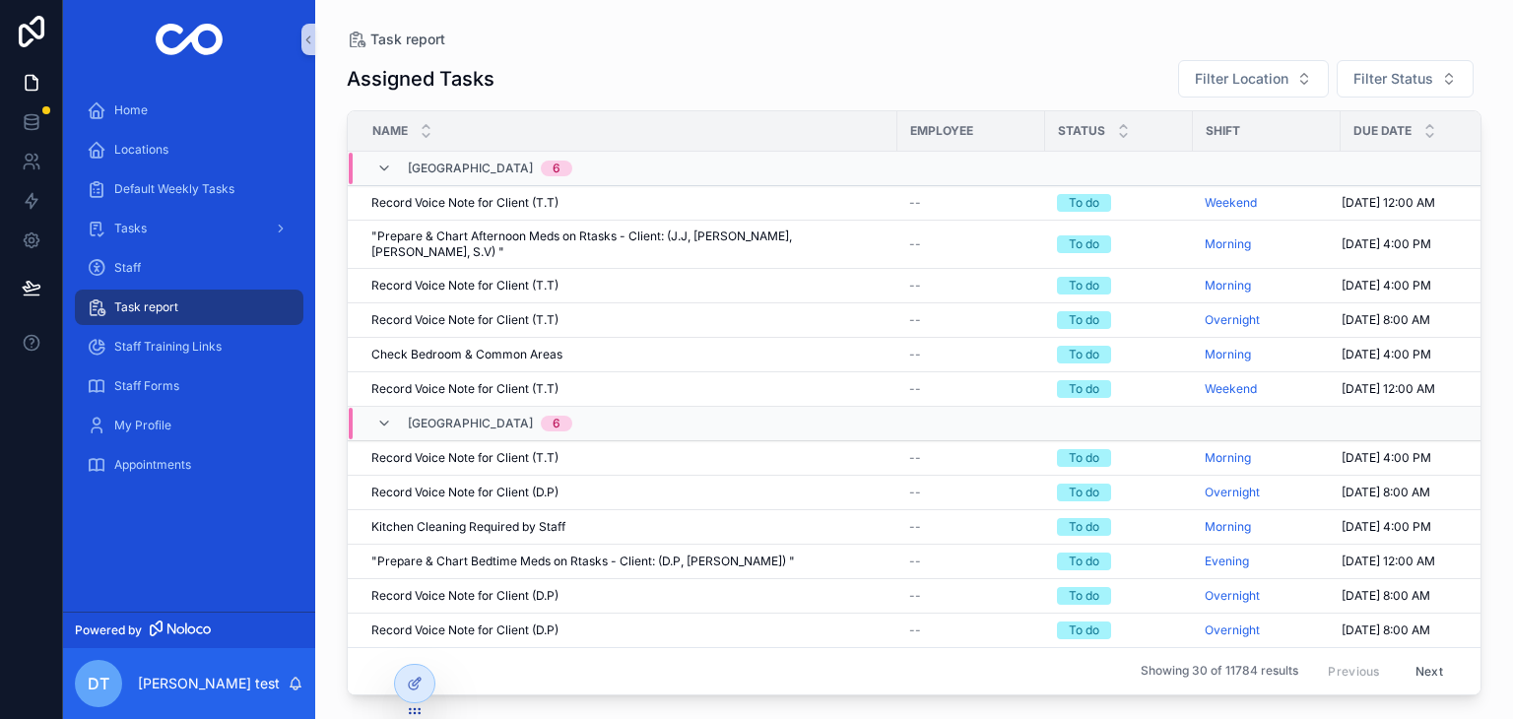
click at [150, 306] on span "Task report" at bounding box center [146, 307] width 64 height 16
click at [1417, 76] on span "Filter Status" at bounding box center [1393, 79] width 80 height 20
click at [1314, 159] on div "Completed" at bounding box center [1390, 158] width 236 height 32
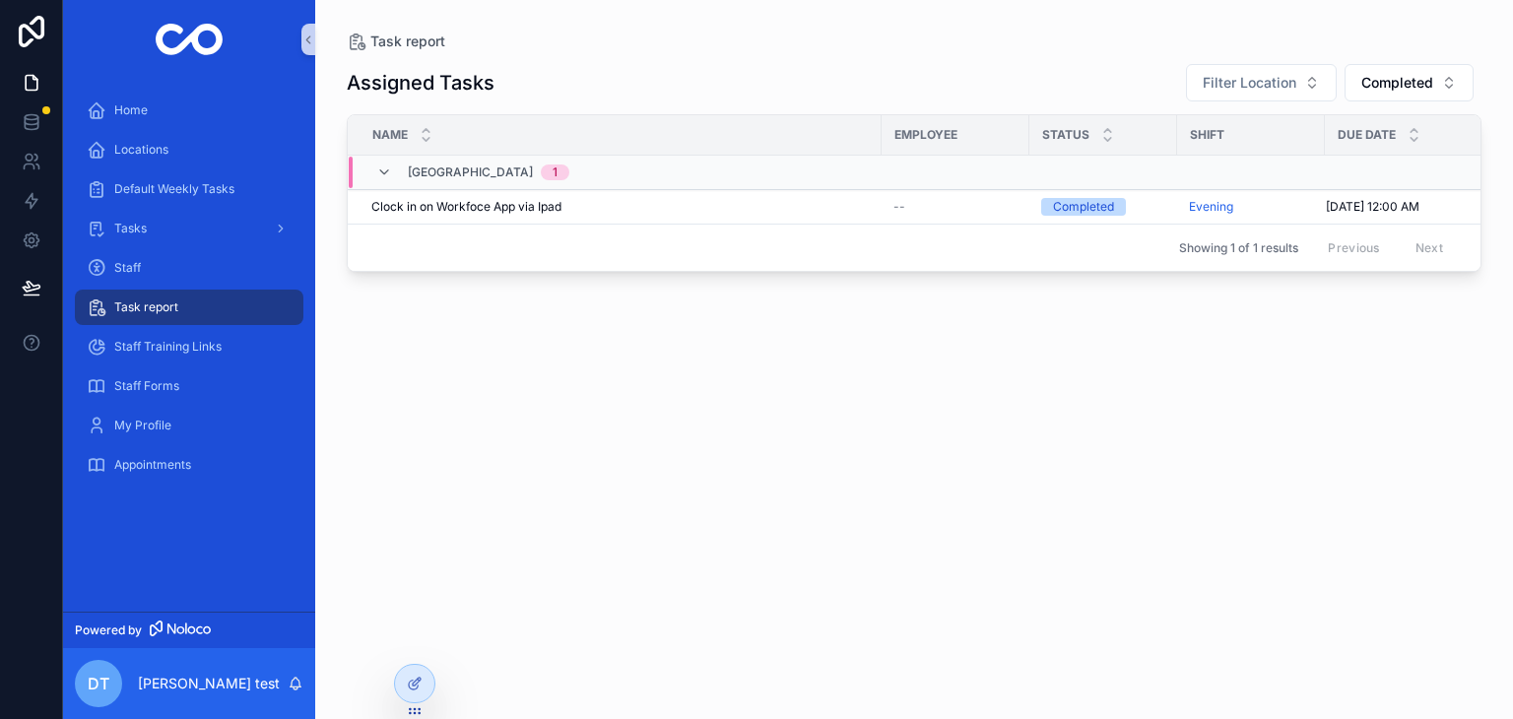
click at [1054, 375] on div "Assigned Tasks Filter Location Completed Name Employee Status Shift Due date Co…" at bounding box center [914, 373] width 1135 height 644
click at [949, 208] on div "--" at bounding box center [955, 207] width 124 height 16
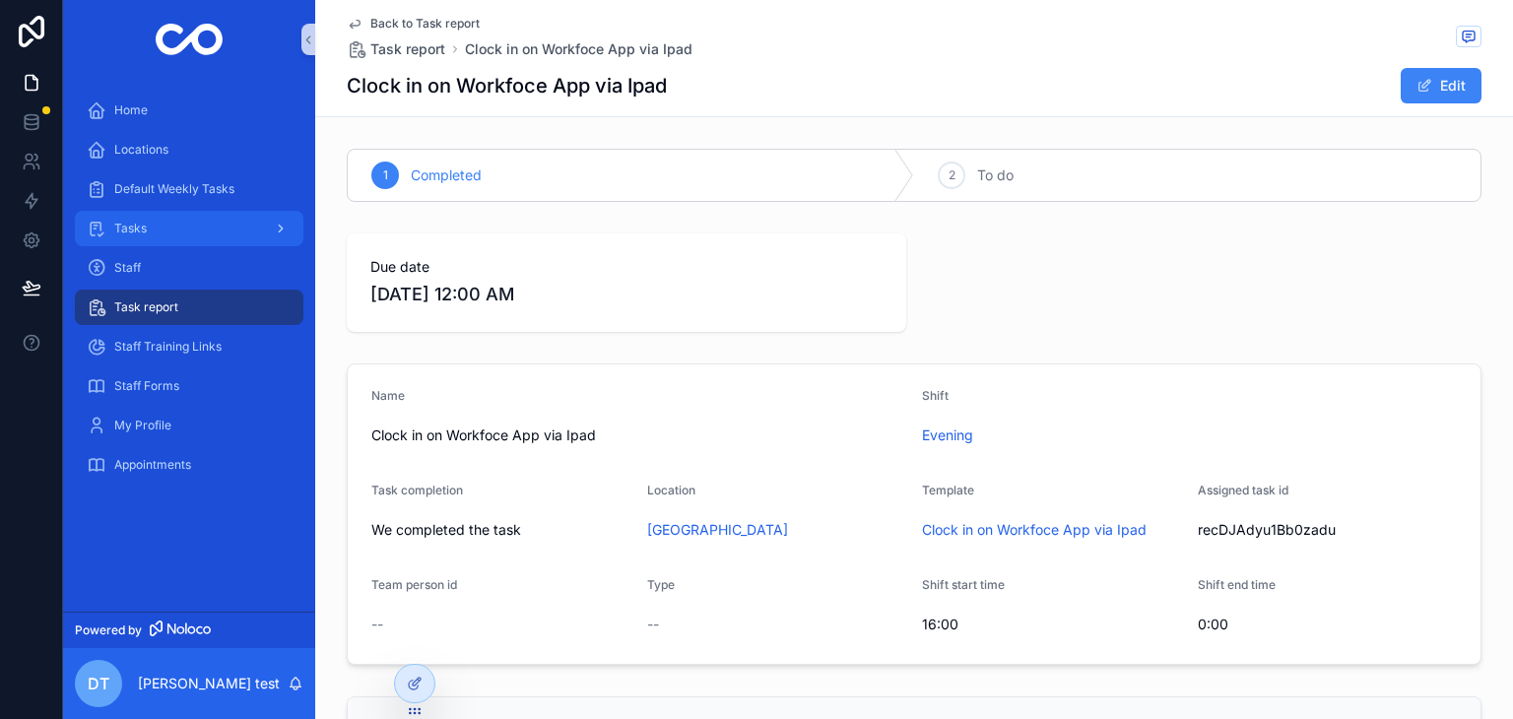
click at [131, 225] on span "Tasks" at bounding box center [130, 229] width 33 height 16
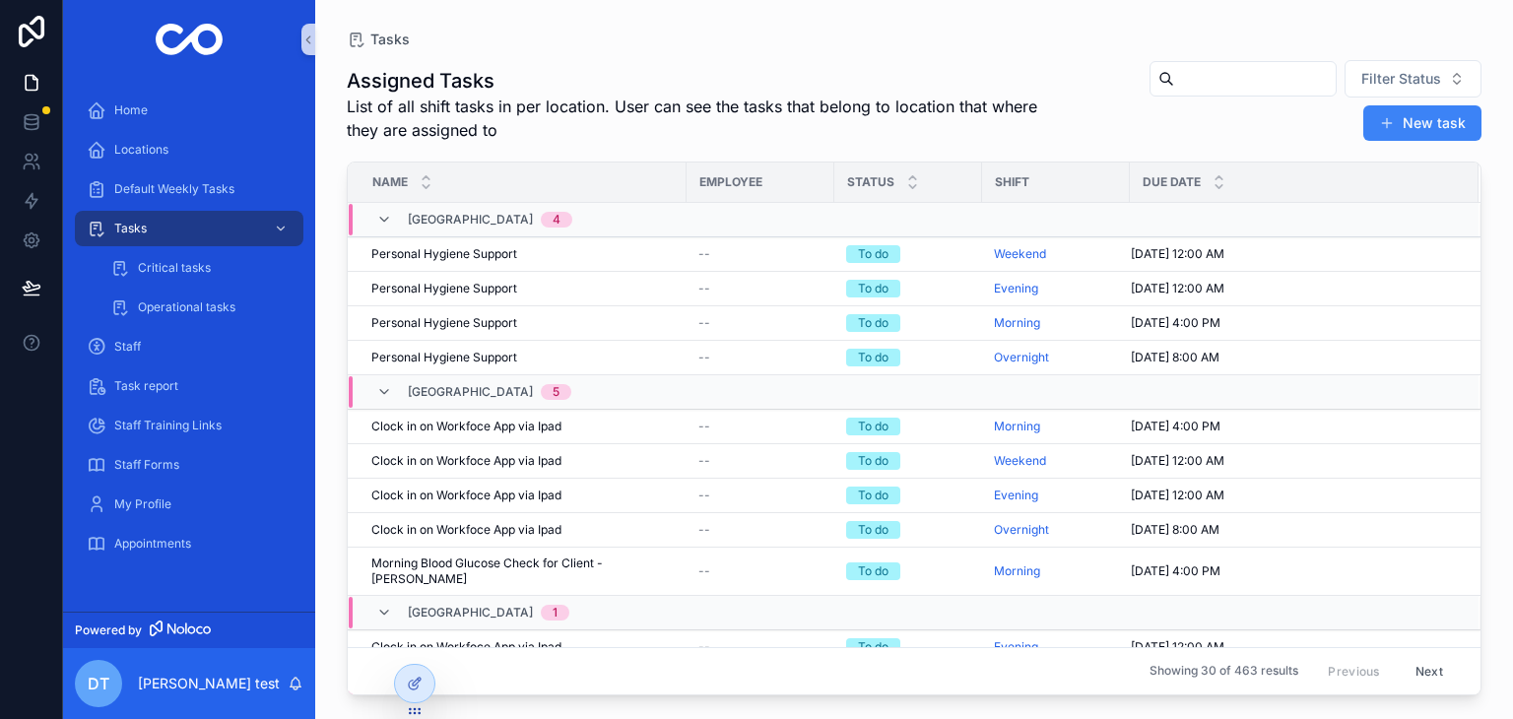
click at [573, 173] on div "Name" at bounding box center [517, 182] width 337 height 37
click at [409, 687] on icon at bounding box center [415, 684] width 16 height 16
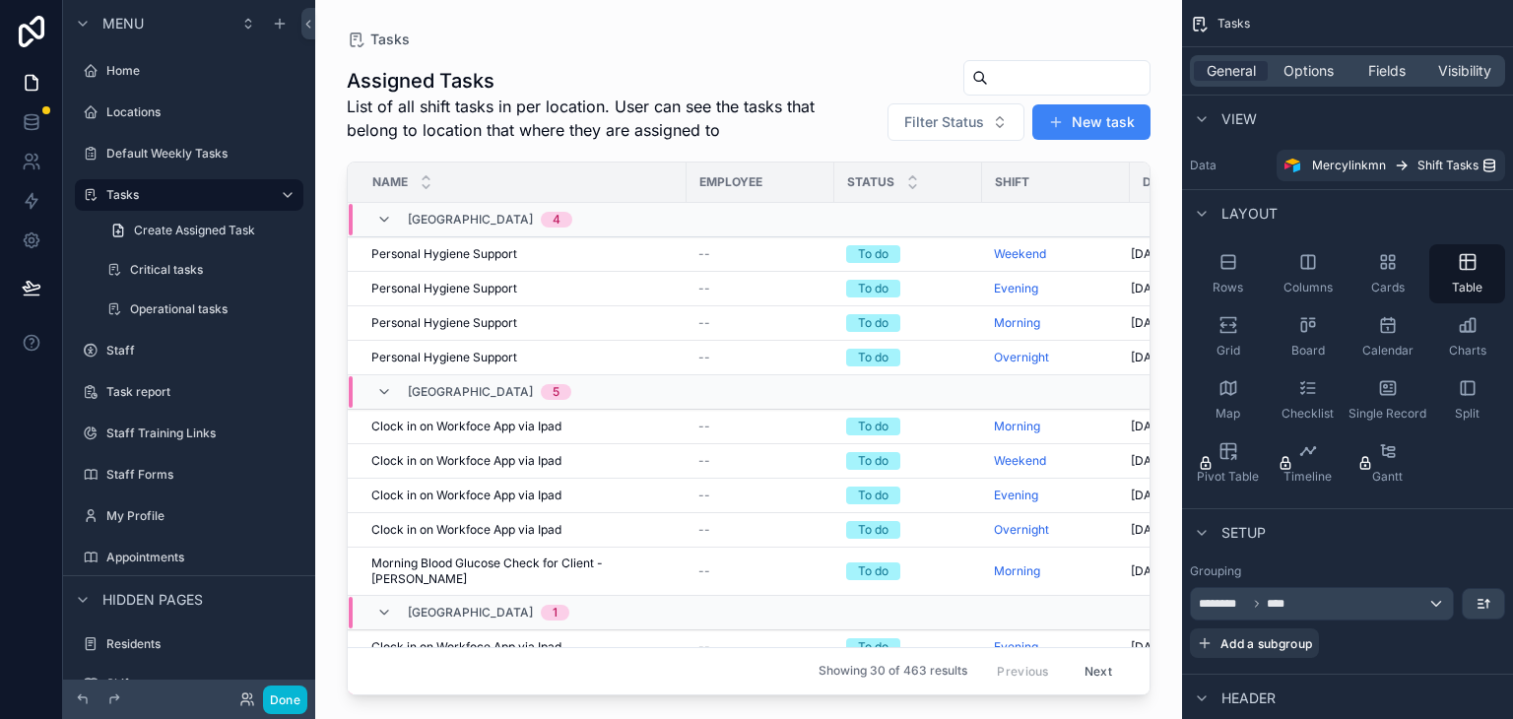
click at [783, 293] on div "scrollable content" at bounding box center [748, 347] width 867 height 695
click at [1291, 74] on span "Options" at bounding box center [1309, 71] width 50 height 20
